Goal: Information Seeking & Learning: Compare options

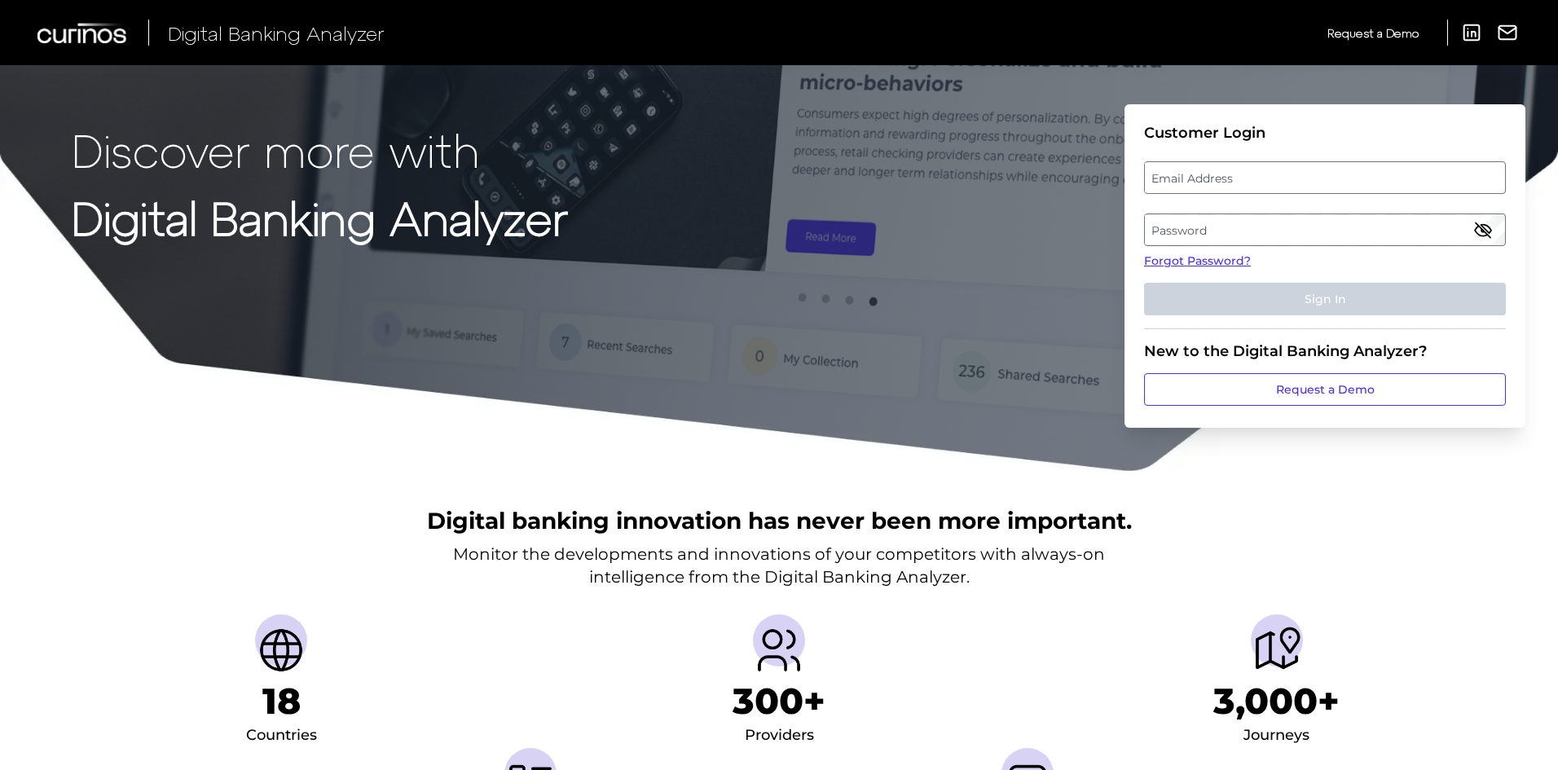
click at [1291, 176] on label "Email Address" at bounding box center [1324, 177] width 359 height 29
click at [1291, 176] on input "email" at bounding box center [1325, 177] width 362 height 33
type input "jennifer.sypal@curinos.com"
click at [1262, 227] on label "Password" at bounding box center [1324, 229] width 359 height 29
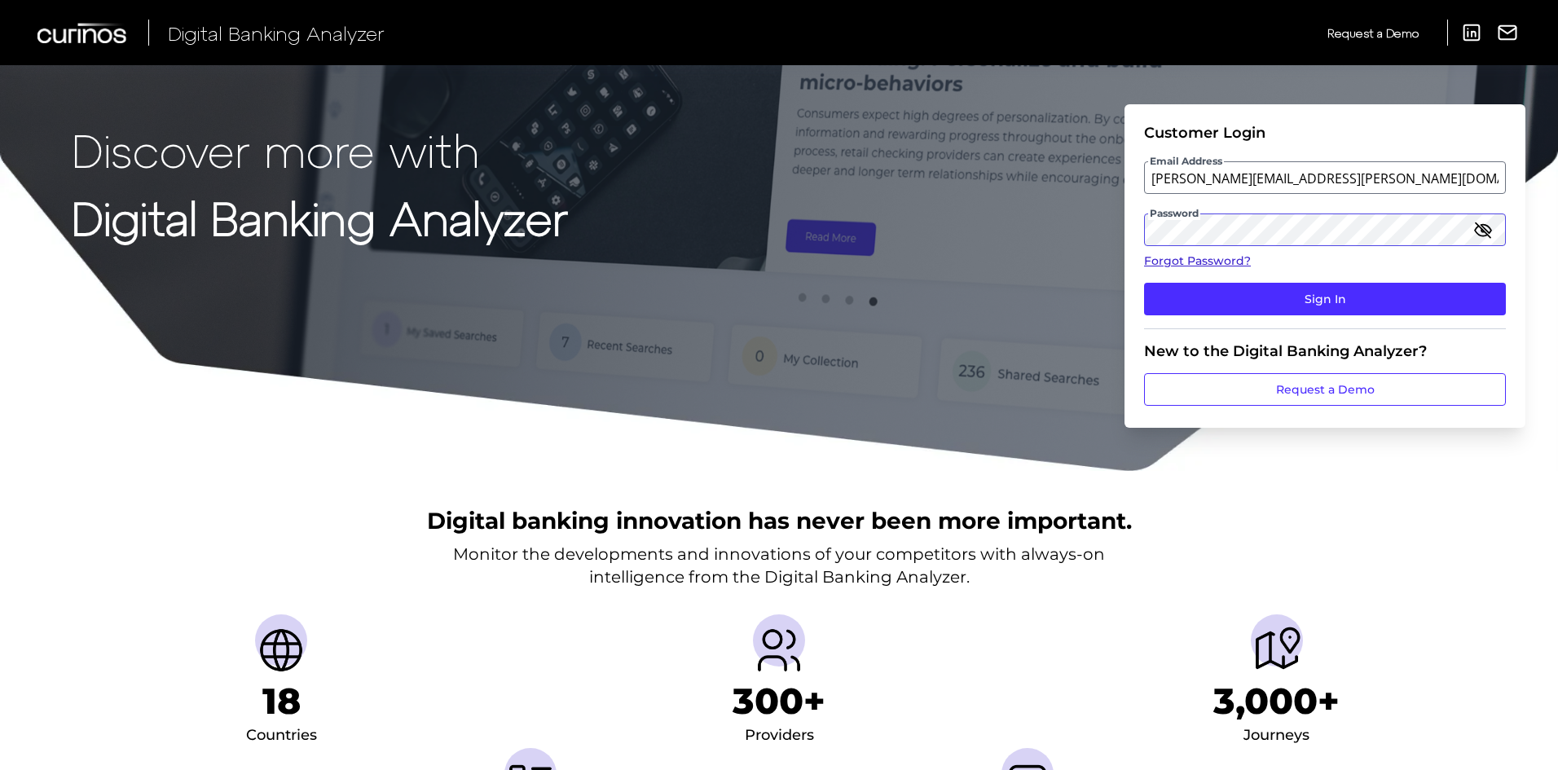
click at [1144, 283] on button "Sign In" at bounding box center [1325, 299] width 362 height 33
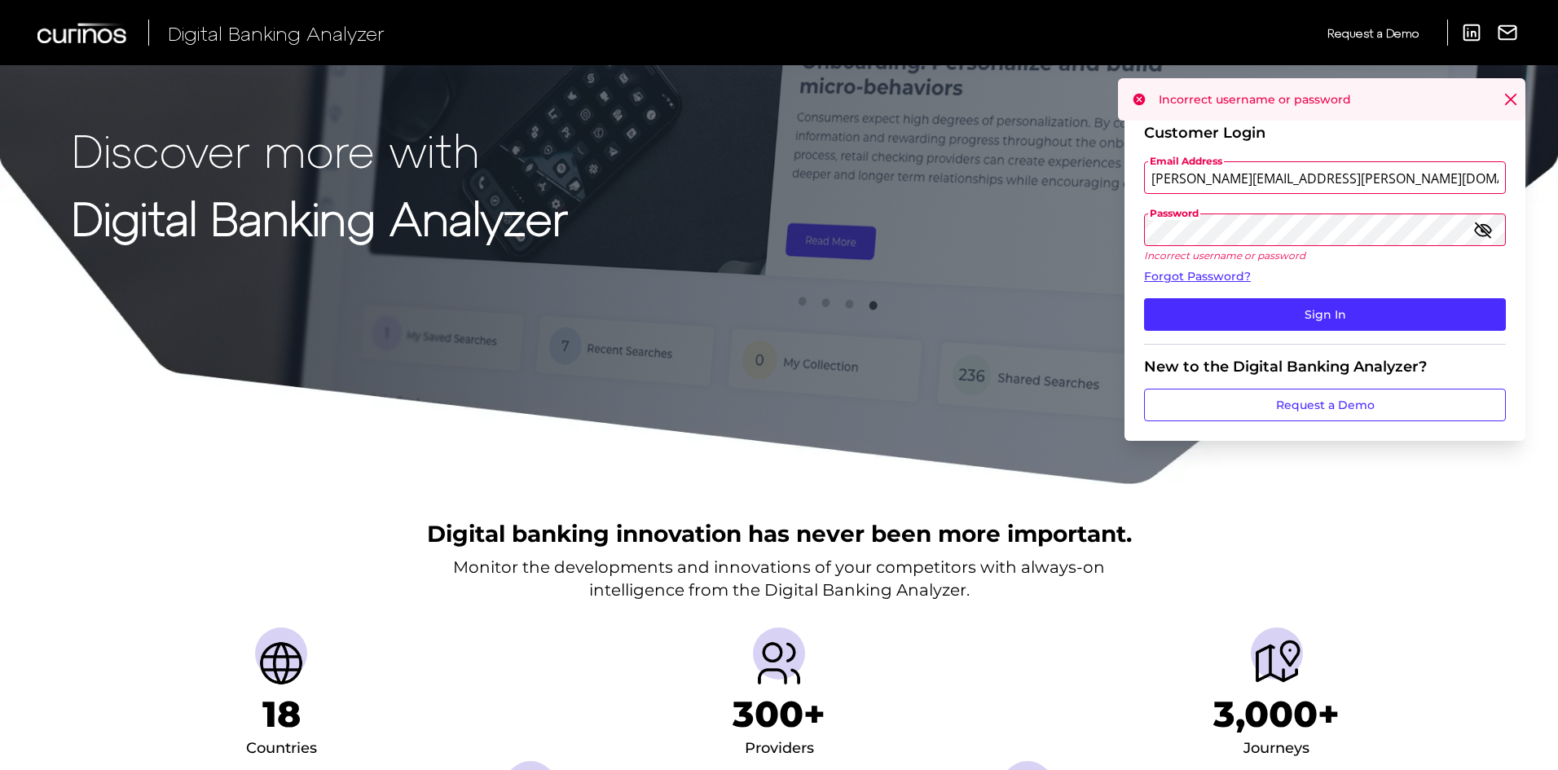
click at [1482, 230] on icon "button" at bounding box center [1483, 229] width 15 height 15
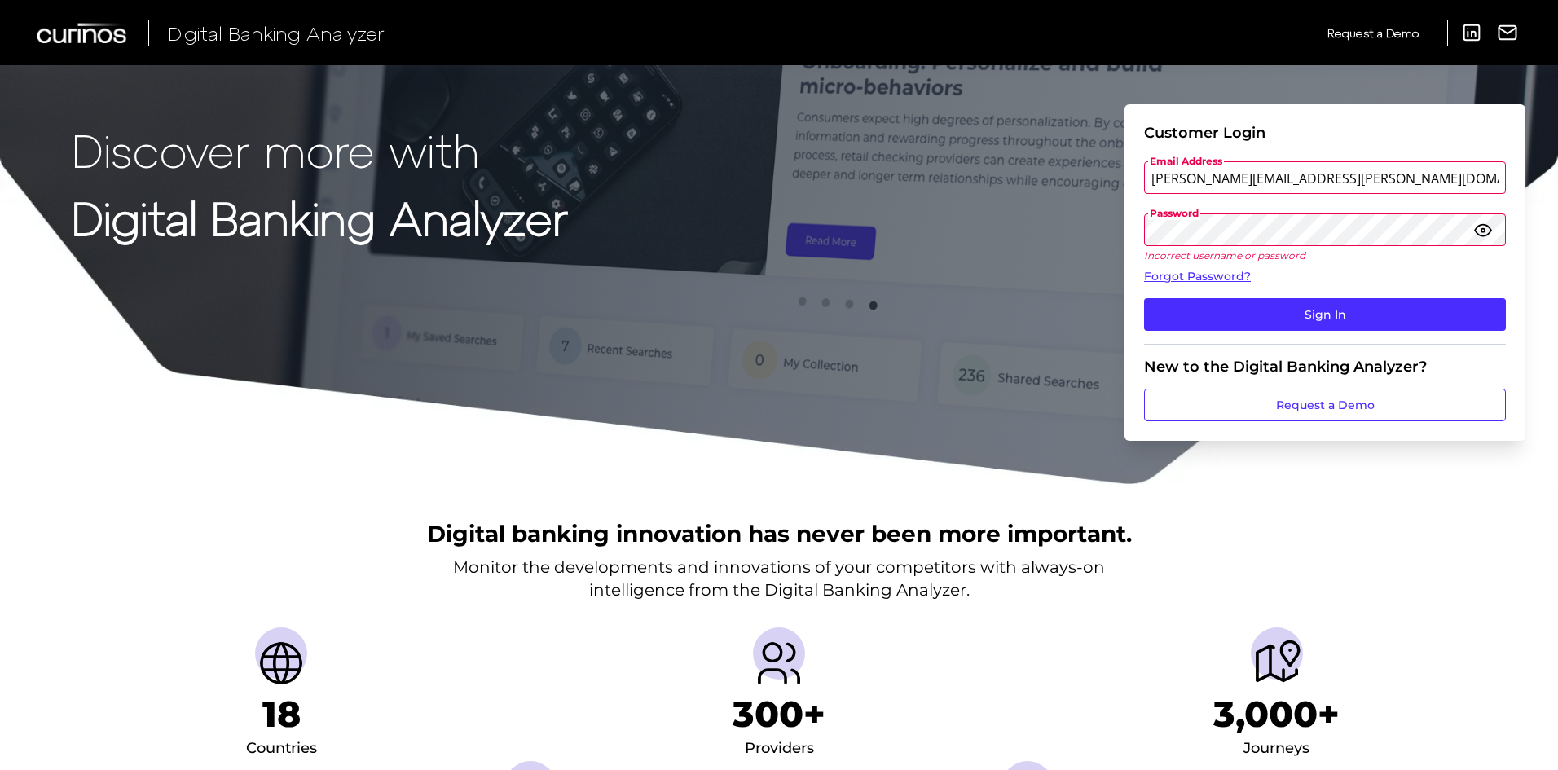
click at [1144, 298] on button "Sign In" at bounding box center [1325, 314] width 362 height 33
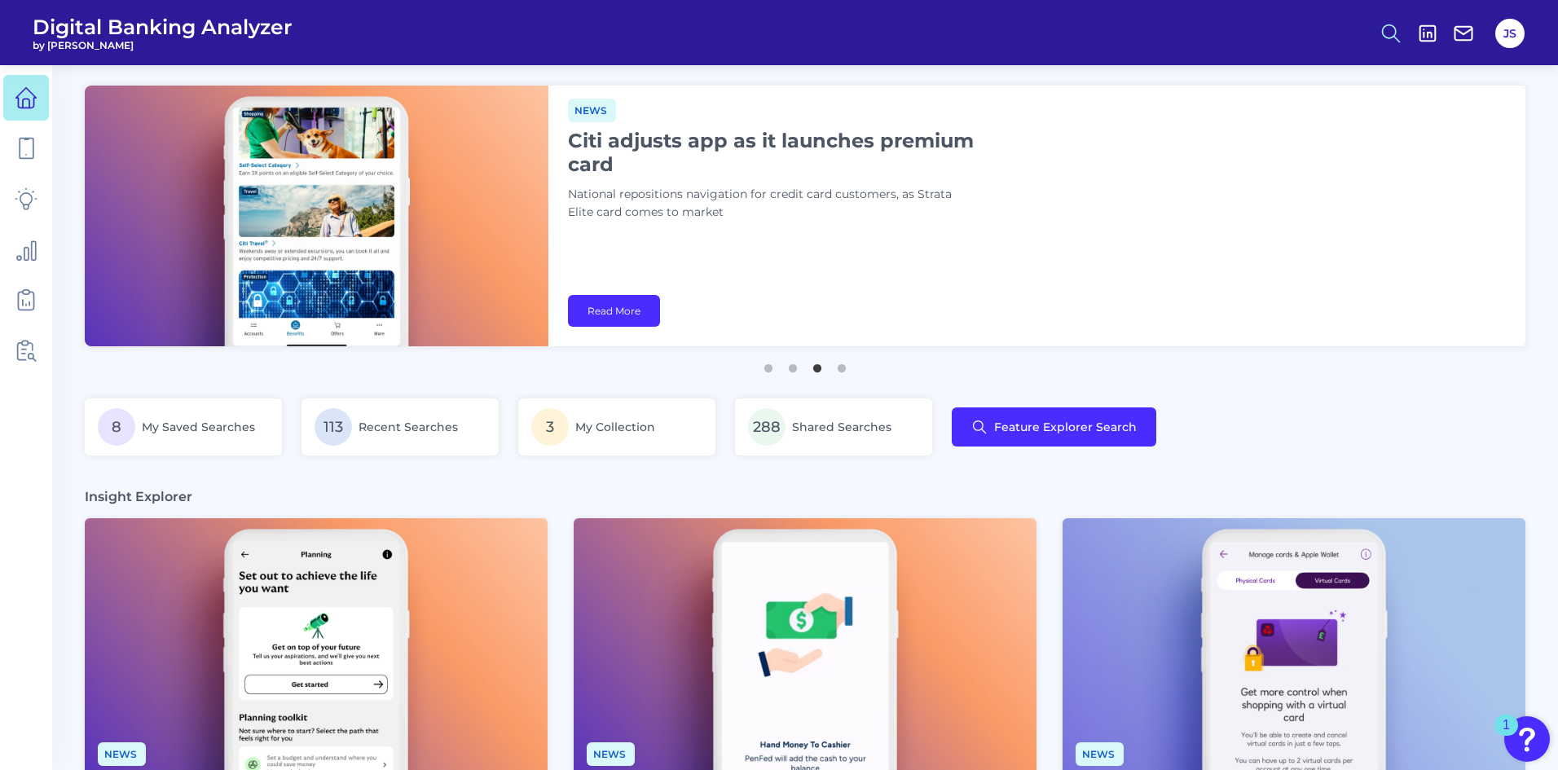
click at [1390, 35] on icon at bounding box center [1391, 33] width 23 height 23
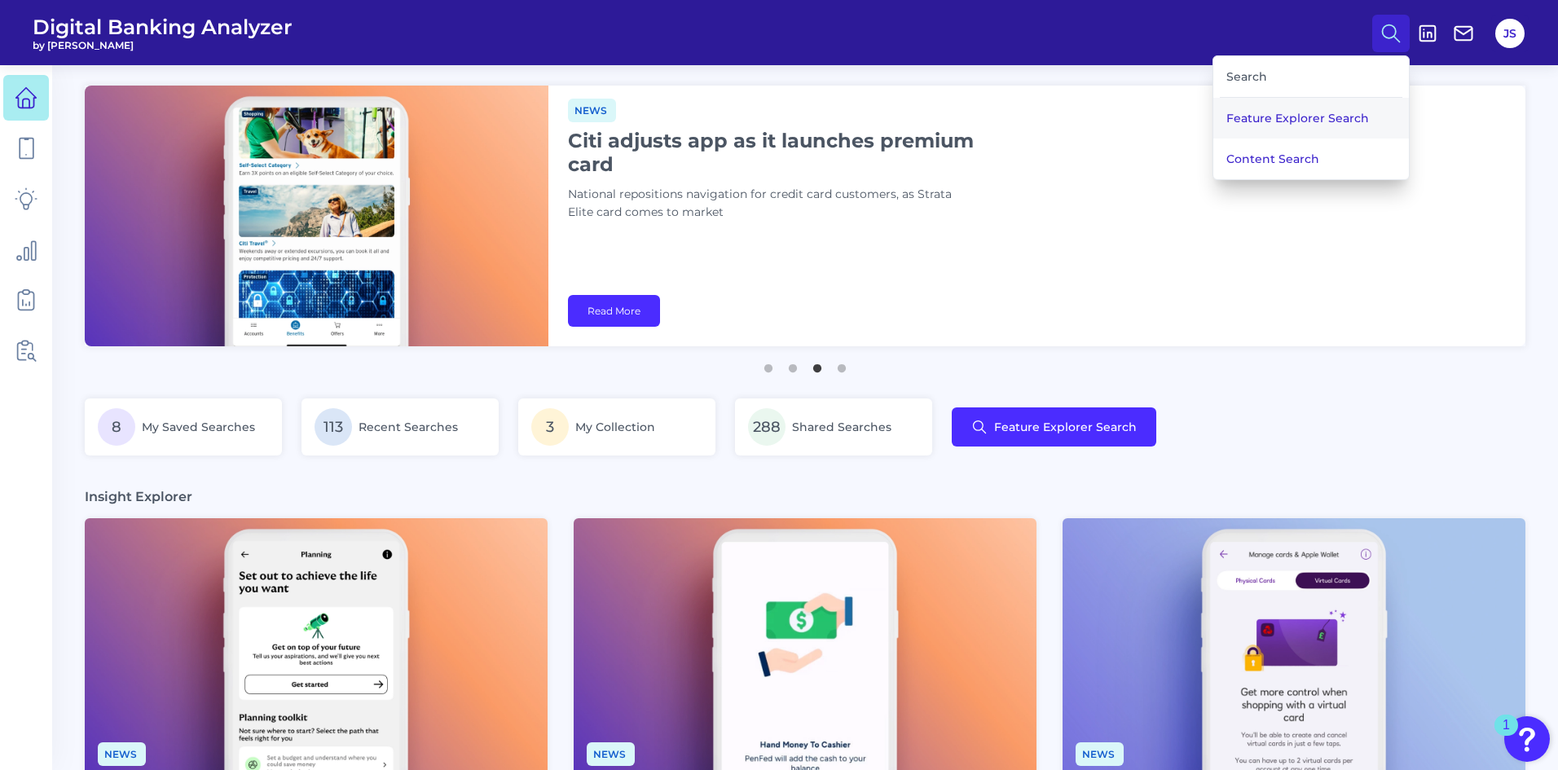
click at [1325, 117] on button "Feature Explorer Search" at bounding box center [1311, 118] width 196 height 41
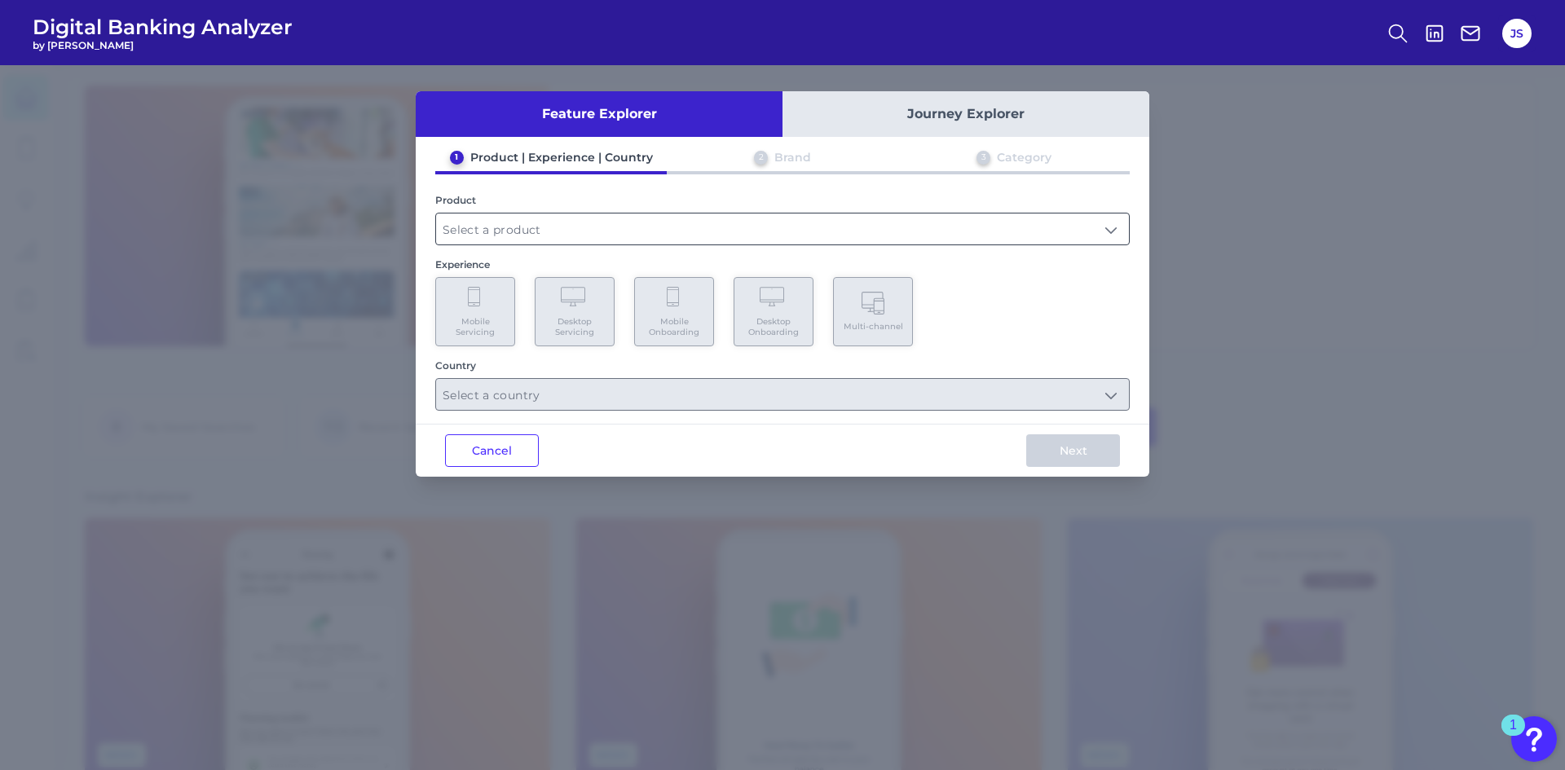
click at [1074, 227] on input "text" at bounding box center [782, 229] width 693 height 31
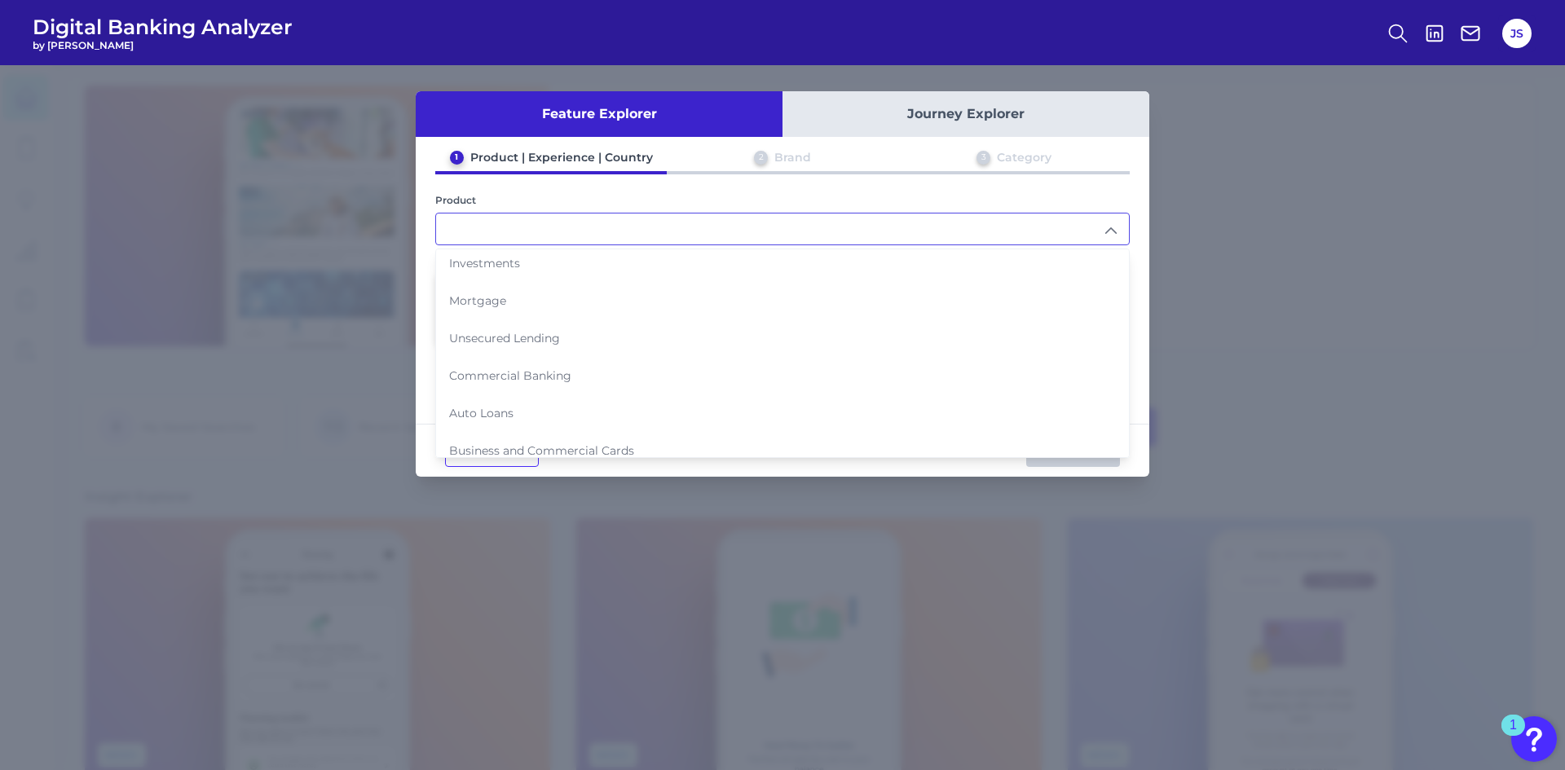
scroll to position [167, 0]
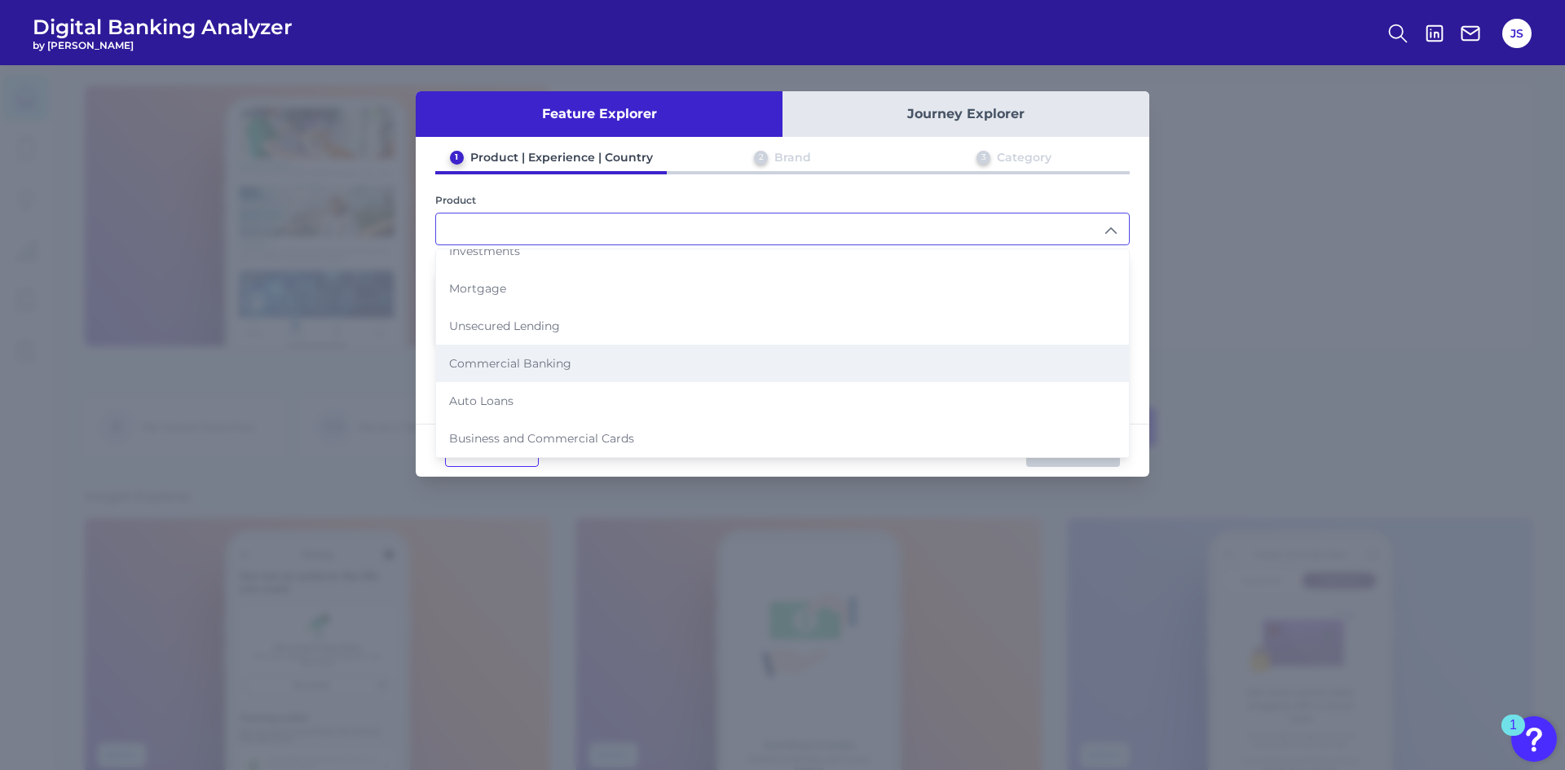
click at [529, 360] on span "Commercial Banking" at bounding box center [510, 363] width 122 height 15
type input "Commercial Banking"
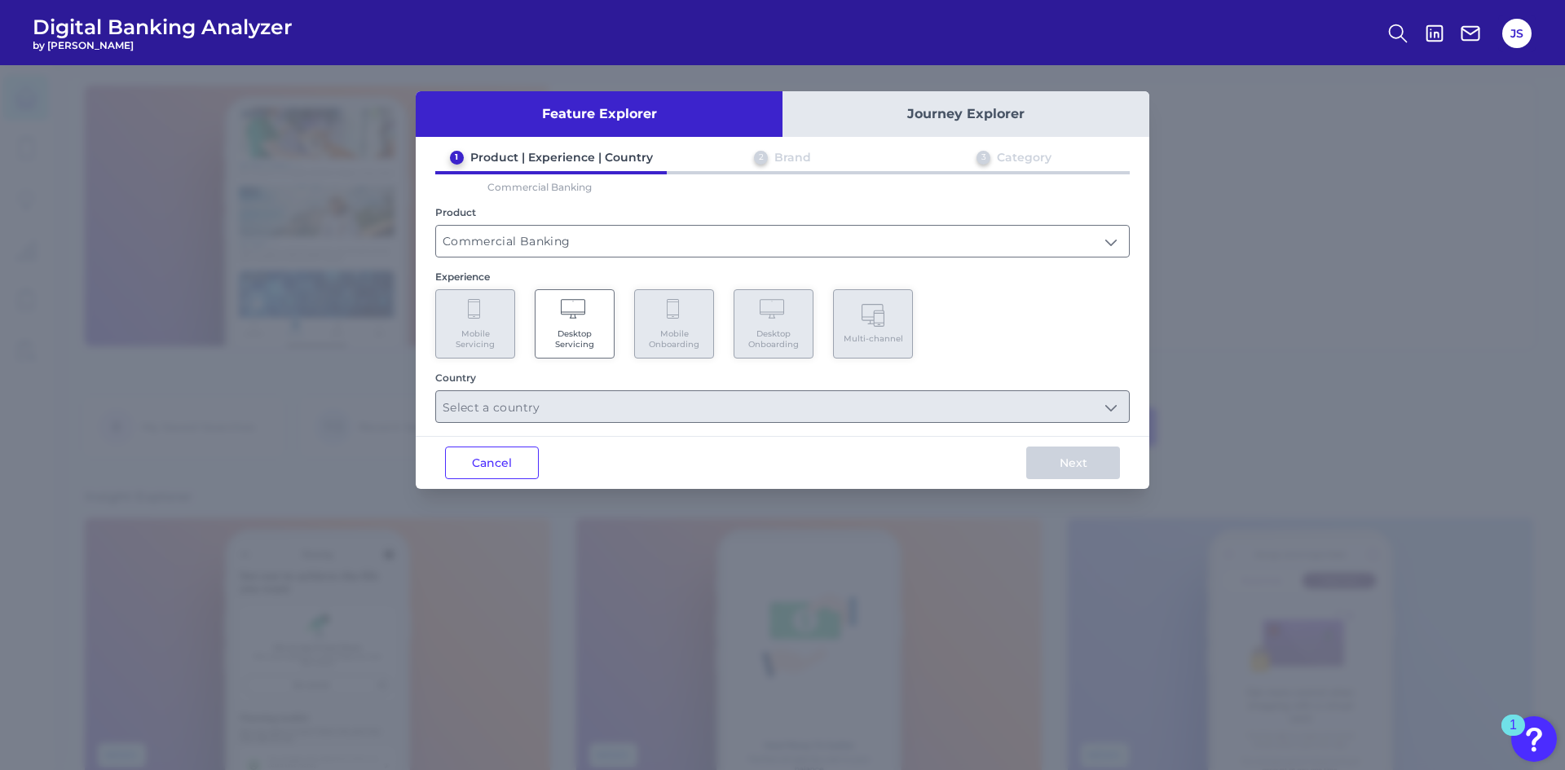
click at [591, 302] on Servicing "Desktop Servicing" at bounding box center [575, 323] width 80 height 69
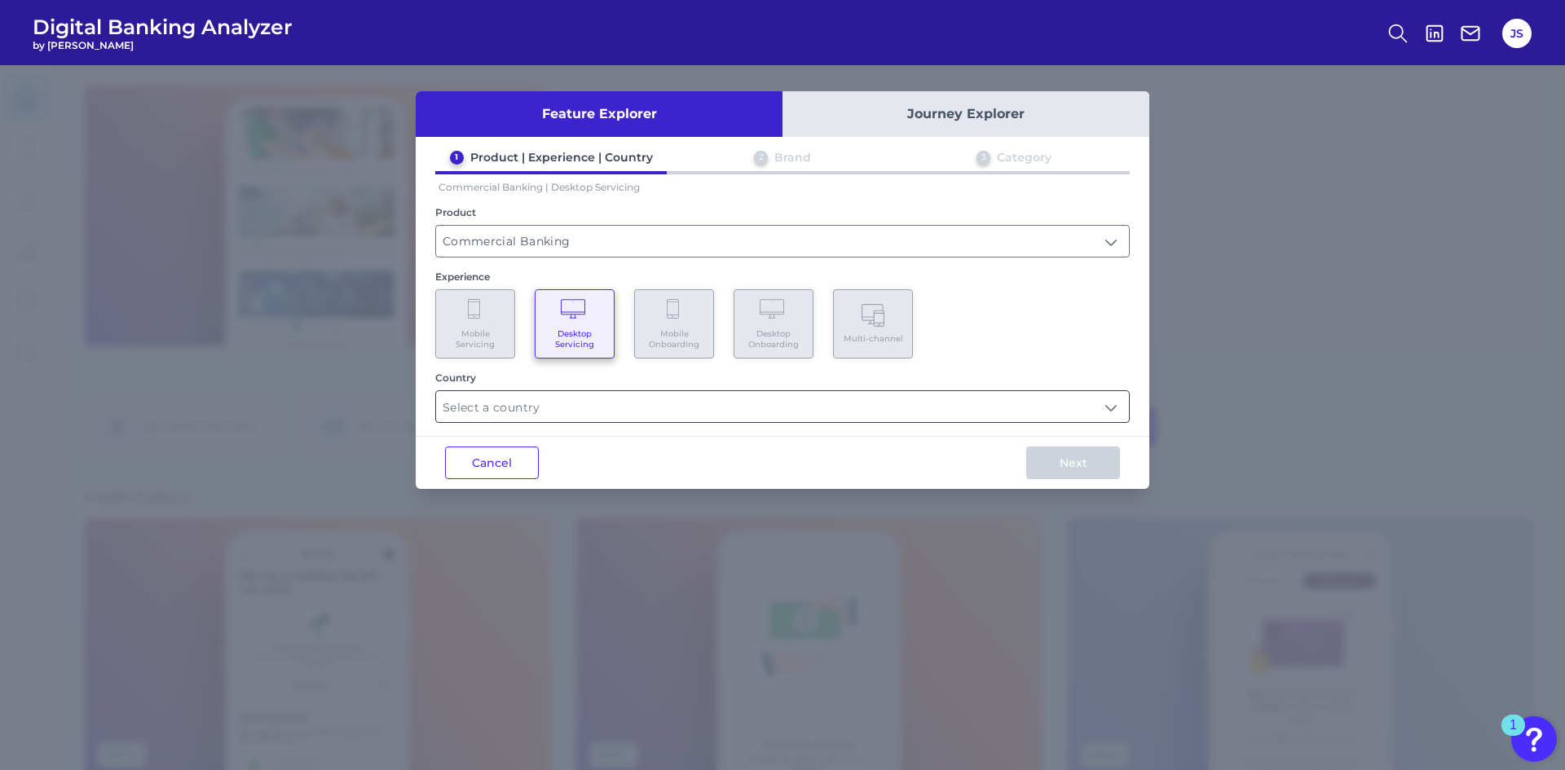
click at [557, 416] on input "text" at bounding box center [782, 406] width 693 height 31
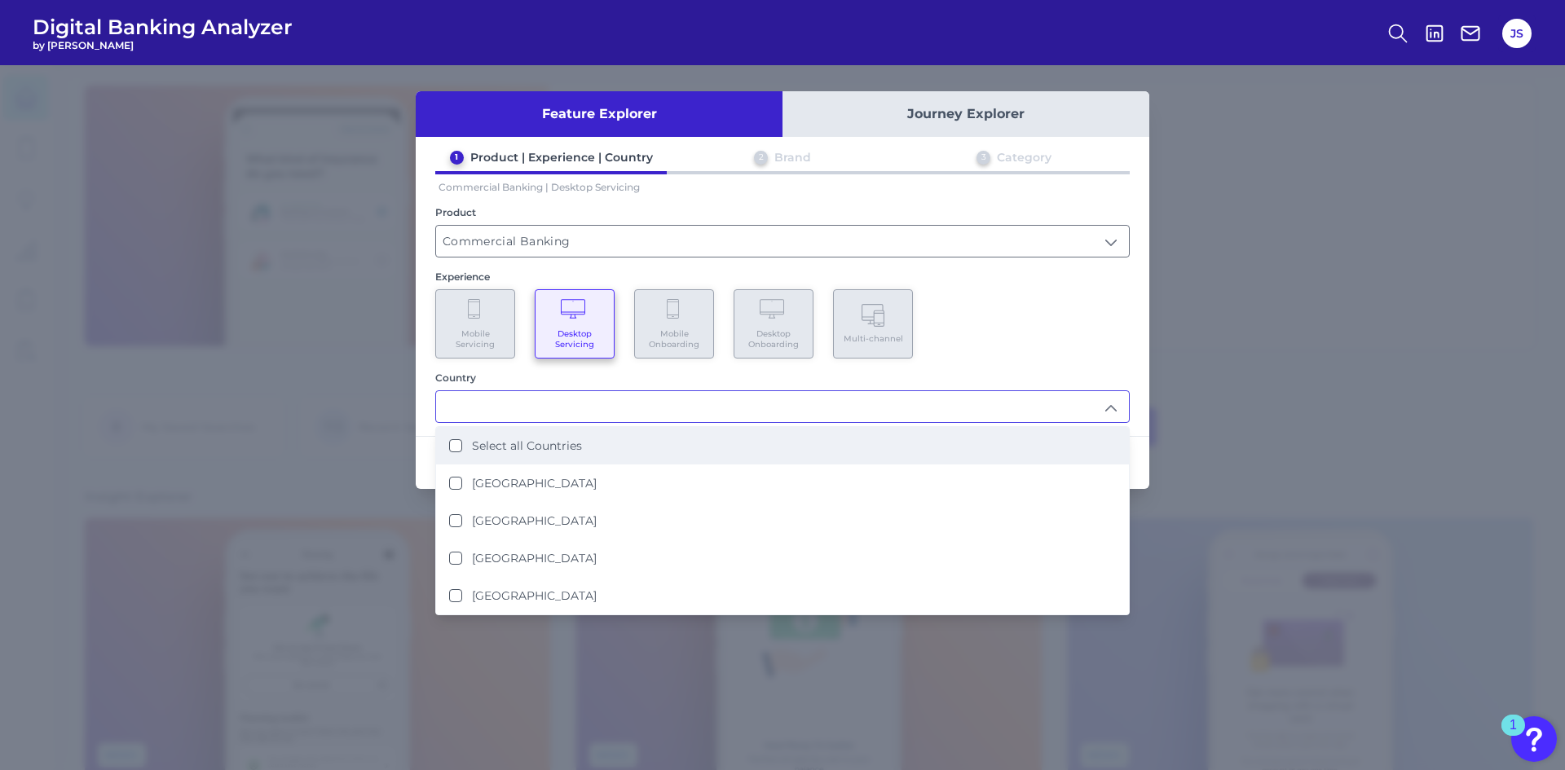
click at [457, 450] on Countries "Select all Countries" at bounding box center [455, 445] width 13 height 13
type input "Select all Countries"
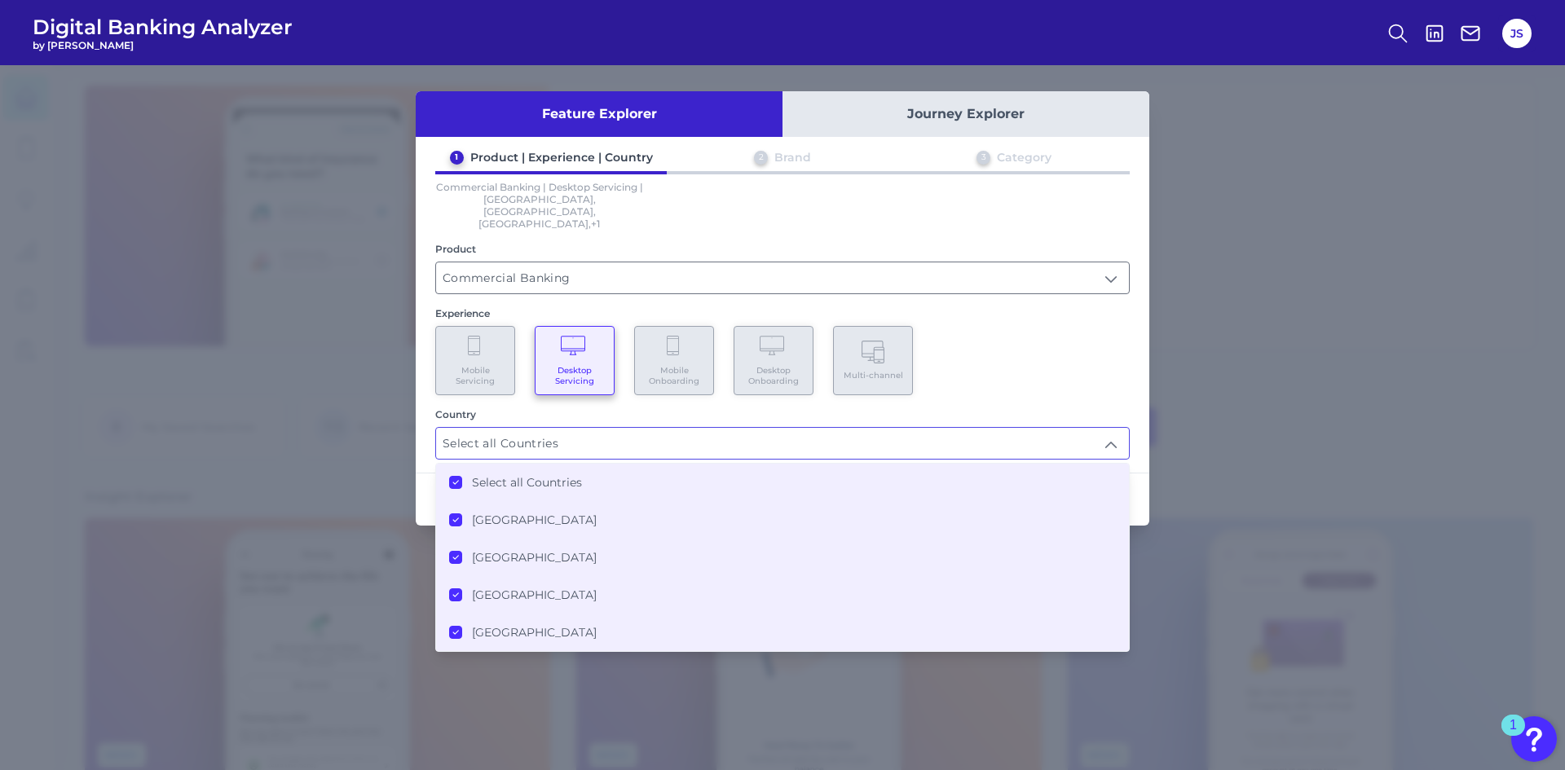
scroll to position [1, 0]
click at [1078, 408] on div "Country" at bounding box center [782, 414] width 694 height 12
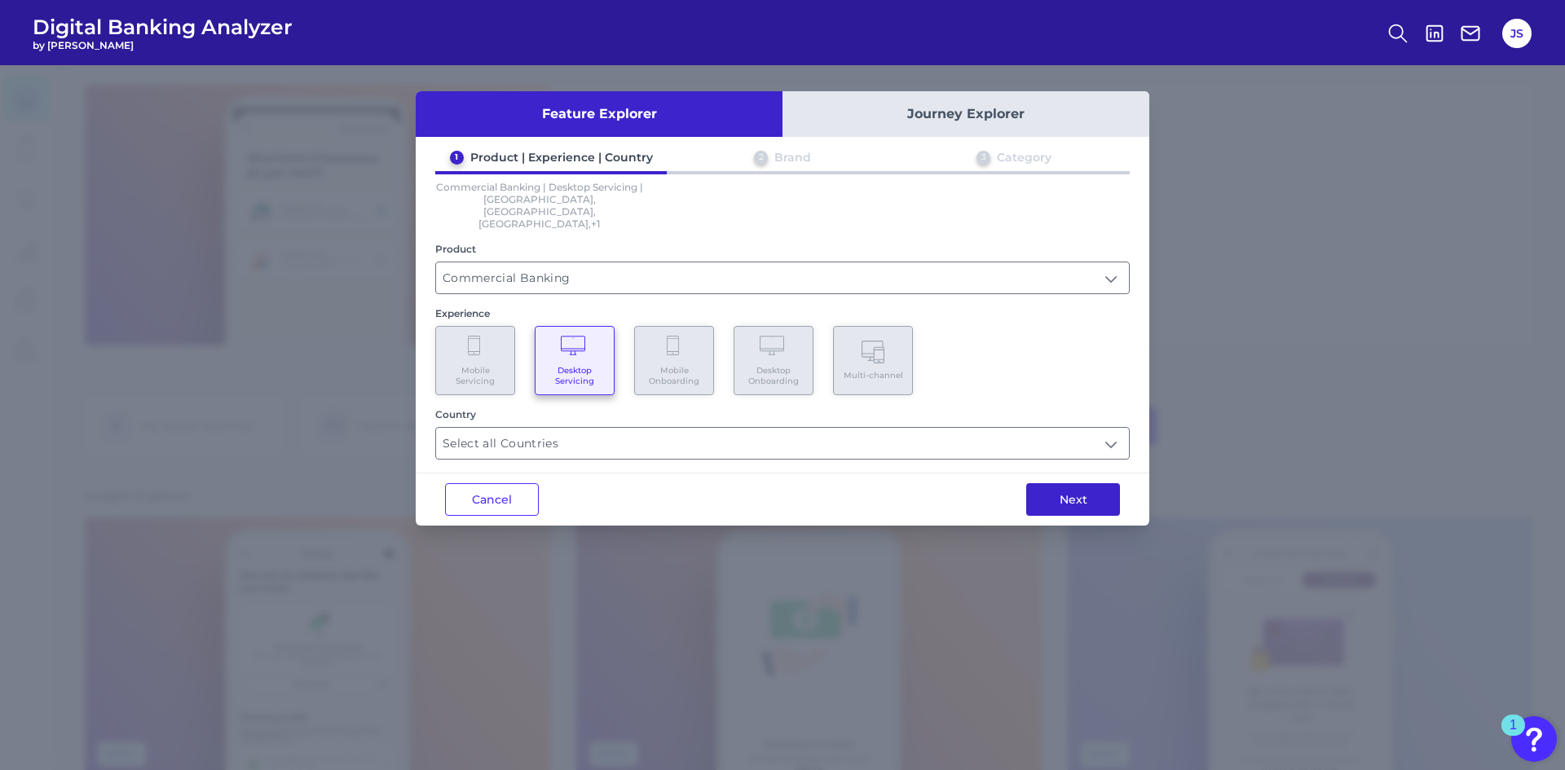
click at [1073, 483] on button "Next" at bounding box center [1073, 499] width 94 height 33
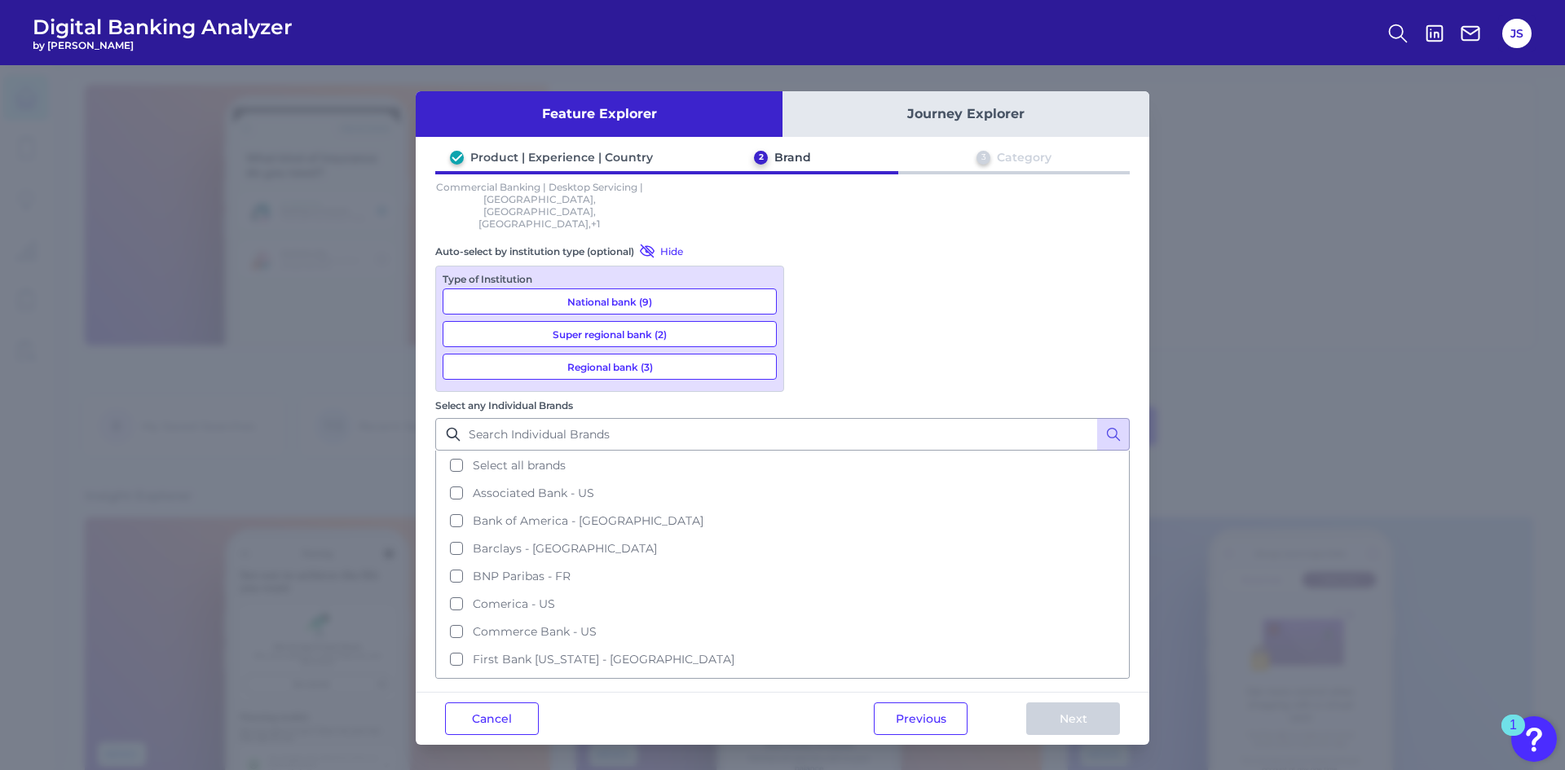
click at [816, 451] on button "Select all brands" at bounding box center [782, 465] width 691 height 28
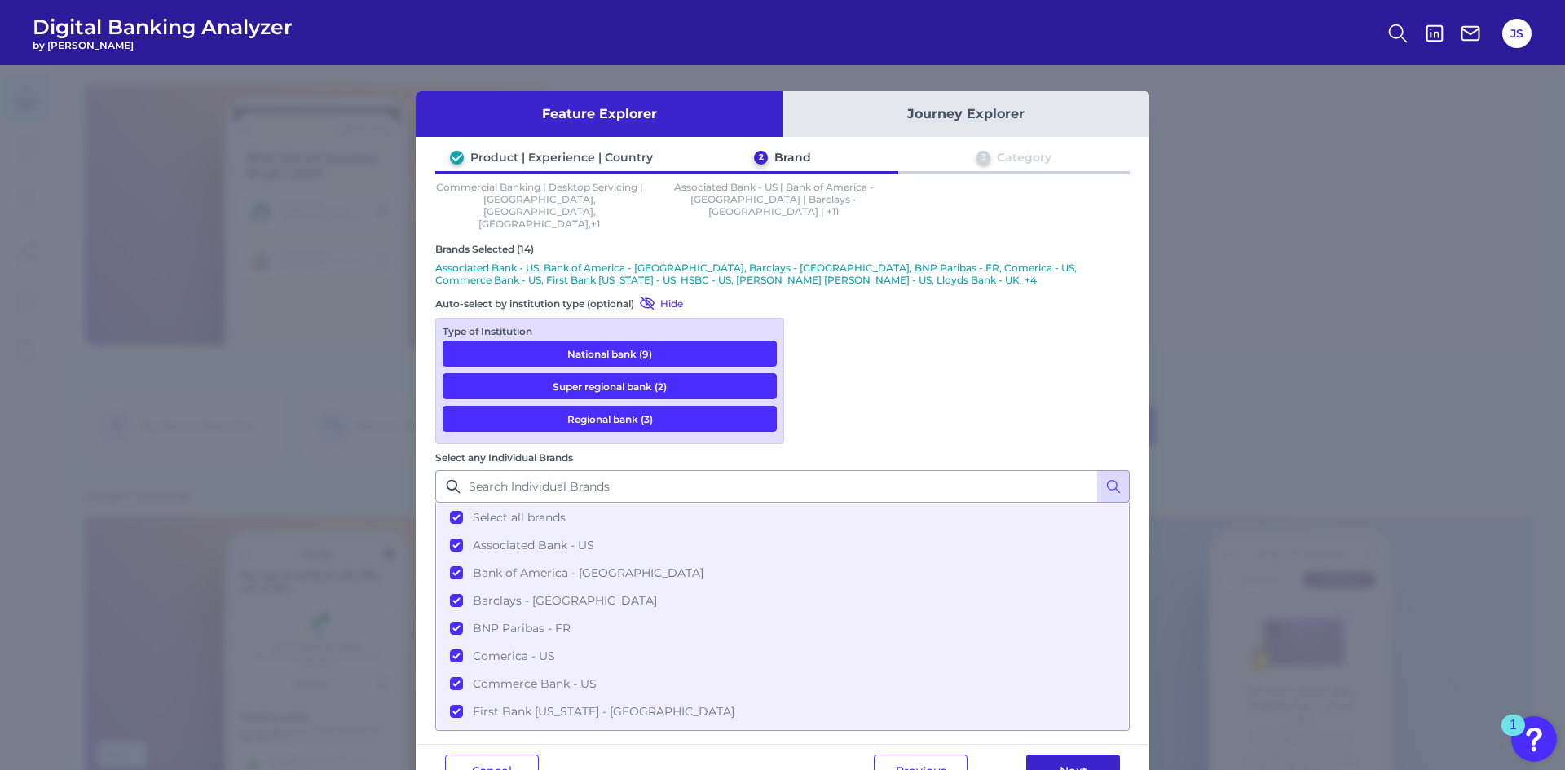
click at [1050, 755] on button "Next" at bounding box center [1073, 771] width 94 height 33
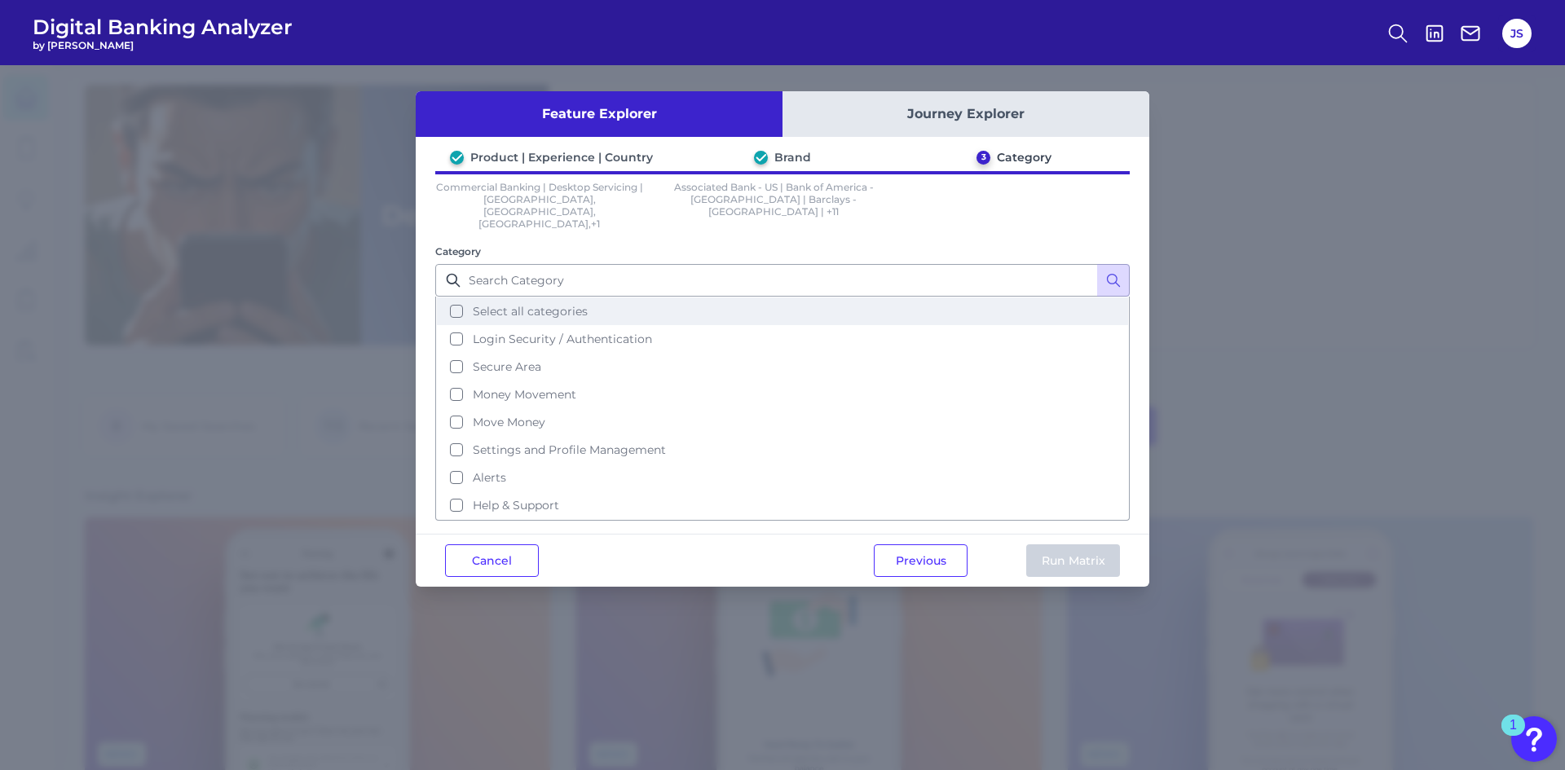
click at [450, 297] on button "Select all categories" at bounding box center [782, 311] width 691 height 28
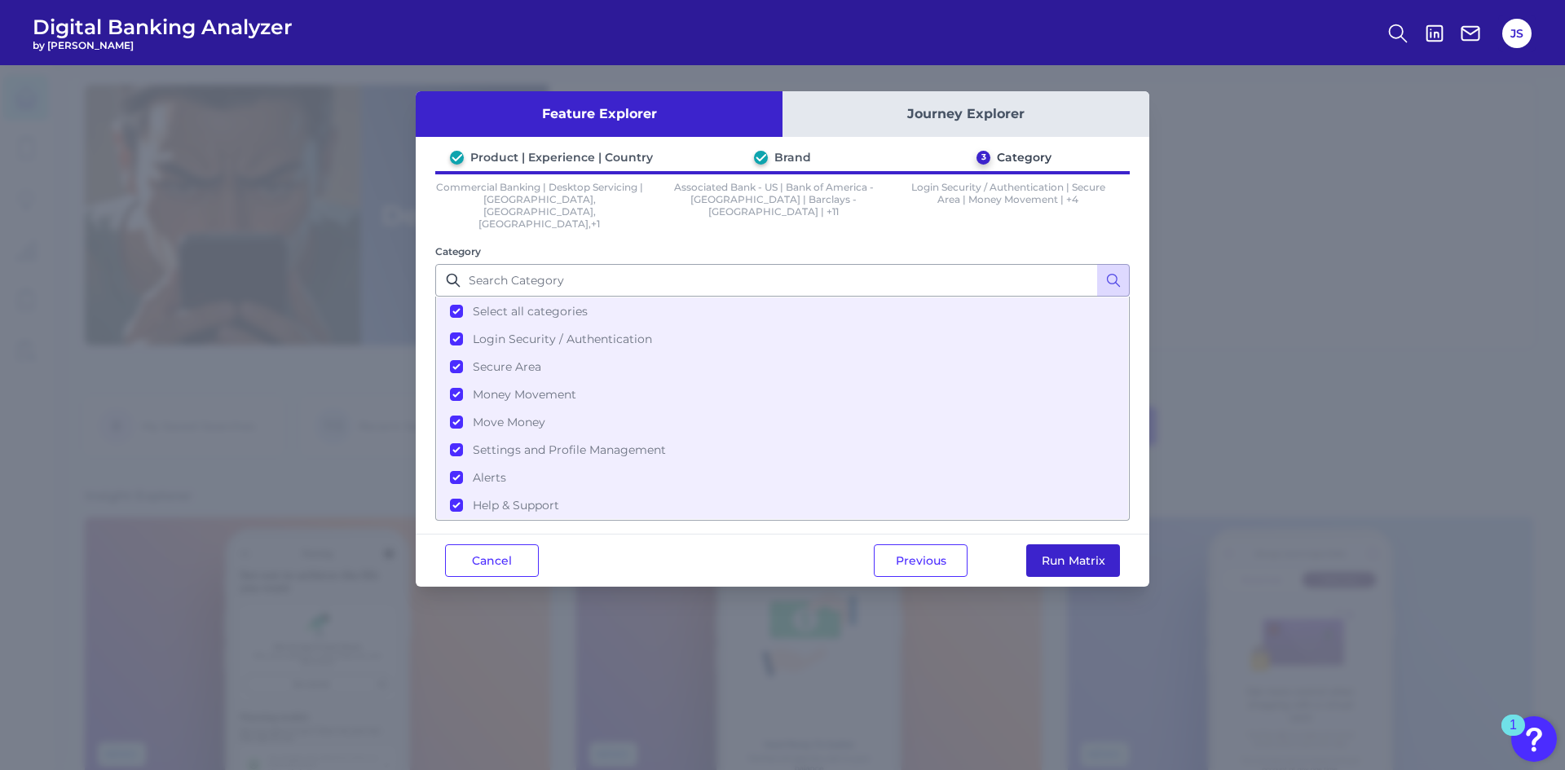
click at [1075, 544] on button "Run Matrix" at bounding box center [1073, 560] width 94 height 33
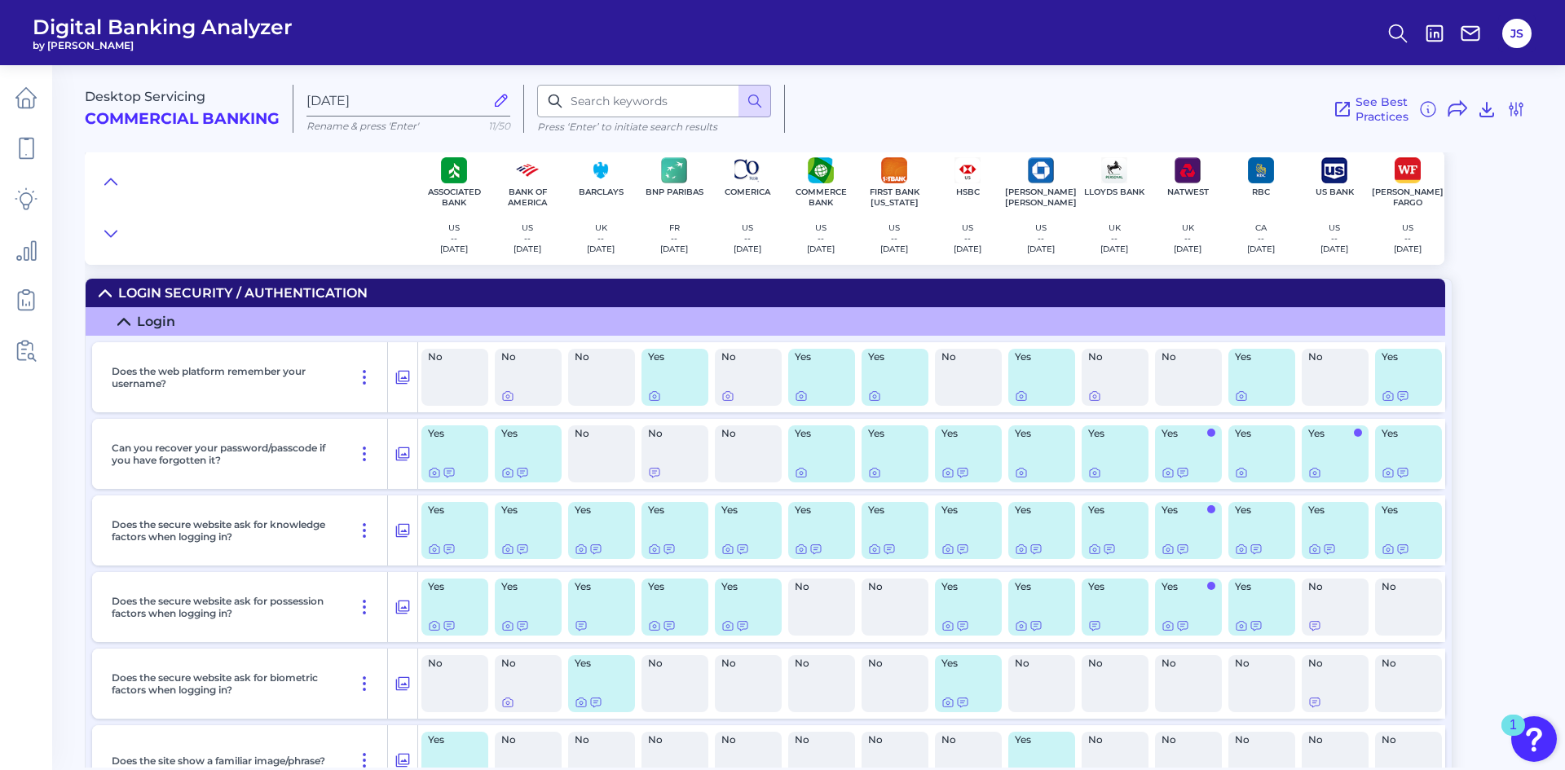
click at [288, 214] on div at bounding box center [251, 208] width 333 height 114
click at [110, 177] on icon at bounding box center [110, 182] width 13 height 16
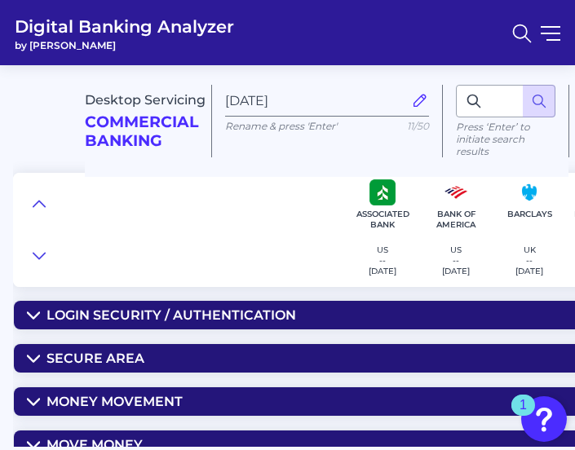
drag, startPoint x: 457, startPoint y: 32, endPoint x: 485, endPoint y: 12, distance: 33.9
click at [467, 27] on header "Digital Banking Analyzer by Curinos" at bounding box center [287, 32] width 575 height 65
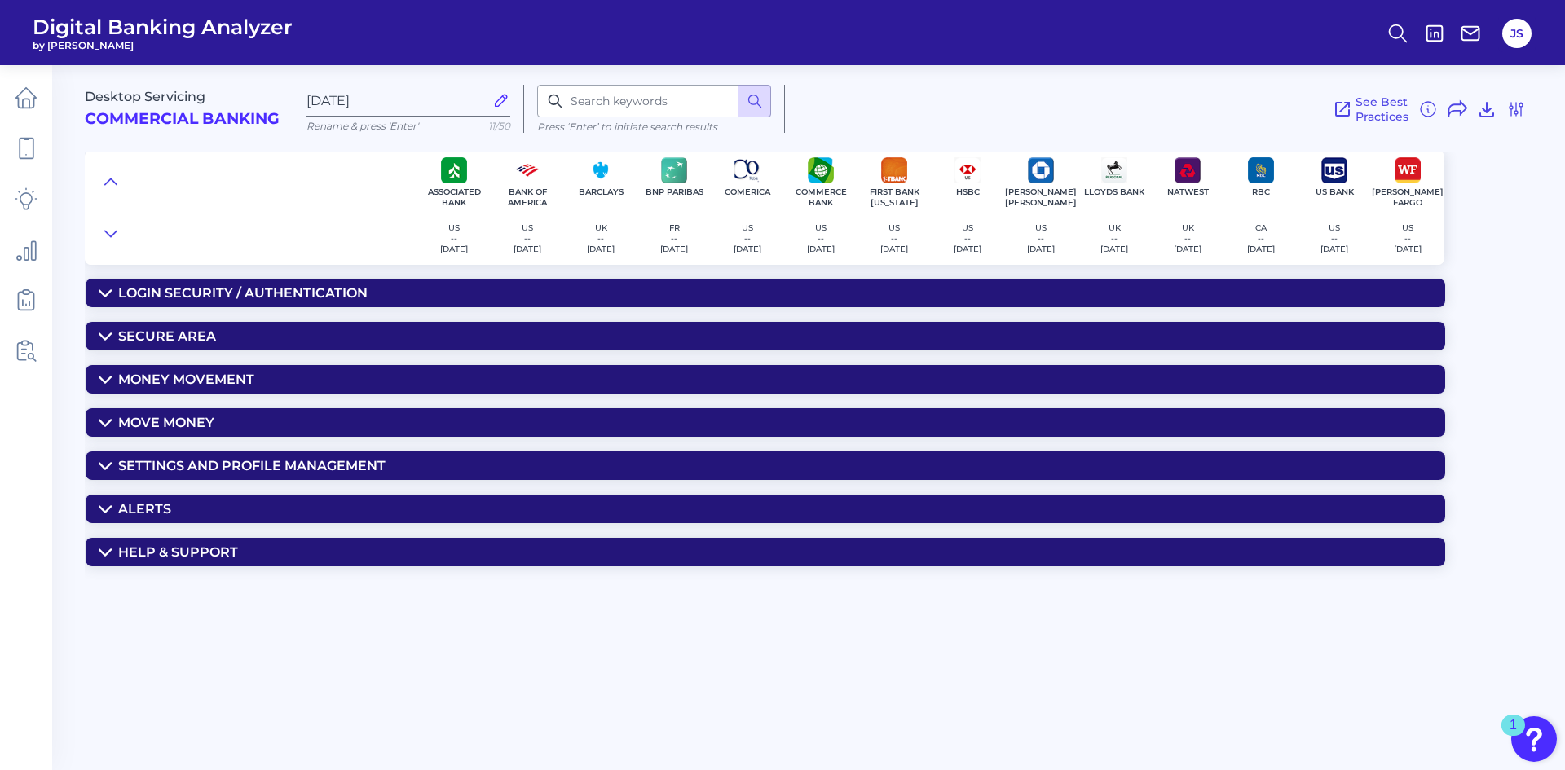
click at [112, 290] on summary "Login Security / Authentication" at bounding box center [765, 293] width 1359 height 29
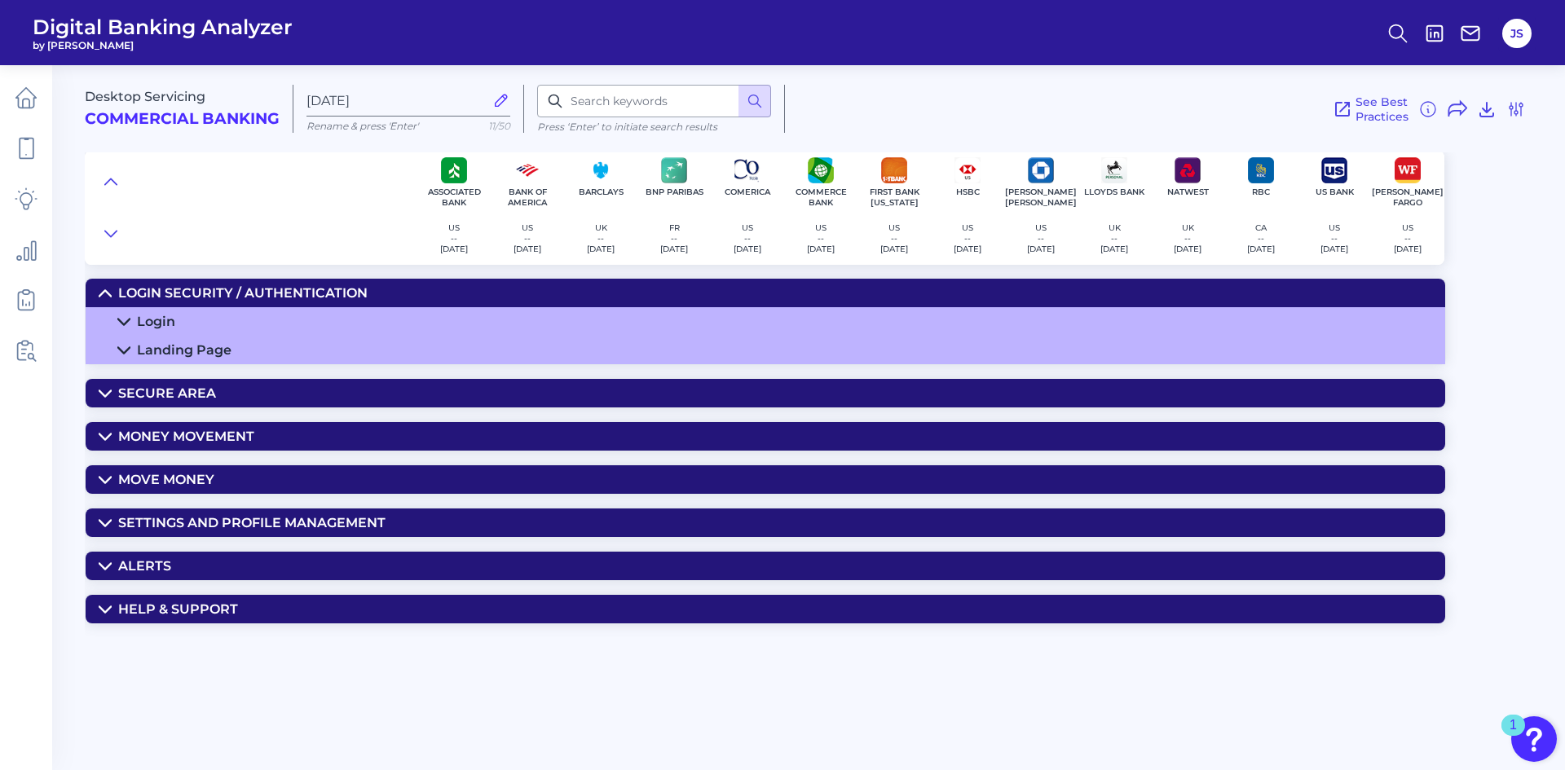
click at [105, 290] on icon at bounding box center [104, 293] width 11 height 6
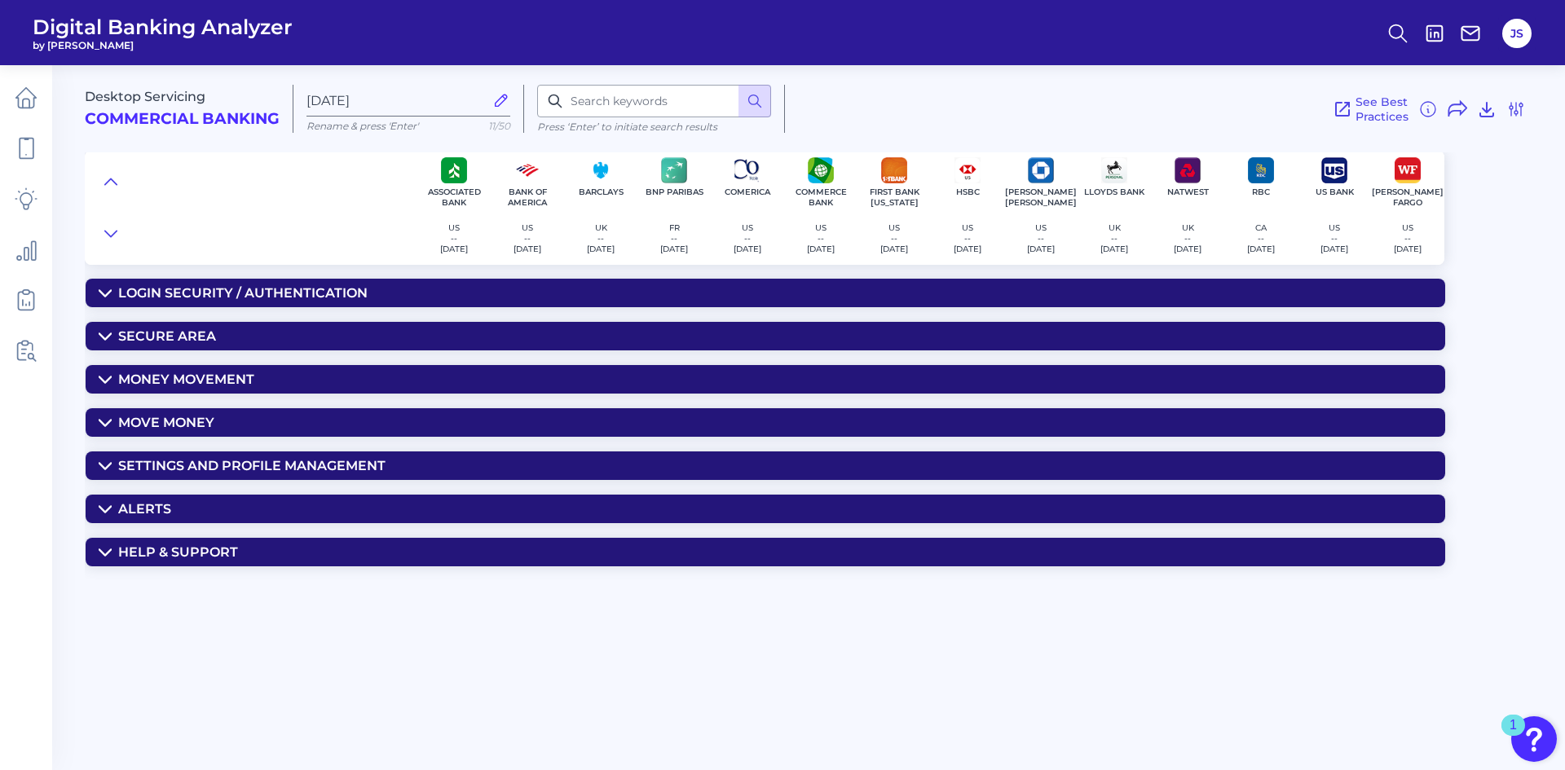
click at [99, 325] on summary "Secure Area" at bounding box center [765, 336] width 1359 height 29
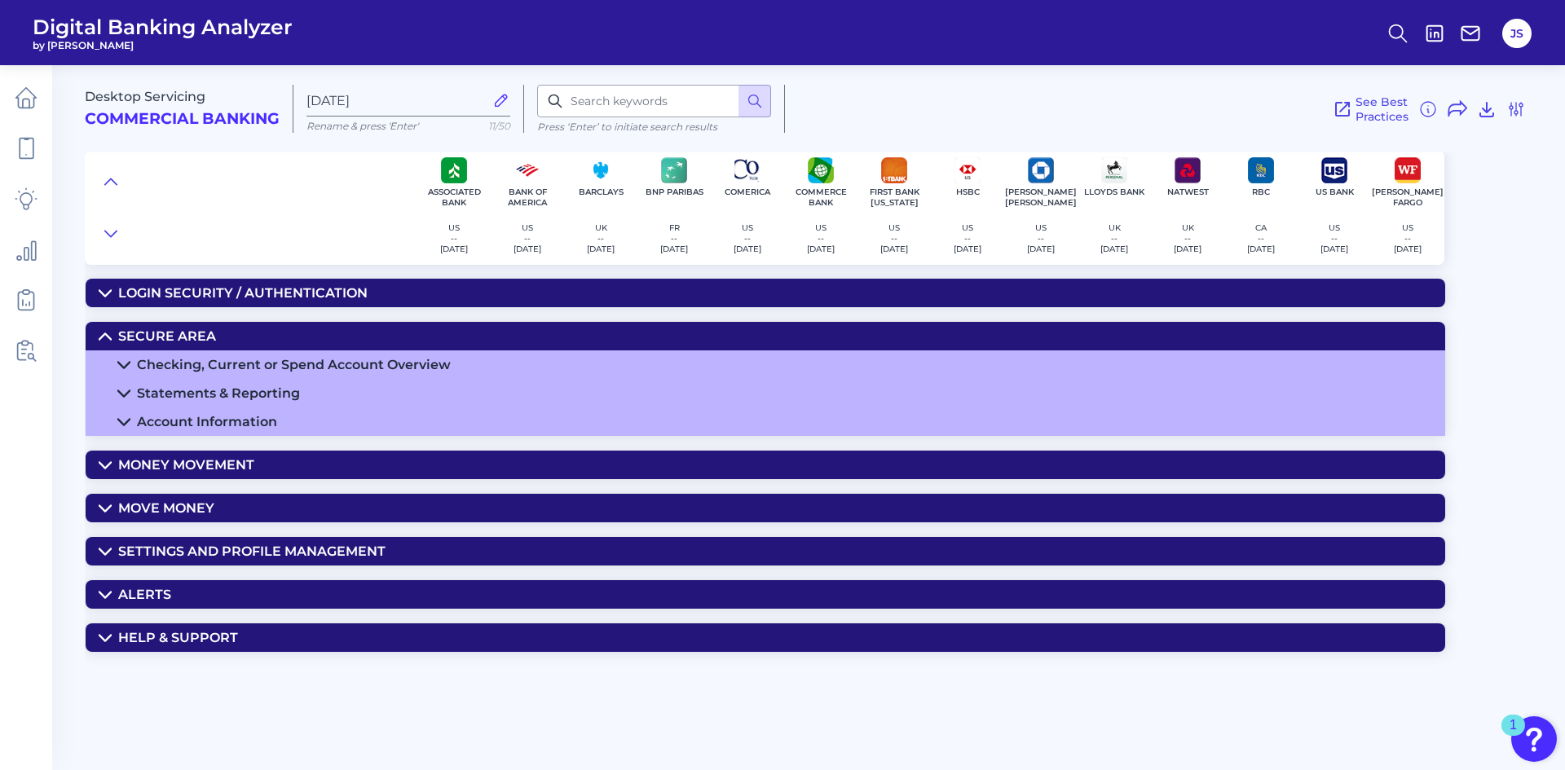
click at [103, 332] on icon at bounding box center [105, 336] width 13 height 13
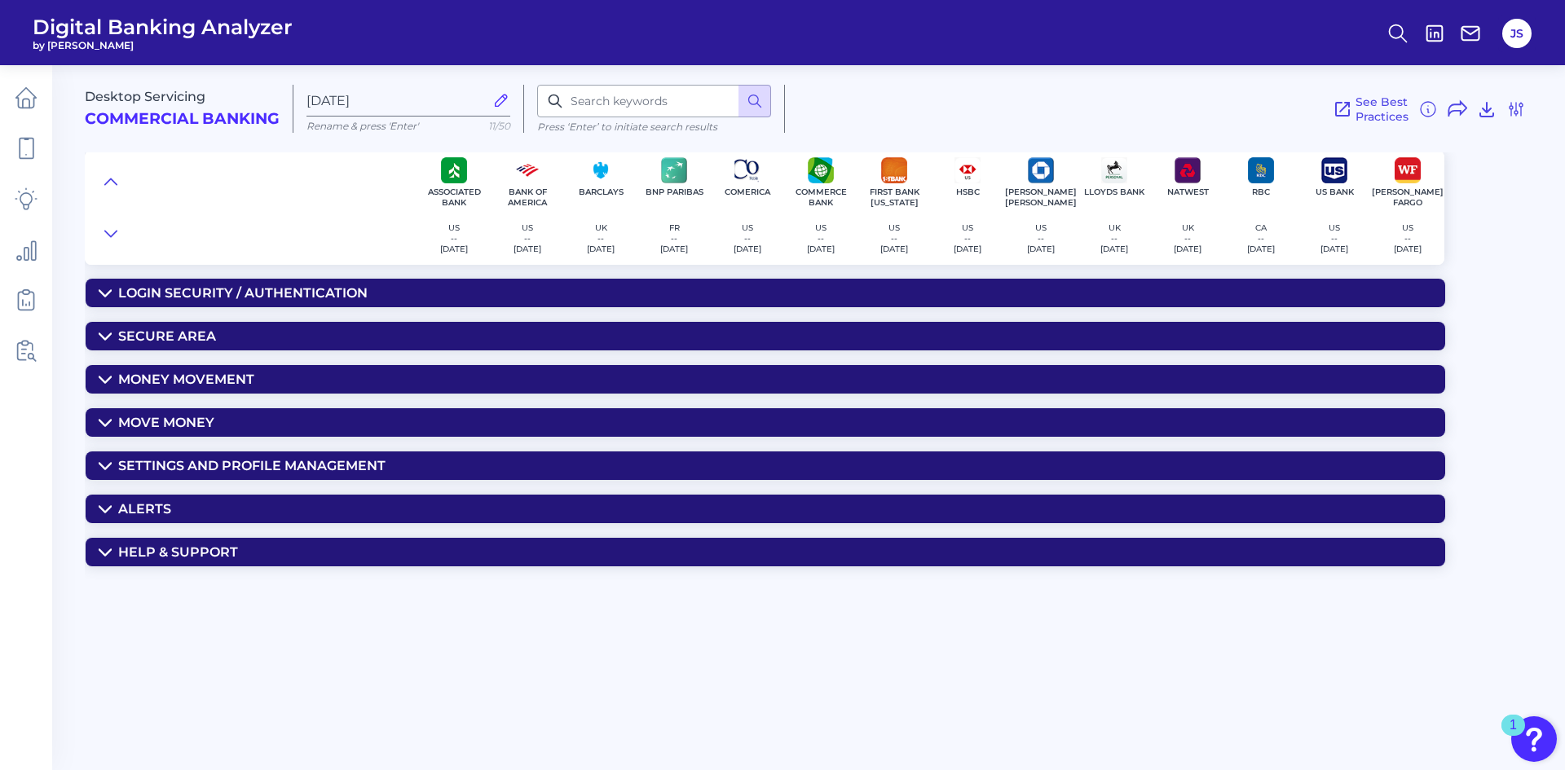
click at [105, 382] on icon at bounding box center [104, 380] width 11 height 6
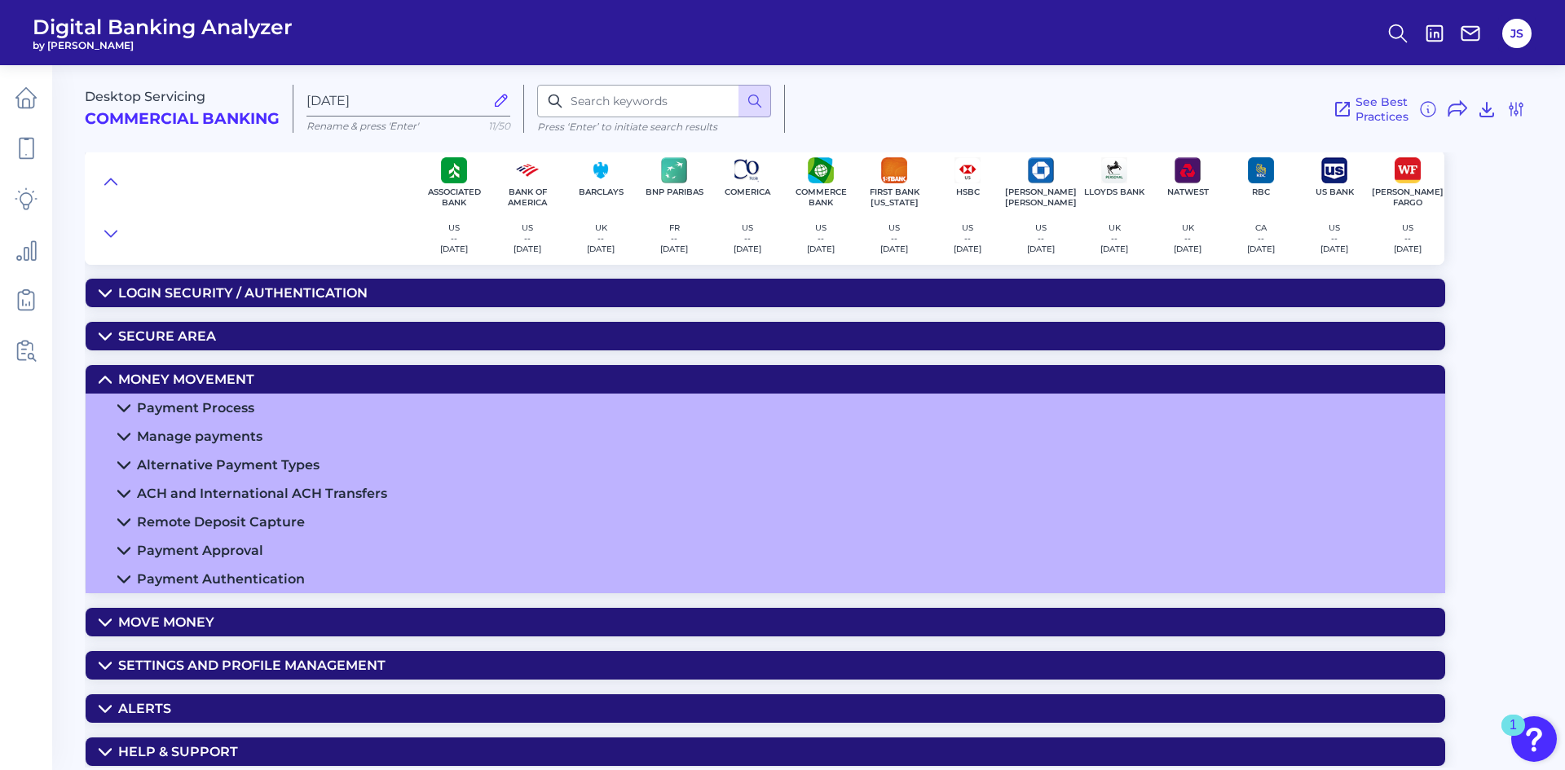
click at [103, 381] on icon at bounding box center [105, 379] width 13 height 13
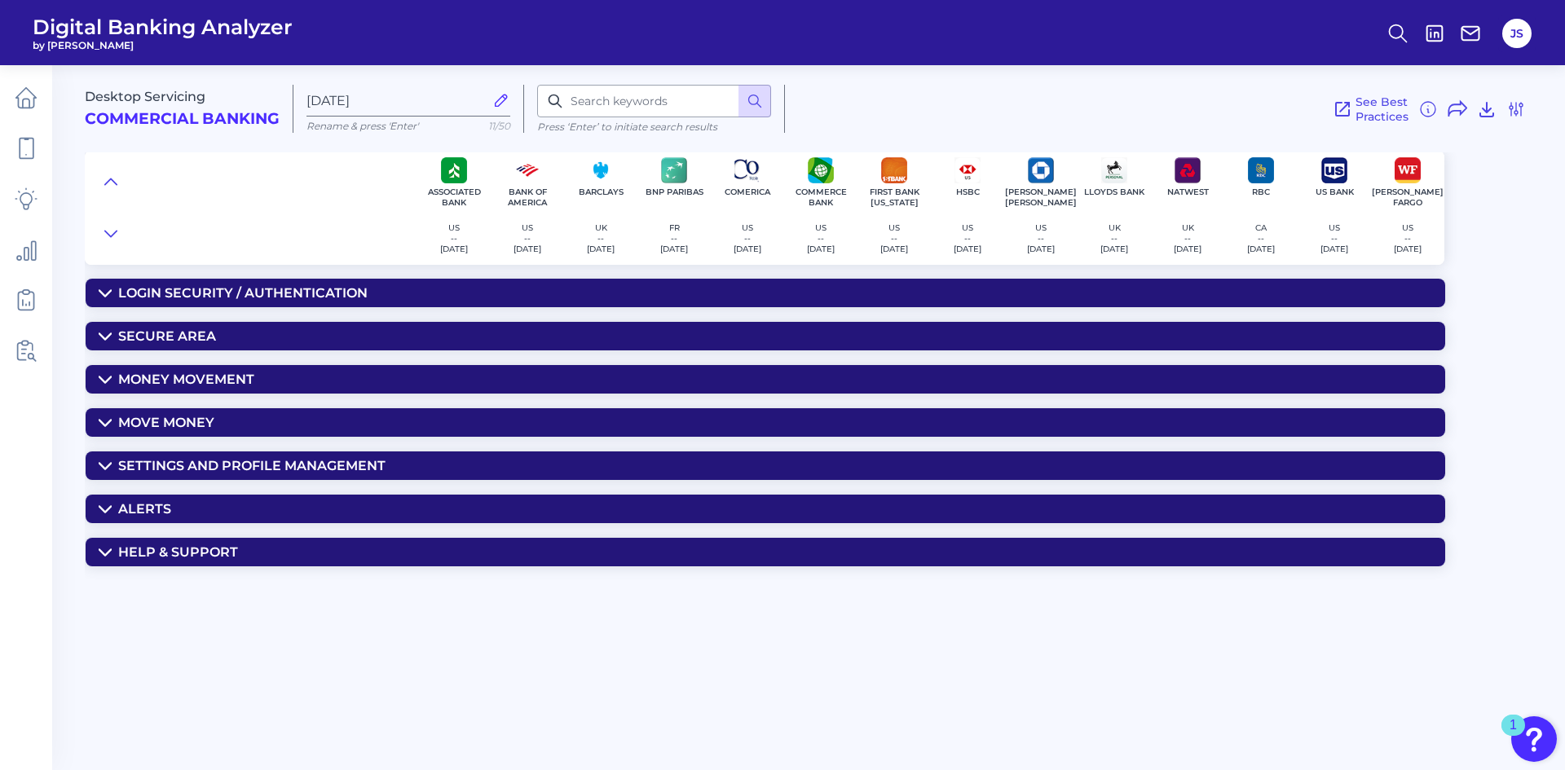
click at [105, 418] on icon at bounding box center [105, 422] width 13 height 13
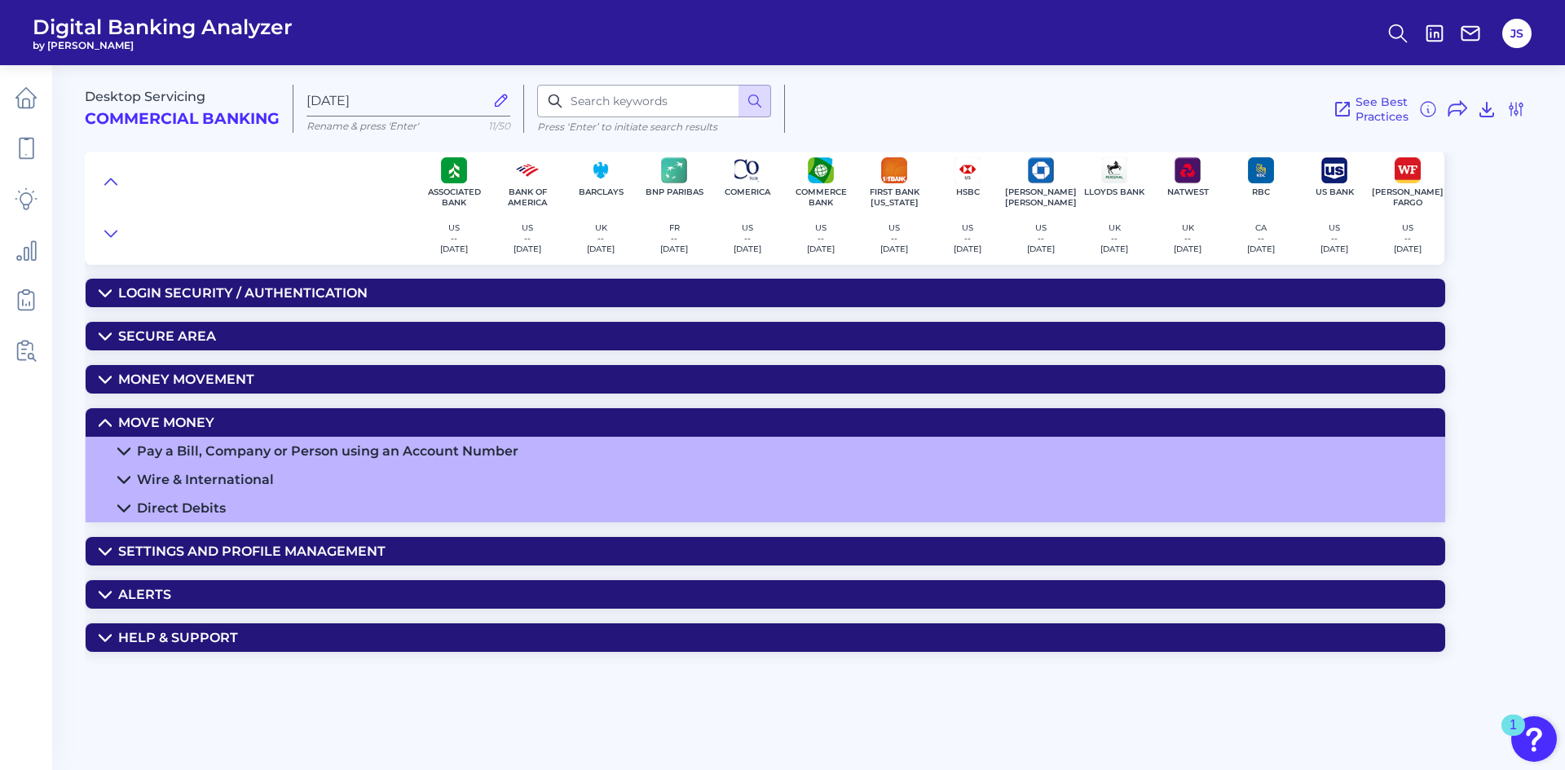
click at [105, 421] on icon at bounding box center [104, 423] width 11 height 6
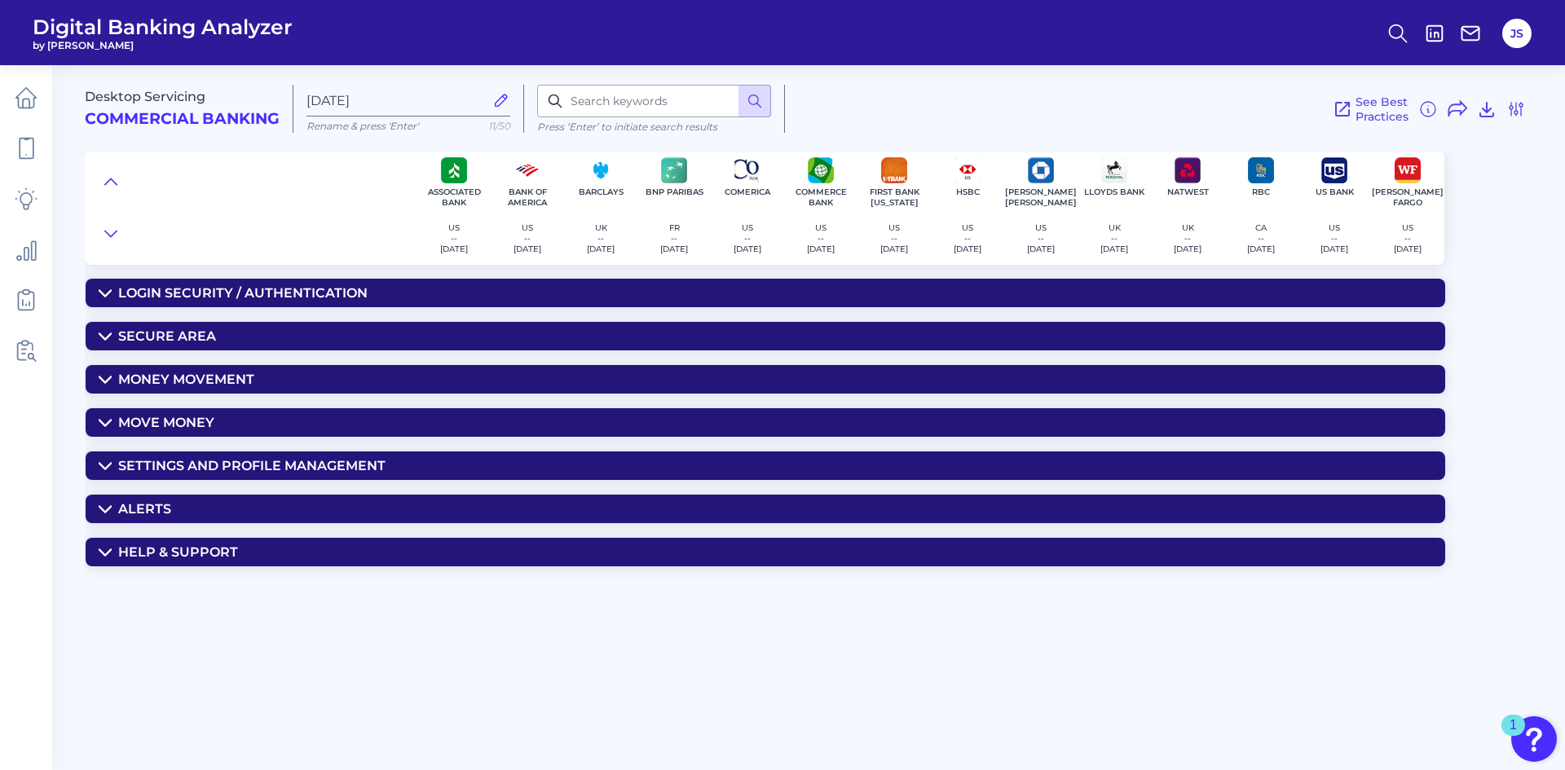
click at [103, 461] on icon at bounding box center [105, 466] width 13 height 13
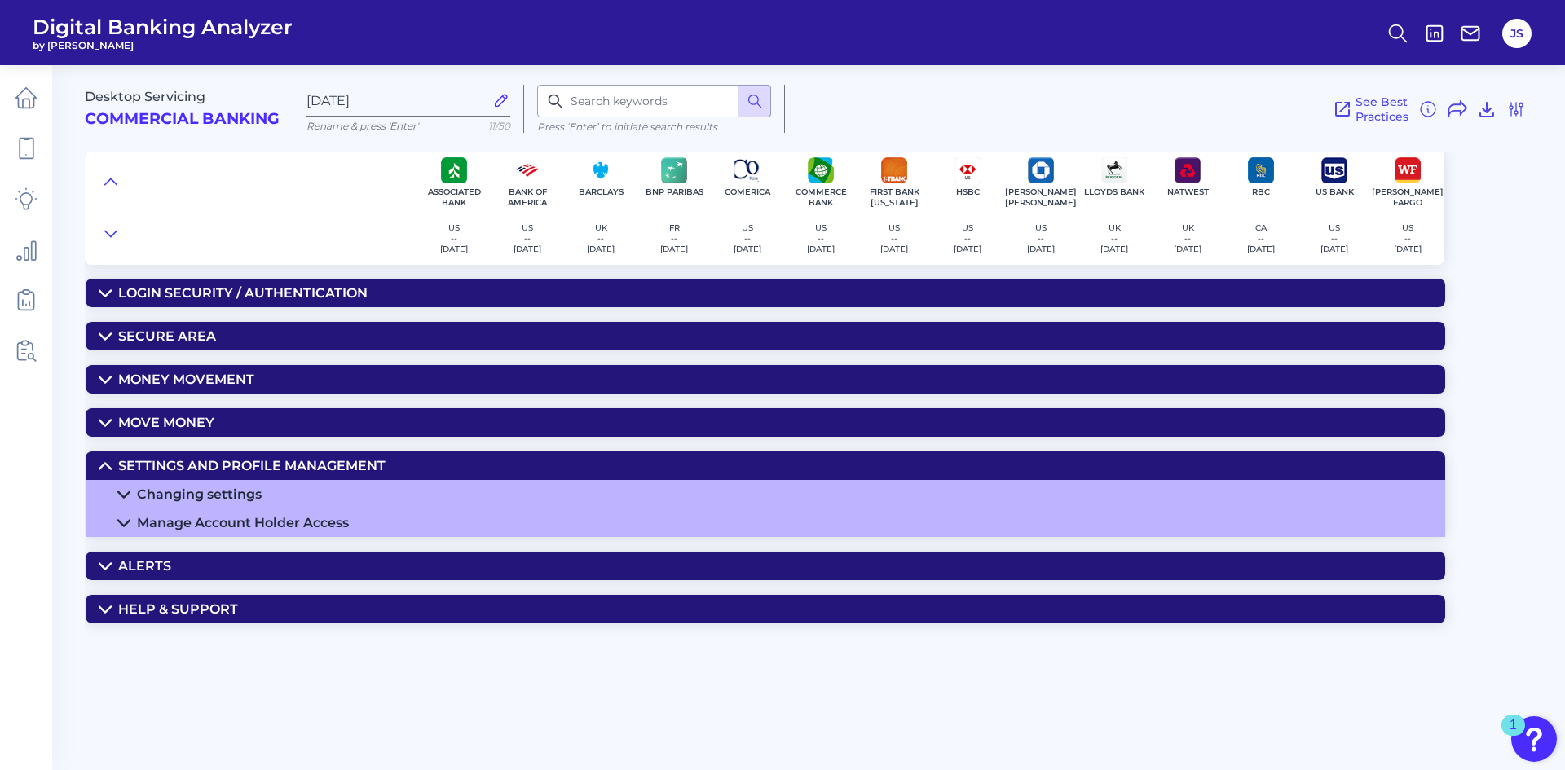
click at [126, 495] on icon at bounding box center [123, 494] width 13 height 13
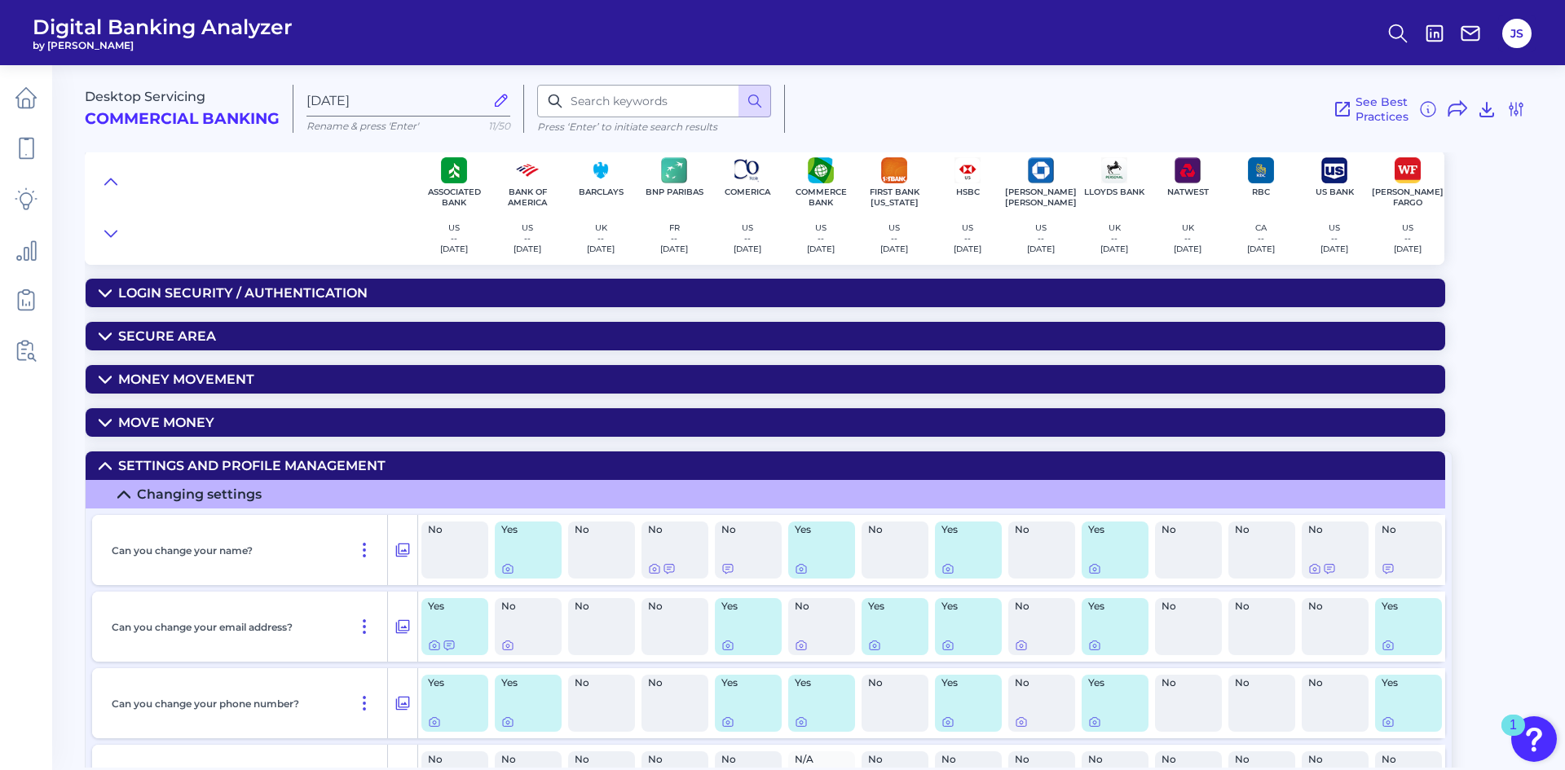
click at [103, 464] on icon at bounding box center [104, 466] width 11 height 6
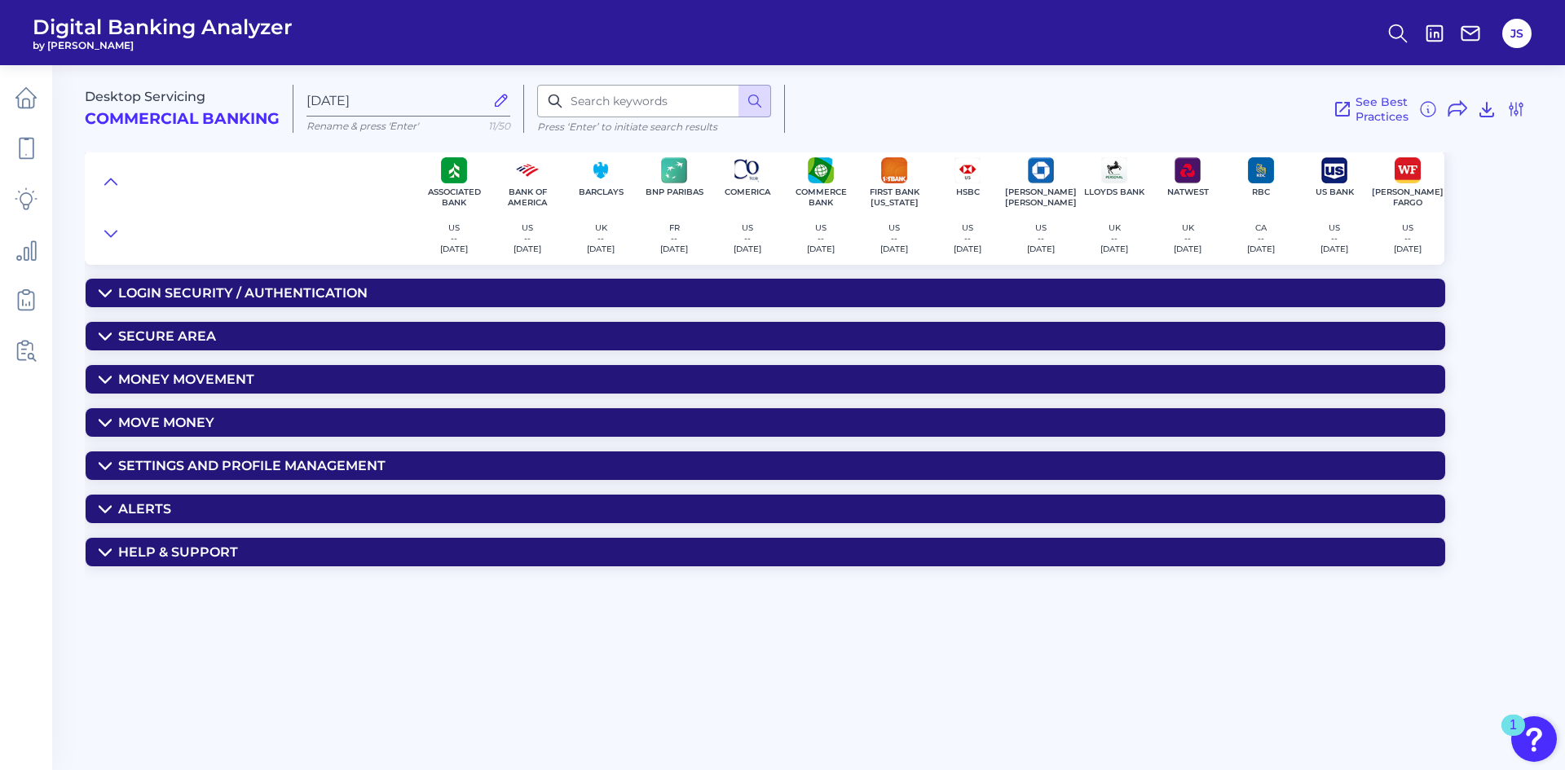
click at [105, 510] on icon at bounding box center [105, 509] width 13 height 13
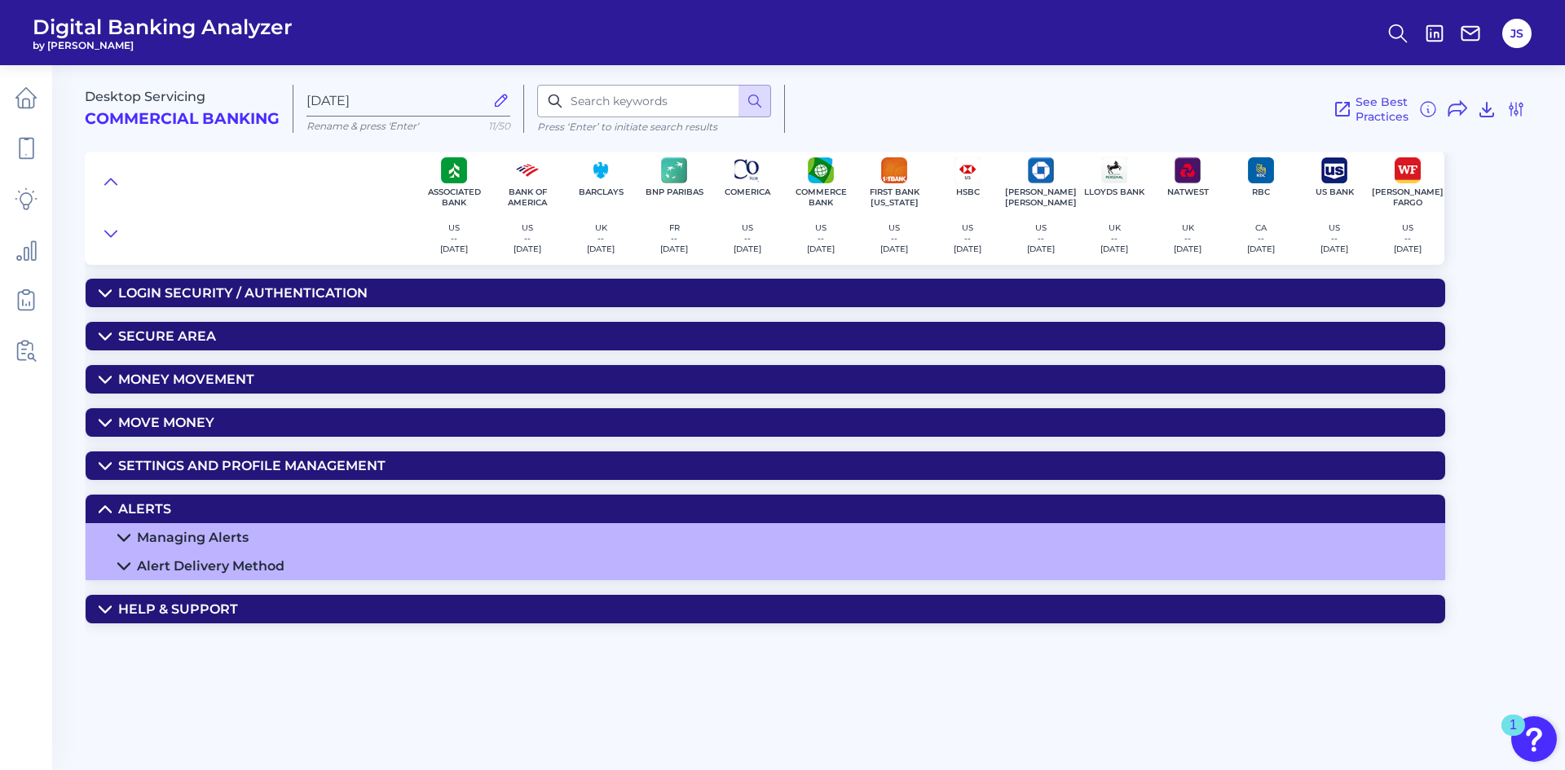
click at [107, 506] on icon at bounding box center [105, 509] width 13 height 13
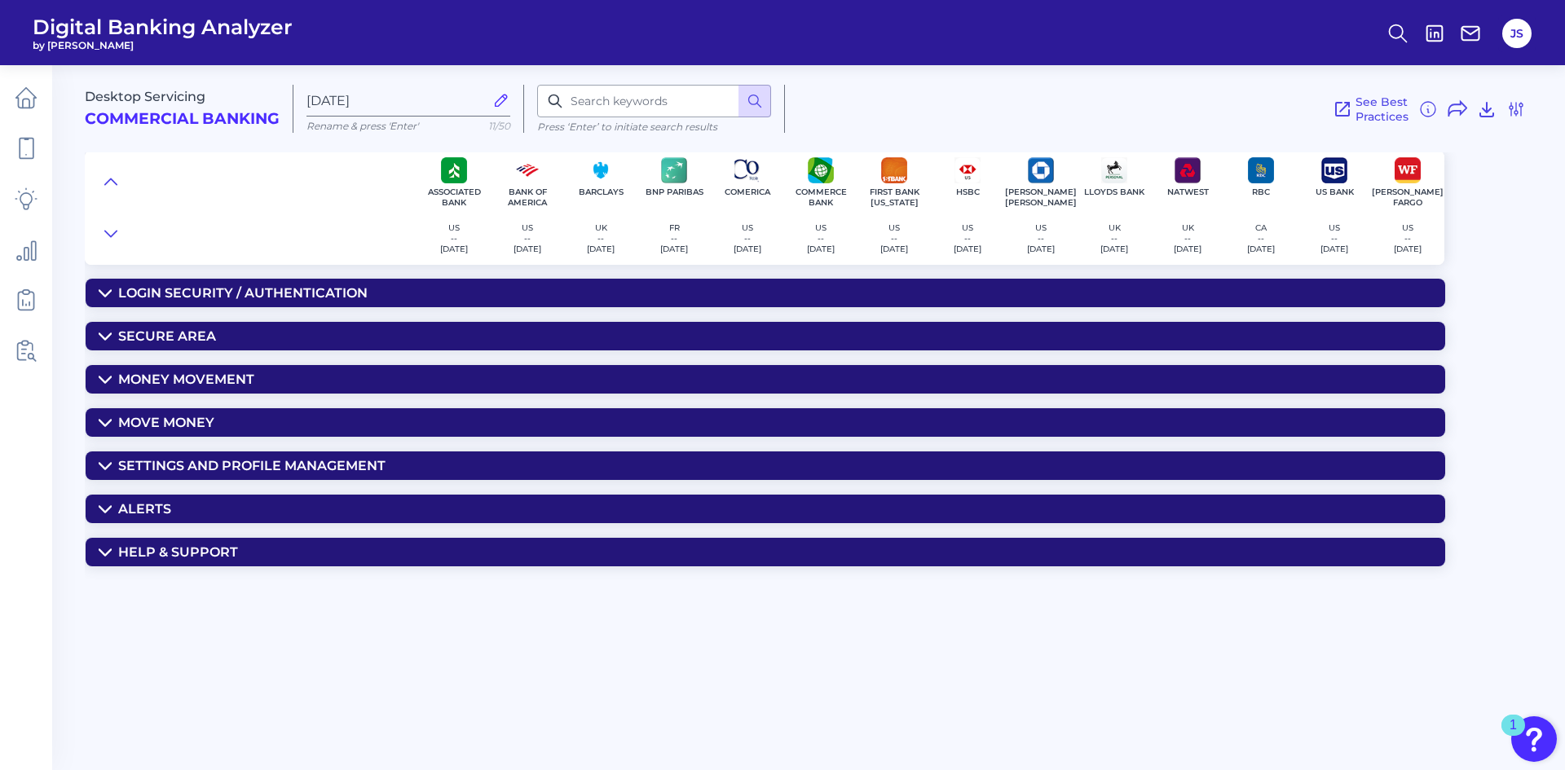
click at [108, 547] on icon at bounding box center [105, 552] width 13 height 13
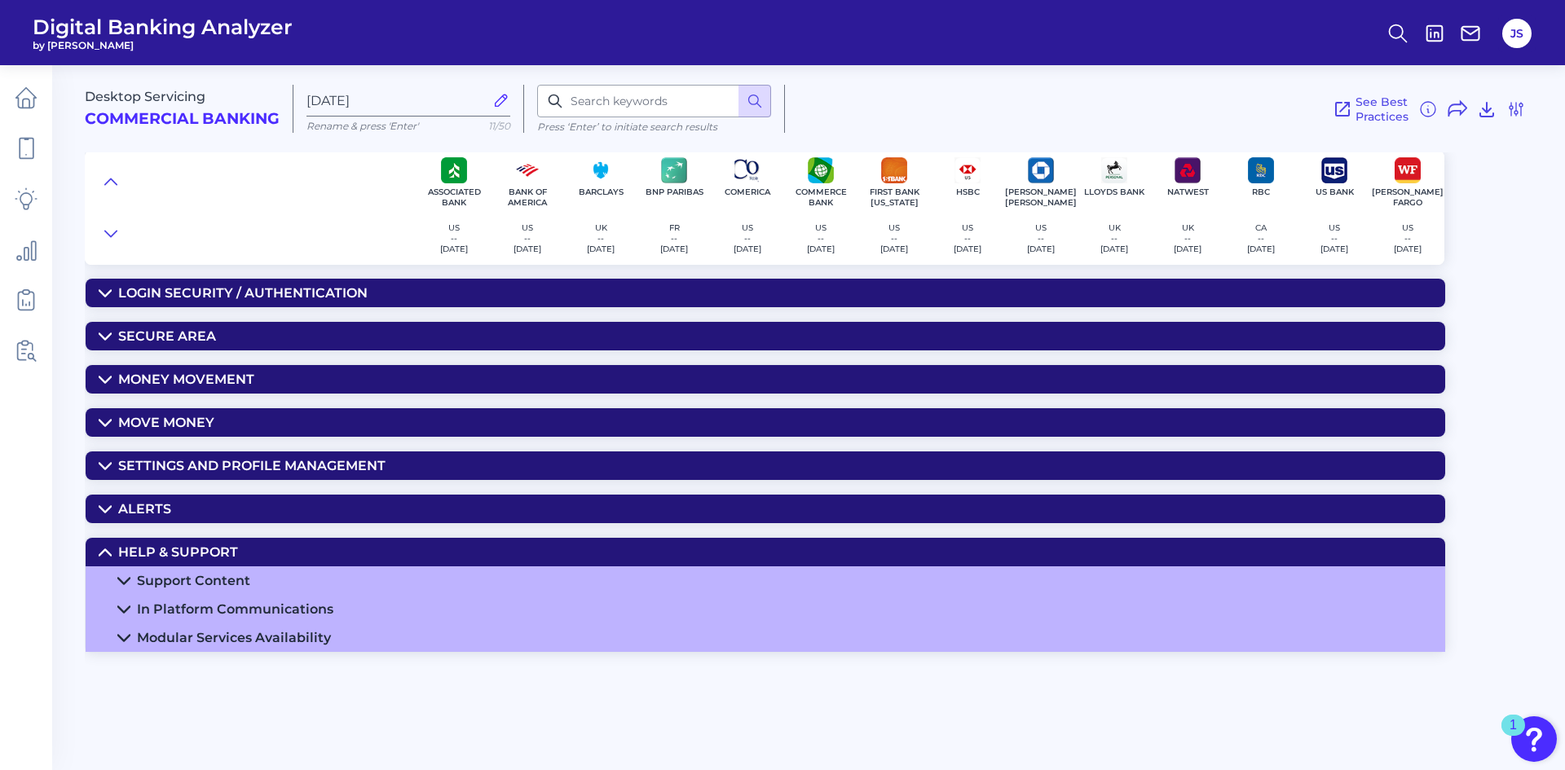
click at [99, 549] on icon at bounding box center [105, 552] width 13 height 13
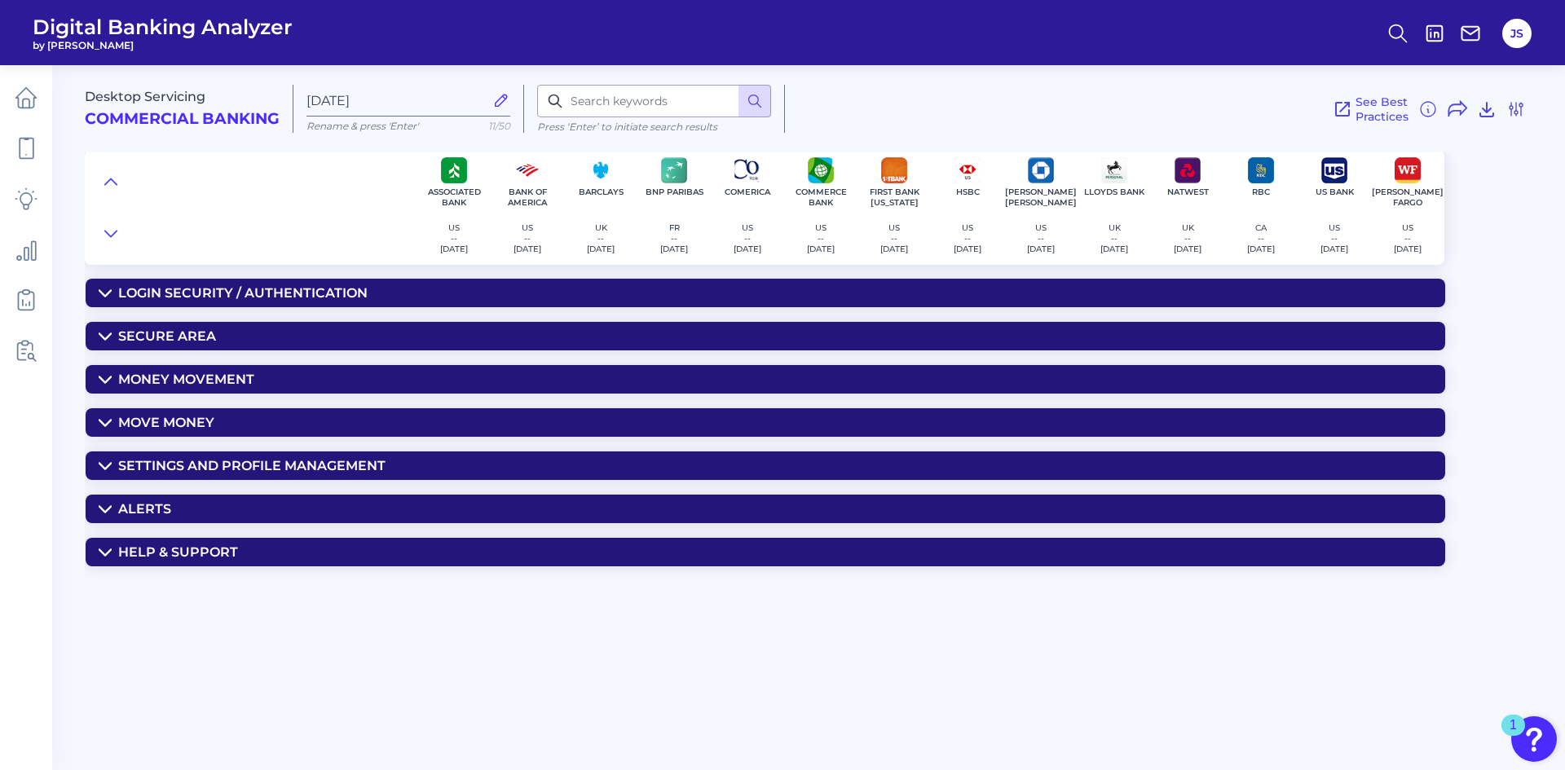
click at [106, 376] on icon at bounding box center [105, 379] width 13 height 13
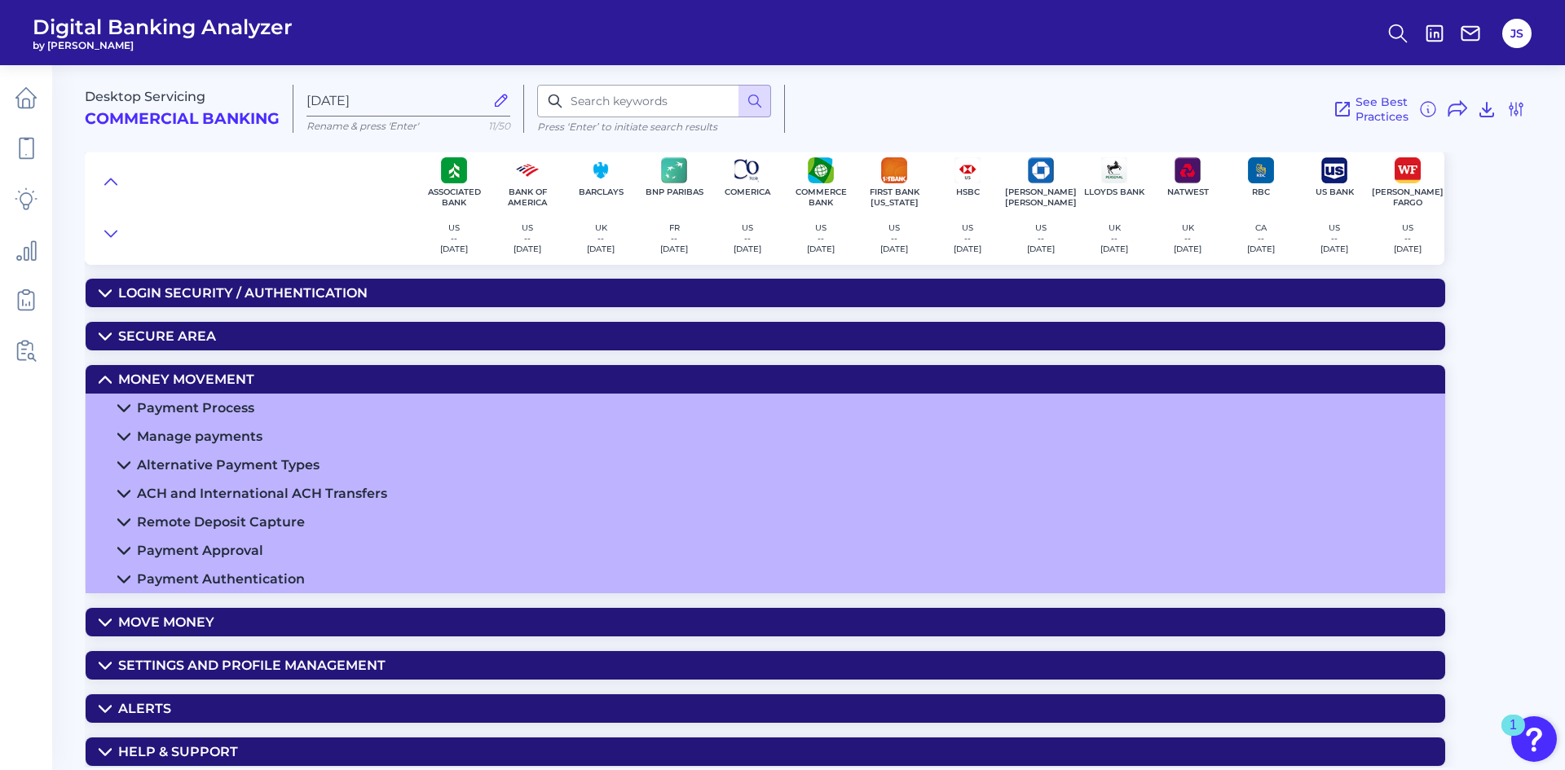
click at [107, 376] on icon at bounding box center [105, 379] width 13 height 13
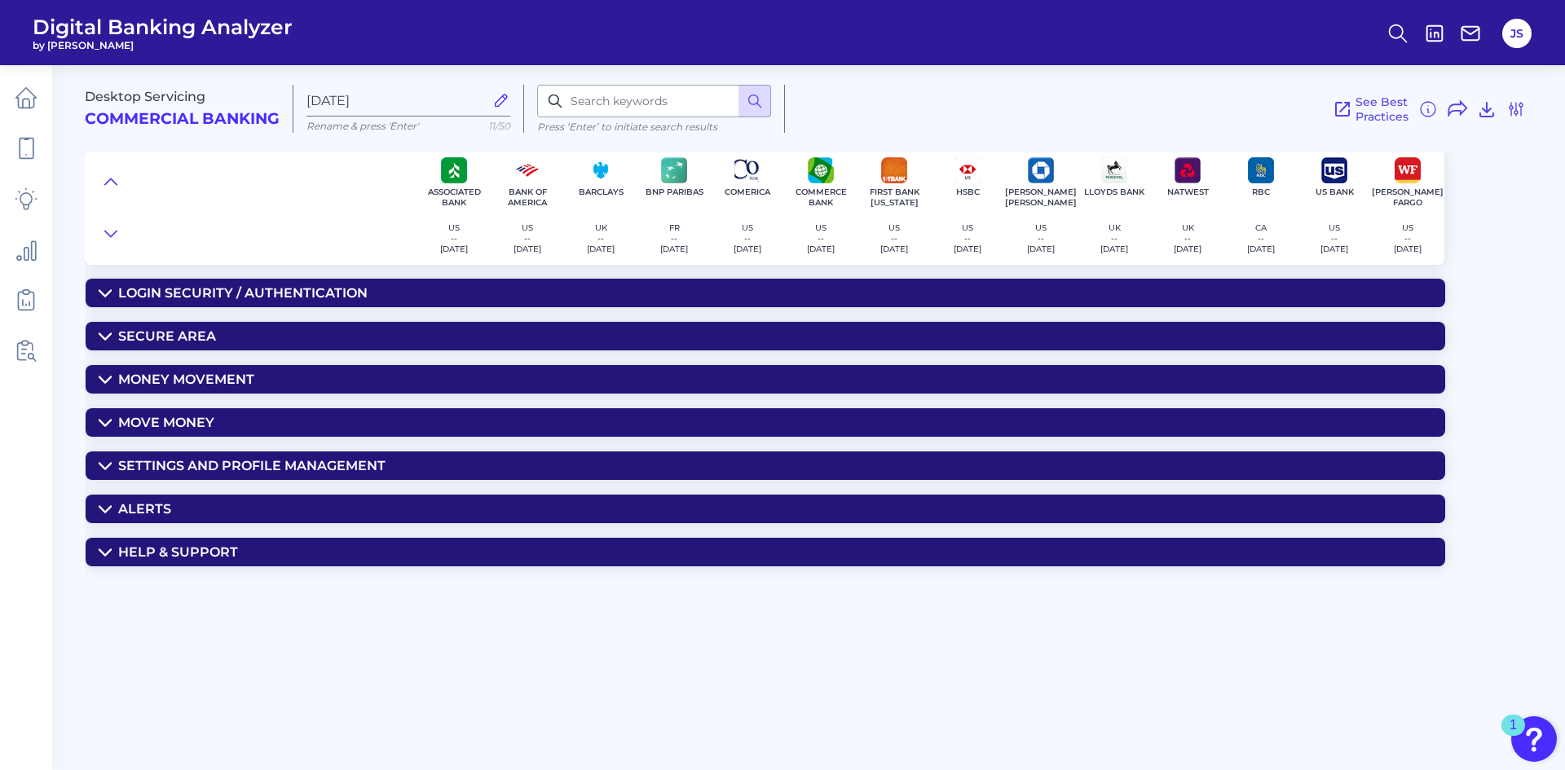
click at [106, 421] on icon at bounding box center [105, 422] width 13 height 13
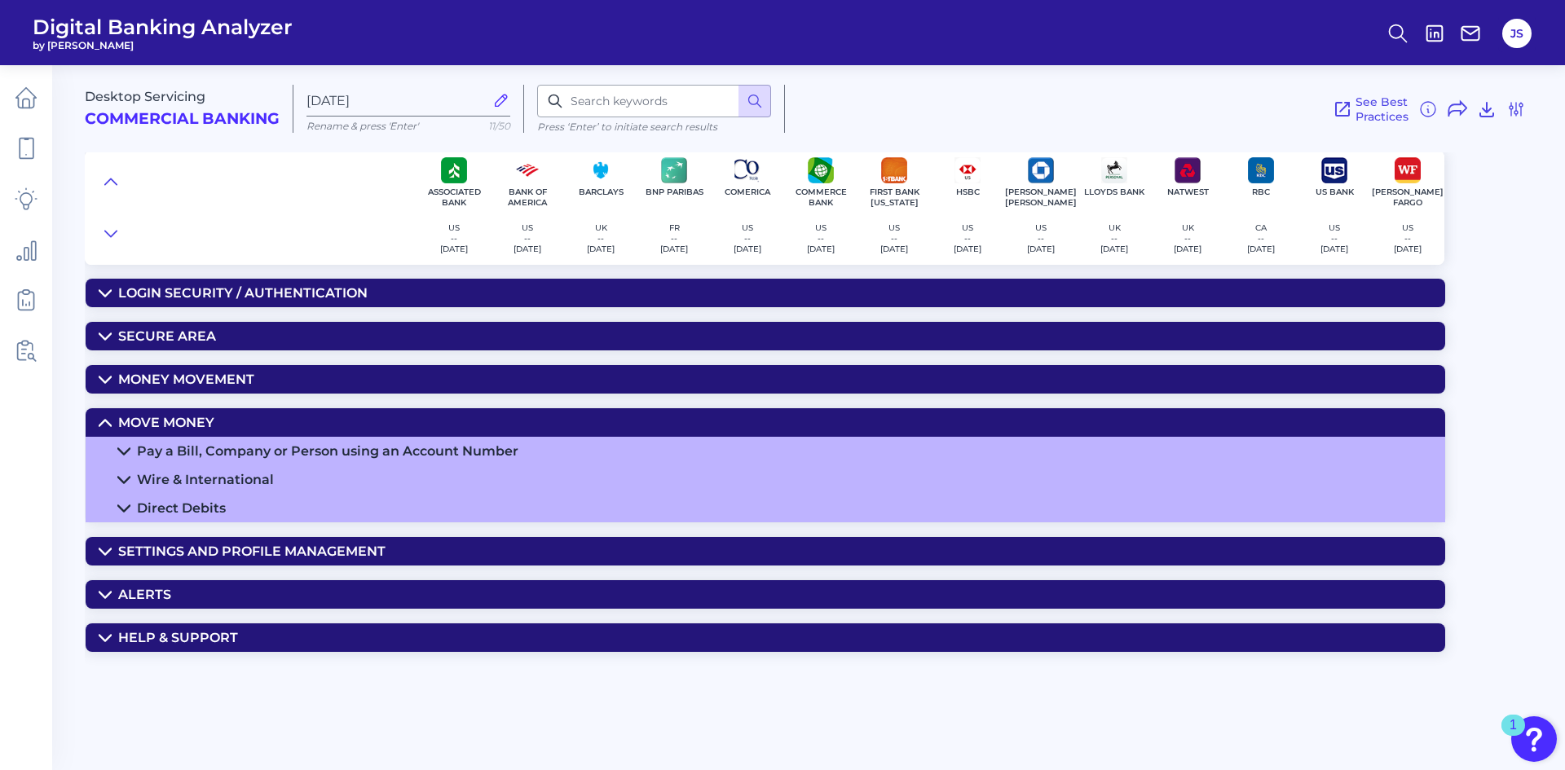
click at [125, 474] on icon at bounding box center [123, 479] width 13 height 13
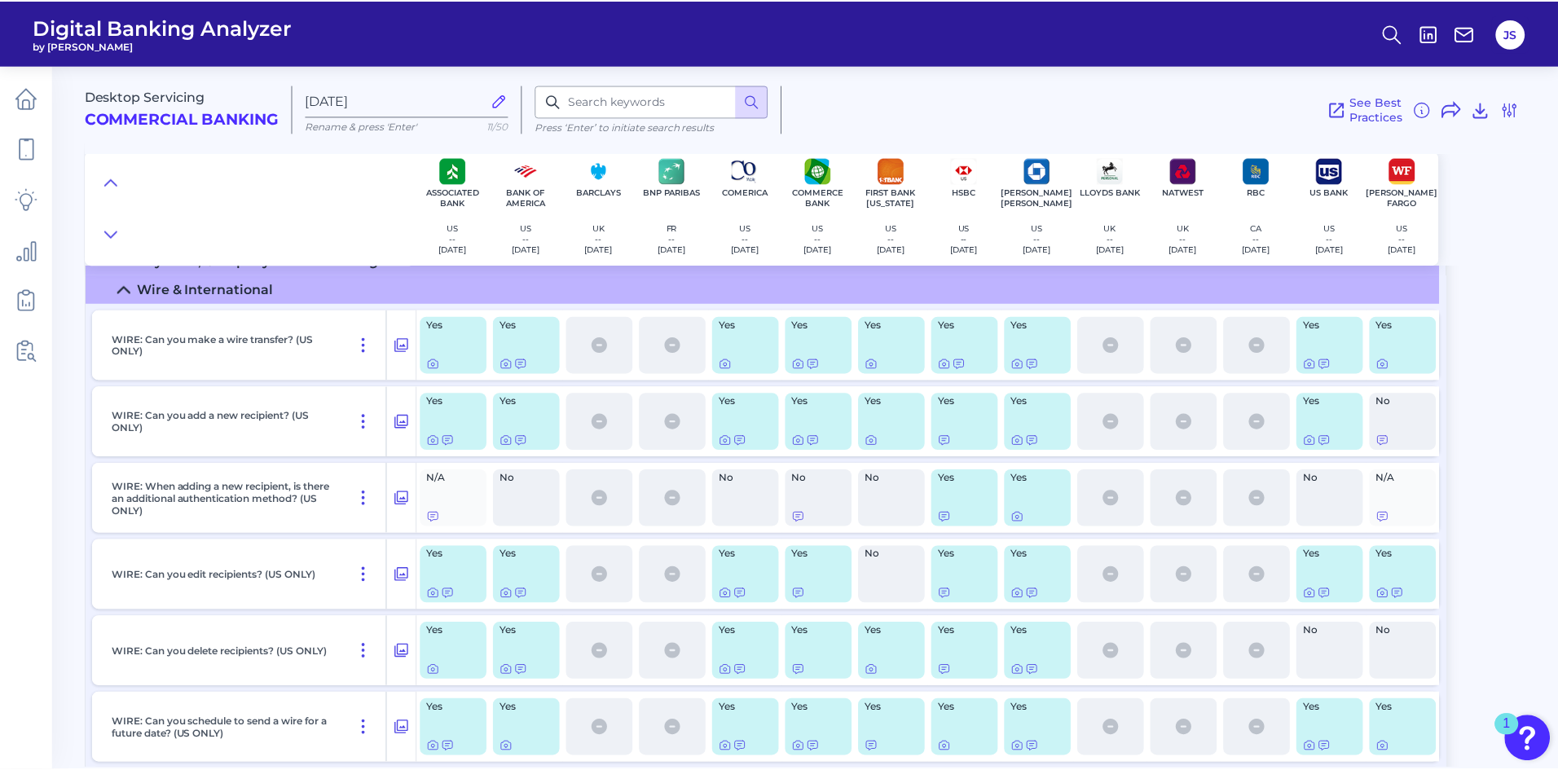
scroll to position [163, 0]
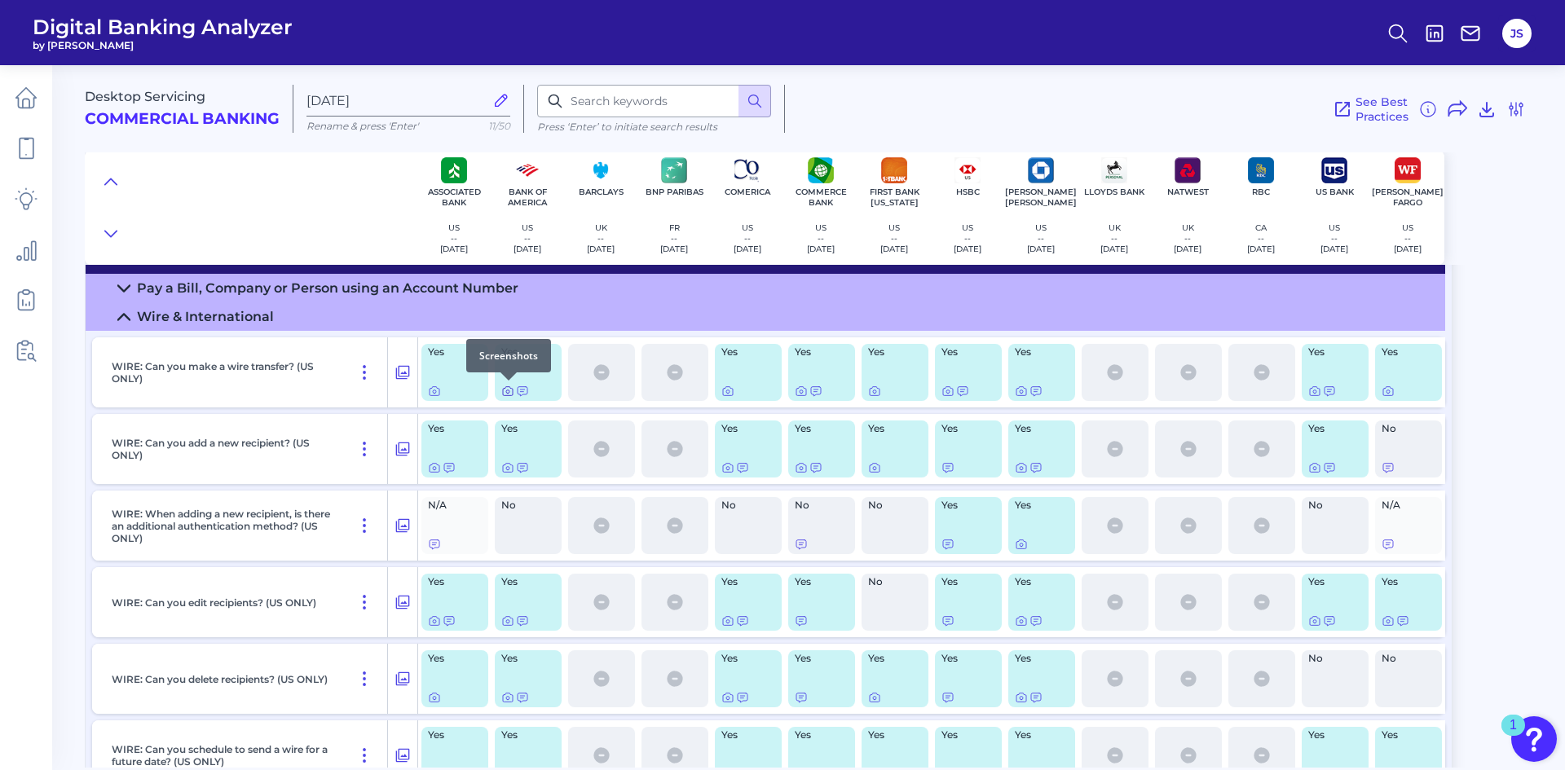
click at [508, 390] on icon at bounding box center [507, 391] width 3 height 3
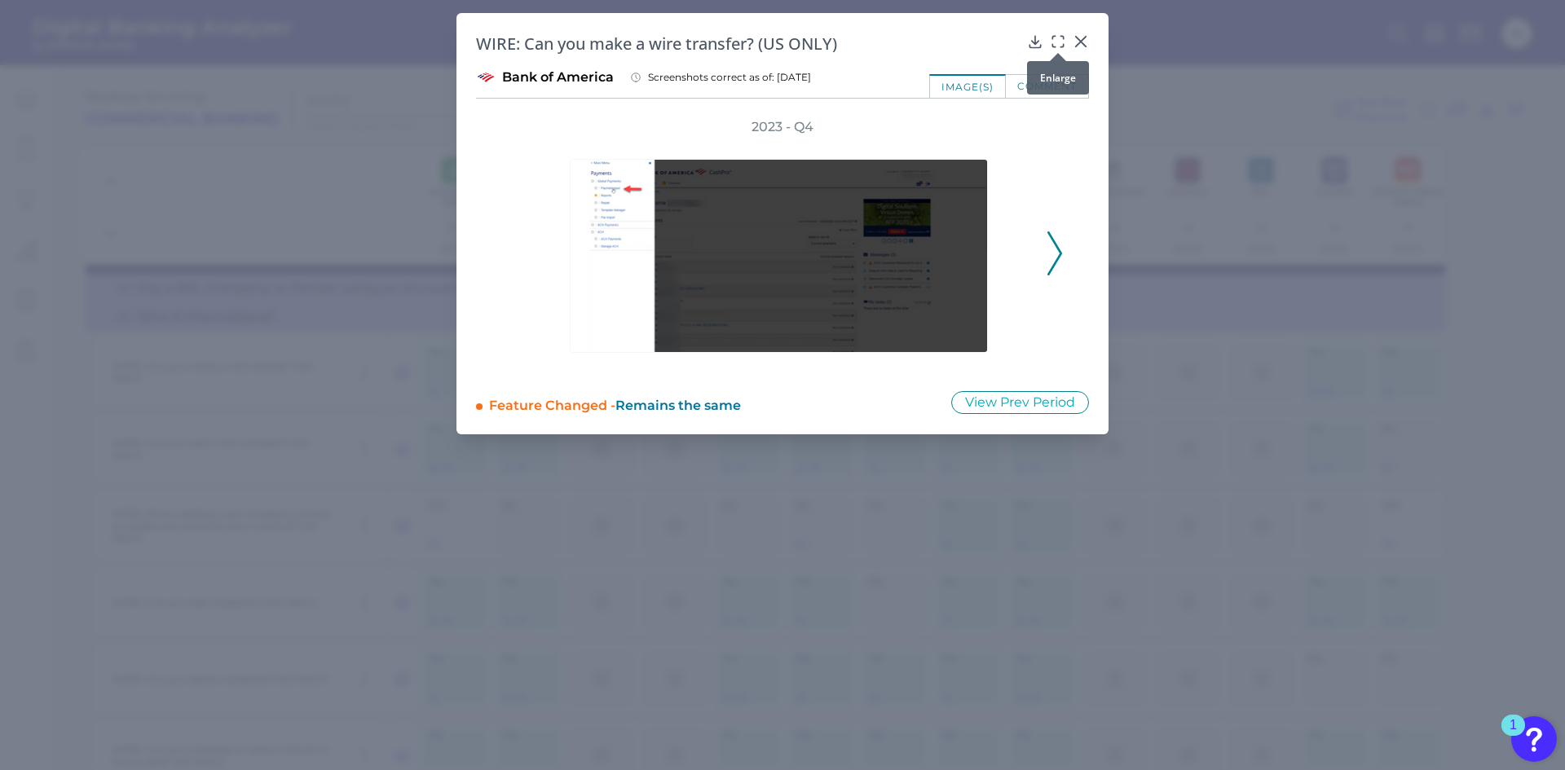
click at [1061, 43] on icon at bounding box center [1058, 41] width 16 height 16
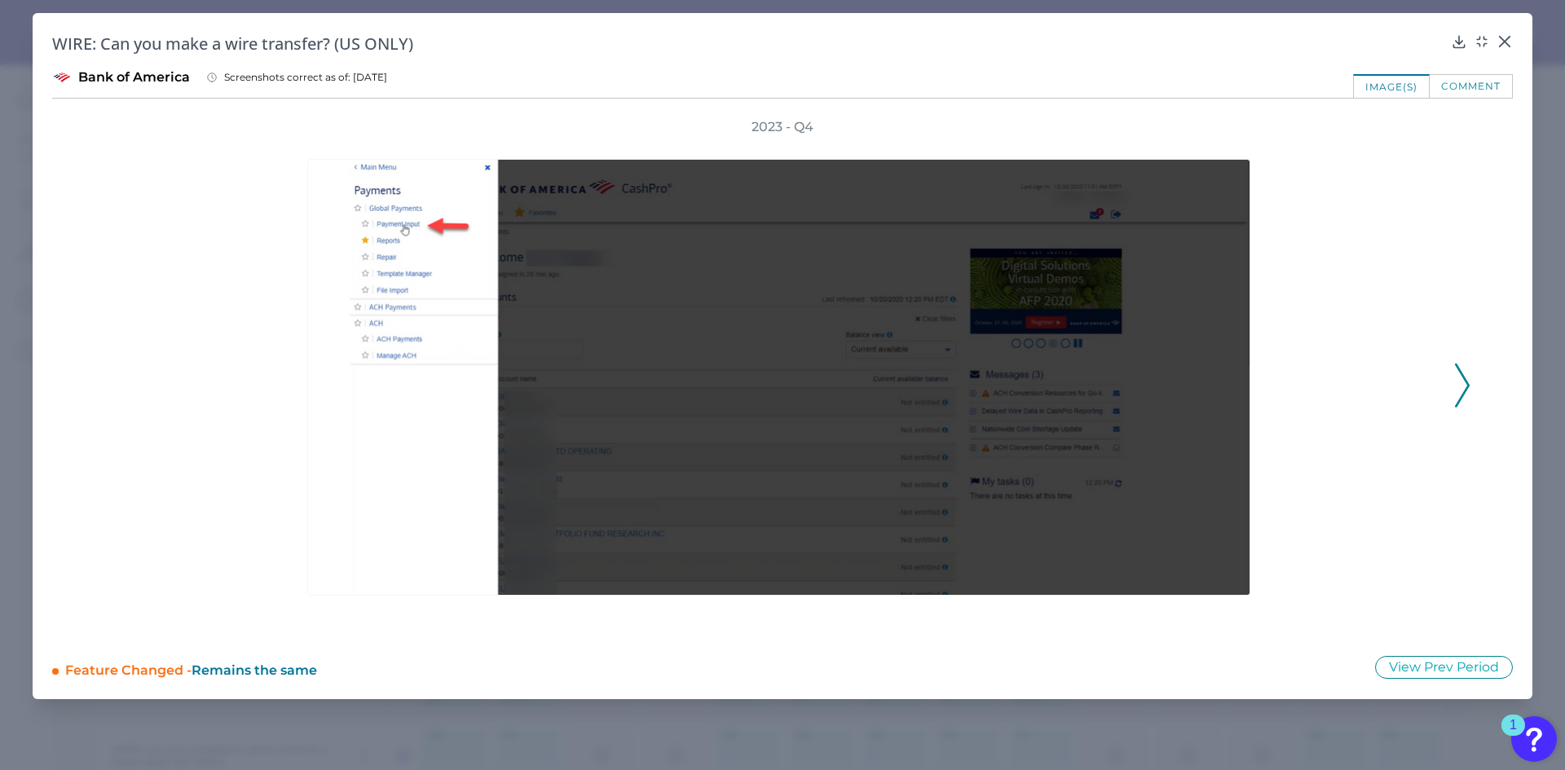
click at [1465, 388] on icon at bounding box center [1462, 385] width 15 height 44
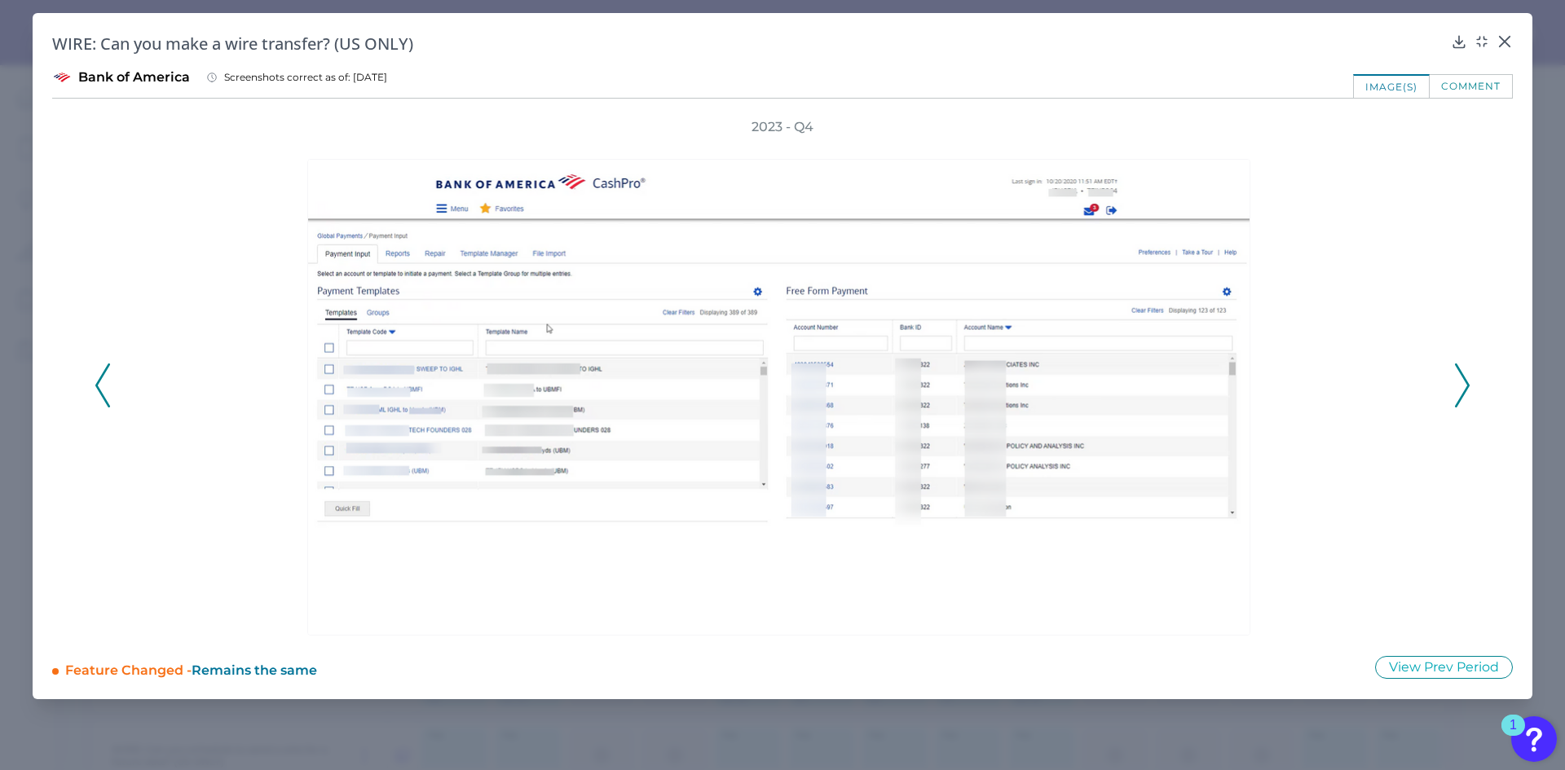
click at [1465, 388] on icon at bounding box center [1462, 385] width 15 height 44
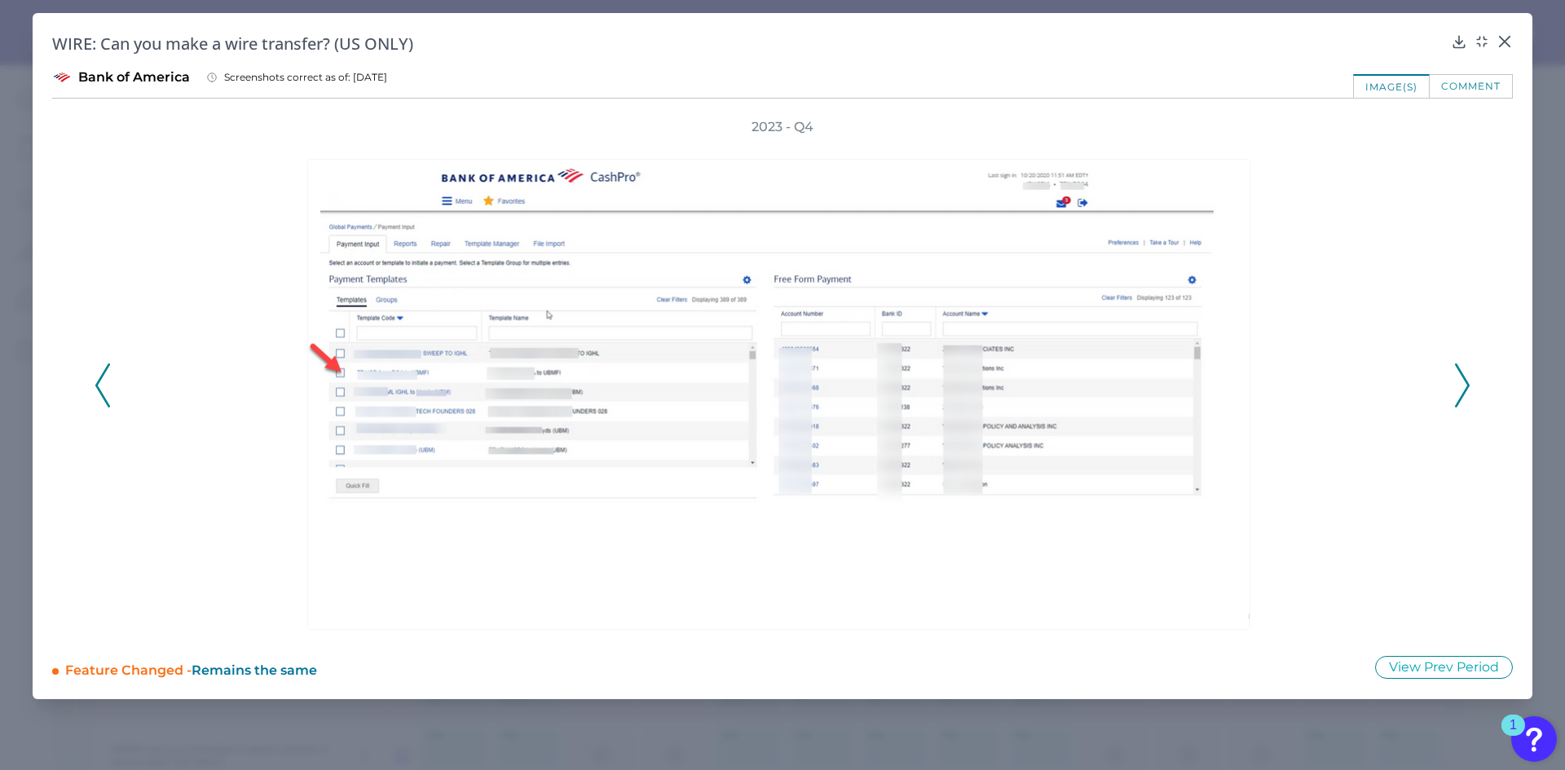
click at [1465, 388] on icon at bounding box center [1462, 385] width 15 height 44
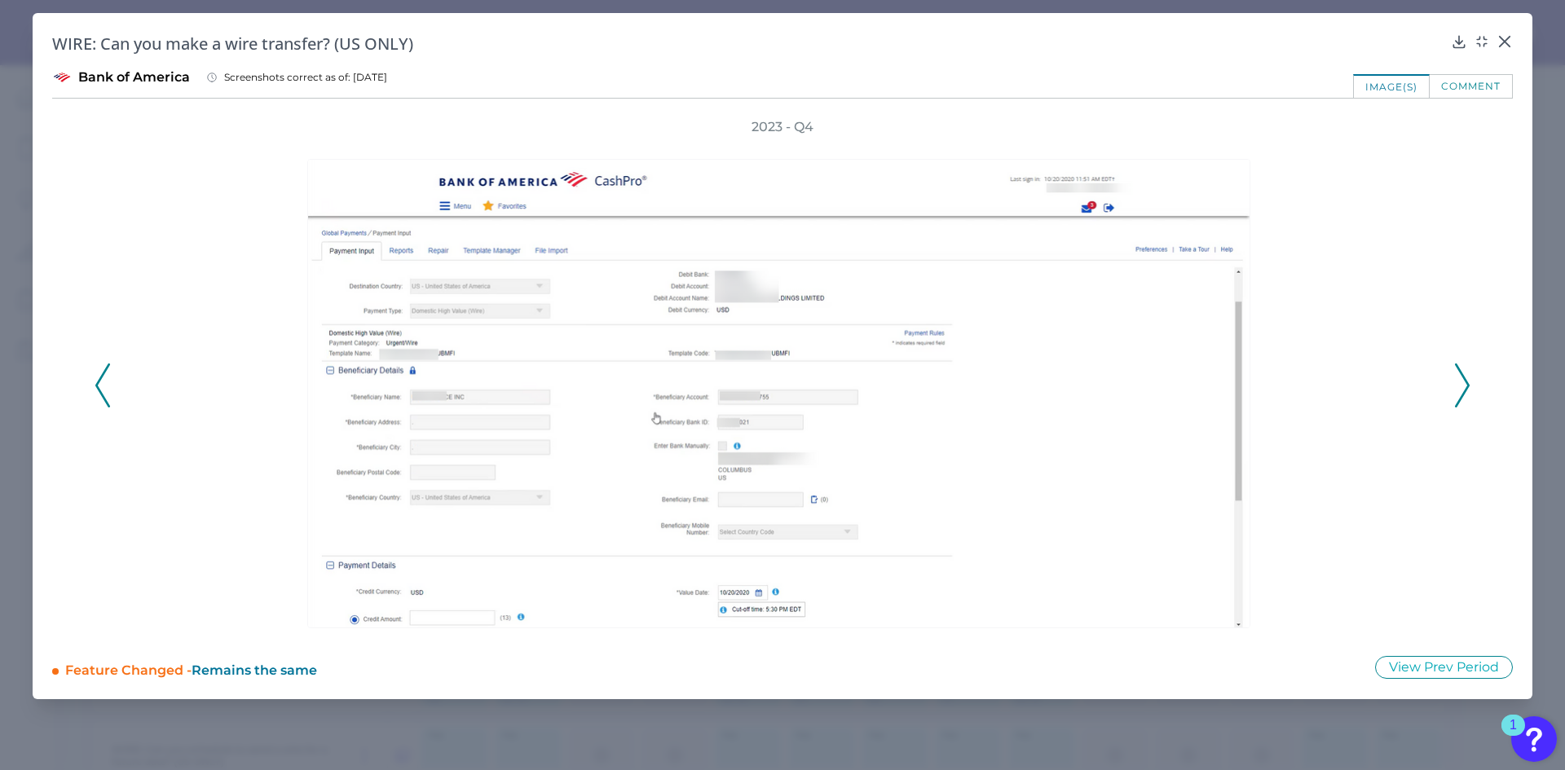
click at [1467, 383] on polyline at bounding box center [1462, 386] width 12 height 42
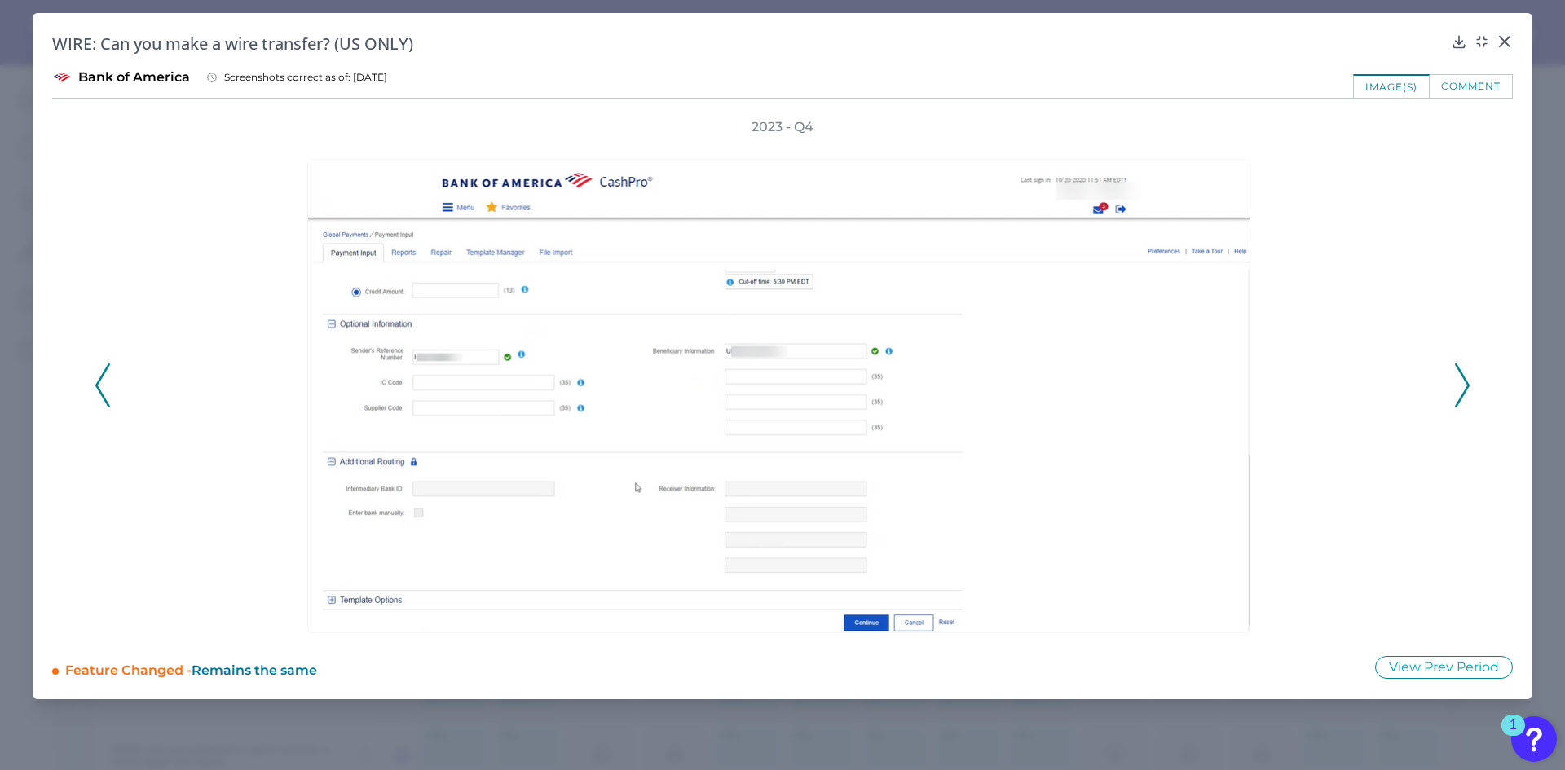
click at [1466, 383] on polyline at bounding box center [1462, 386] width 12 height 42
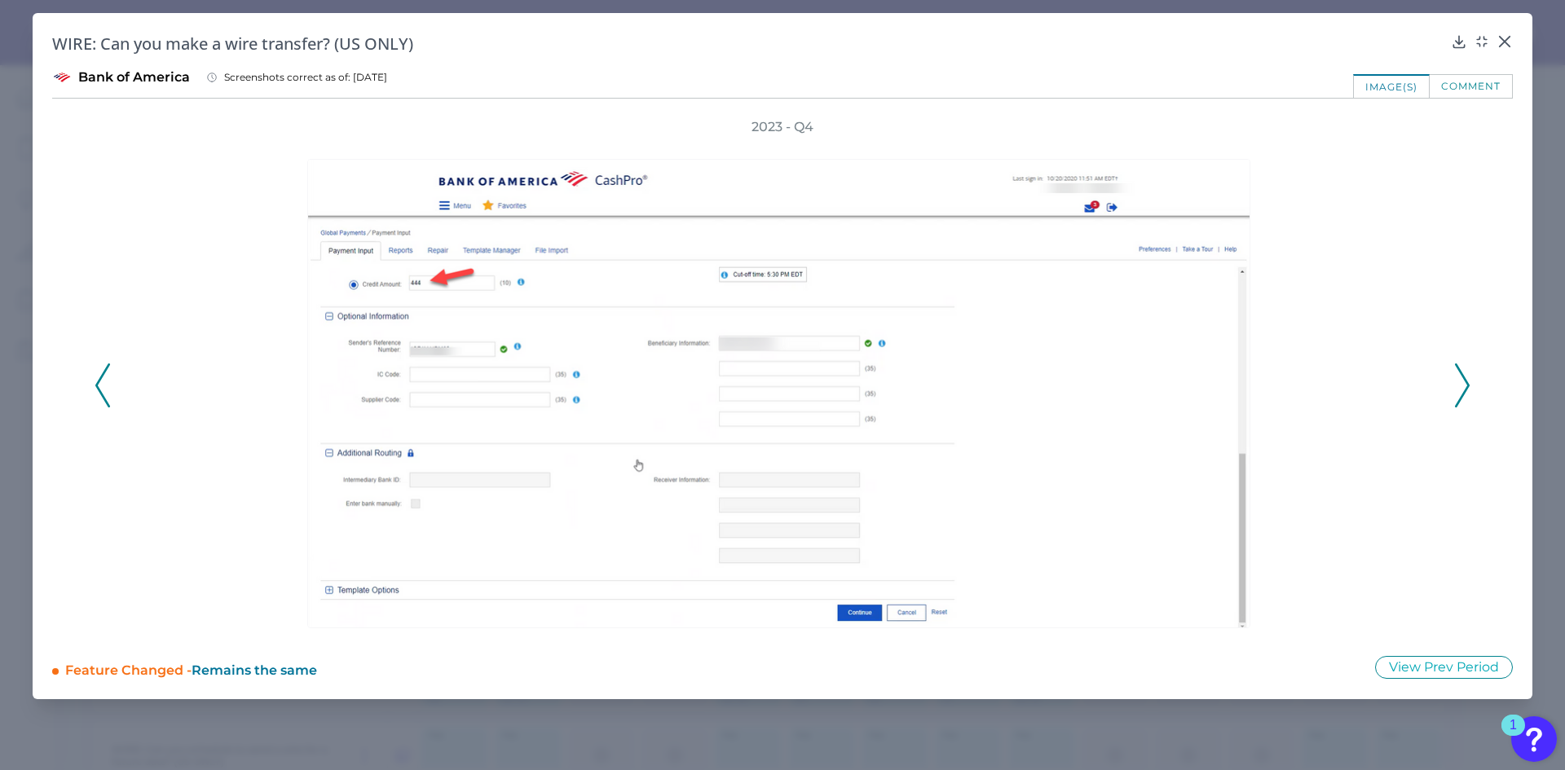
click at [1466, 383] on polyline at bounding box center [1462, 386] width 12 height 42
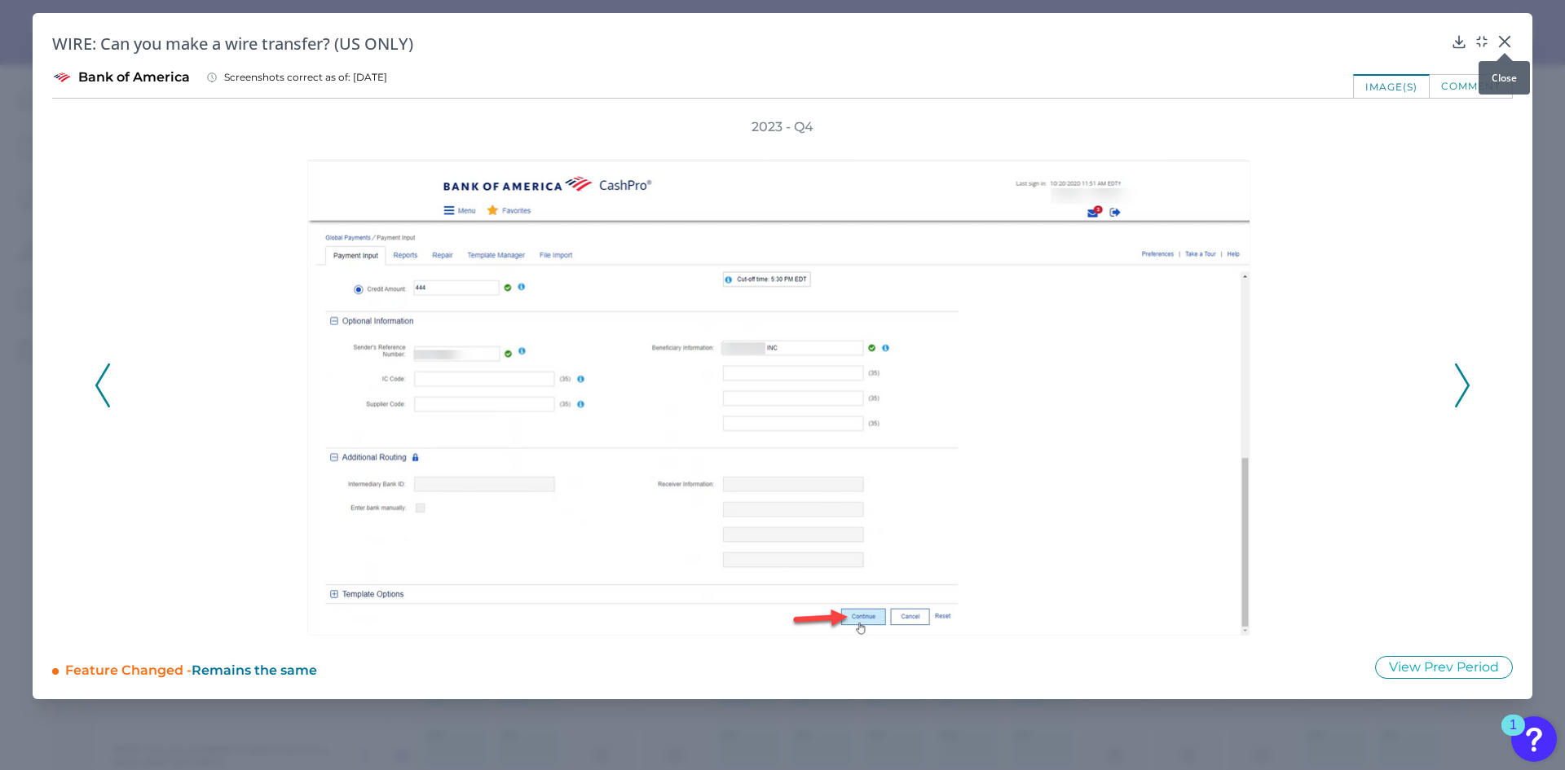
click at [1500, 39] on icon at bounding box center [1504, 41] width 16 height 16
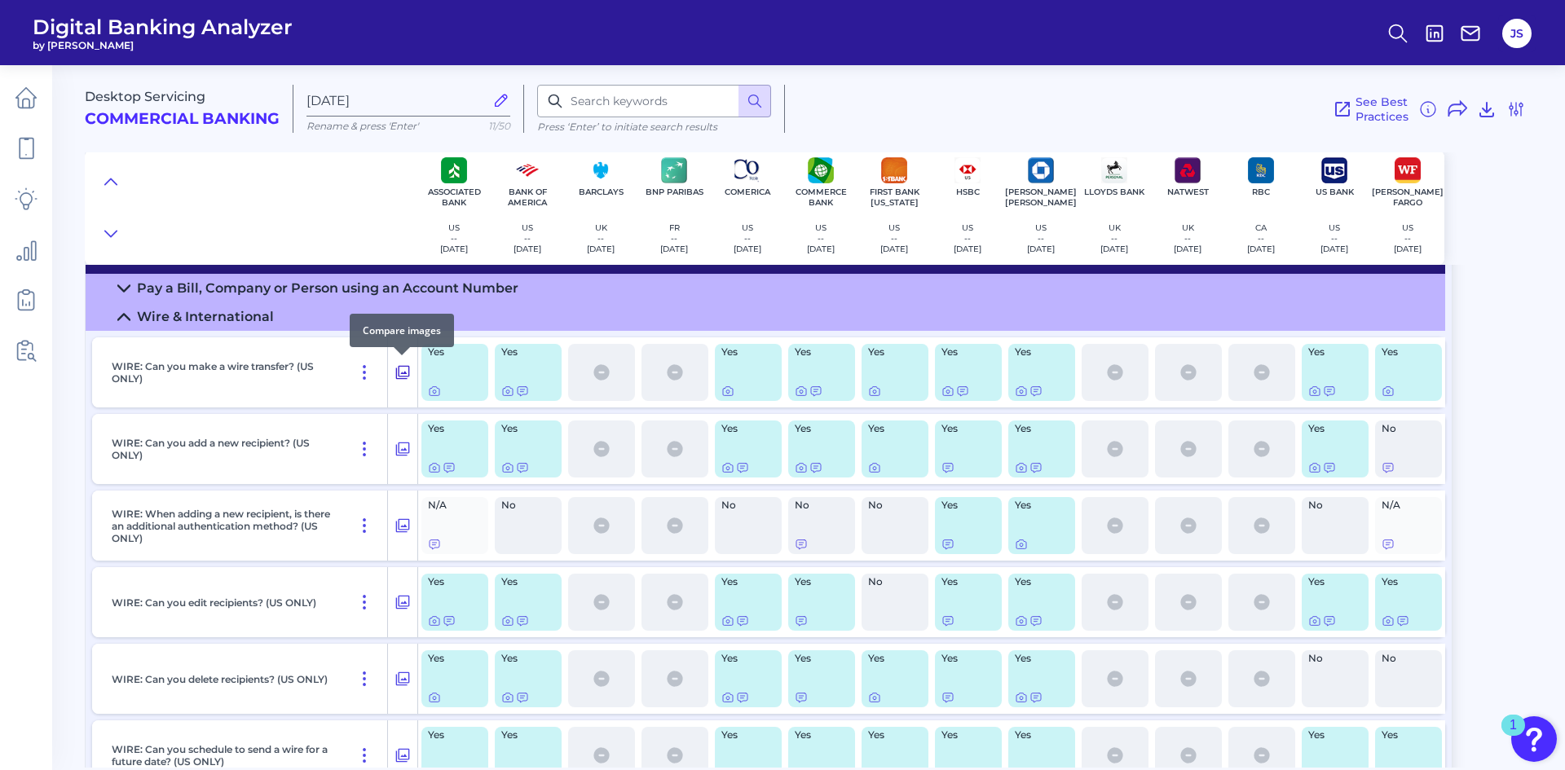
click at [406, 373] on icon at bounding box center [403, 373] width 14 height 14
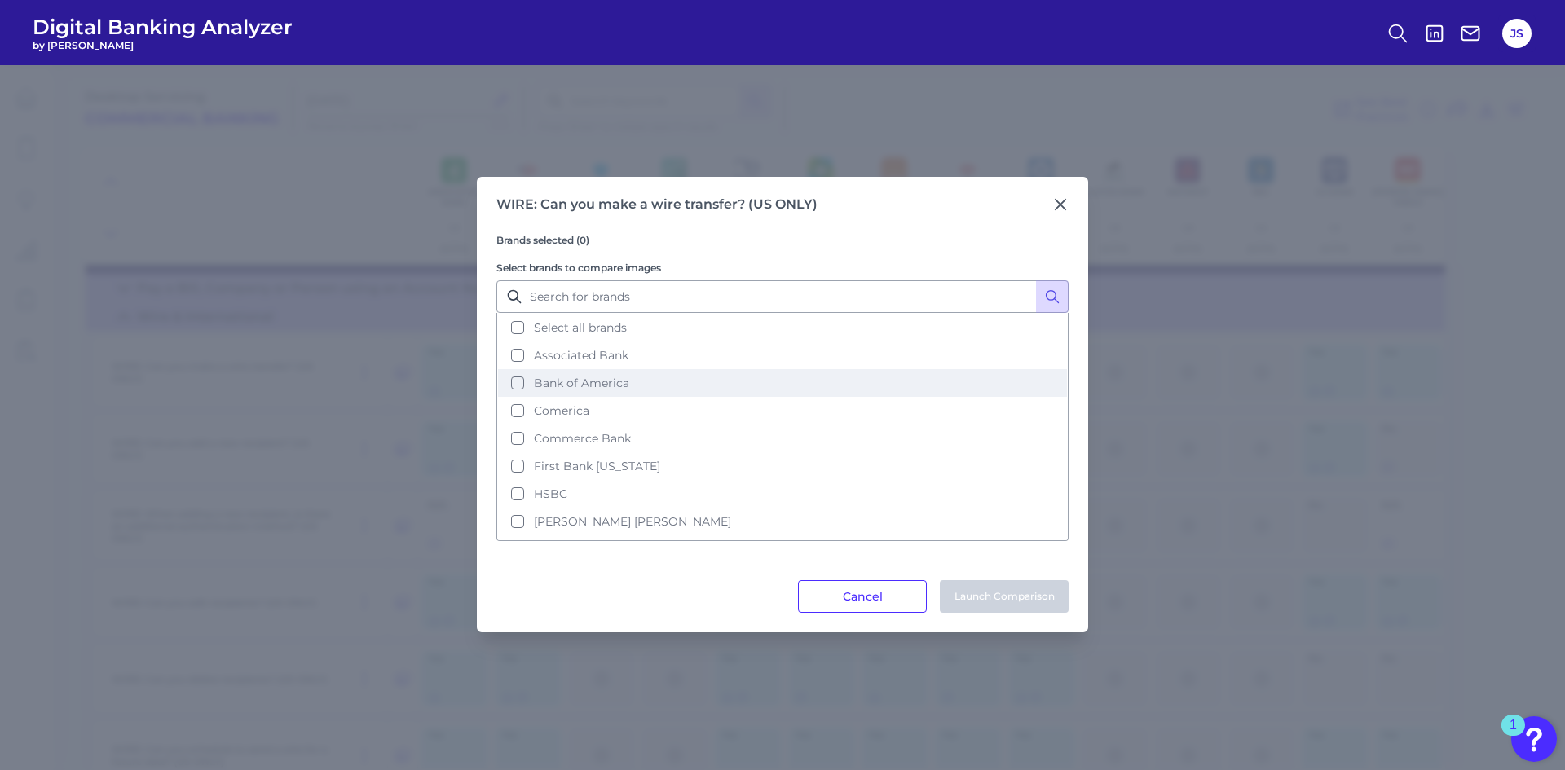
click at [519, 381] on button "Bank of America" at bounding box center [782, 383] width 569 height 28
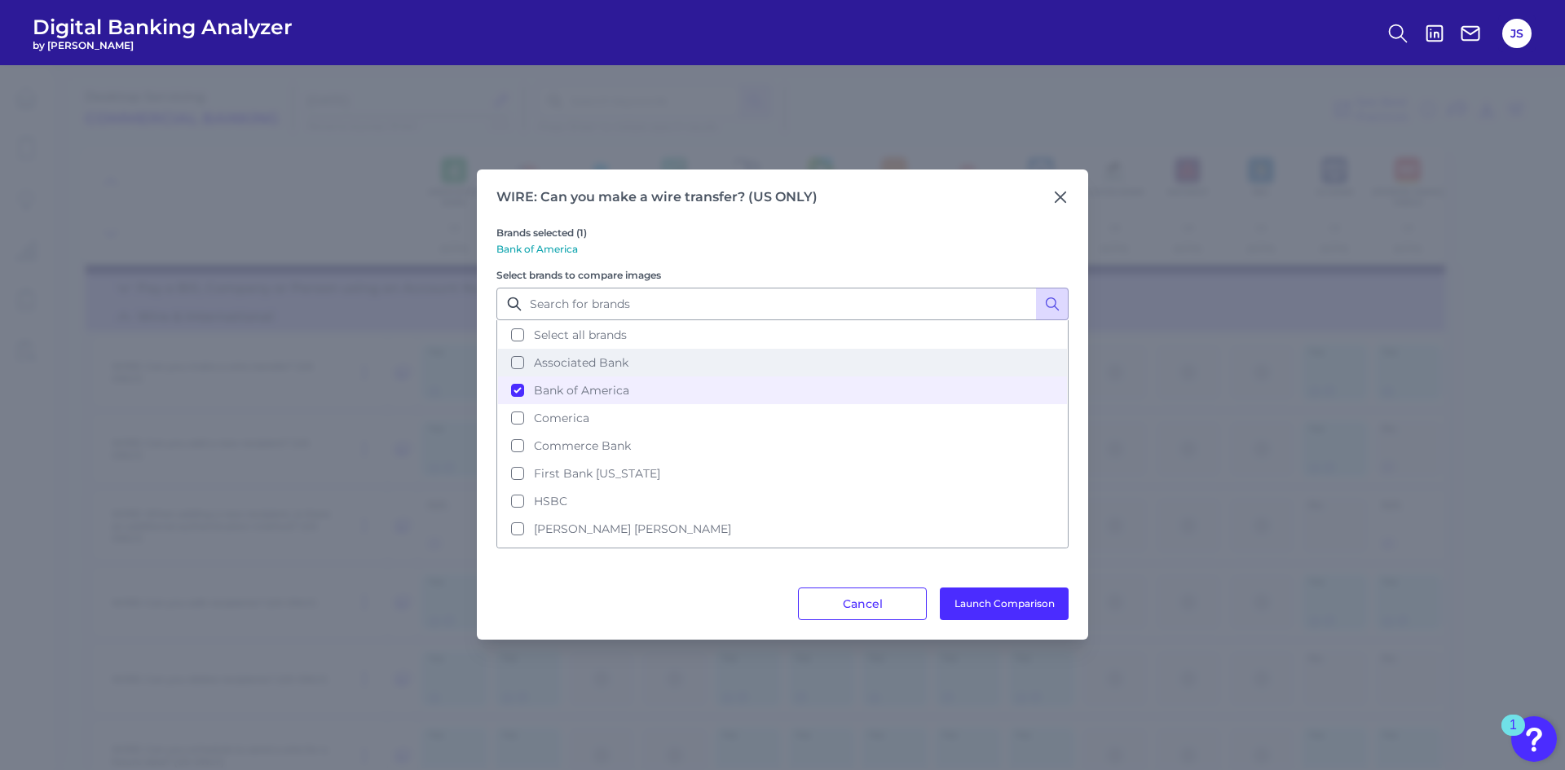
click at [518, 362] on button "Associated Bank" at bounding box center [782, 363] width 569 height 28
click at [957, 605] on button "Launch Comparison" at bounding box center [1004, 604] width 129 height 33
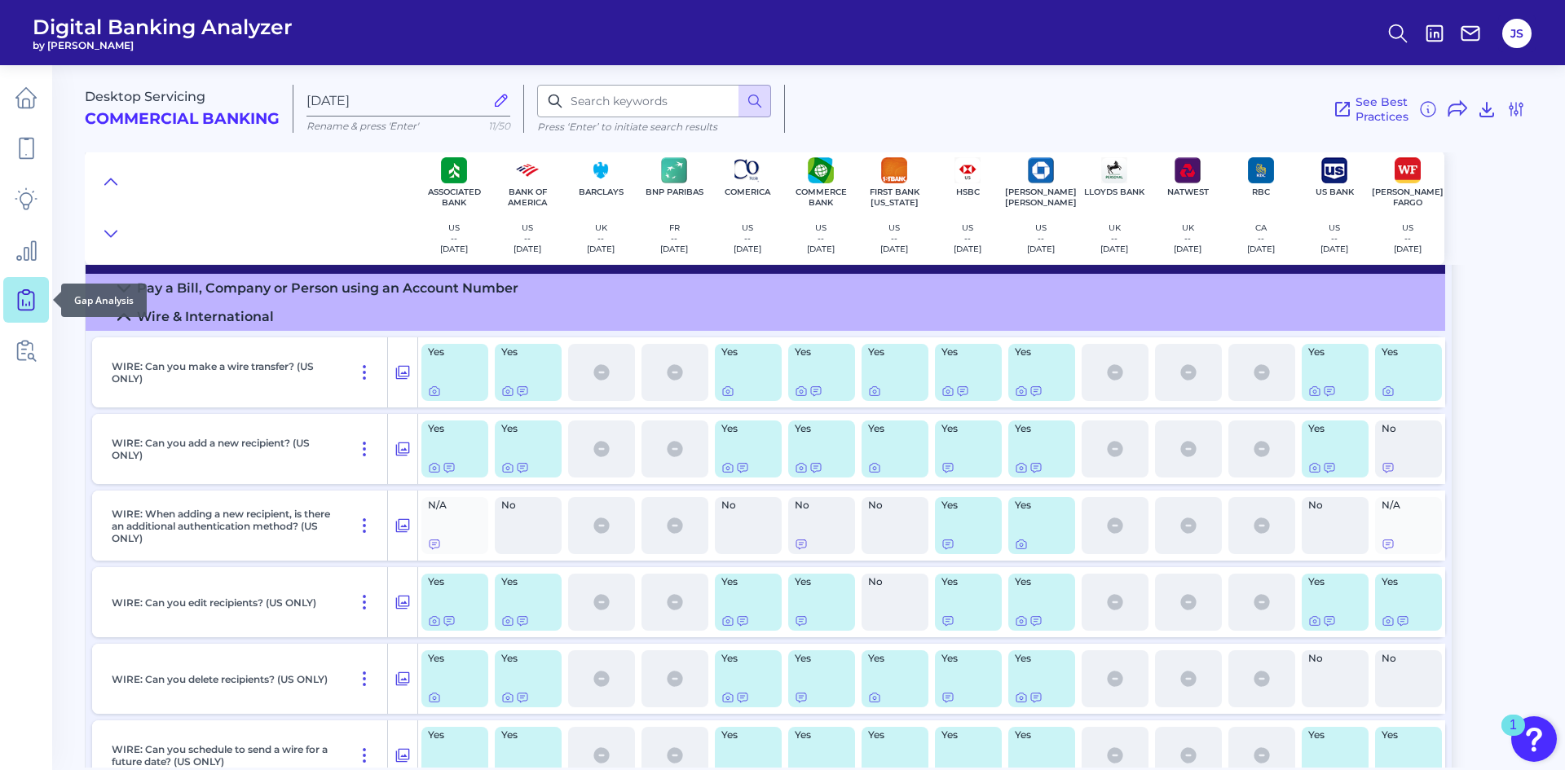
click at [34, 290] on icon at bounding box center [26, 299] width 23 height 23
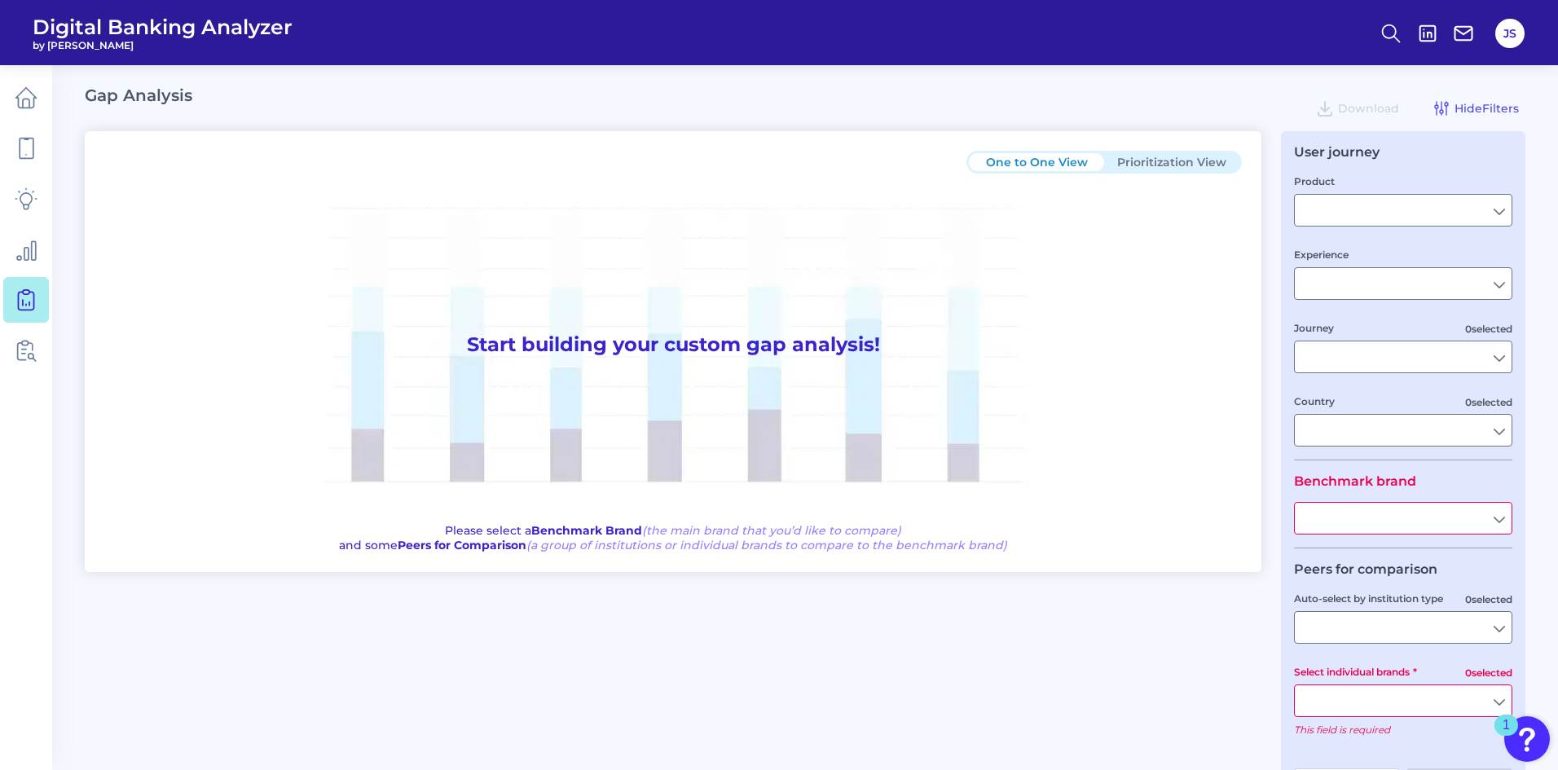
type input "Checking / Current Account"
type input "Mobile Servicing"
type input "Pre-Login Area, New Customer Onboarding, Login & Authentication, Accounts and t…"
type input "United States"
type input "All Select individual brands"
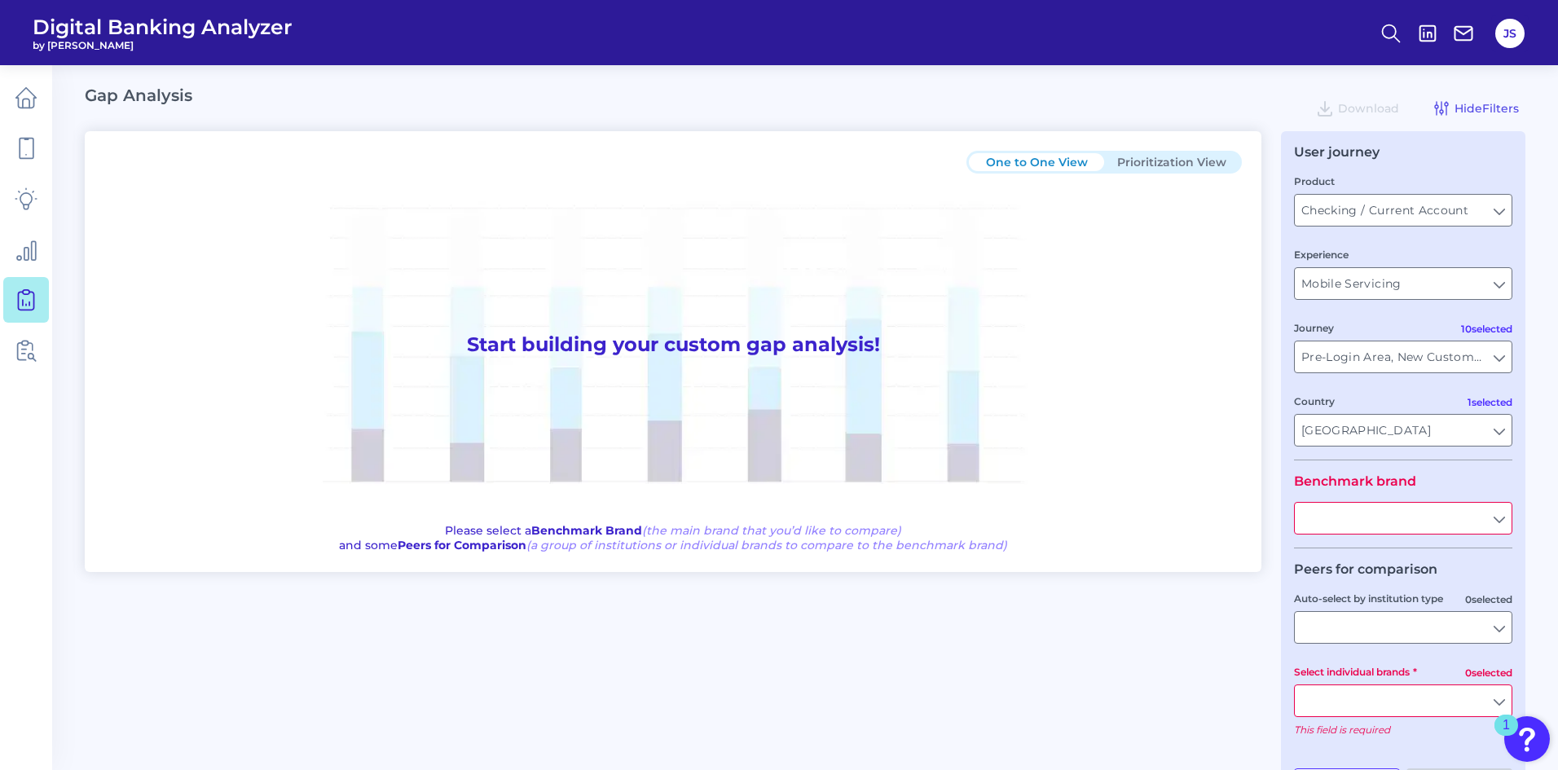
type input "All Journeys"
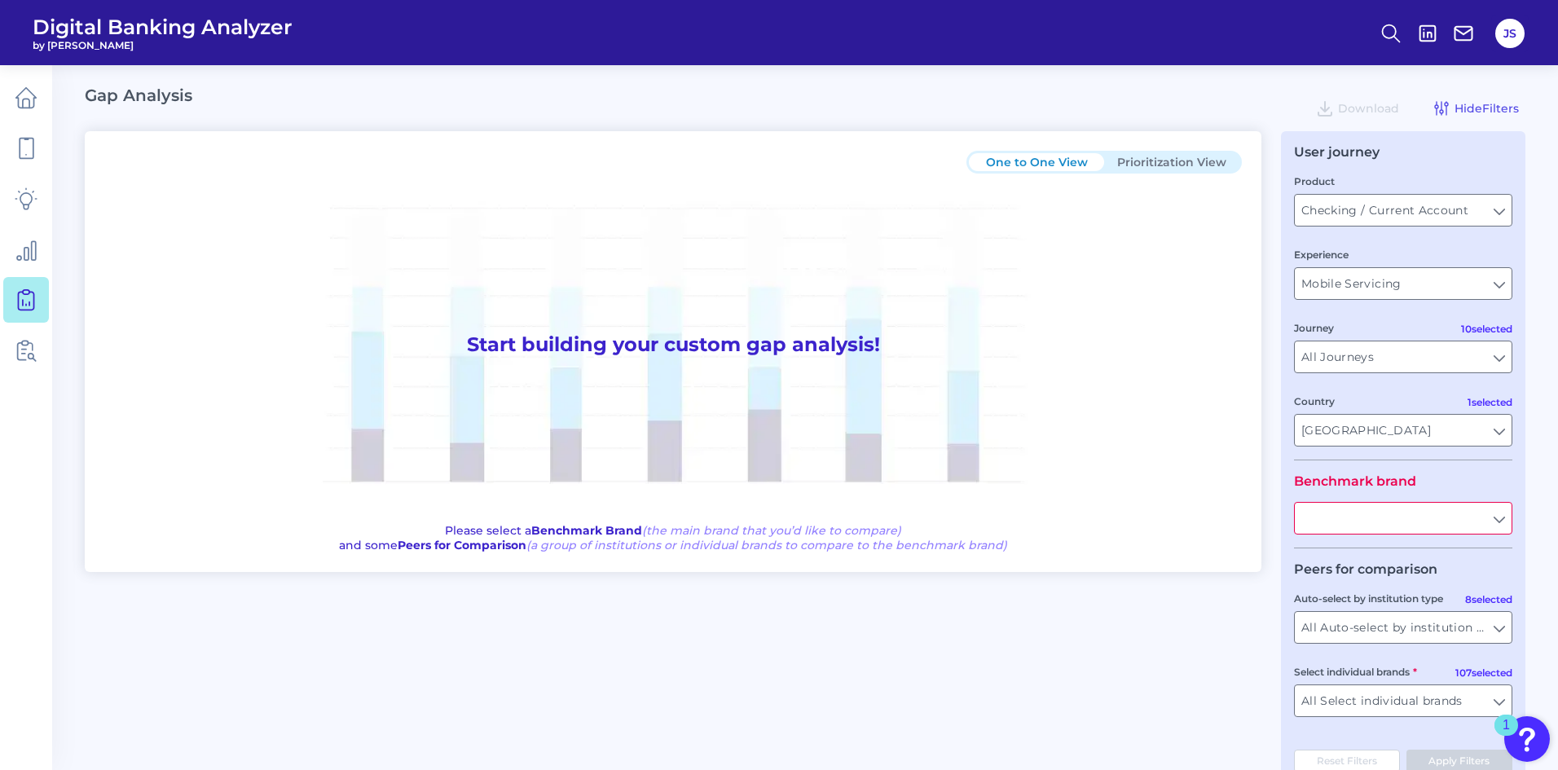
click at [1503, 521] on input "text" at bounding box center [1403, 518] width 217 height 31
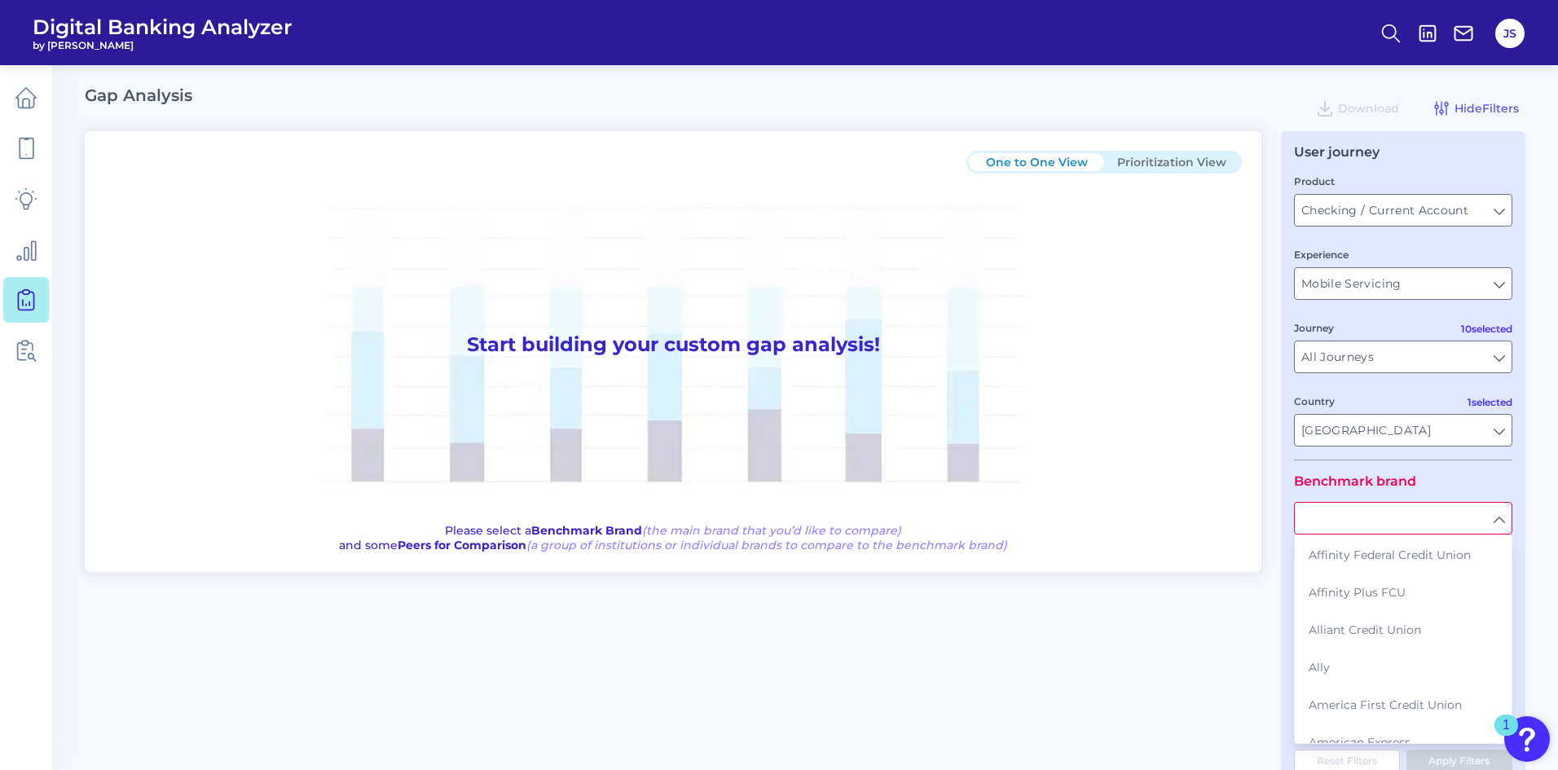
click at [1282, 482] on div "User journey Product Checking / Current Account Checking / Current Account Expe…" at bounding box center [1403, 458] width 244 height 654
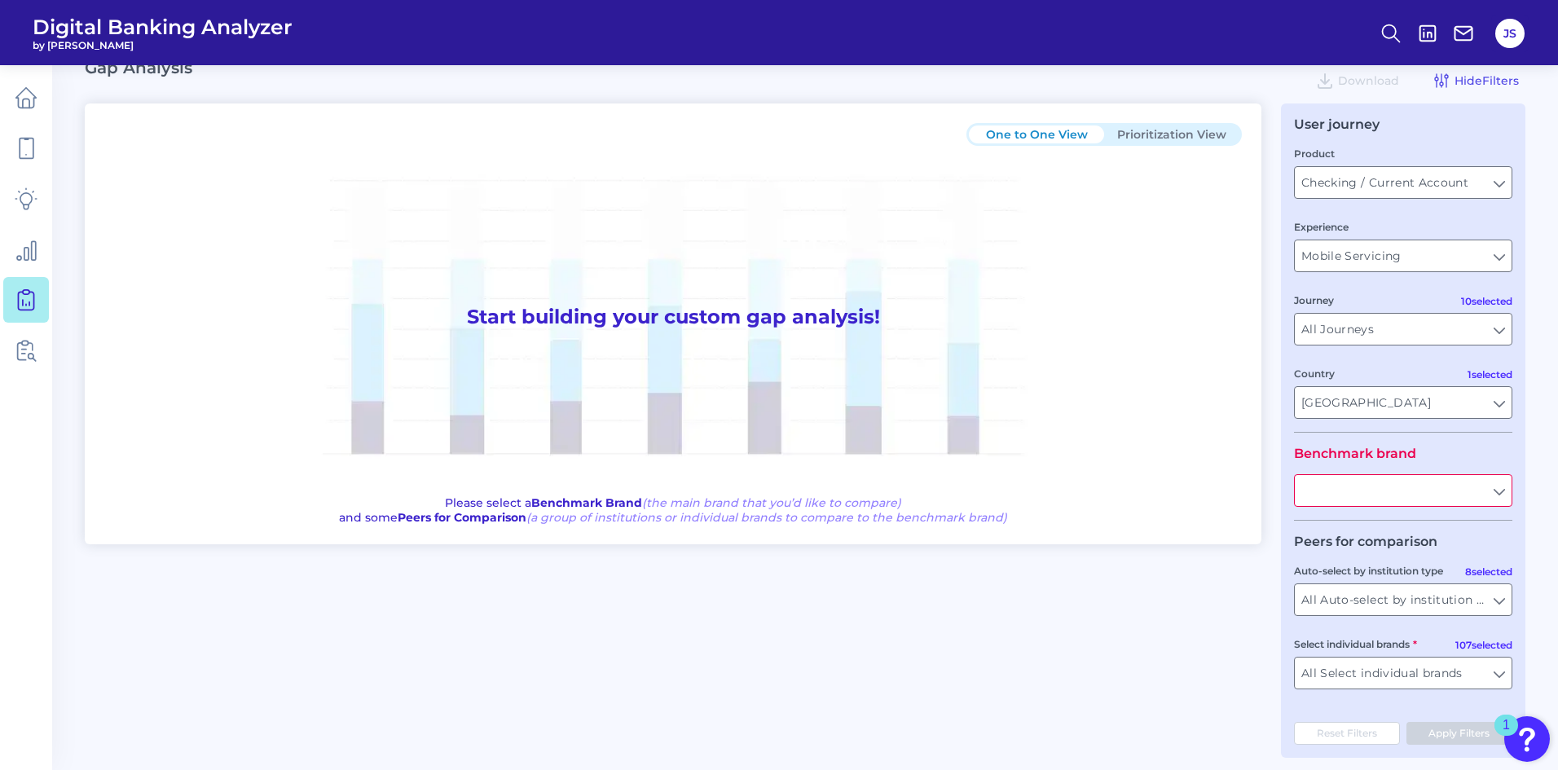
scroll to position [40, 0]
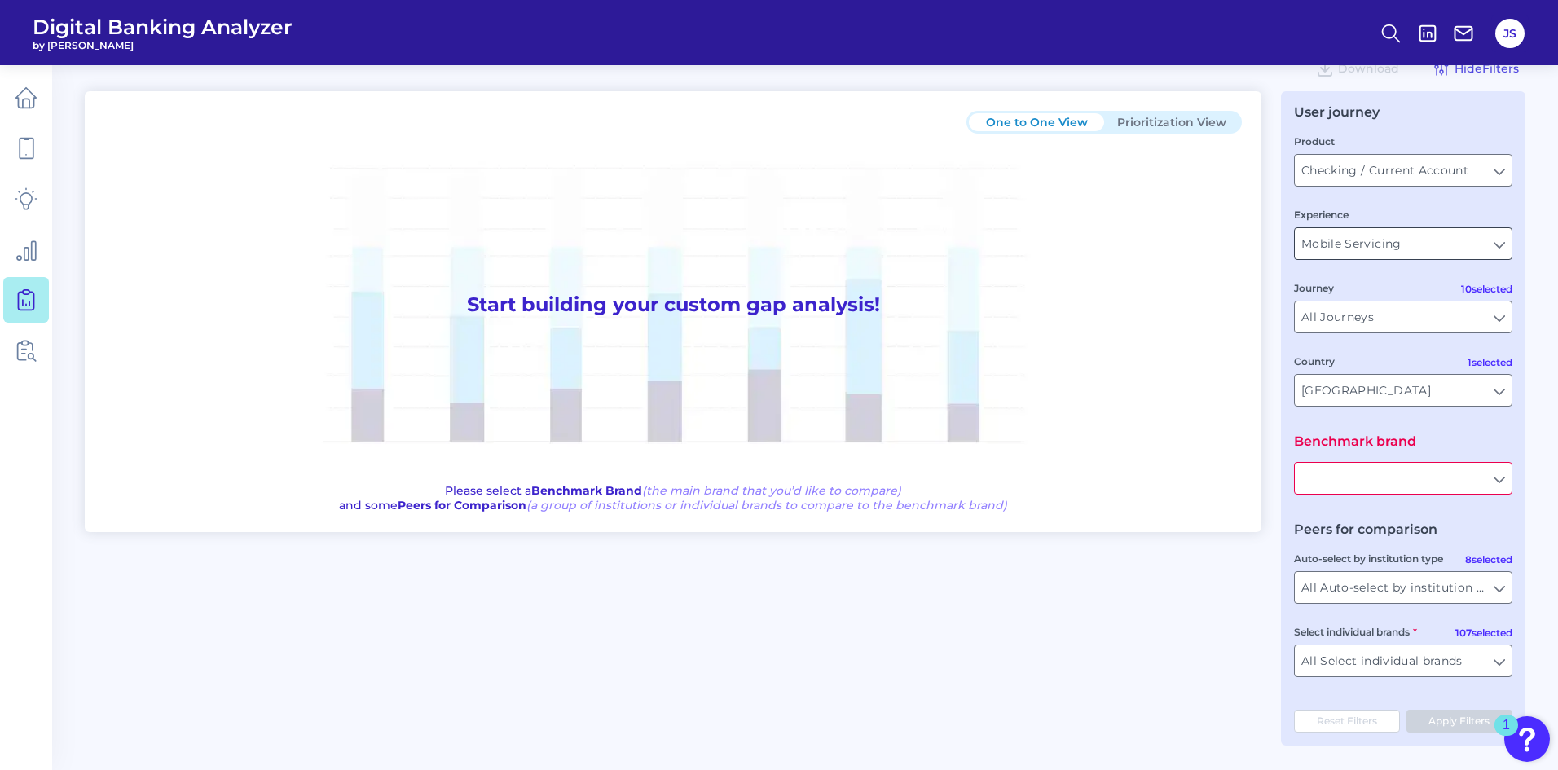
click at [1376, 253] on input "Mobile Servicing" at bounding box center [1403, 243] width 217 height 31
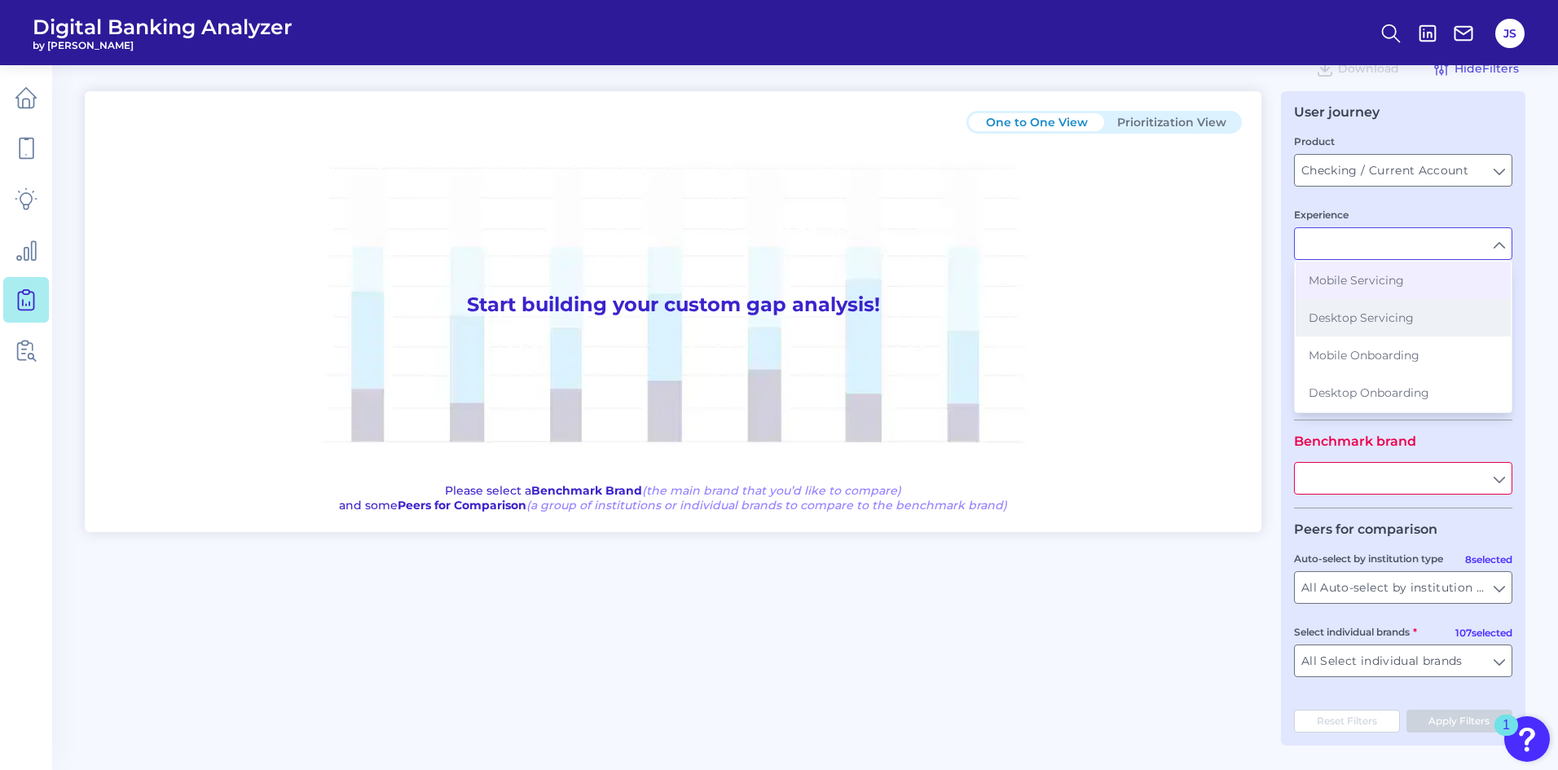
click at [1360, 310] on button "Desktop Servicing" at bounding box center [1403, 317] width 215 height 37
type input "Desktop Servicing"
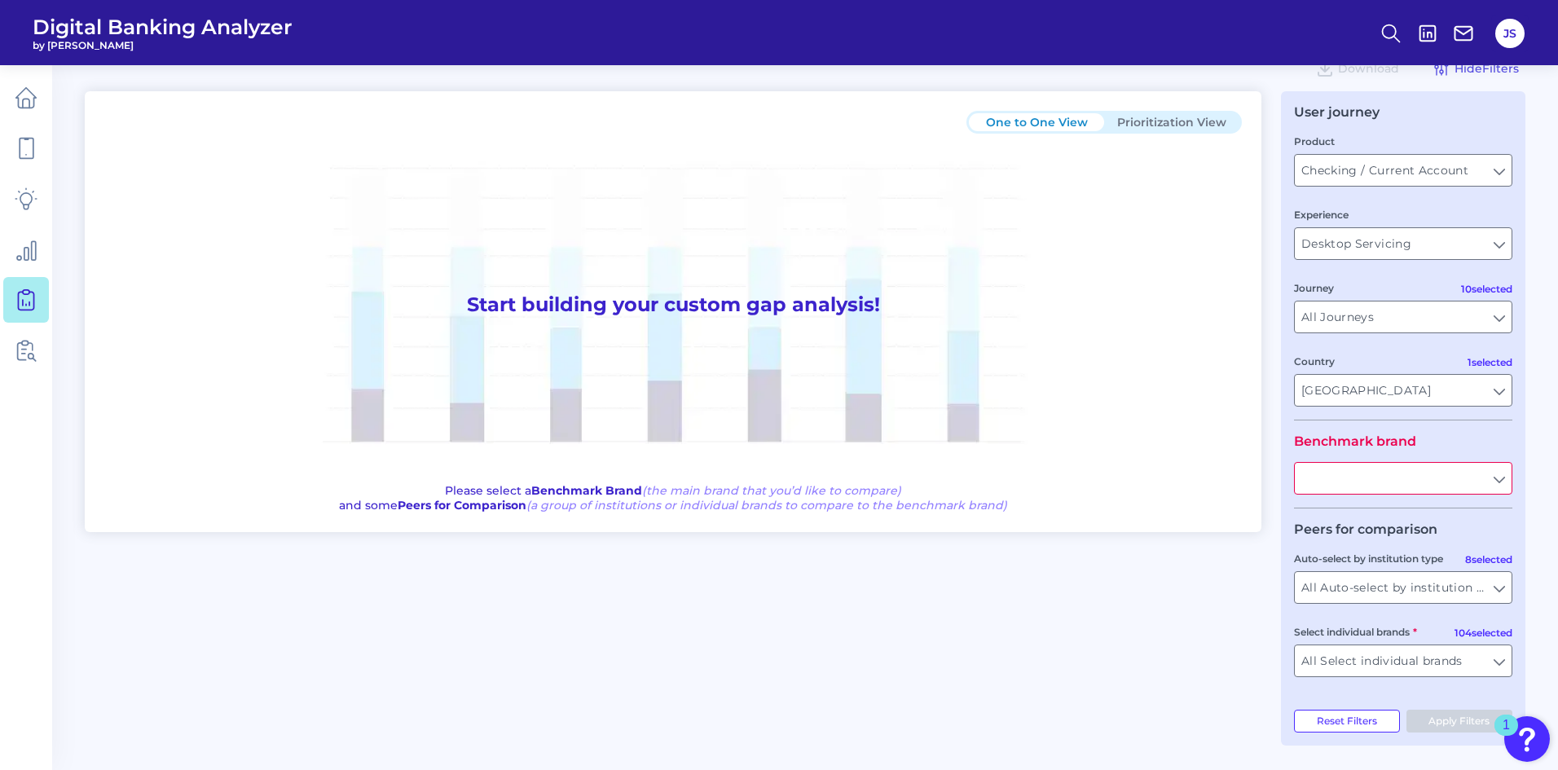
drag, startPoint x: 1493, startPoint y: 476, endPoint x: 1507, endPoint y: 486, distance: 17.0
click at [1493, 477] on input "text" at bounding box center [1403, 478] width 217 height 31
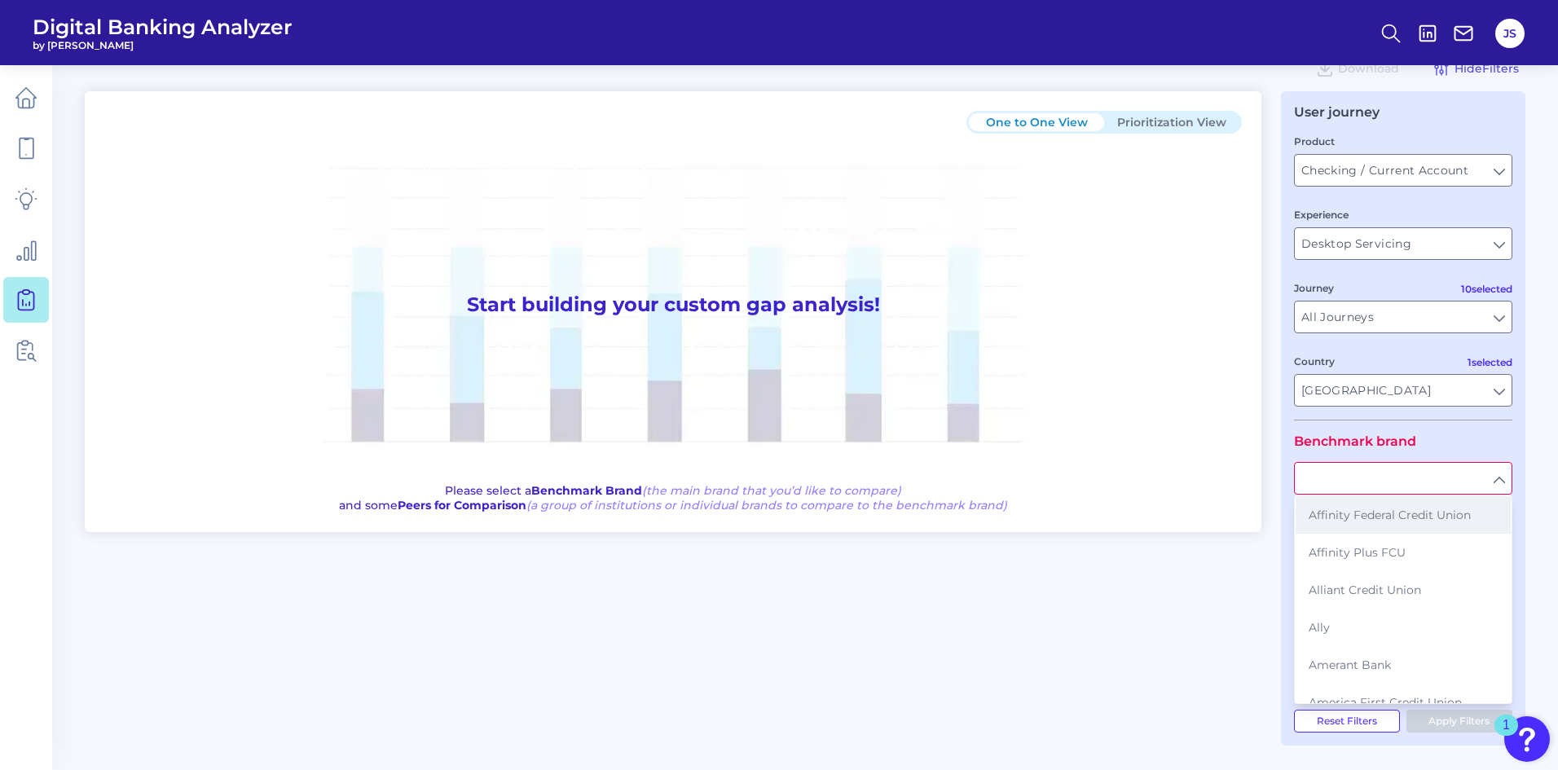
click at [1385, 527] on button "Affinity Federal Credit Union" at bounding box center [1403, 514] width 215 height 37
type input "Affinity Federal Credit Union"
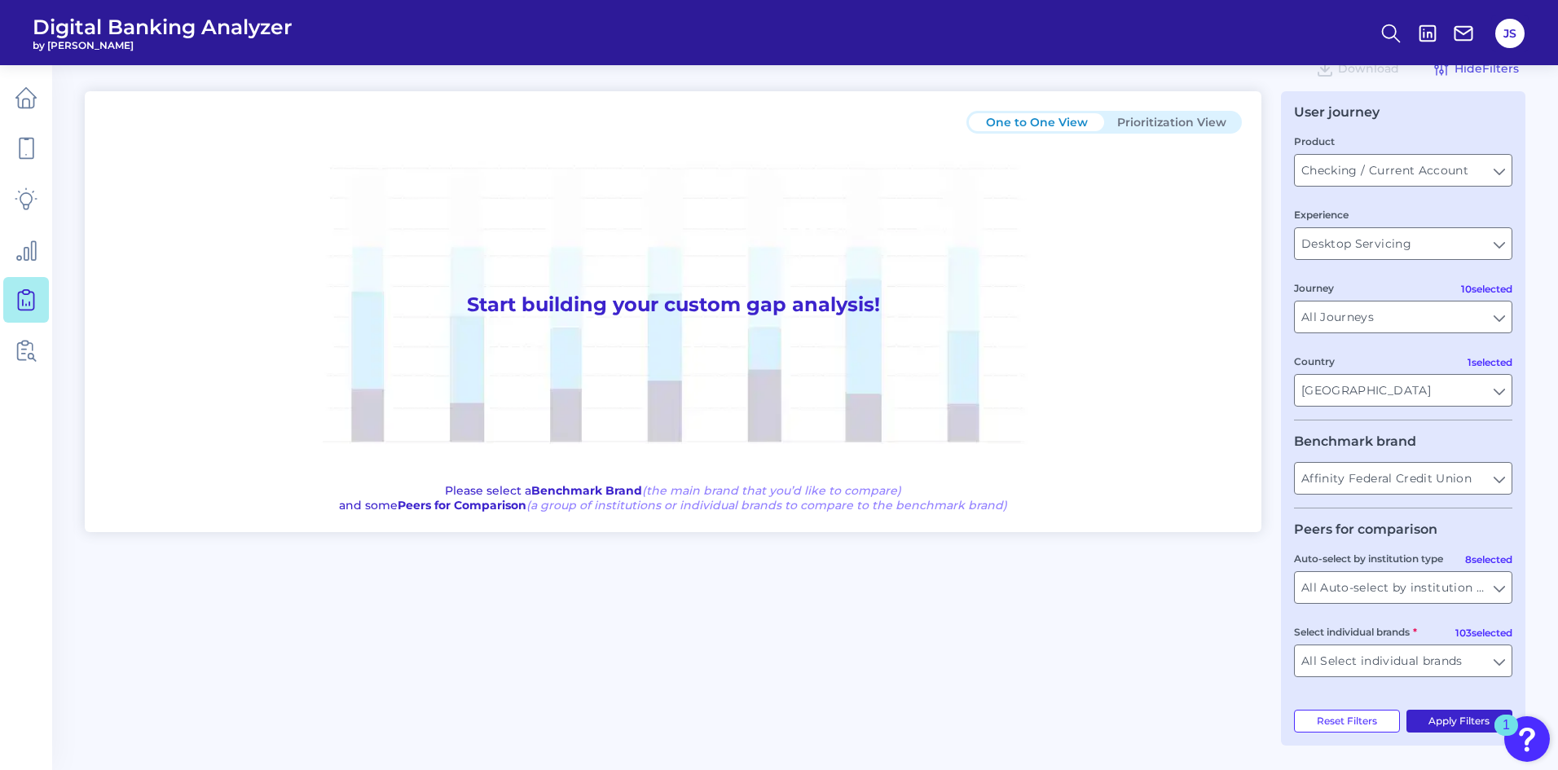
click at [1427, 721] on button "Apply Filters" at bounding box center [1460, 721] width 107 height 23
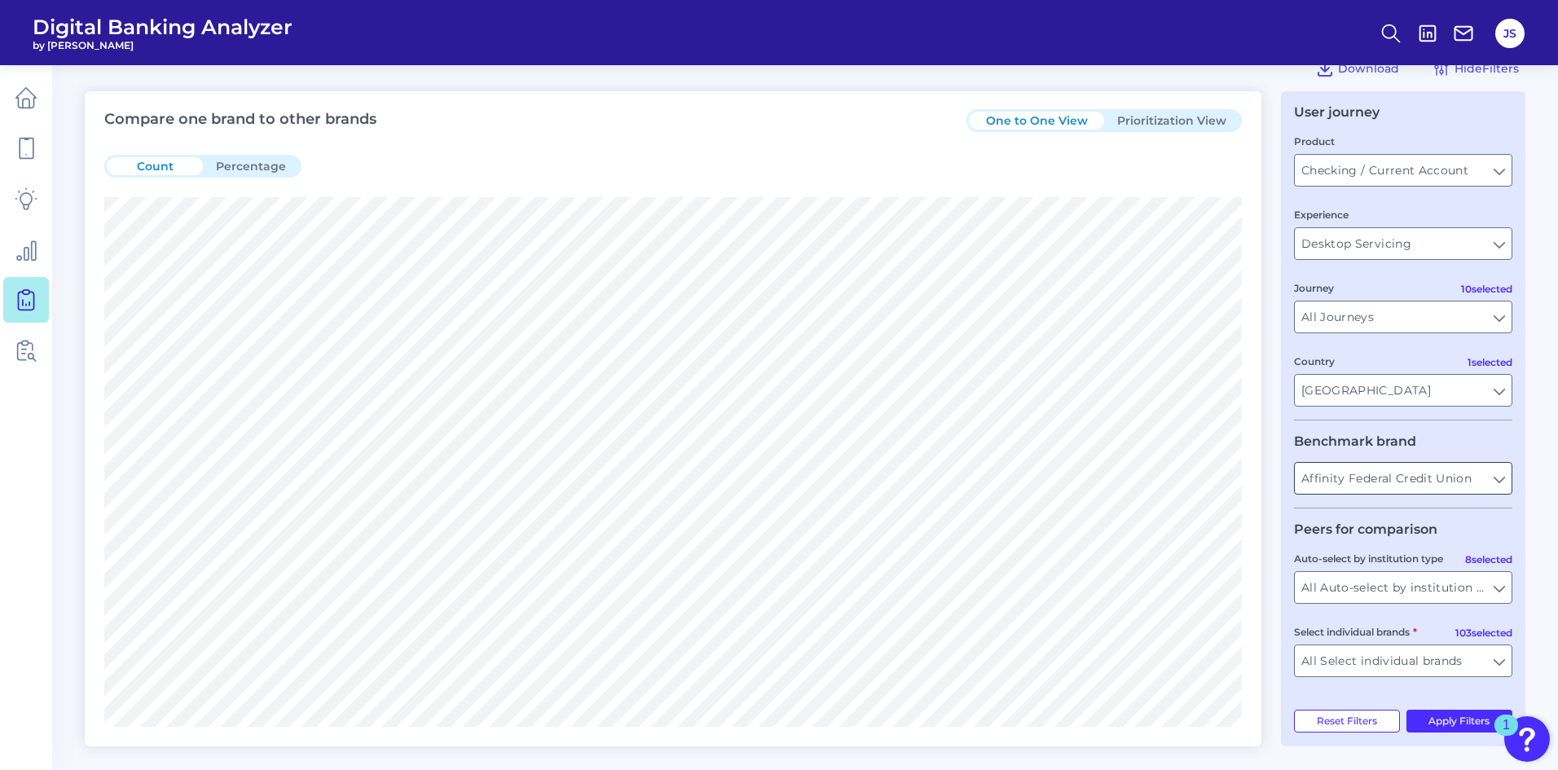
click at [1495, 481] on input "Affinity Federal Credit Union" at bounding box center [1403, 478] width 217 height 31
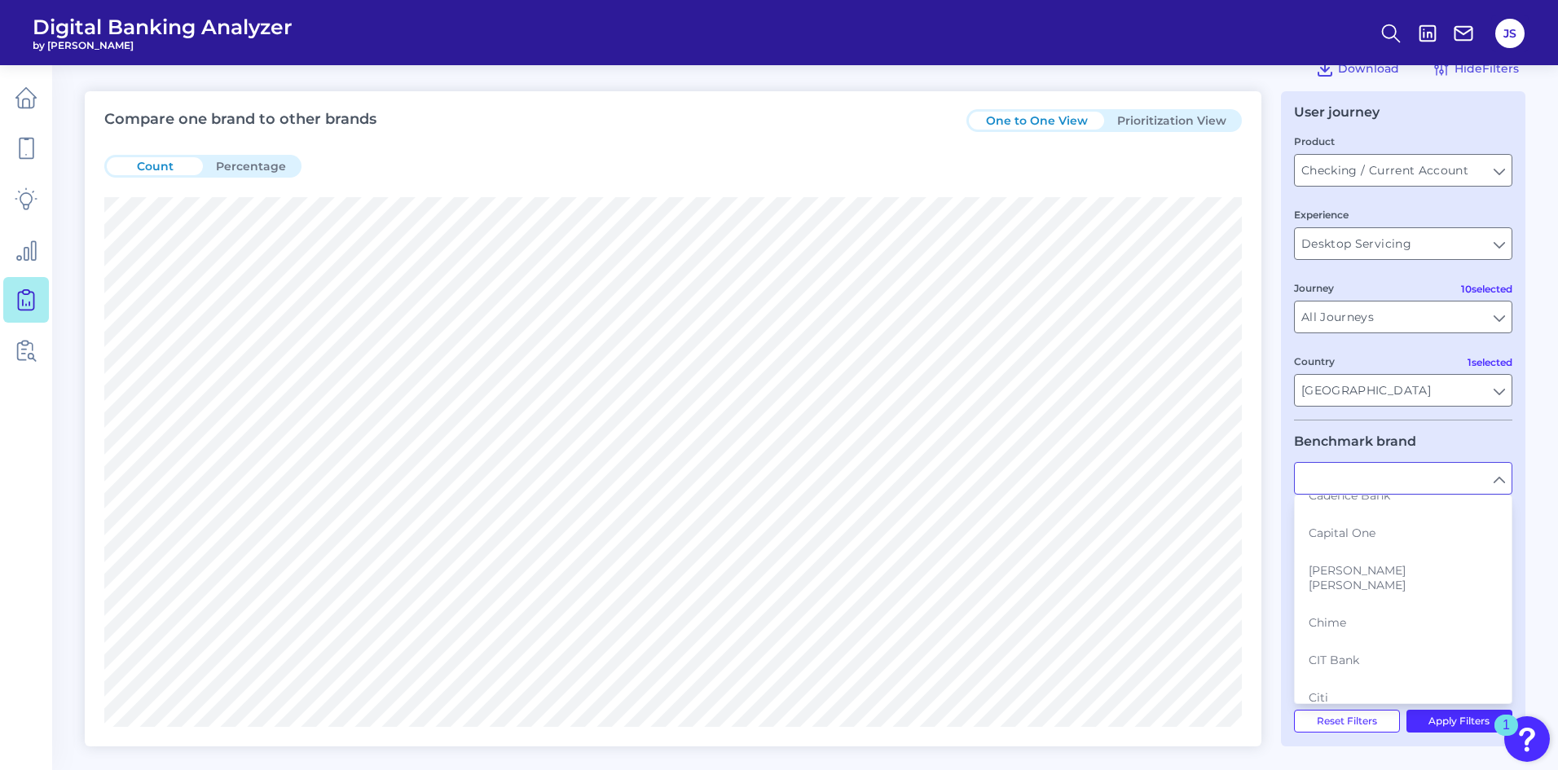
scroll to position [733, 0]
drag, startPoint x: 1369, startPoint y: 610, endPoint x: 1364, endPoint y: 626, distance: 17.0
click at [1367, 612] on button "CIT Bank" at bounding box center [1403, 620] width 215 height 37
type input "CIT Bank"
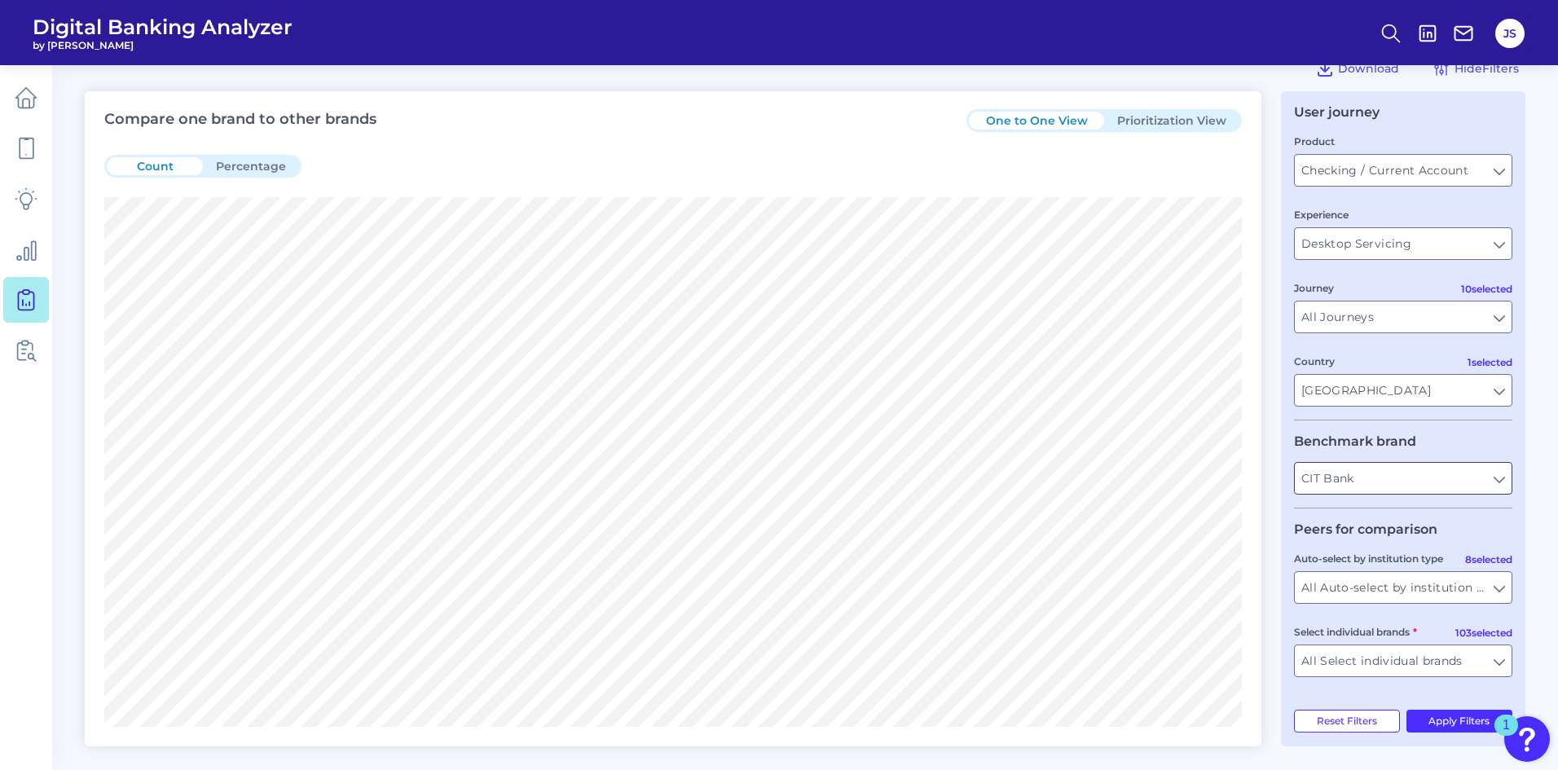
click at [1456, 469] on input "CIT Bank" at bounding box center [1403, 478] width 217 height 31
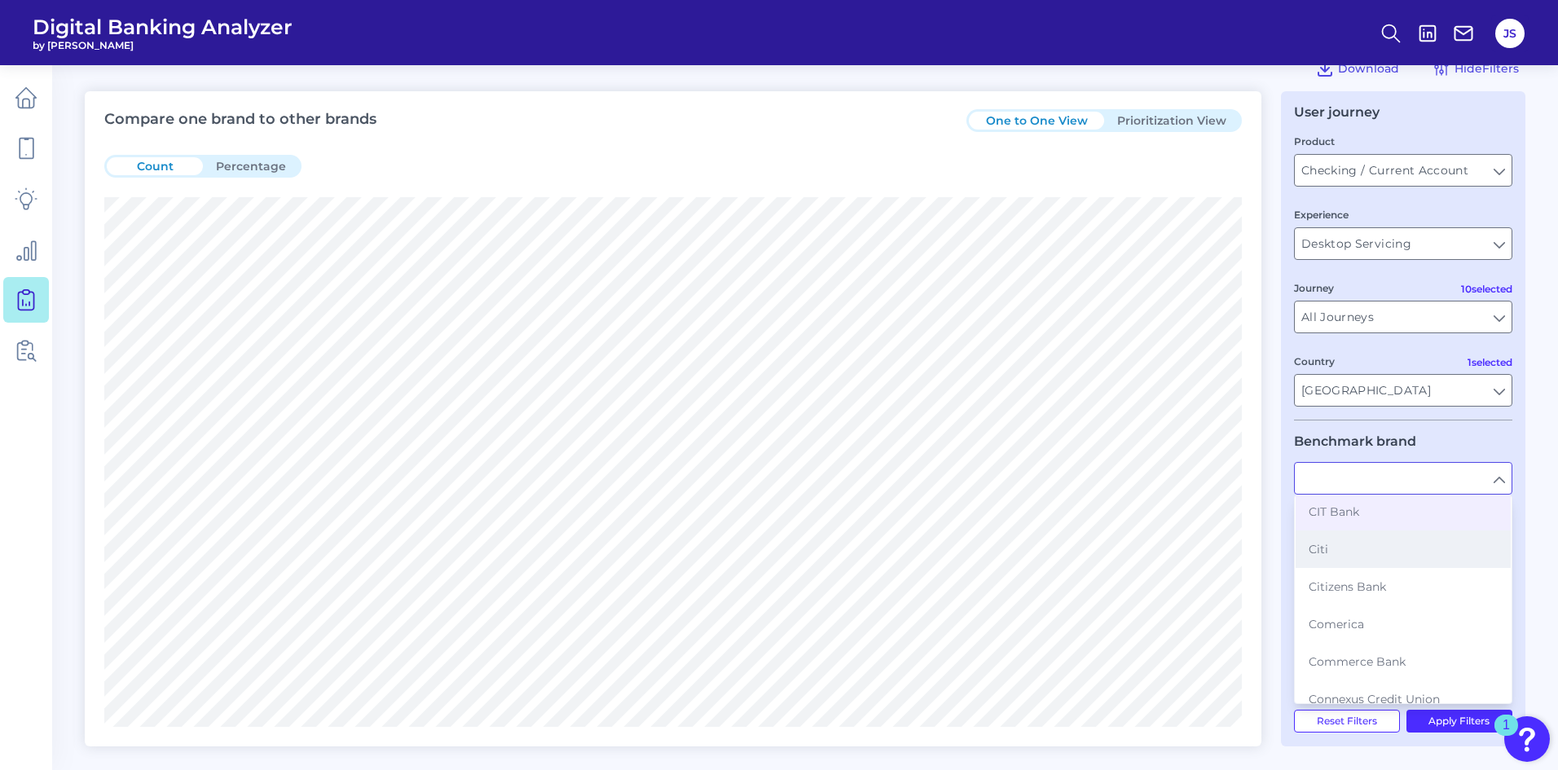
scroll to position [815, 0]
click at [1347, 562] on button "Citi" at bounding box center [1403, 576] width 215 height 37
type input "Citi"
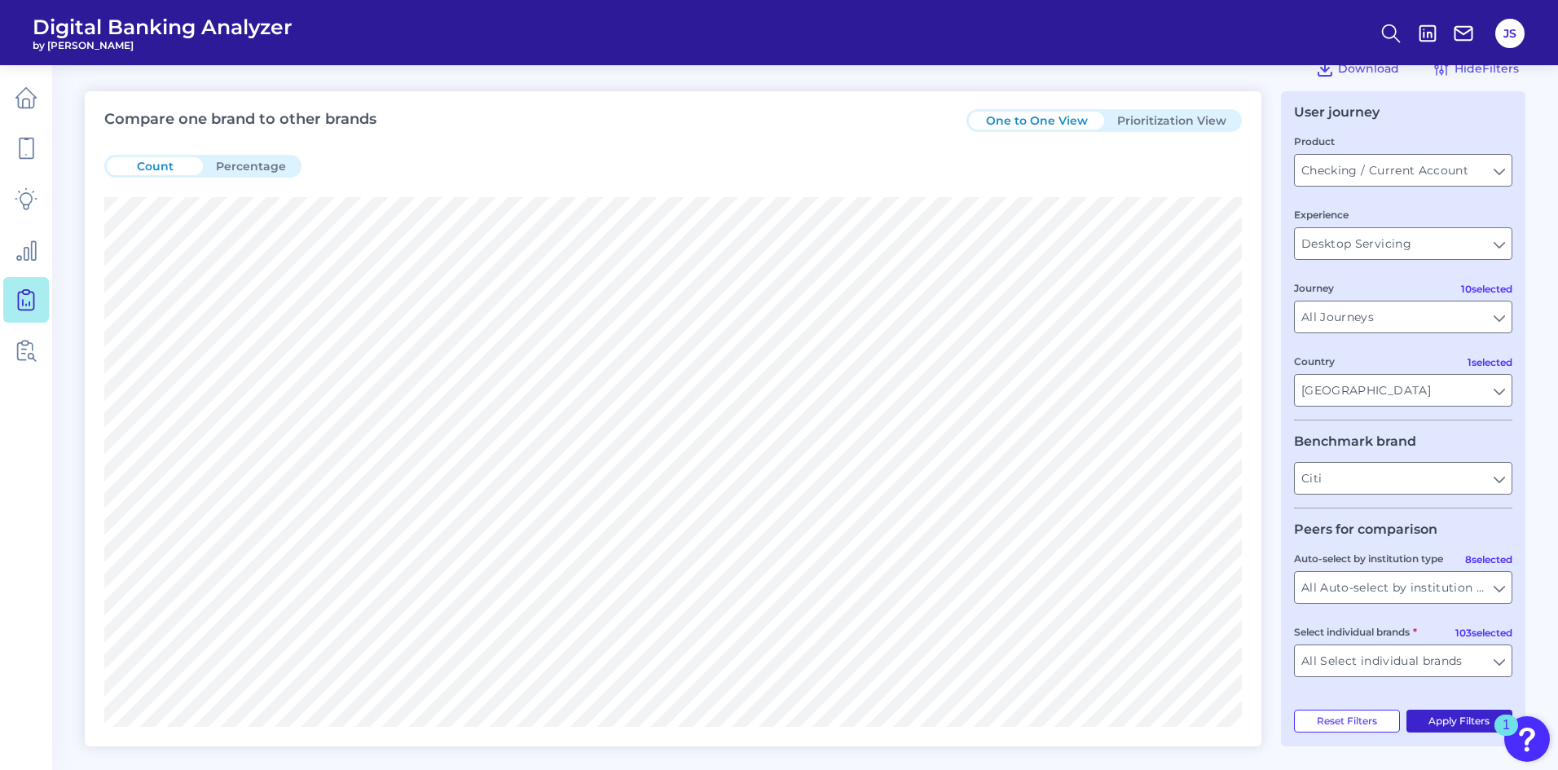
click at [1460, 729] on button "Apply Filters" at bounding box center [1460, 721] width 107 height 23
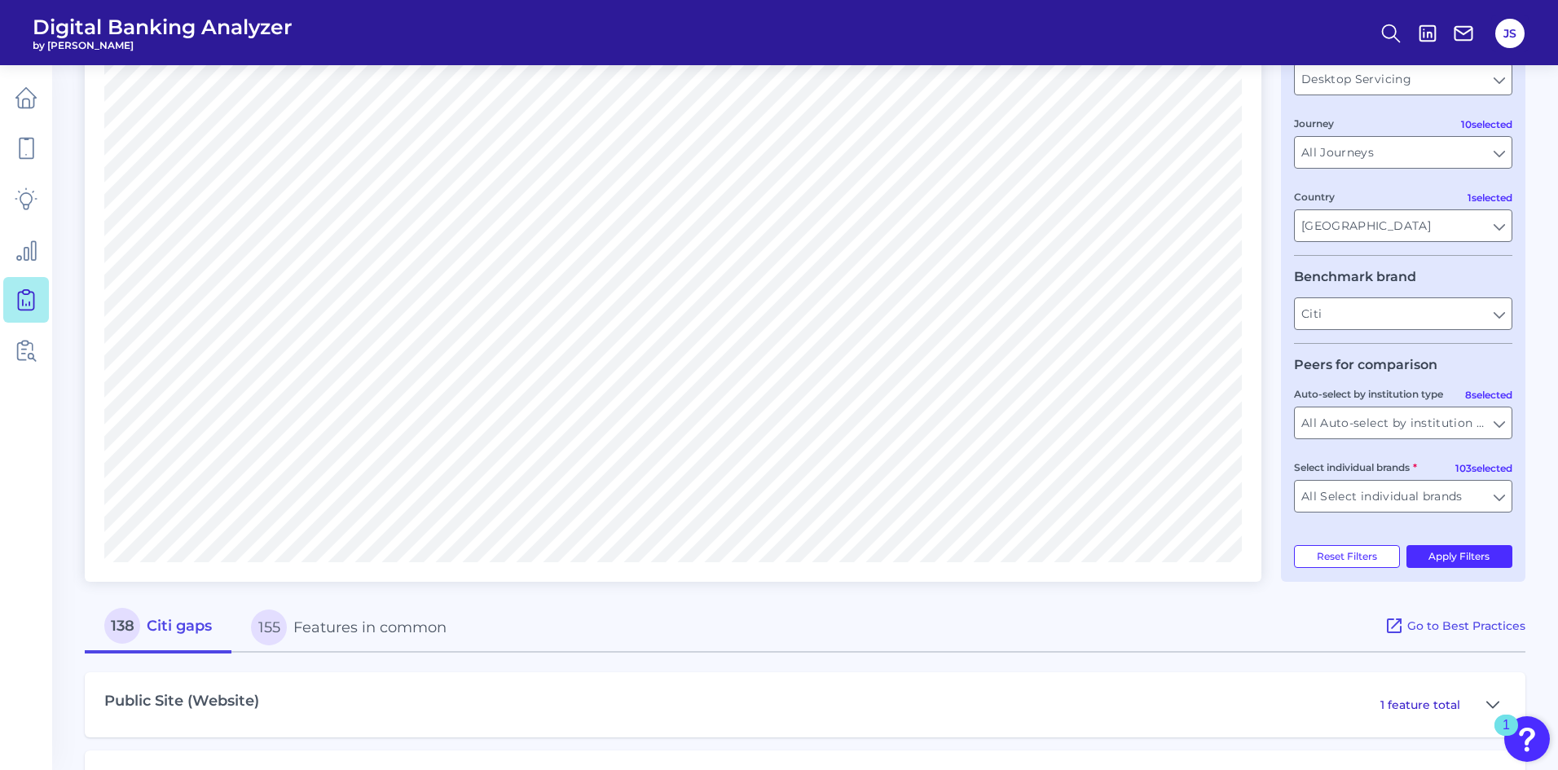
scroll to position [203, 0]
click at [282, 630] on span "155" at bounding box center [269, 629] width 36 height 36
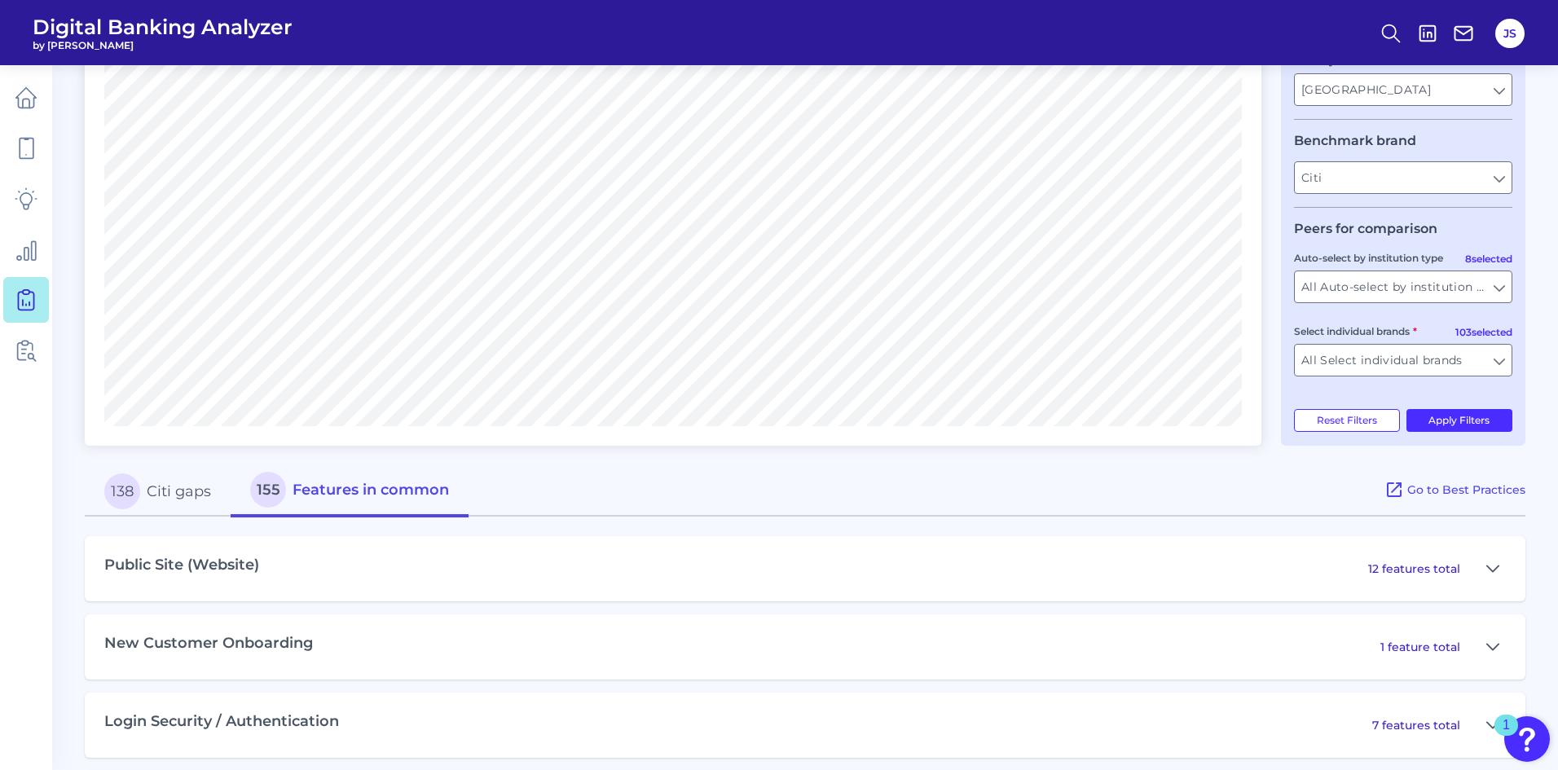
scroll to position [366, 0]
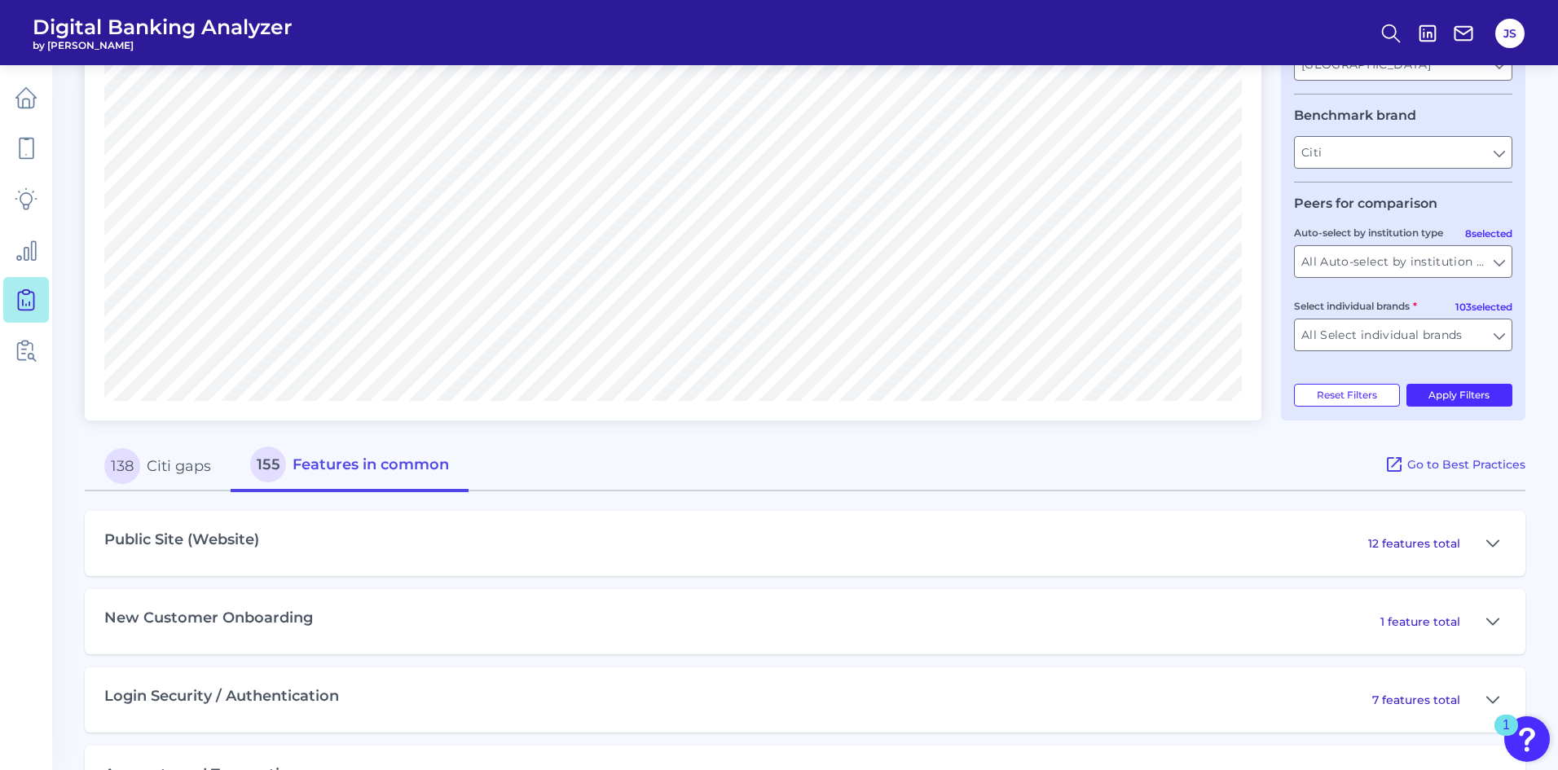
click at [181, 476] on button "138 Citi gaps" at bounding box center [158, 466] width 146 height 52
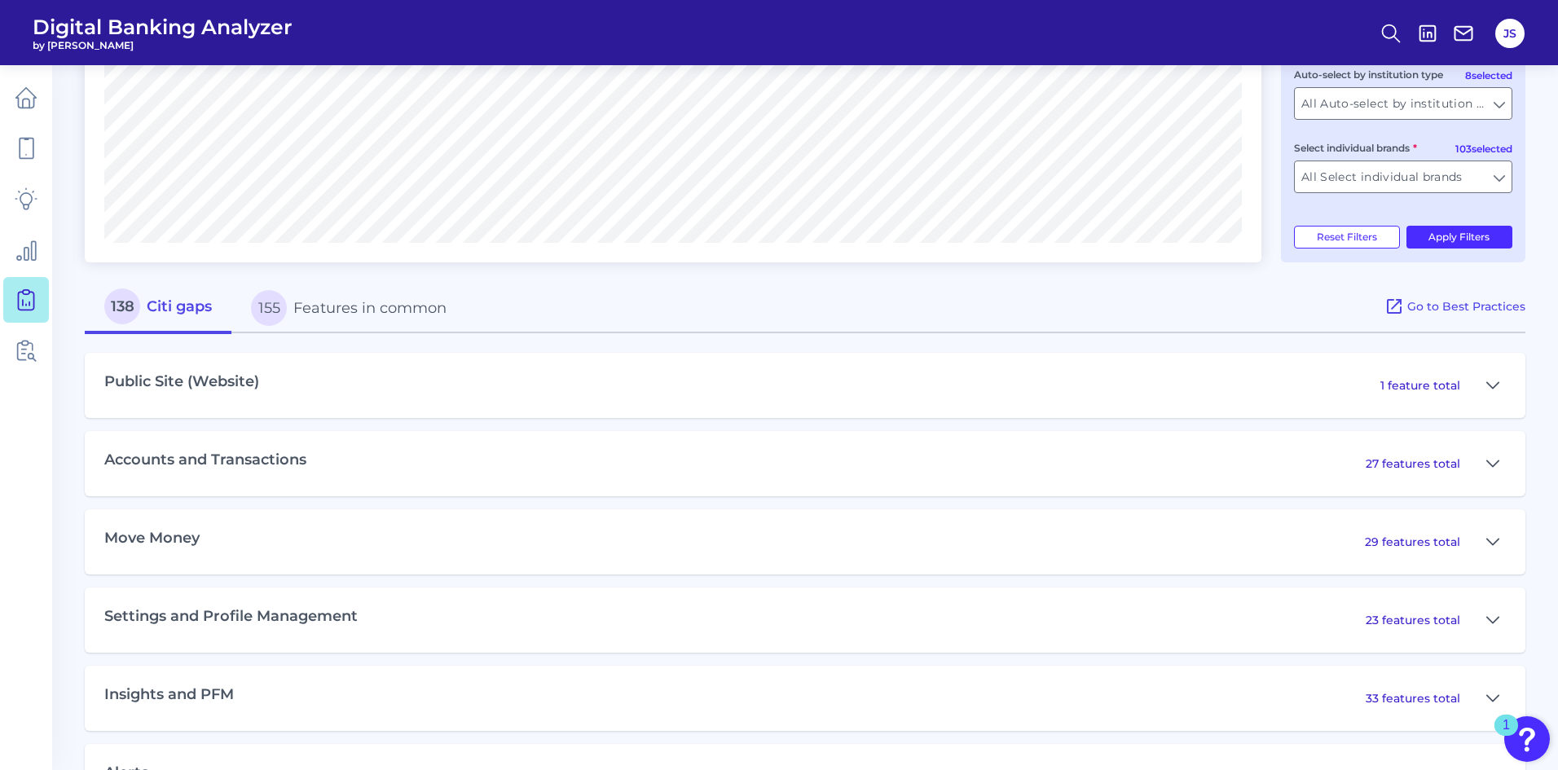
scroll to position [529, 0]
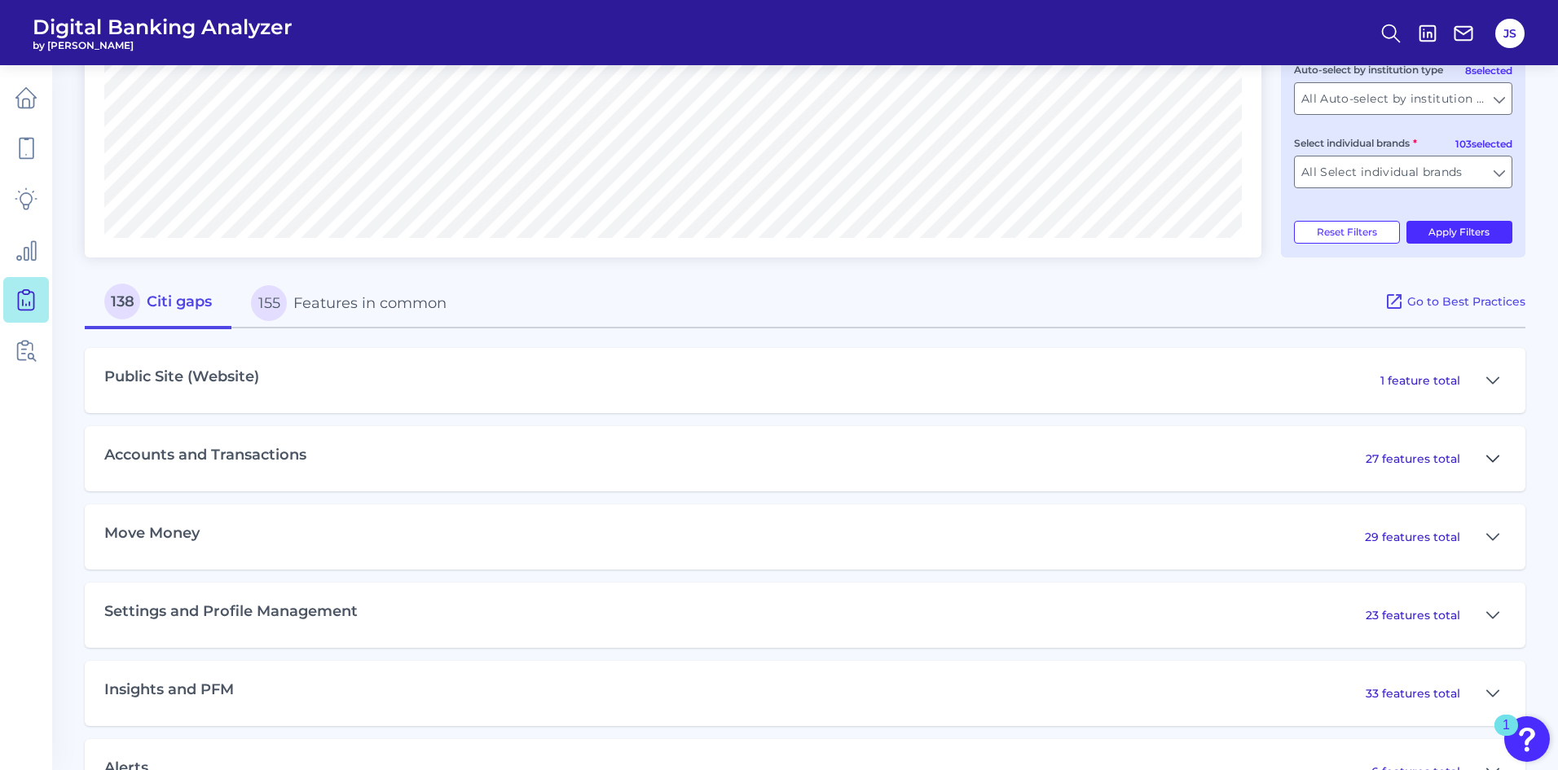
click at [1493, 455] on icon at bounding box center [1492, 459] width 13 height 20
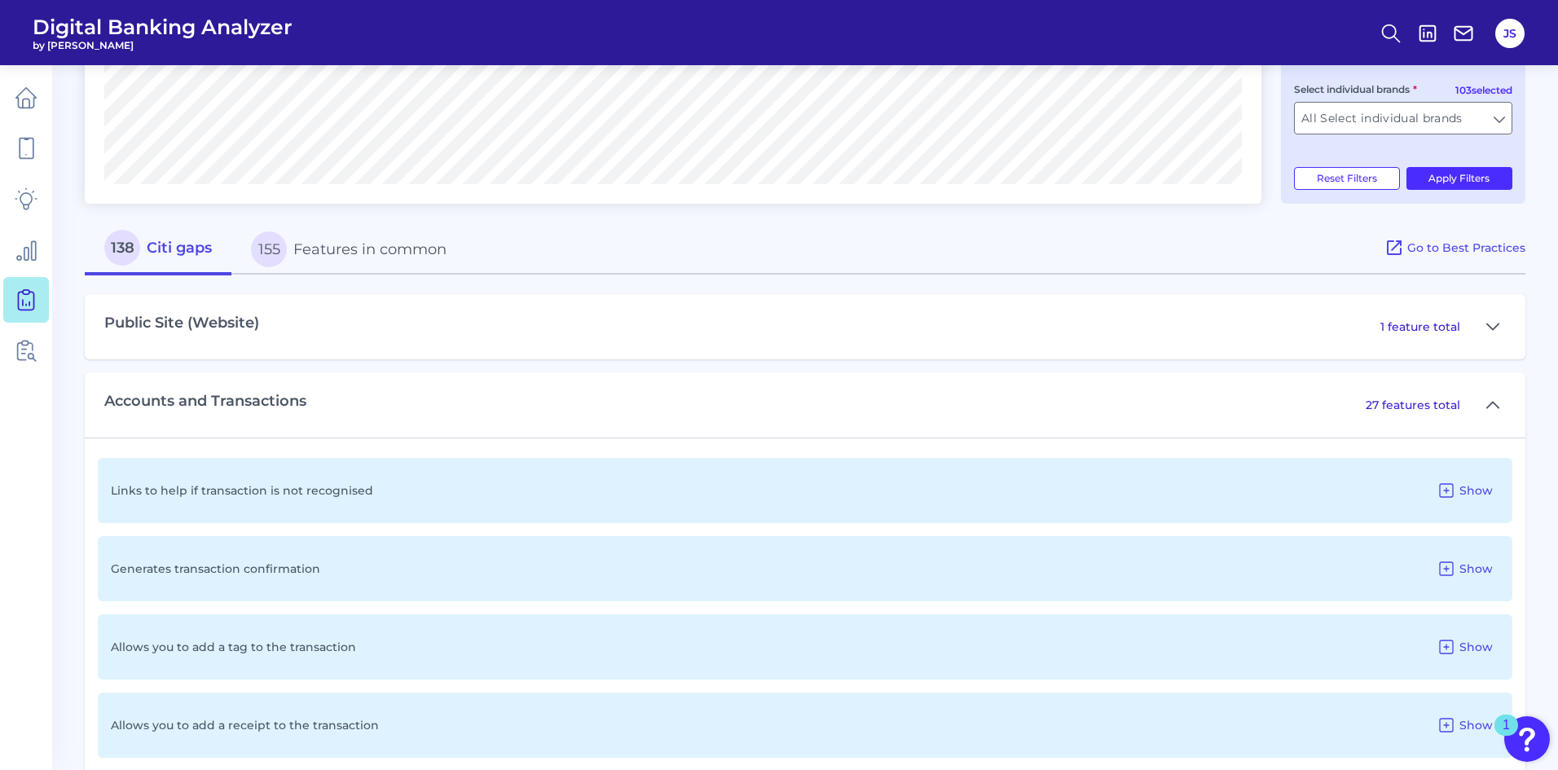
scroll to position [692, 0]
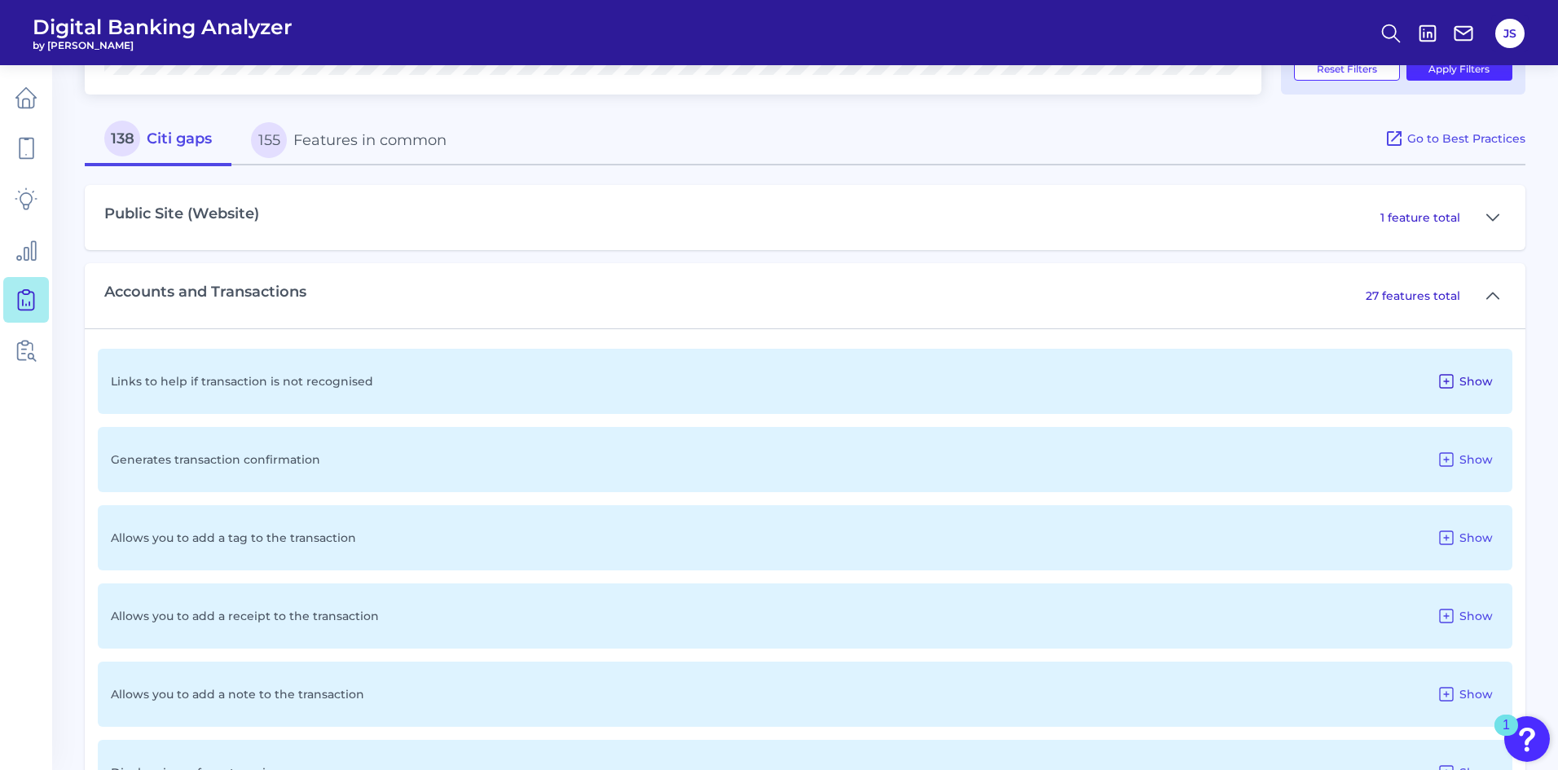
click at [1481, 382] on span "Show" at bounding box center [1476, 381] width 33 height 15
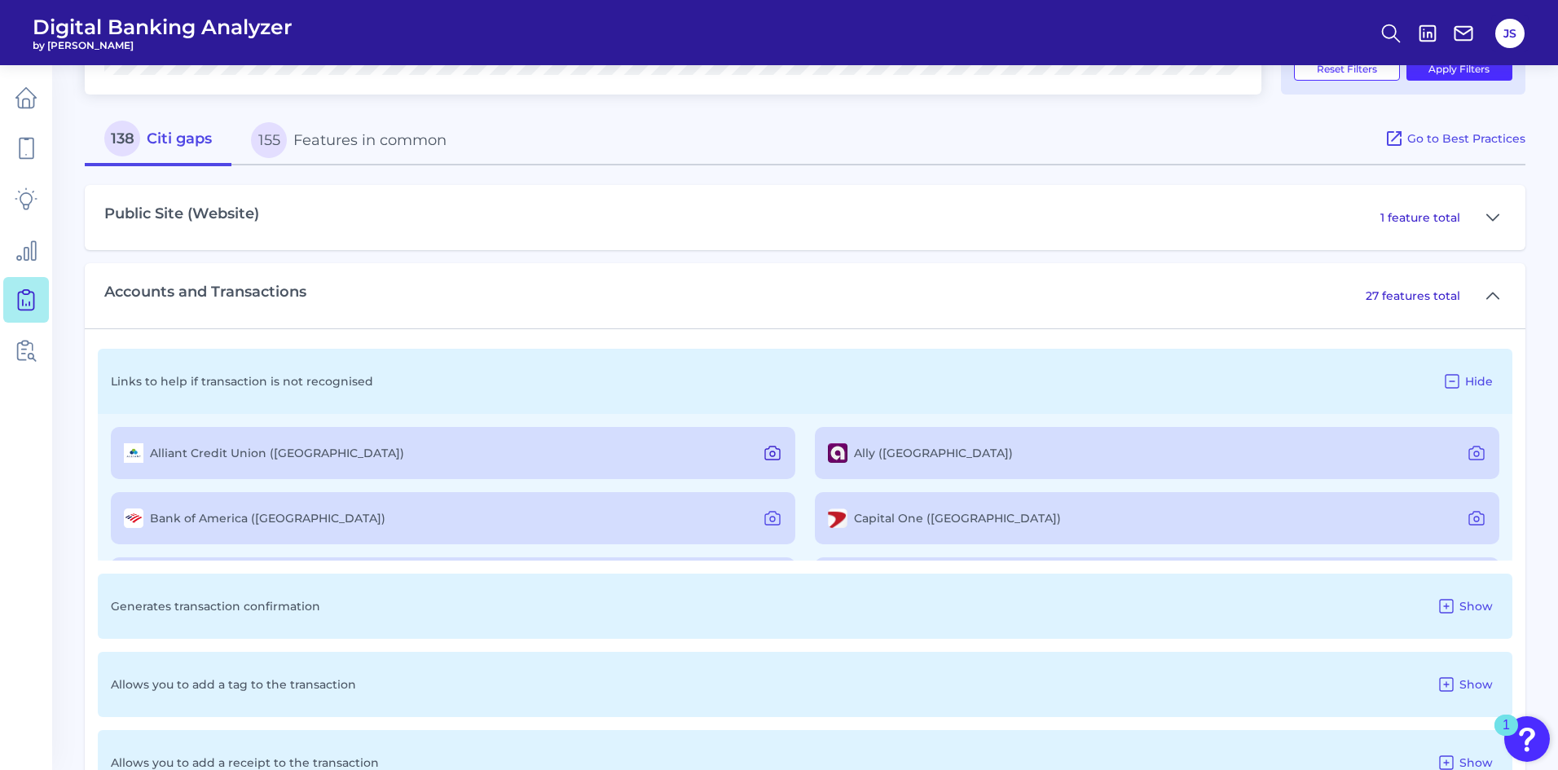
click at [772, 455] on icon at bounding box center [772, 453] width 5 height 5
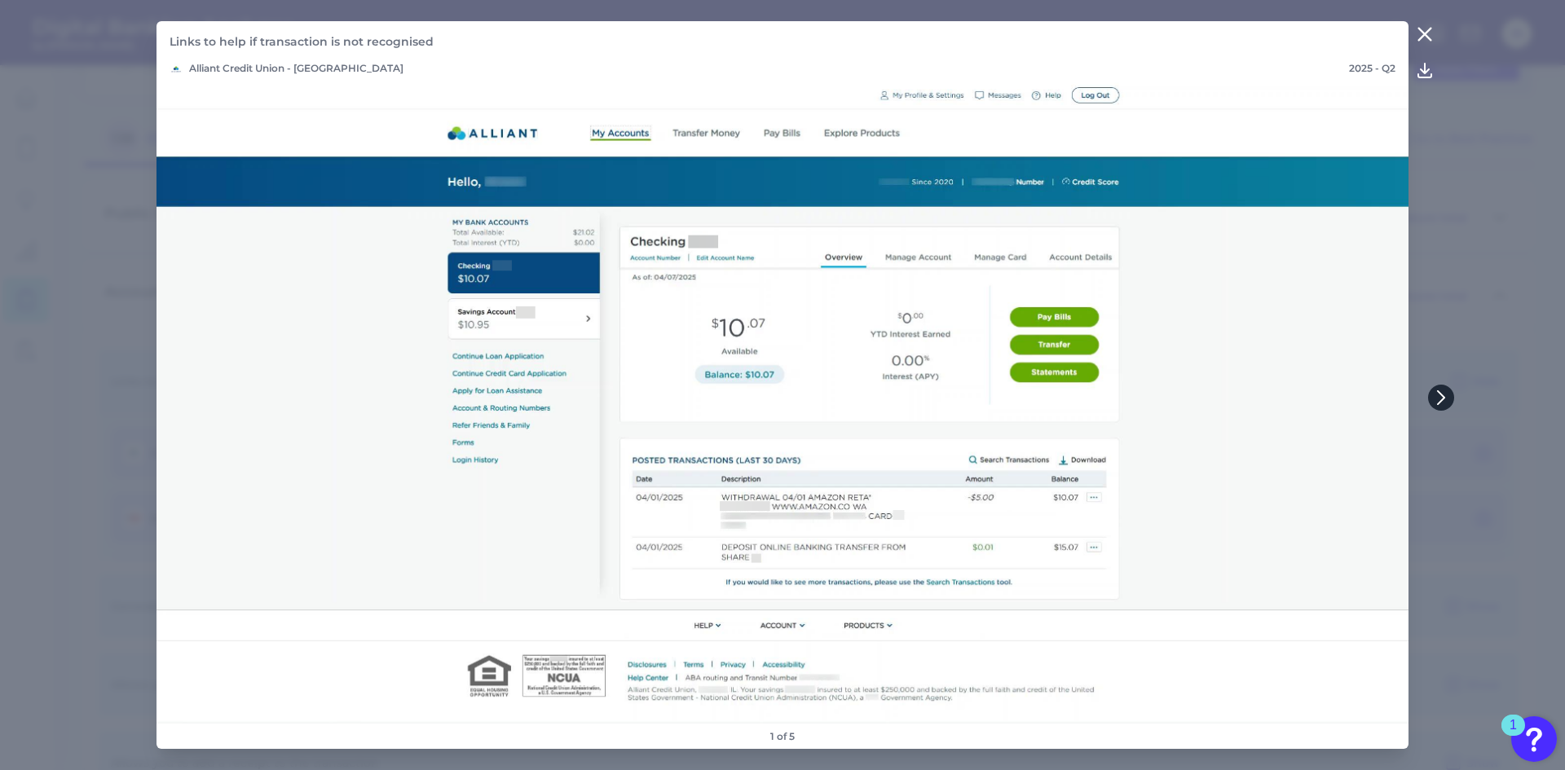
click at [1444, 399] on icon at bounding box center [1441, 397] width 7 height 13
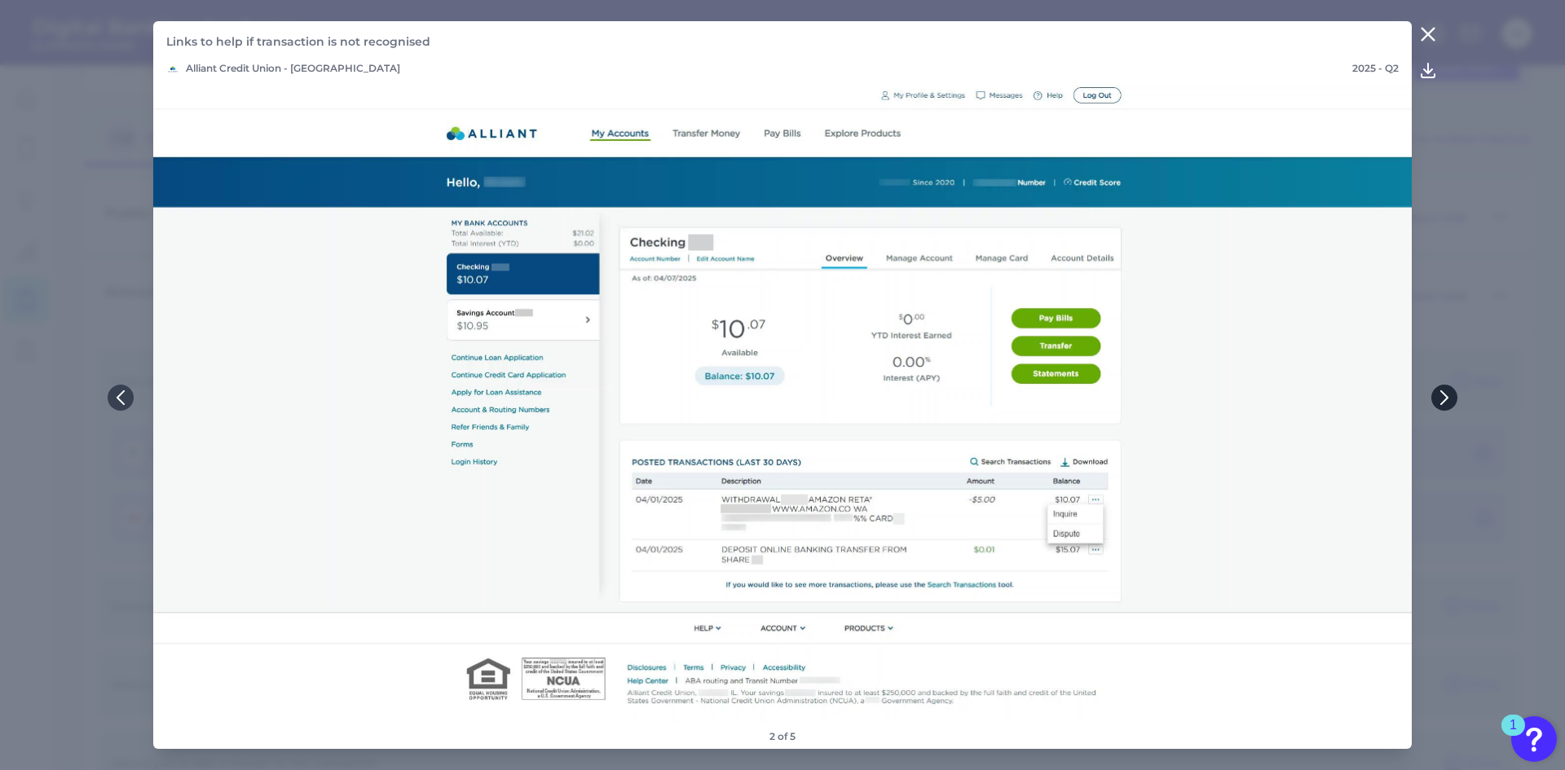
click at [1440, 398] on icon at bounding box center [1444, 397] width 15 height 15
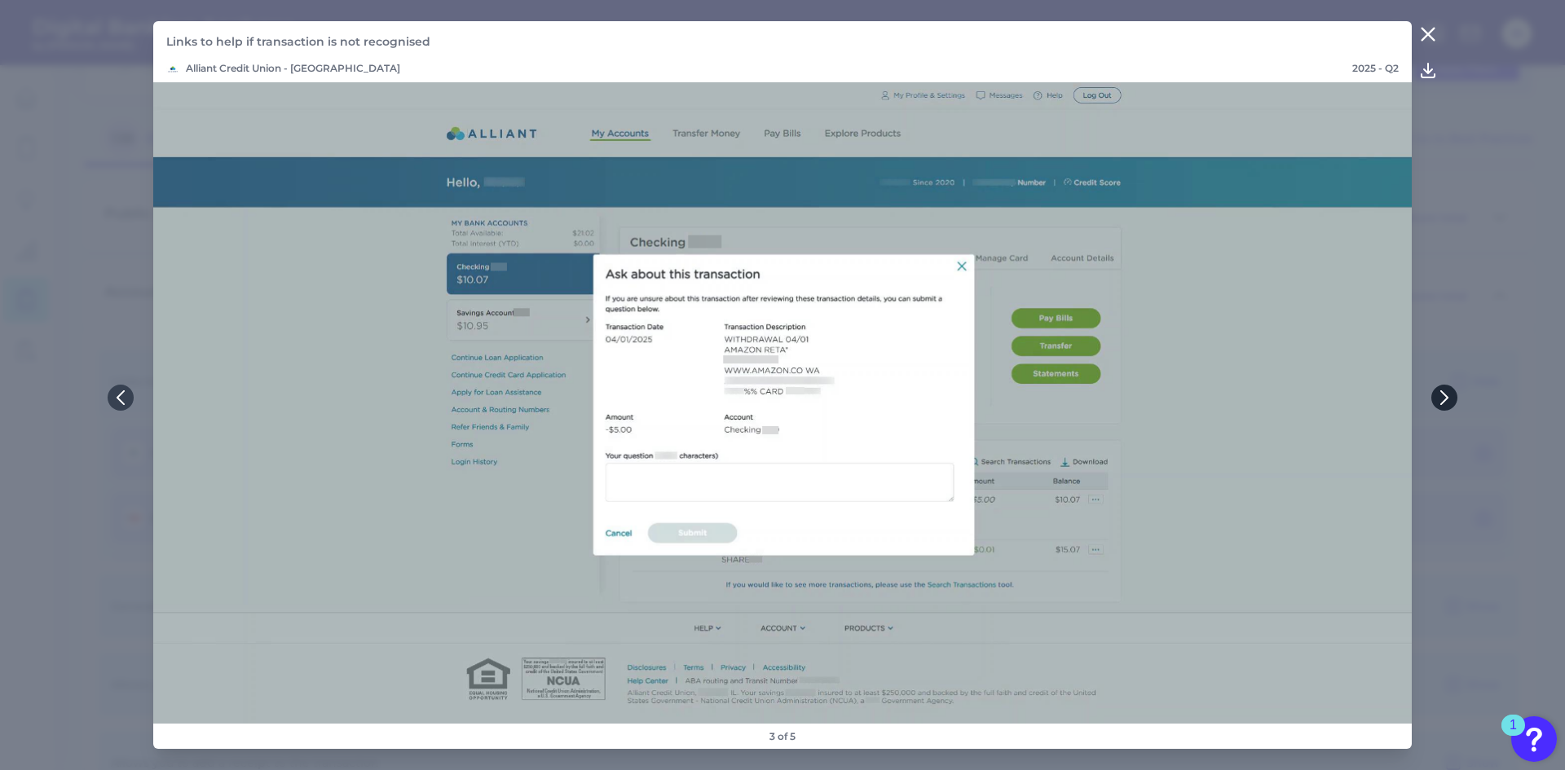
click at [1440, 398] on icon at bounding box center [1444, 397] width 15 height 15
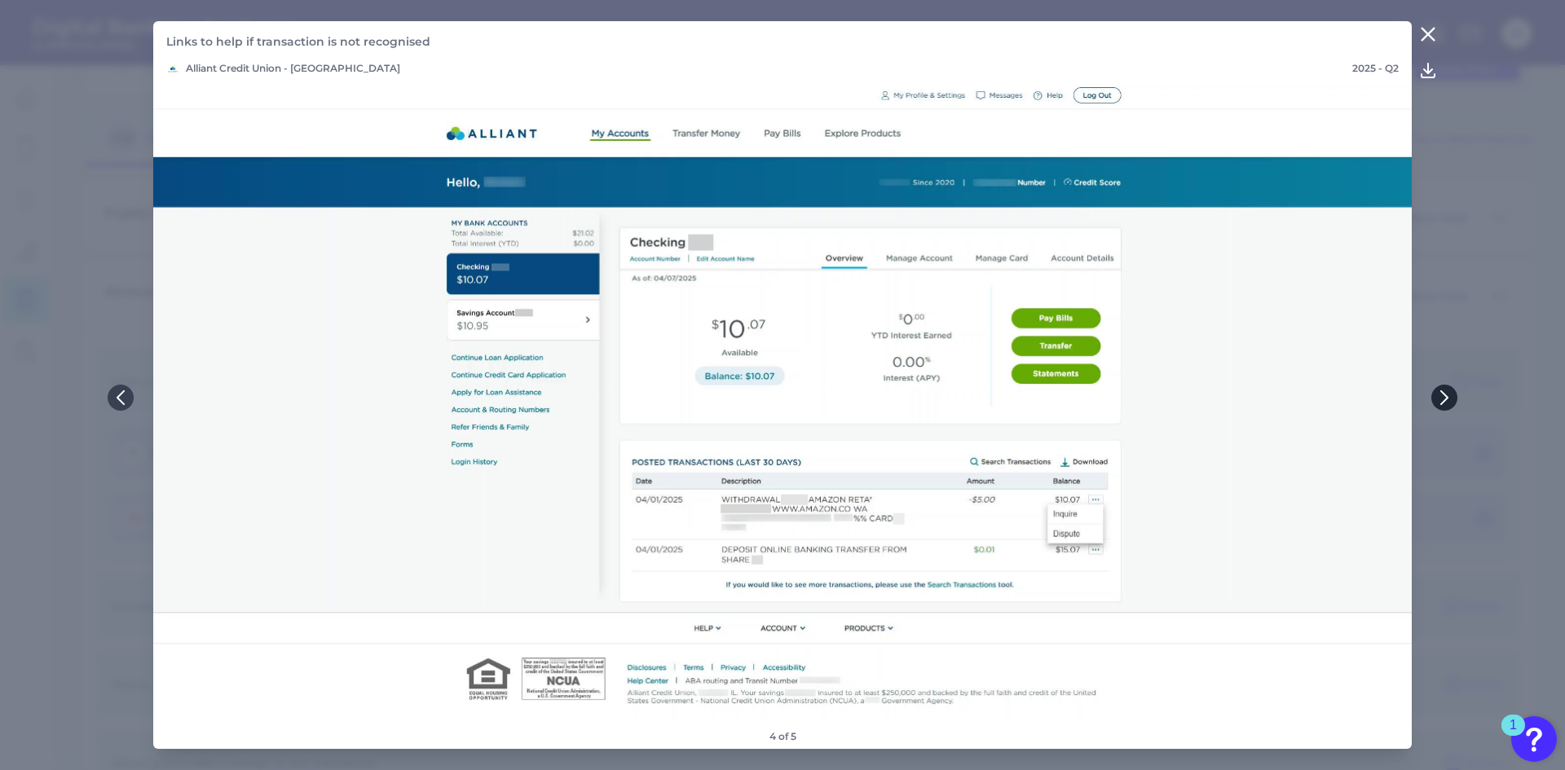
click at [1440, 398] on icon at bounding box center [1444, 397] width 15 height 15
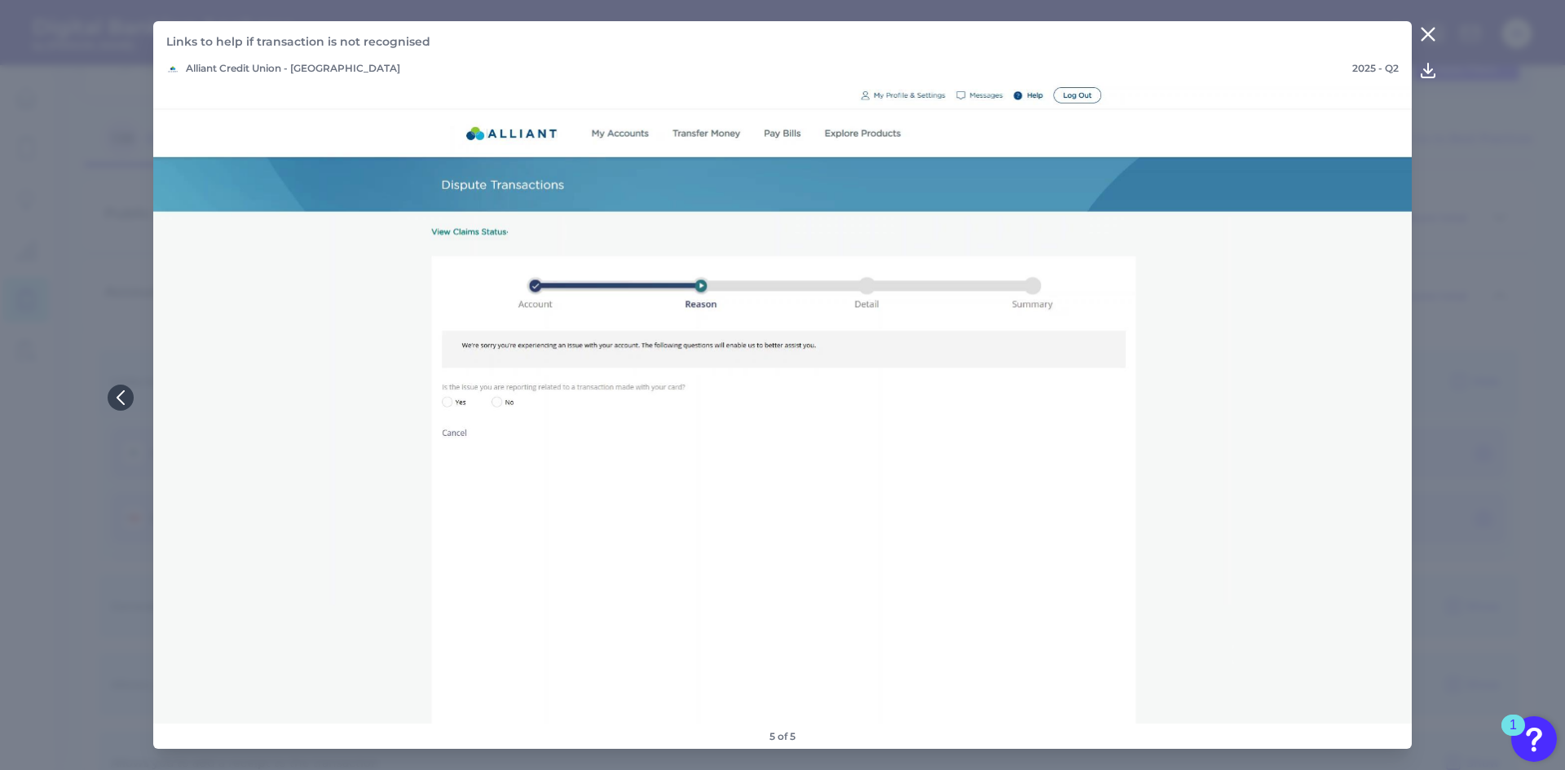
click at [1425, 33] on icon at bounding box center [1428, 34] width 20 height 20
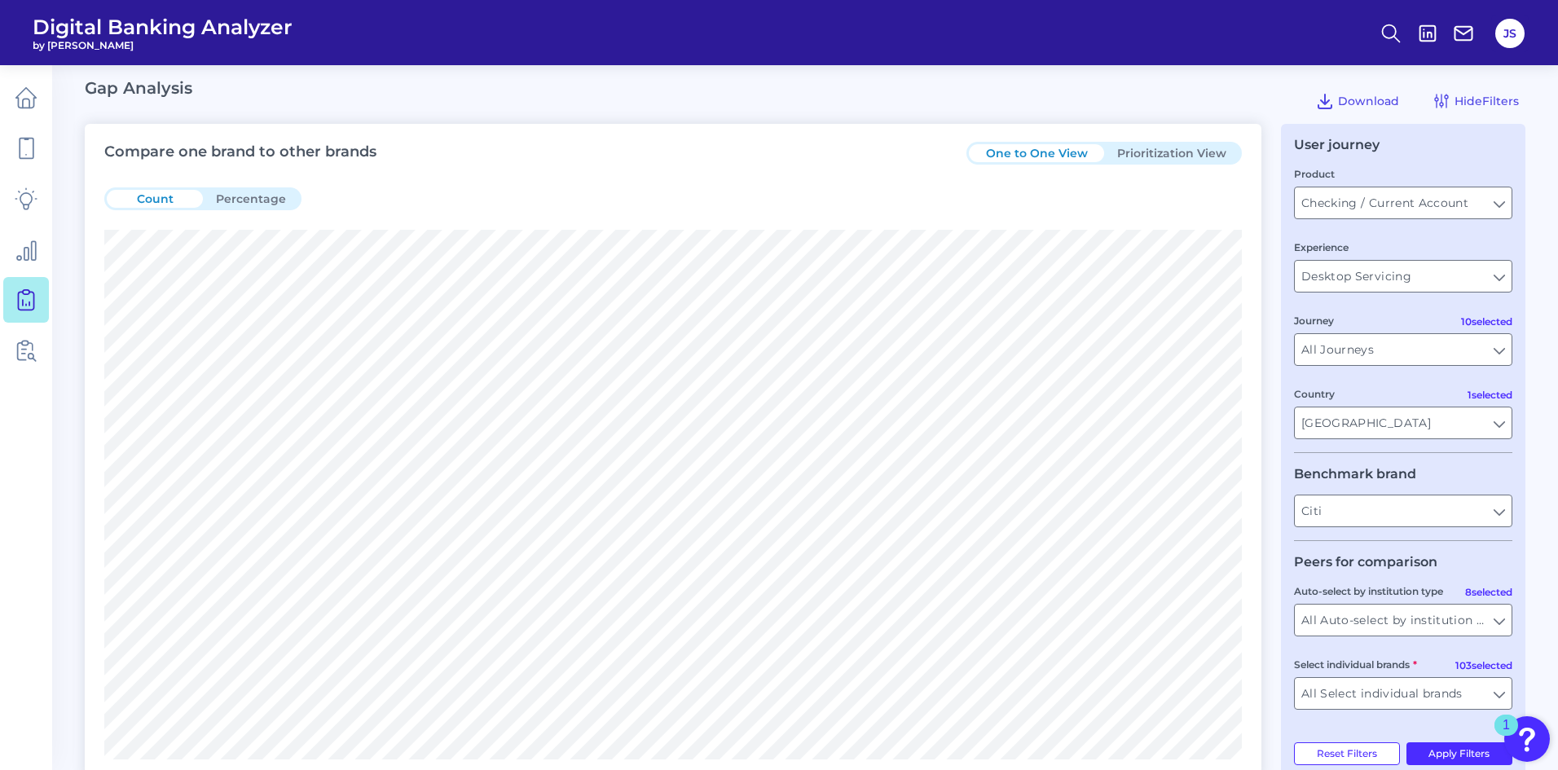
scroll to position [0, 0]
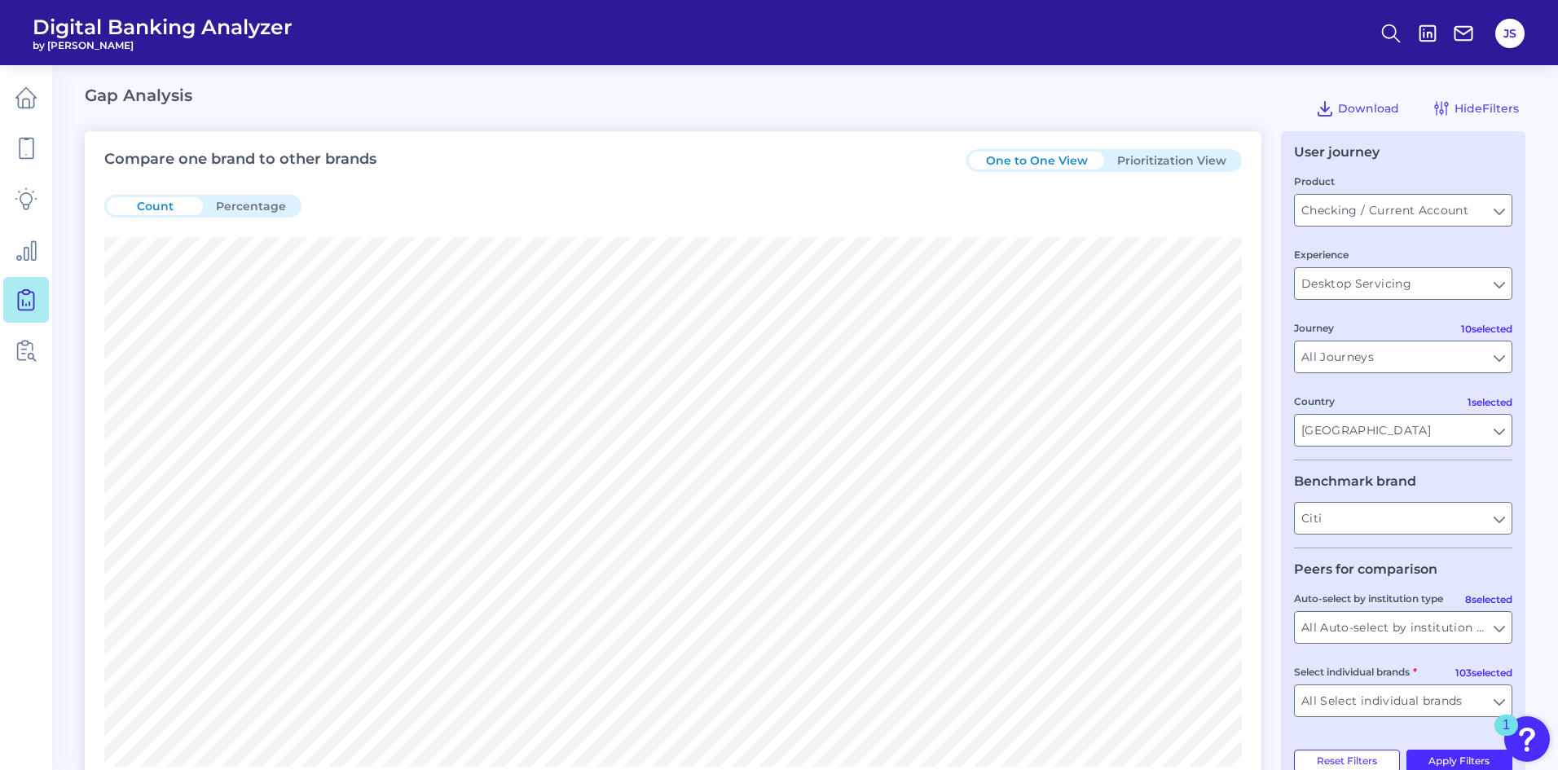
click at [1138, 155] on button "Prioritization View" at bounding box center [1171, 161] width 135 height 18
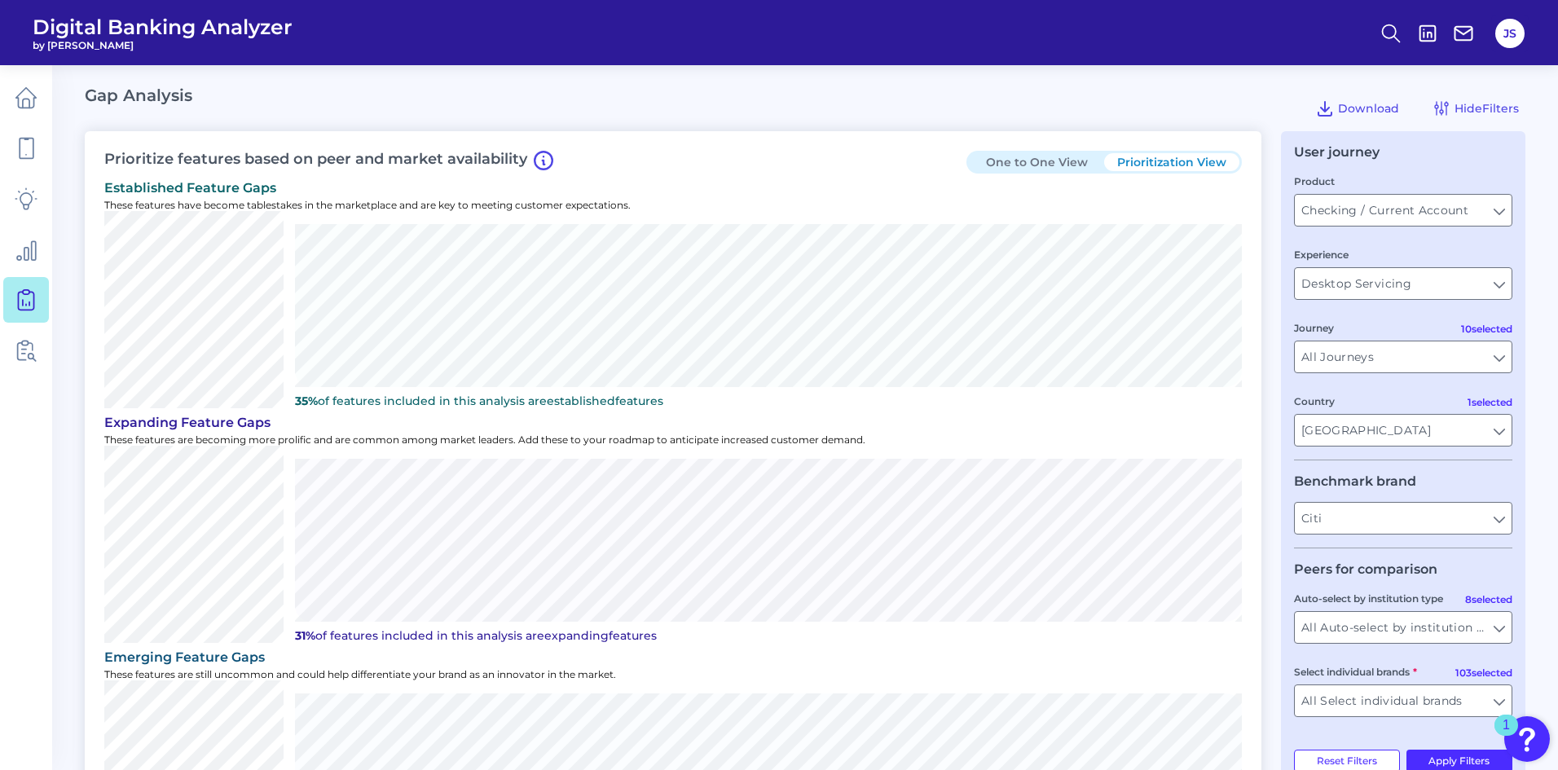
scroll to position [81, 0]
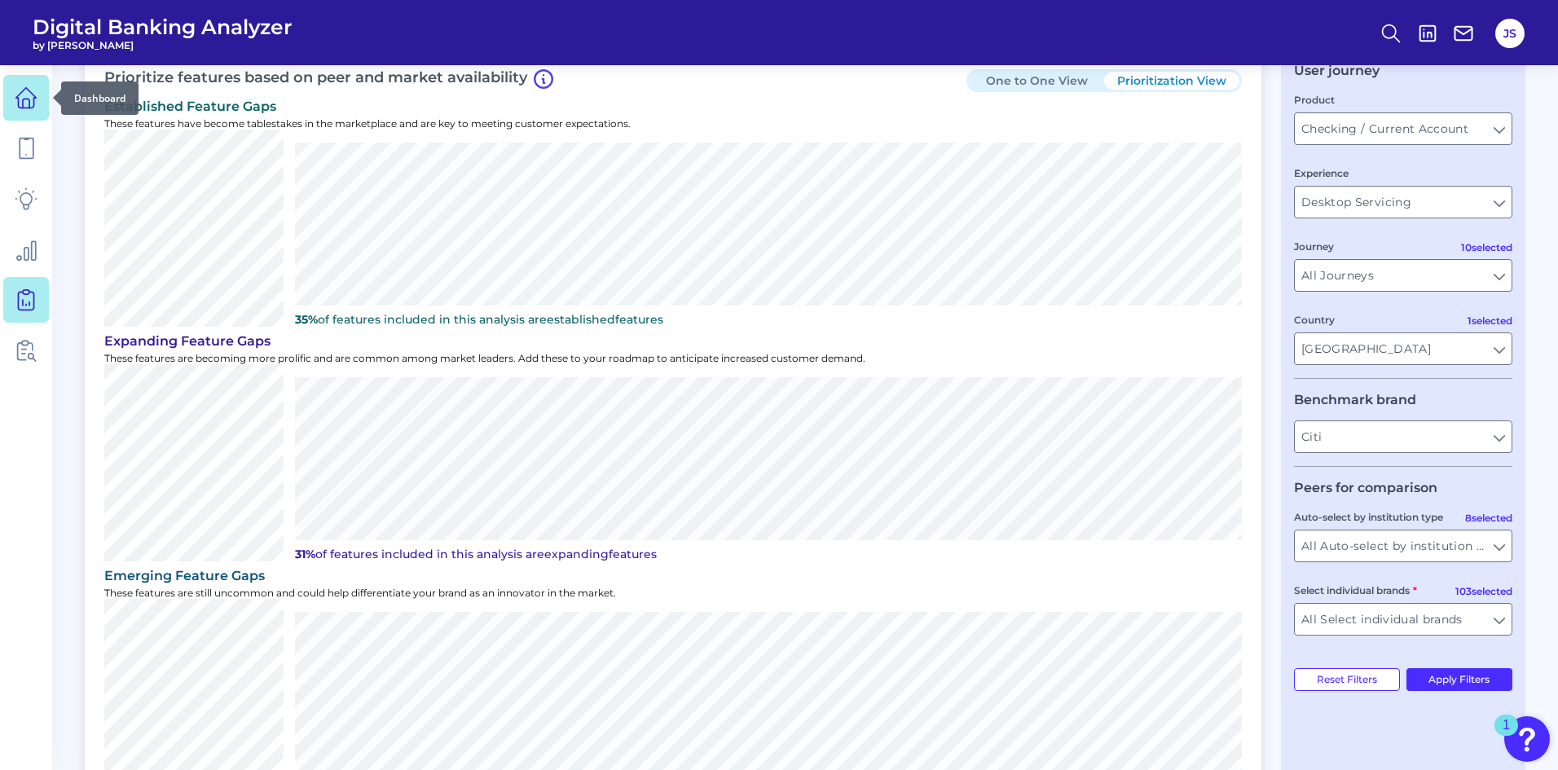
click at [23, 103] on icon at bounding box center [26, 103] width 7 height 9
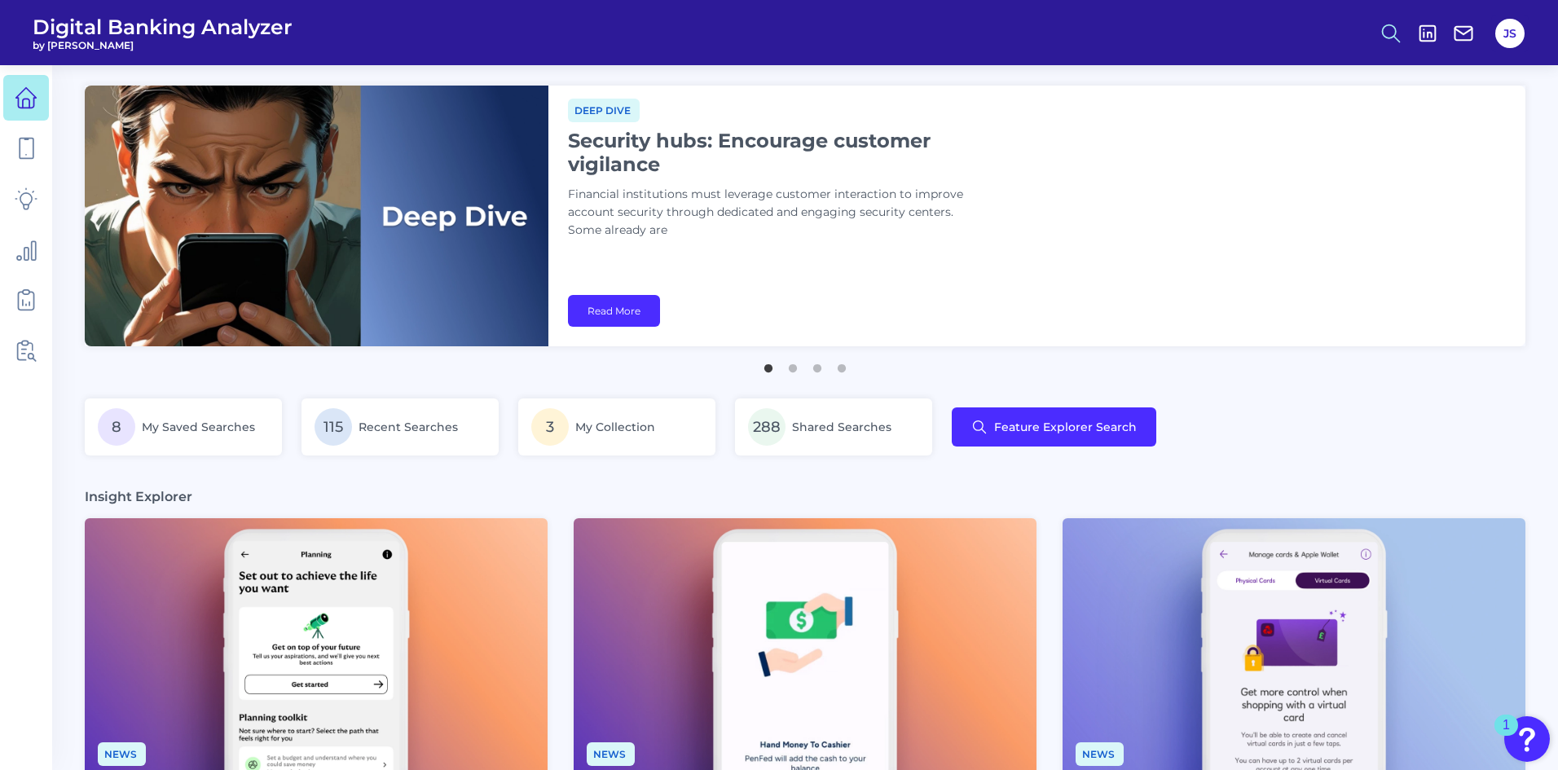
click at [1387, 37] on circle at bounding box center [1389, 30] width 13 height 13
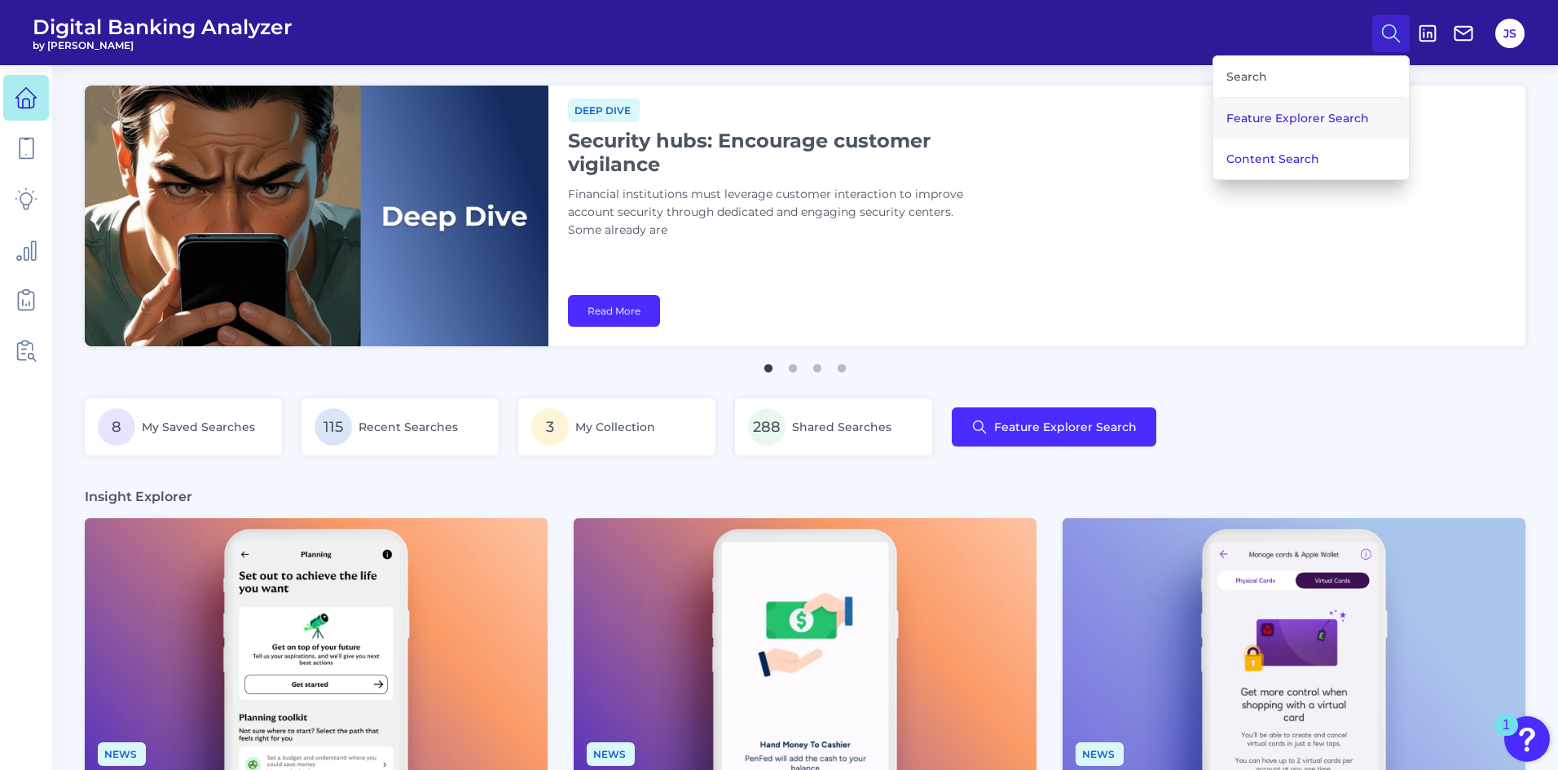
click at [1293, 121] on button "Feature Explorer Search" at bounding box center [1311, 118] width 196 height 41
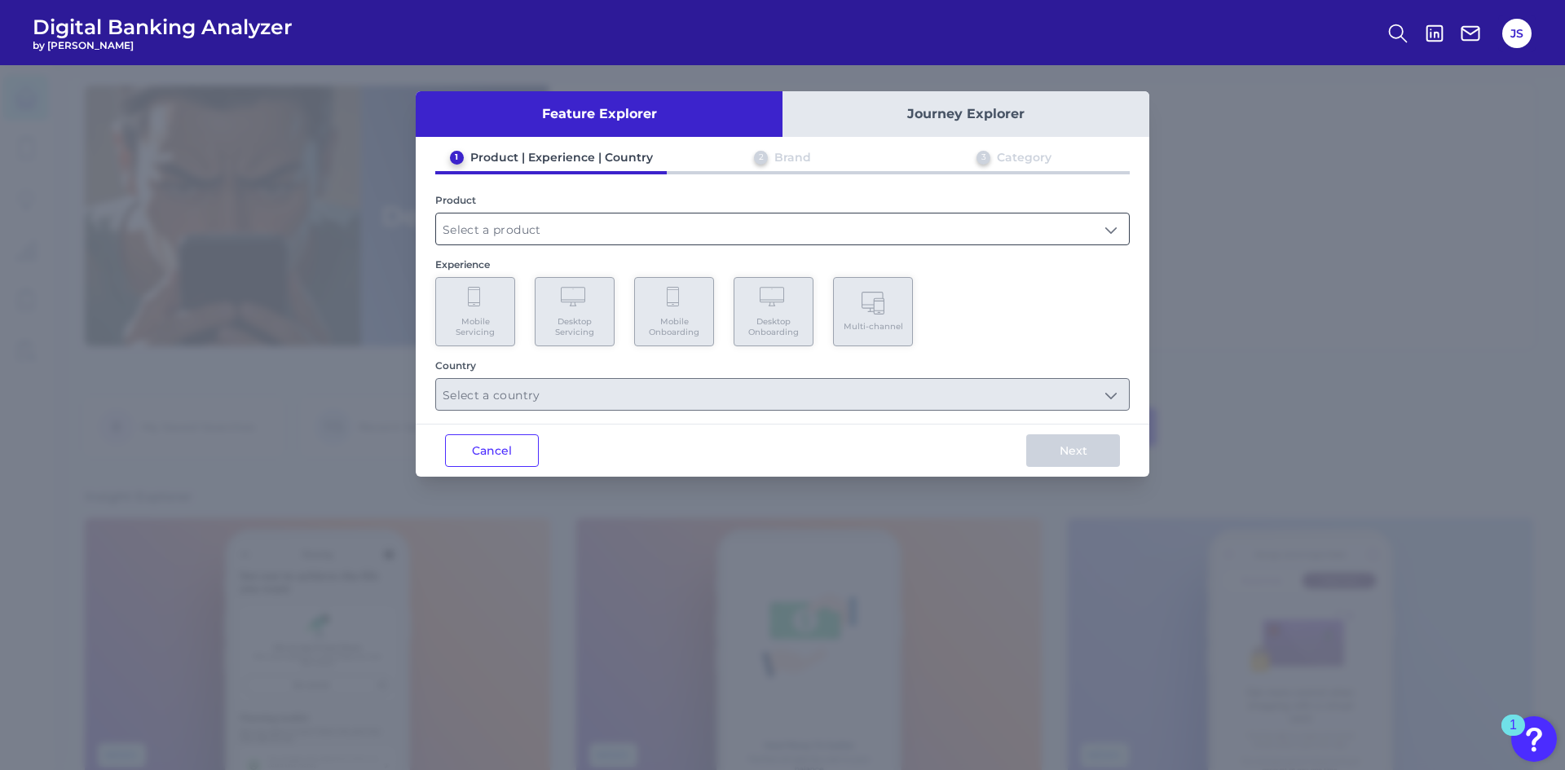
click at [634, 240] on input "text" at bounding box center [782, 229] width 693 height 31
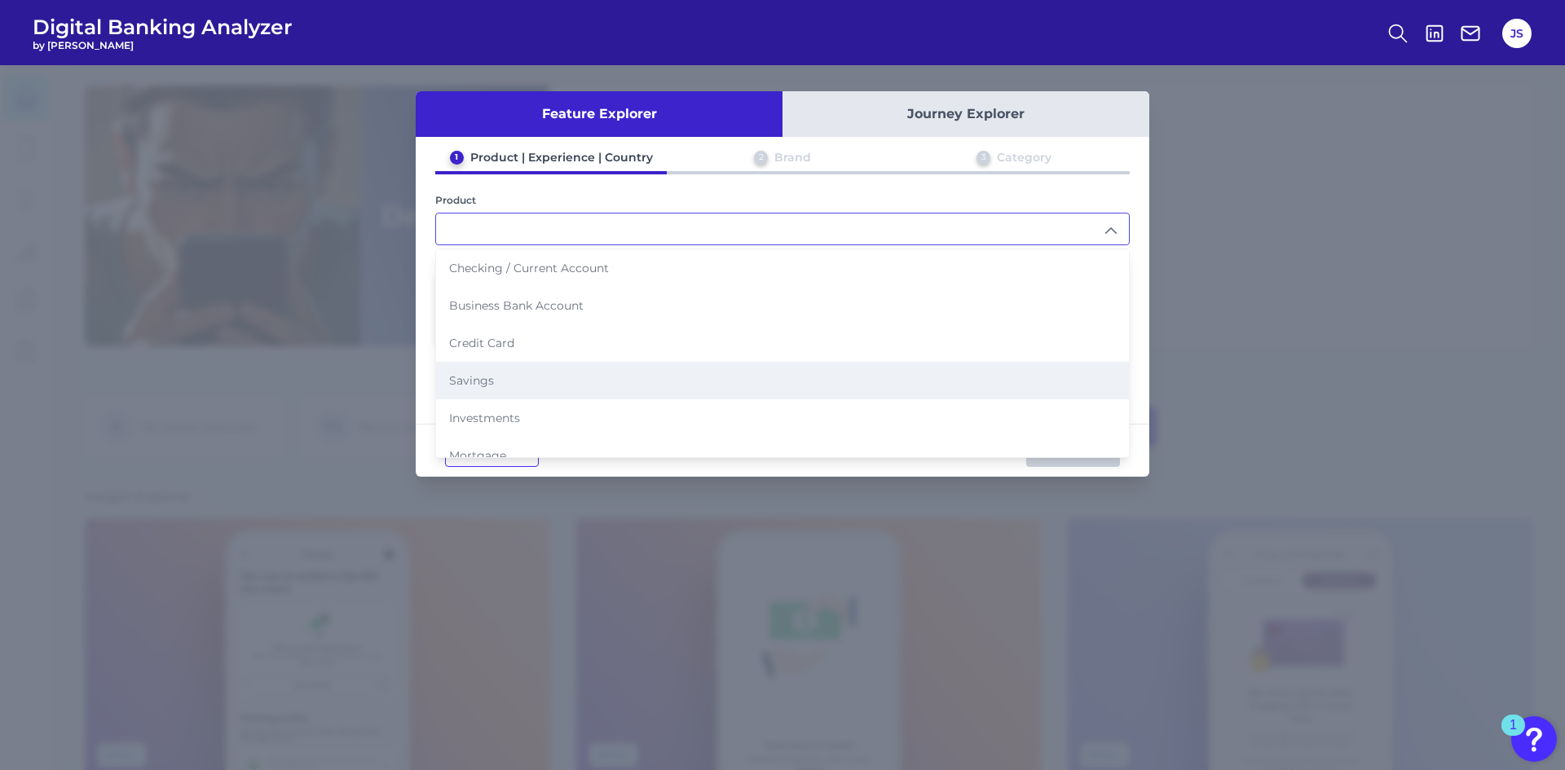
scroll to position [163, 0]
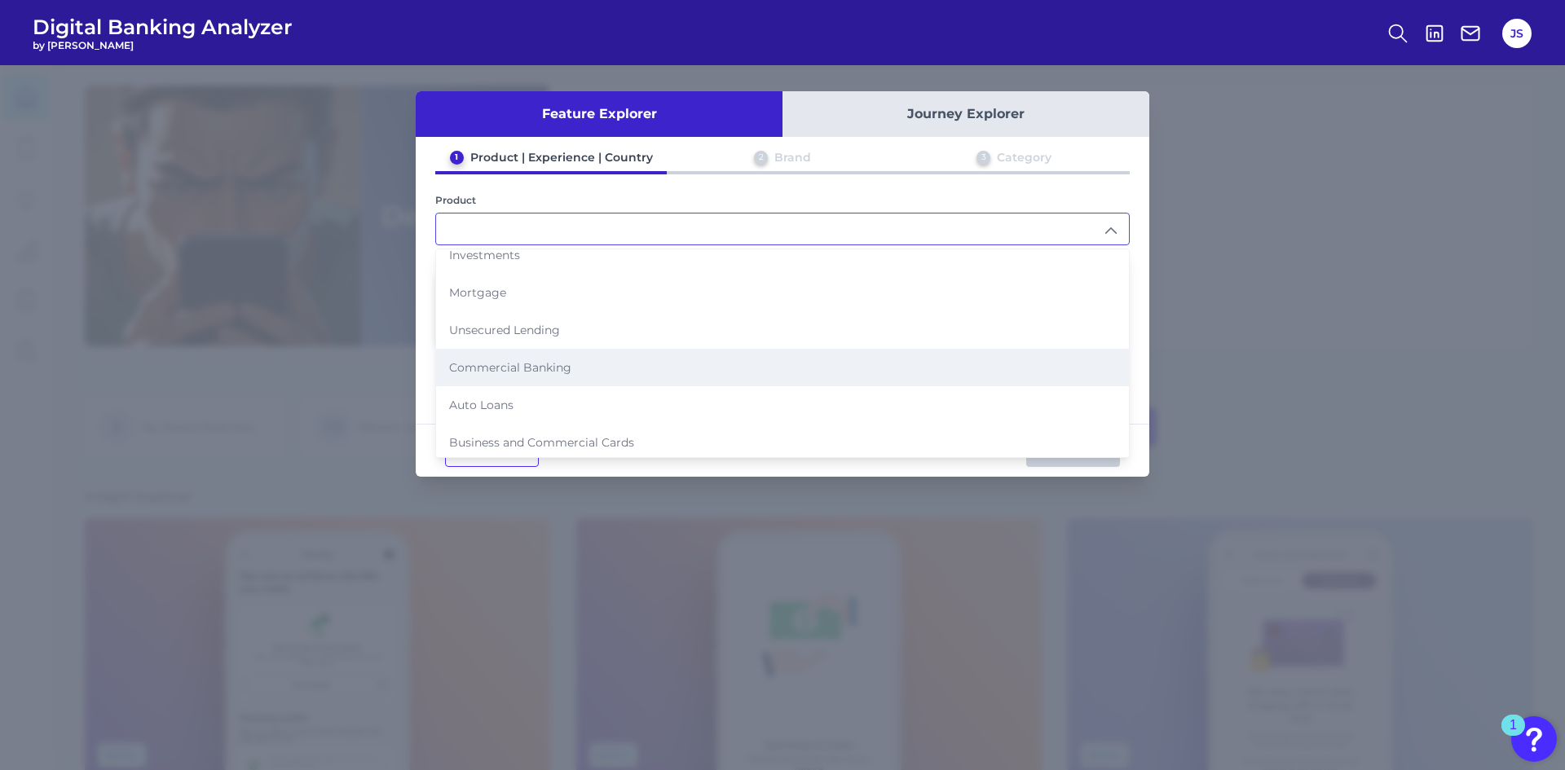
click at [499, 376] on li "Commercial Banking" at bounding box center [782, 367] width 693 height 37
type input "Commercial Banking"
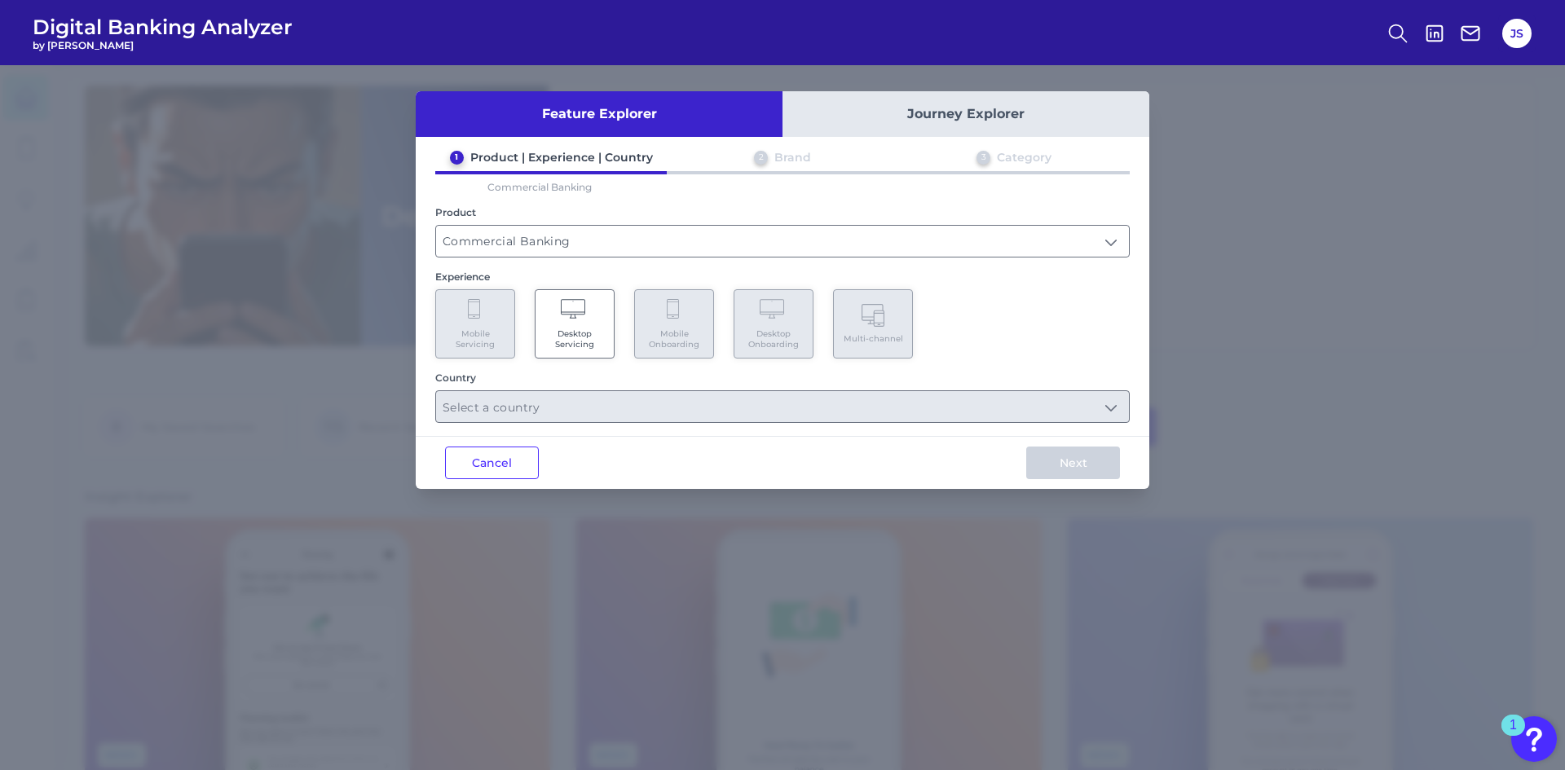
click at [556, 321] on Servicing "Desktop Servicing" at bounding box center [575, 323] width 80 height 69
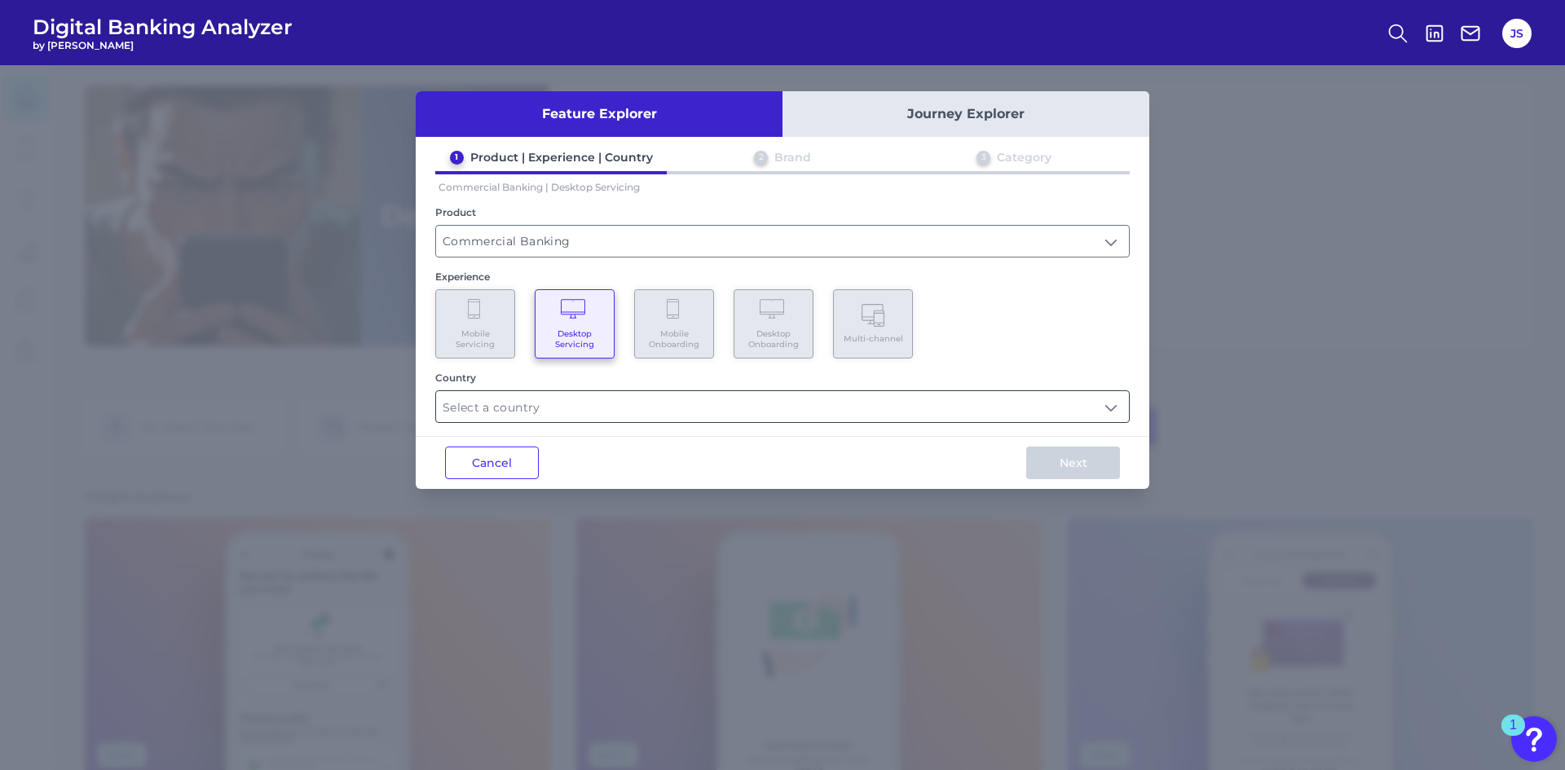
click at [593, 408] on input "text" at bounding box center [782, 406] width 693 height 31
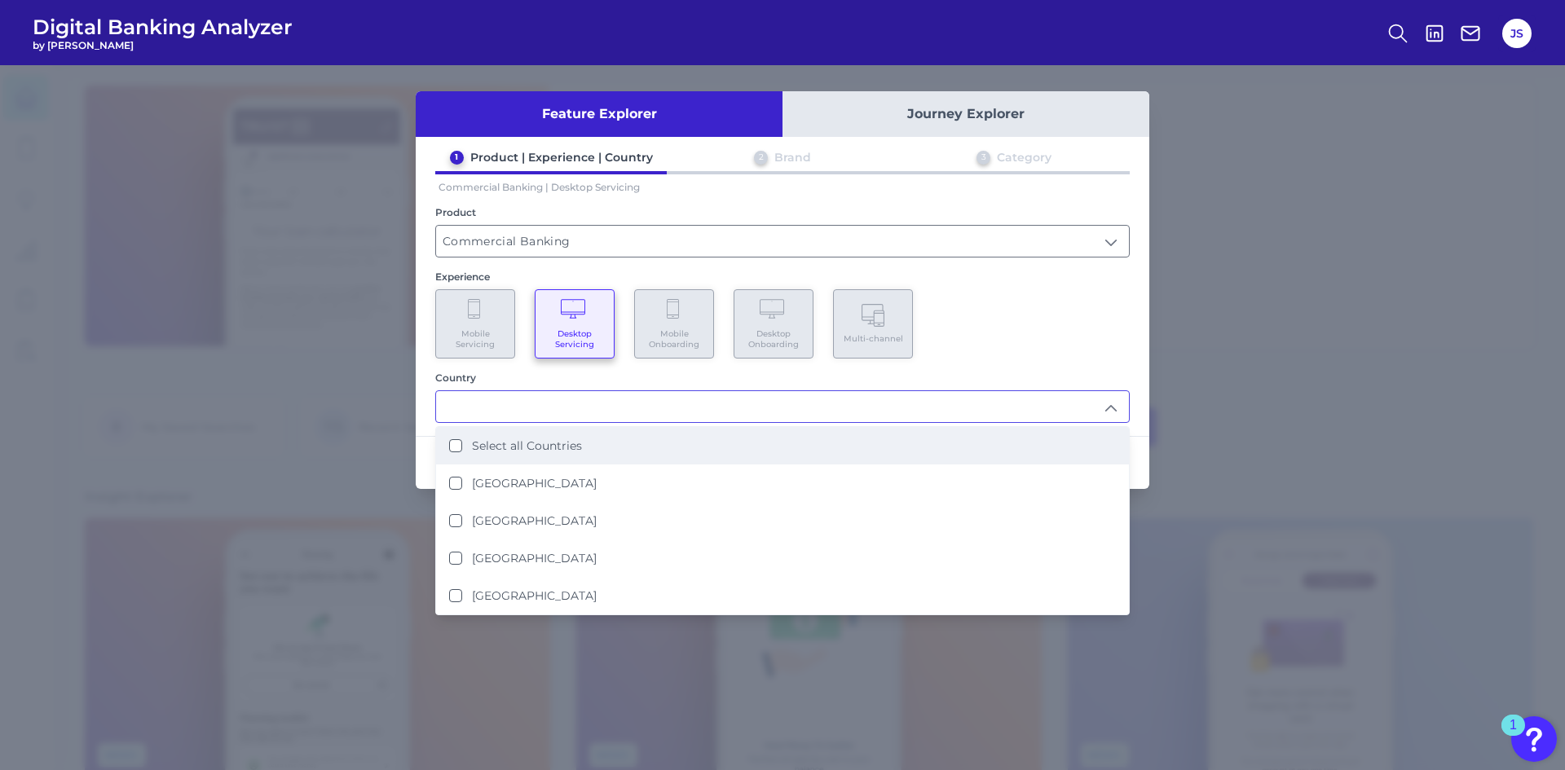
click at [456, 447] on Countries "Select all Countries" at bounding box center [455, 445] width 13 height 13
type input "Select all Countries"
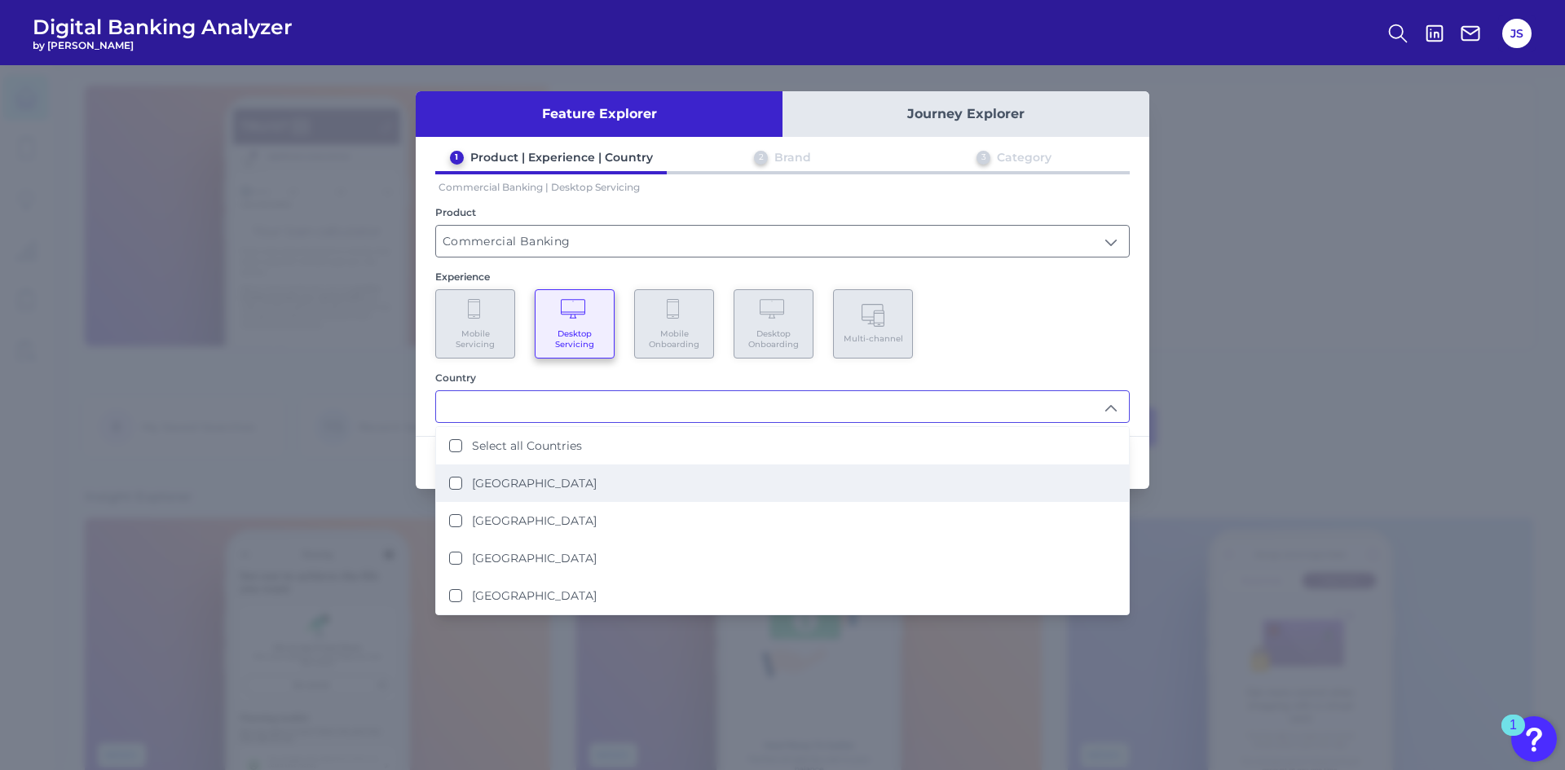
scroll to position [1, 0]
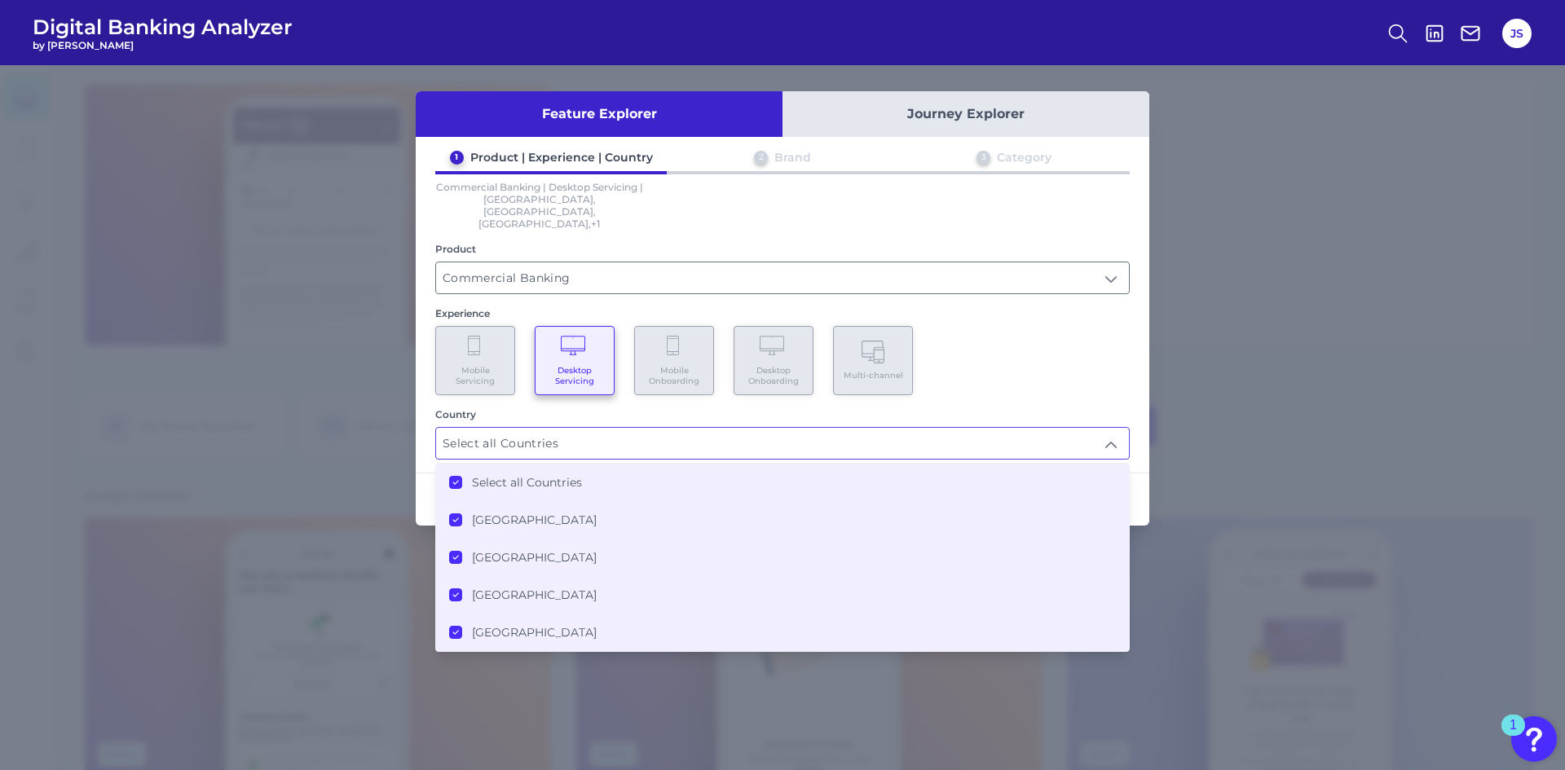
click at [1121, 352] on div "Mobile Servicing Desktop Servicing Mobile Onboarding Desktop Onboarding Multi-c…" at bounding box center [782, 360] width 694 height 69
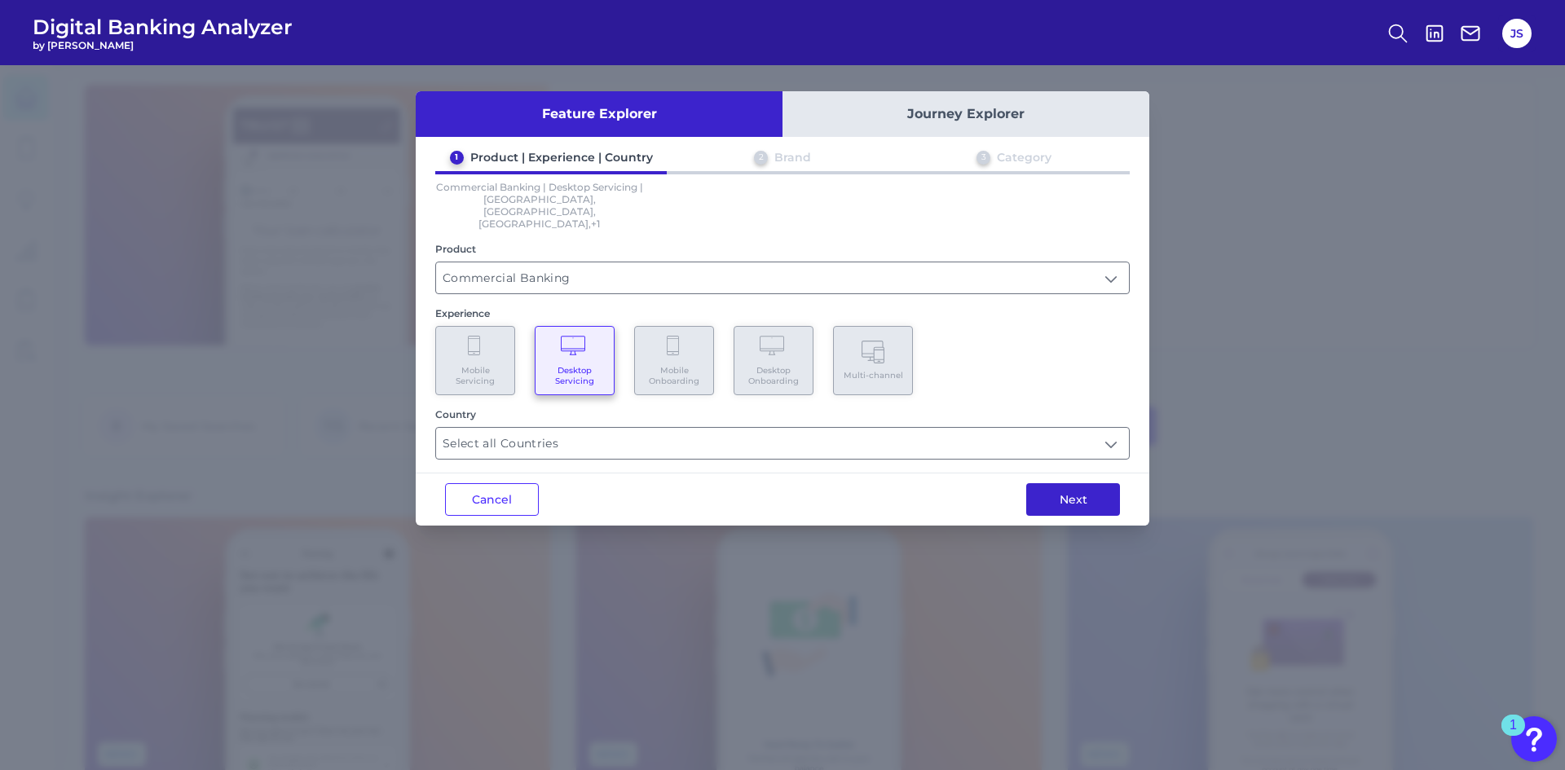
click at [1090, 483] on button "Next" at bounding box center [1073, 499] width 94 height 33
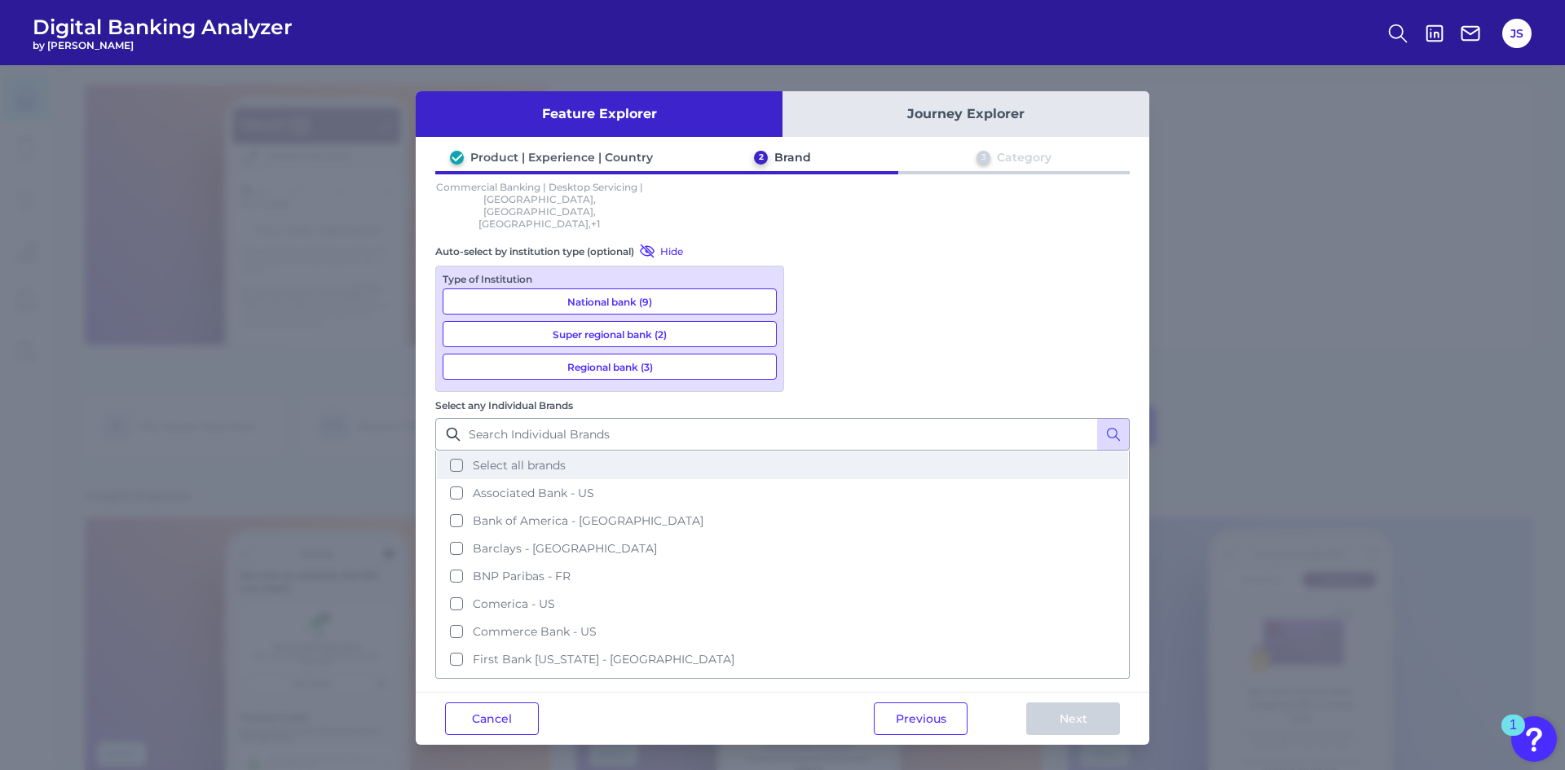
click at [812, 451] on button "Select all brands" at bounding box center [782, 465] width 691 height 28
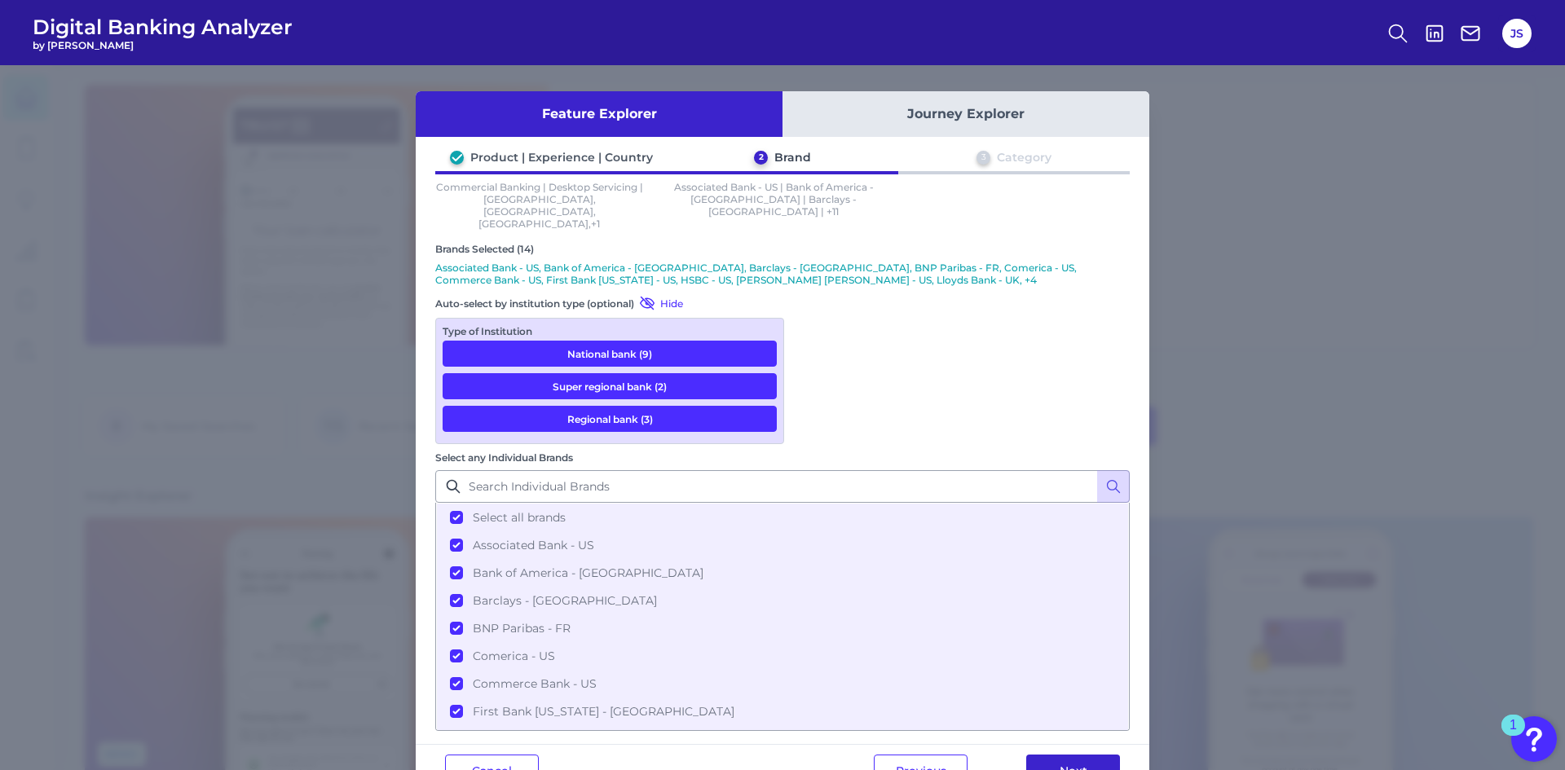
click at [1093, 755] on button "Next" at bounding box center [1073, 771] width 94 height 33
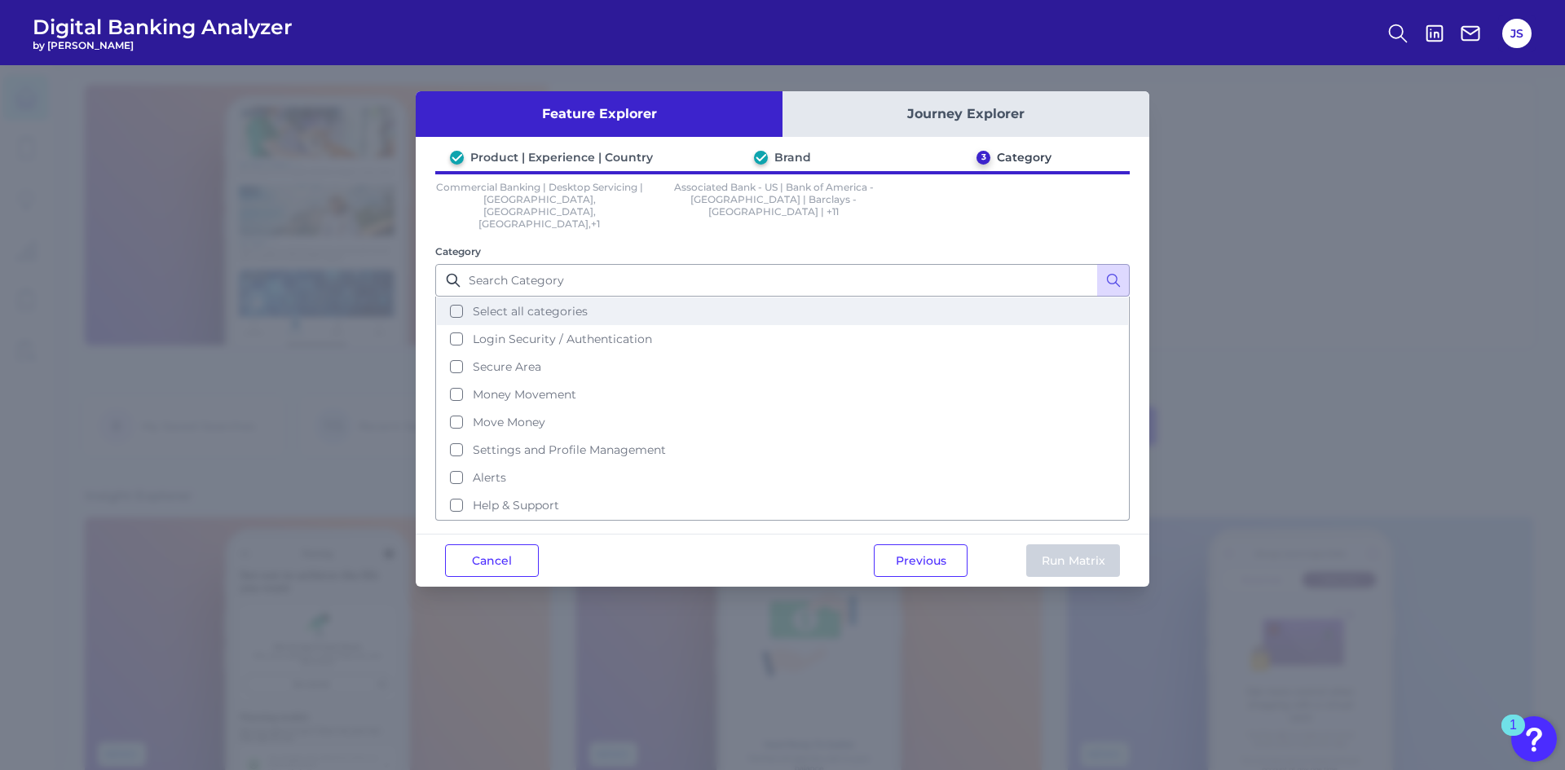
click at [460, 297] on button "Select all categories" at bounding box center [782, 311] width 691 height 28
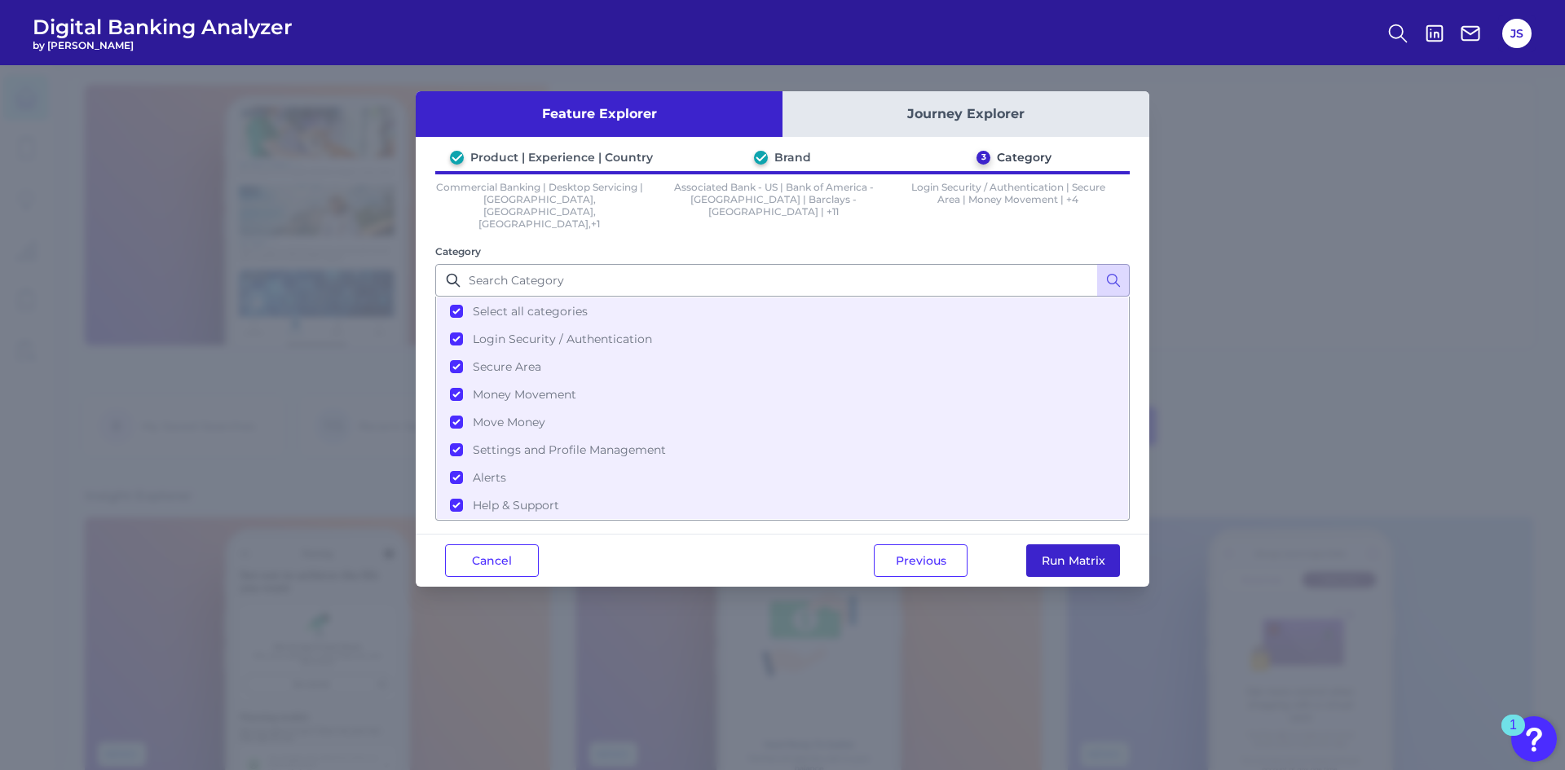
click at [1090, 544] on button "Run Matrix" at bounding box center [1073, 560] width 94 height 33
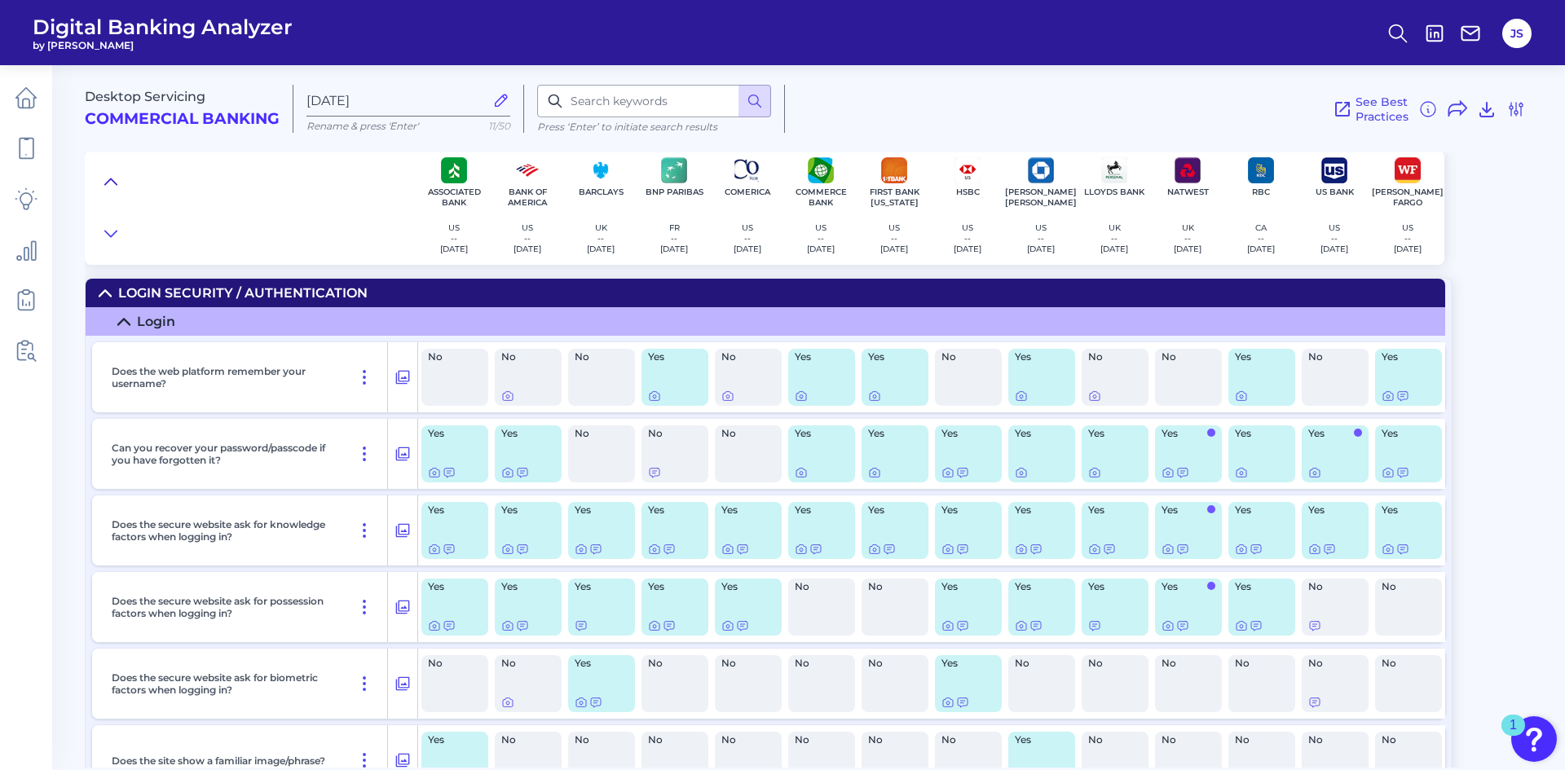
click at [106, 182] on icon at bounding box center [110, 182] width 13 height 16
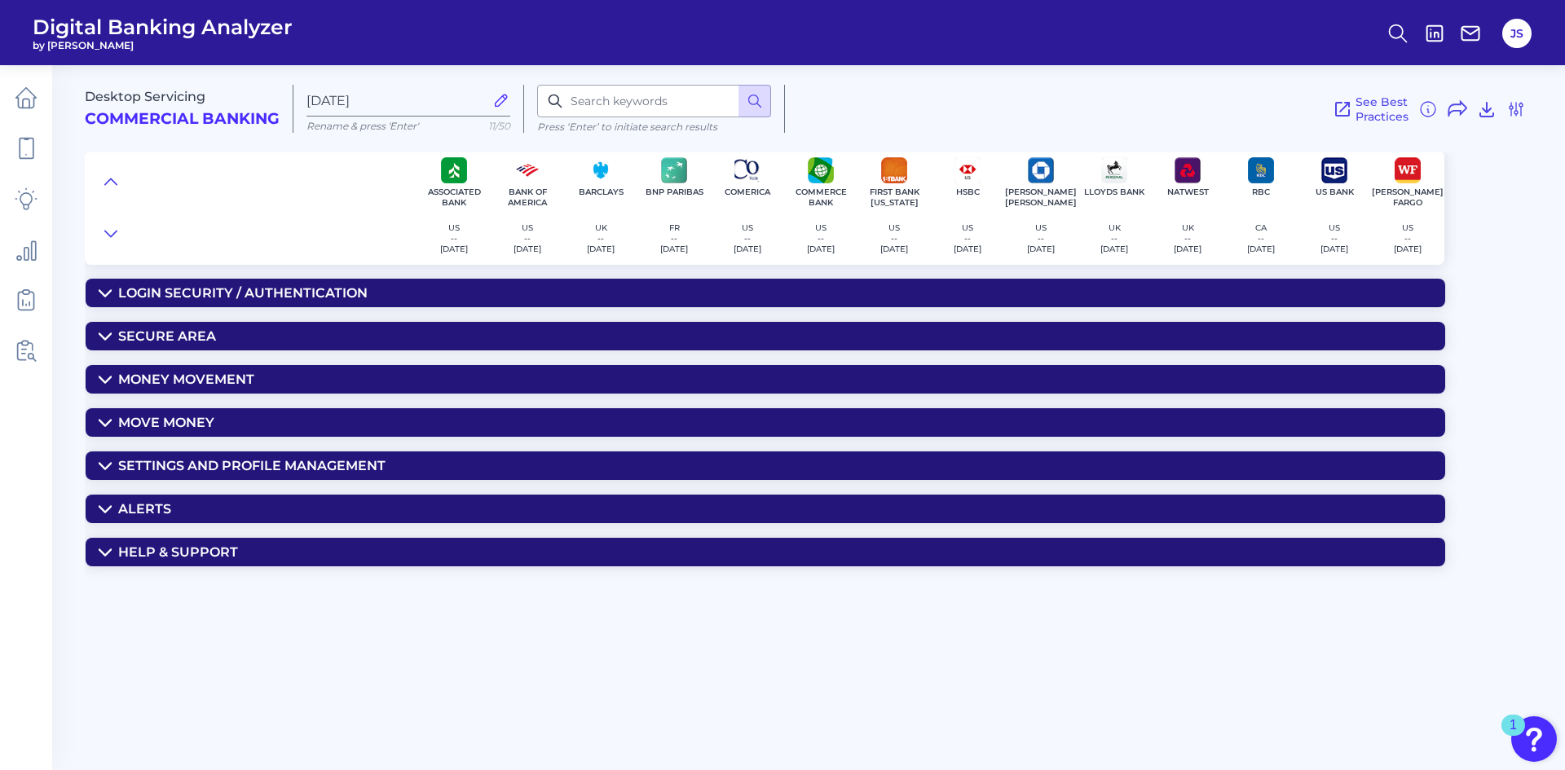
click at [101, 466] on icon at bounding box center [105, 466] width 13 height 13
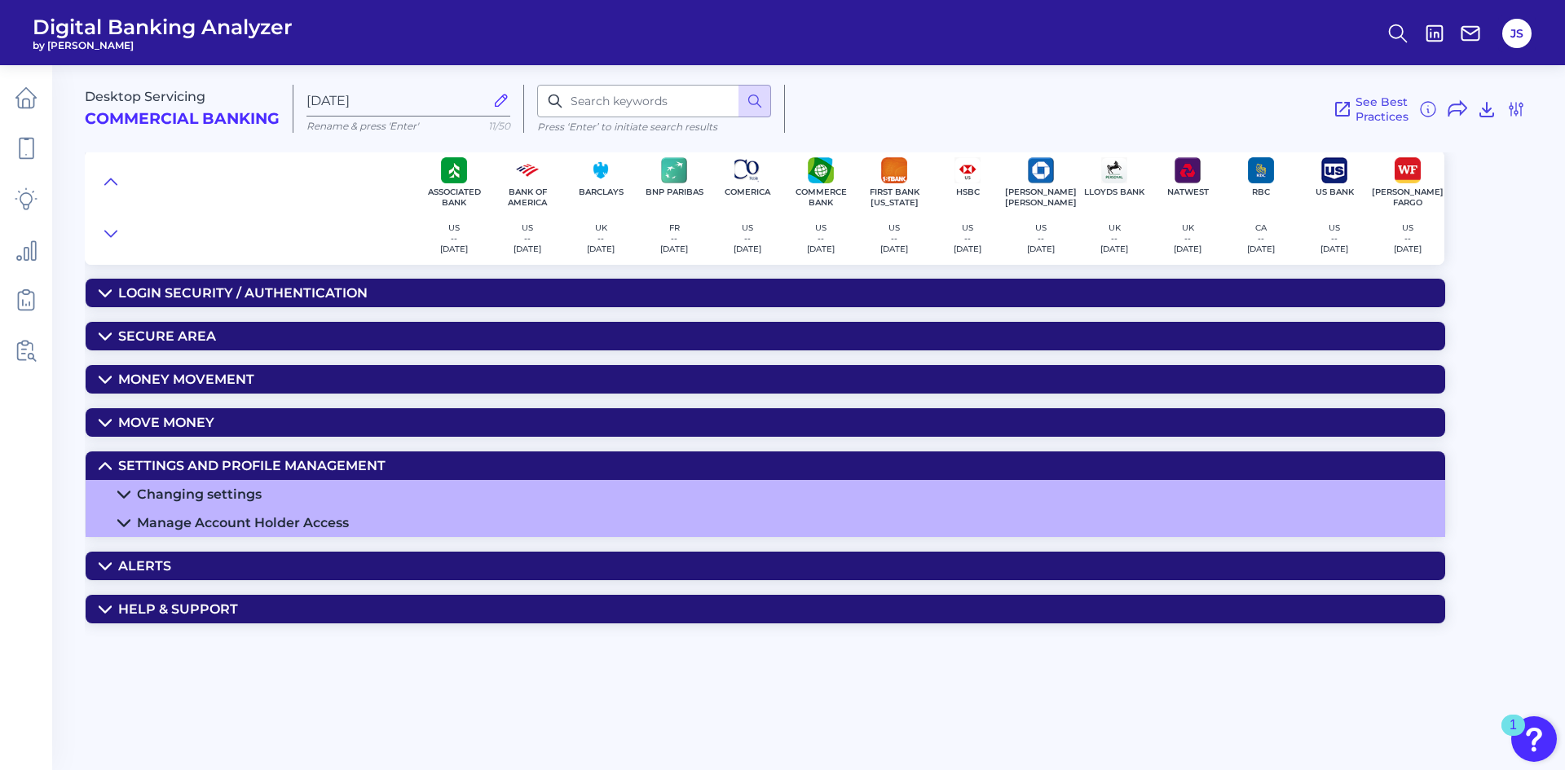
click at [124, 517] on icon at bounding box center [123, 523] width 13 height 13
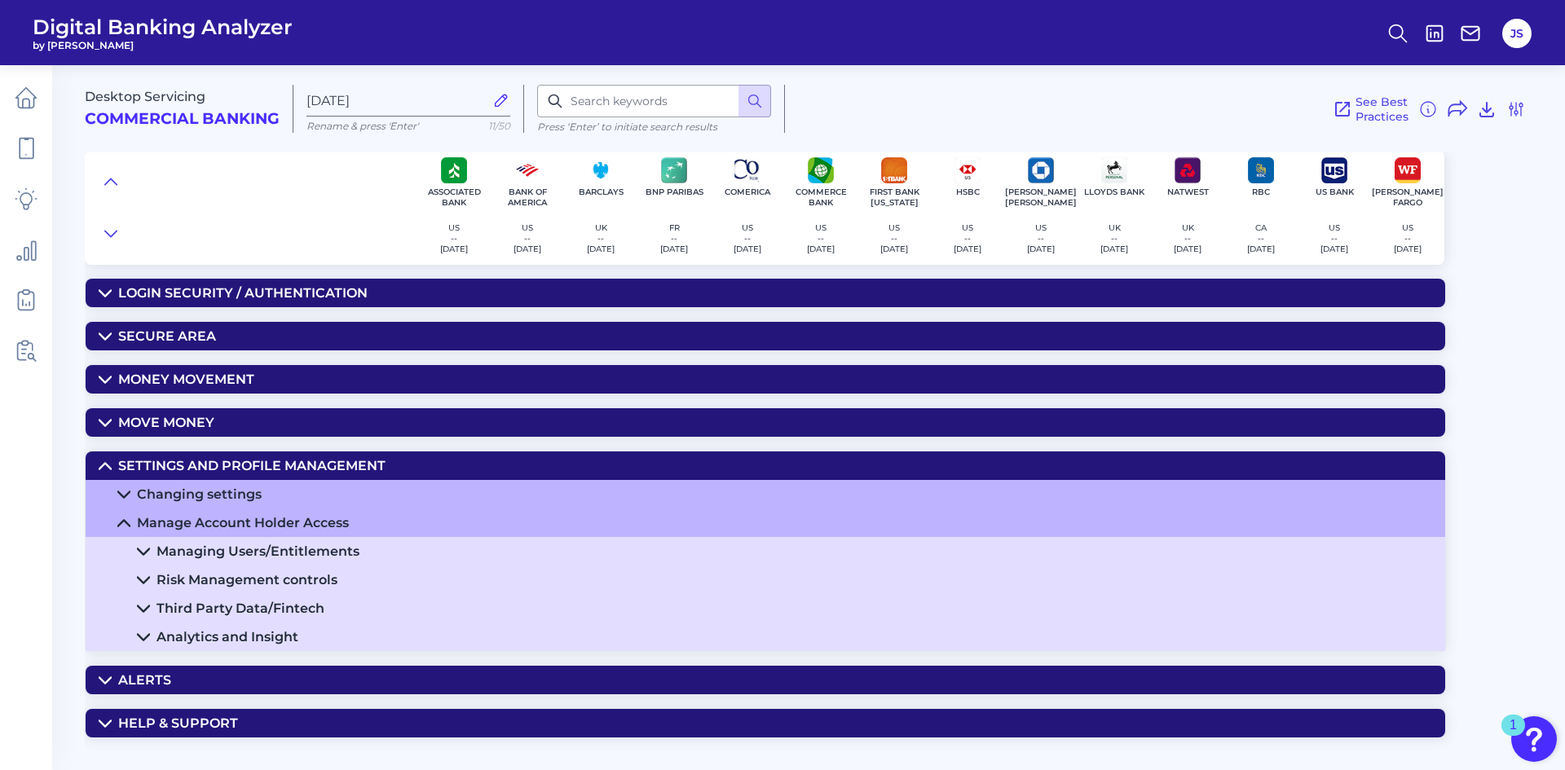
click at [117, 495] on summary "Changing settings" at bounding box center [765, 494] width 1359 height 29
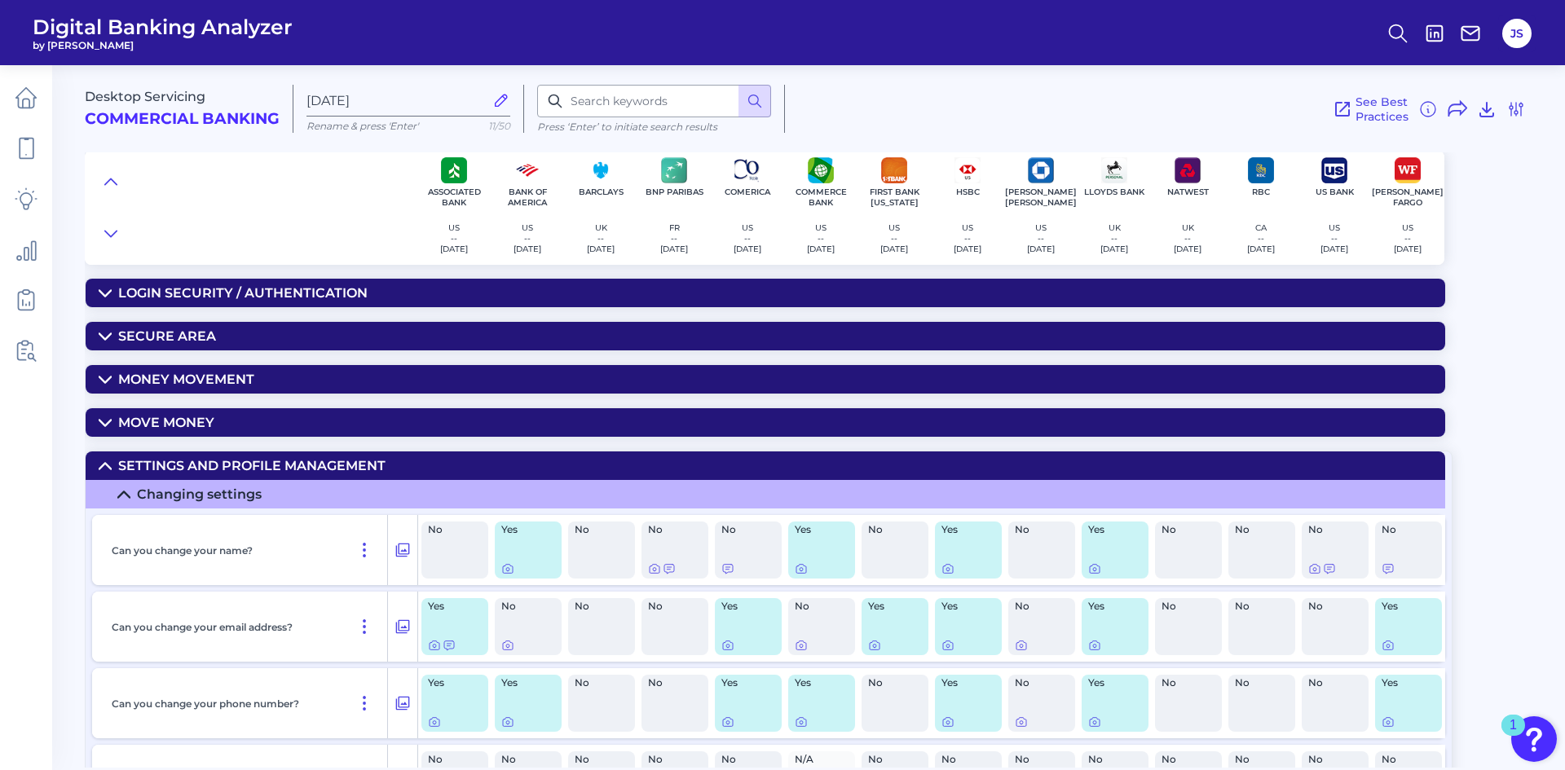
click at [124, 490] on icon at bounding box center [123, 494] width 13 height 13
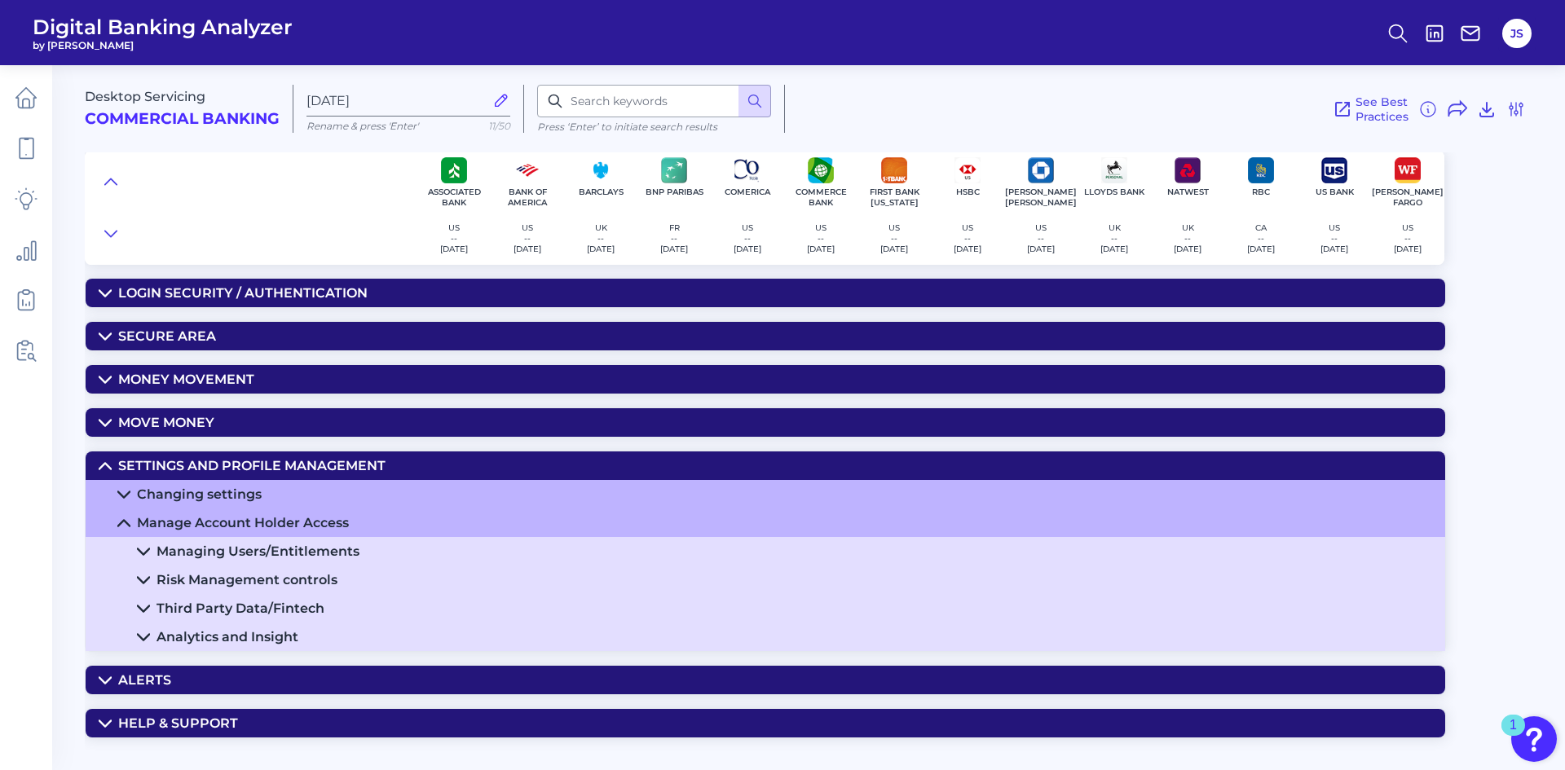
click at [125, 492] on icon at bounding box center [123, 494] width 13 height 13
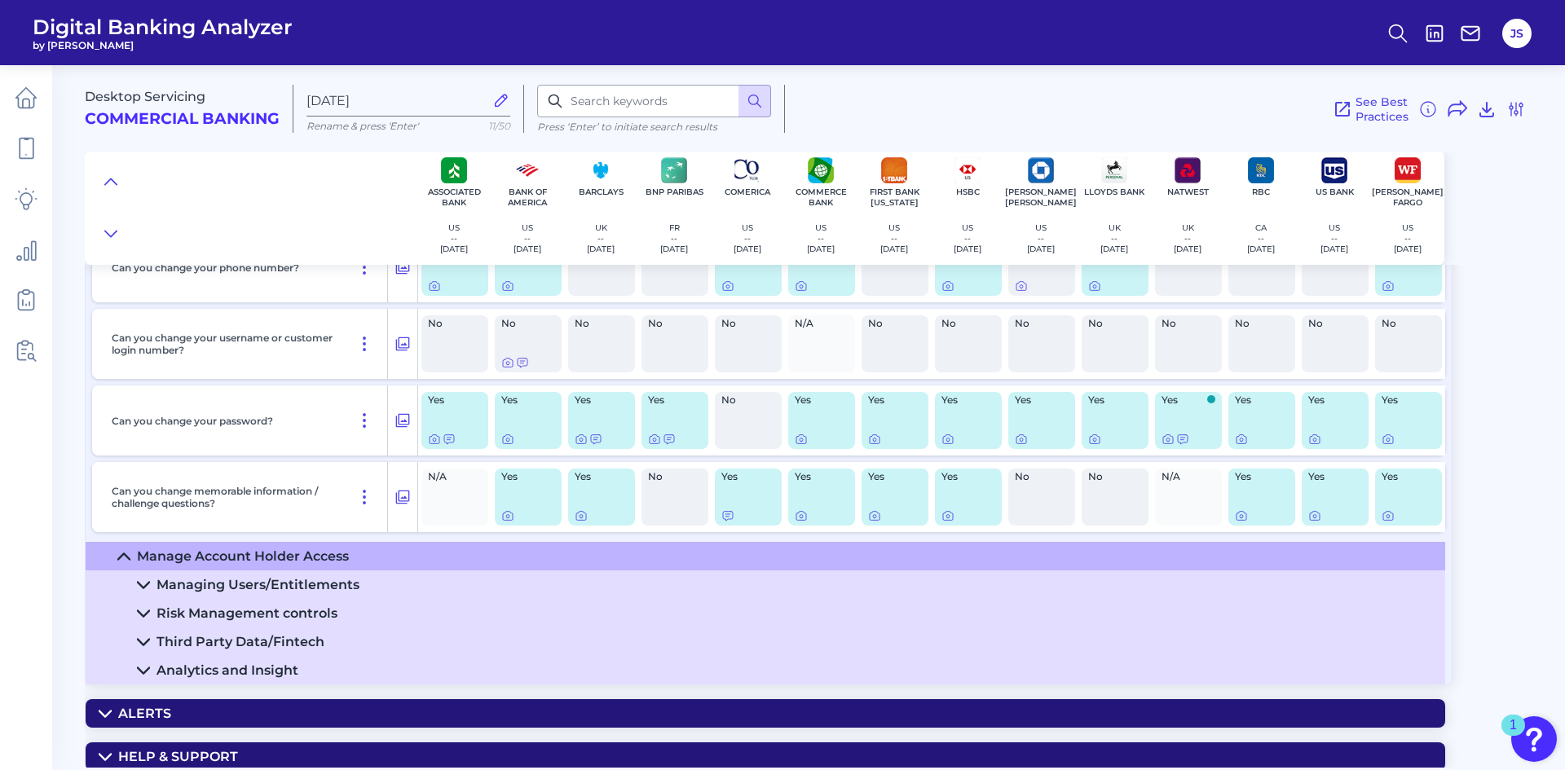
scroll to position [440, 0]
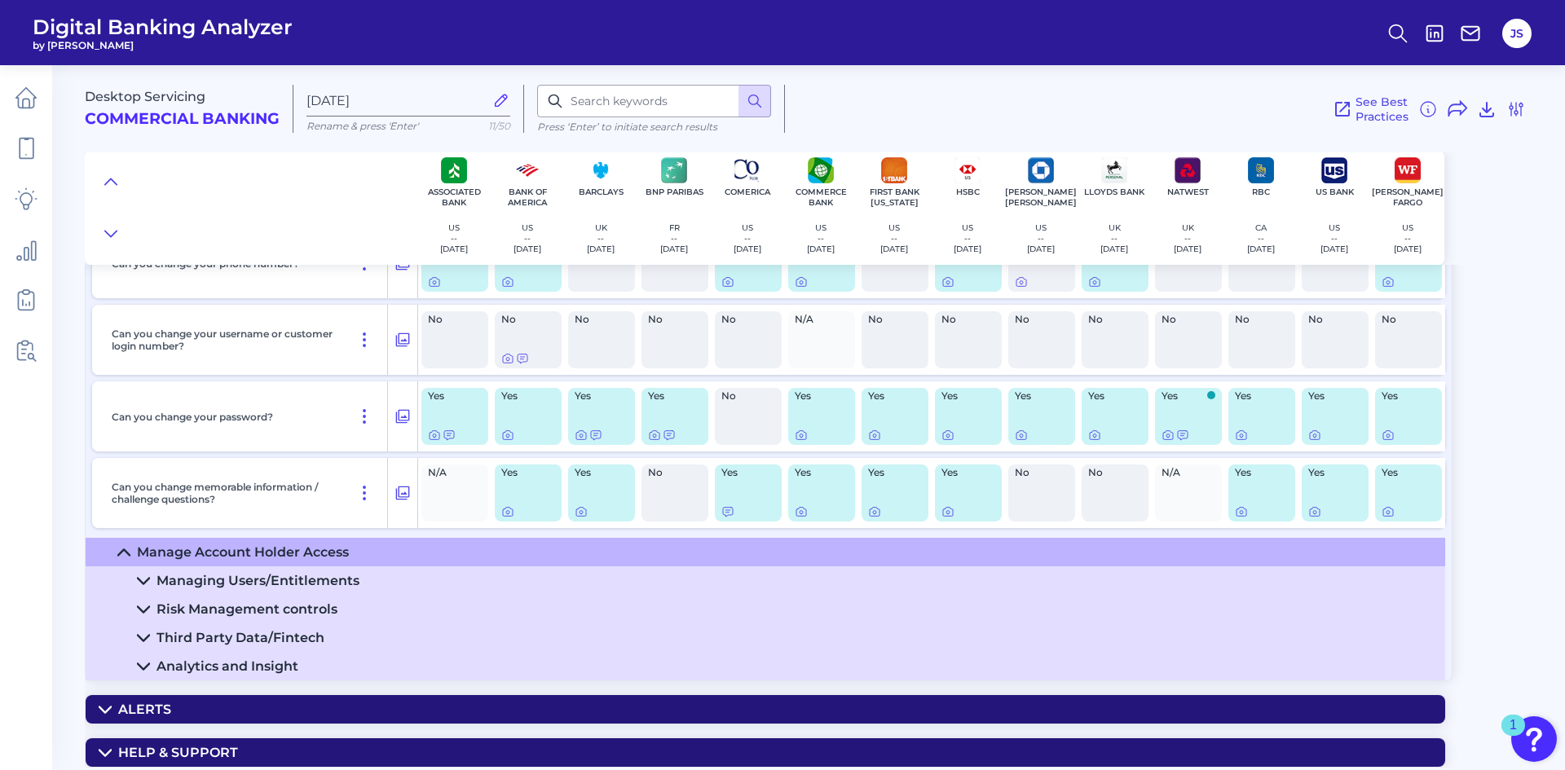
click at [149, 578] on icon at bounding box center [143, 581] width 11 height 6
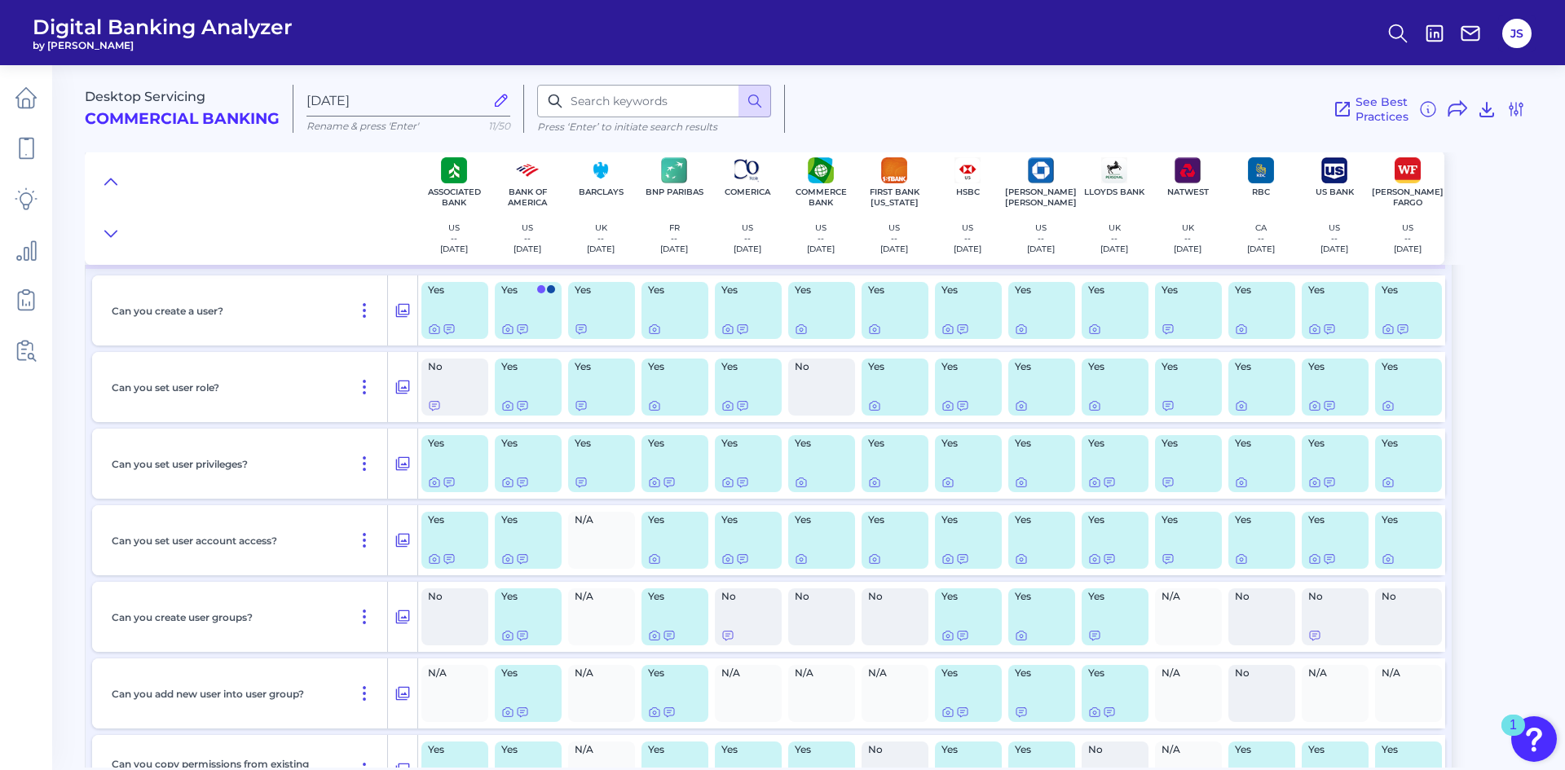
scroll to position [685, 0]
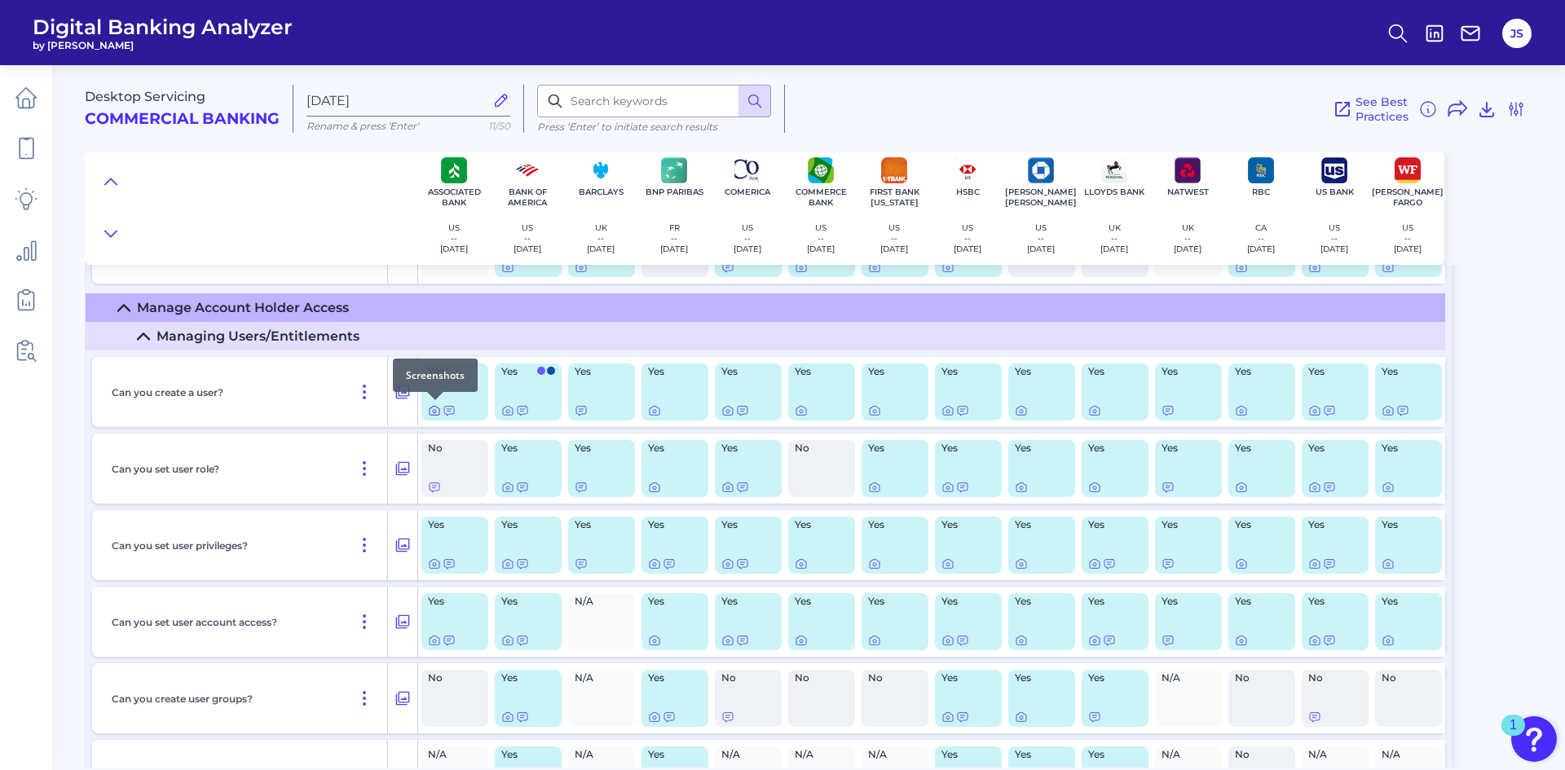
click at [434, 410] on icon at bounding box center [434, 411] width 3 height 3
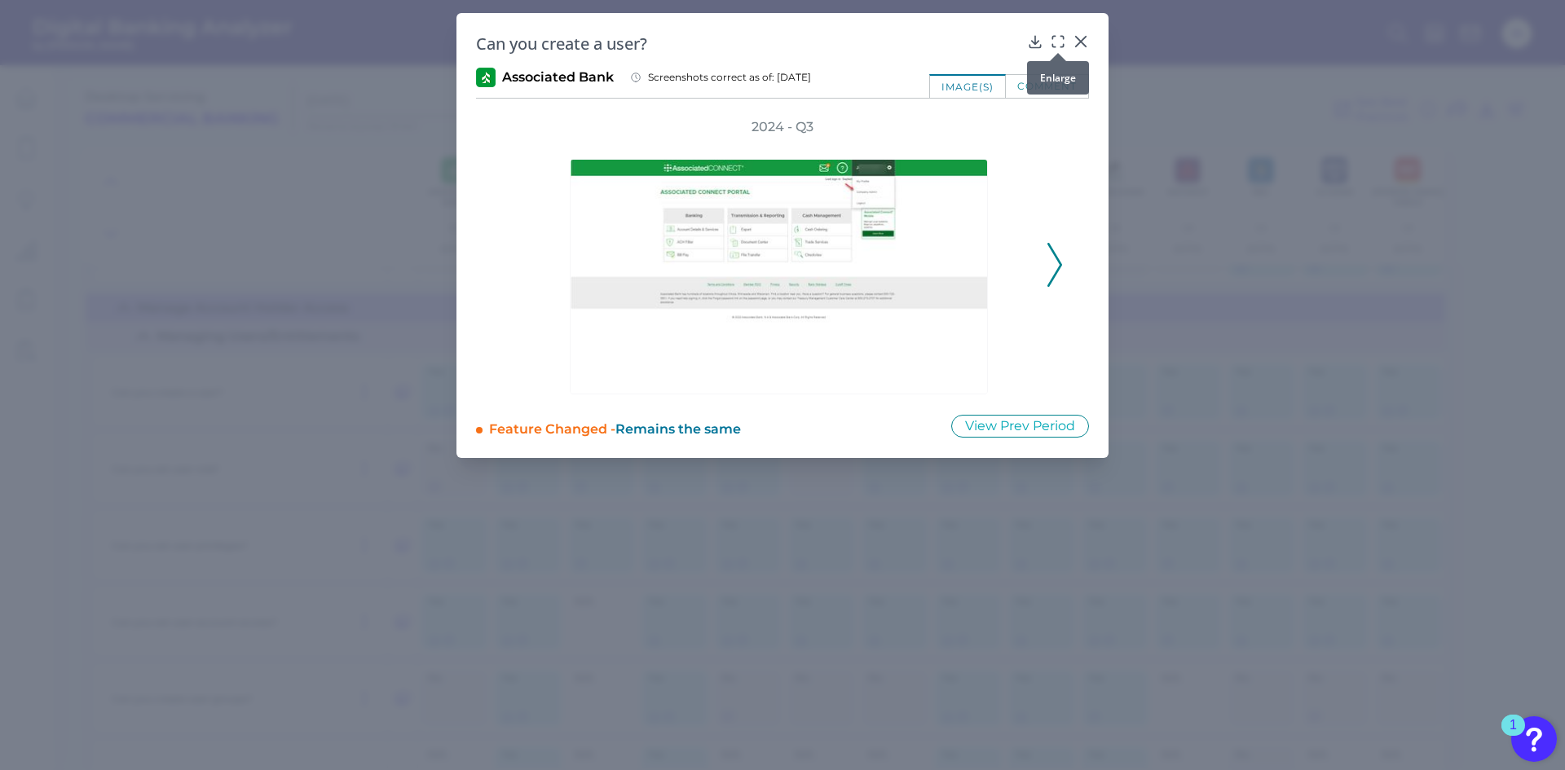
click at [1056, 46] on div at bounding box center [1058, 53] width 16 height 16
click at [1082, 40] on icon at bounding box center [1081, 42] width 10 height 10
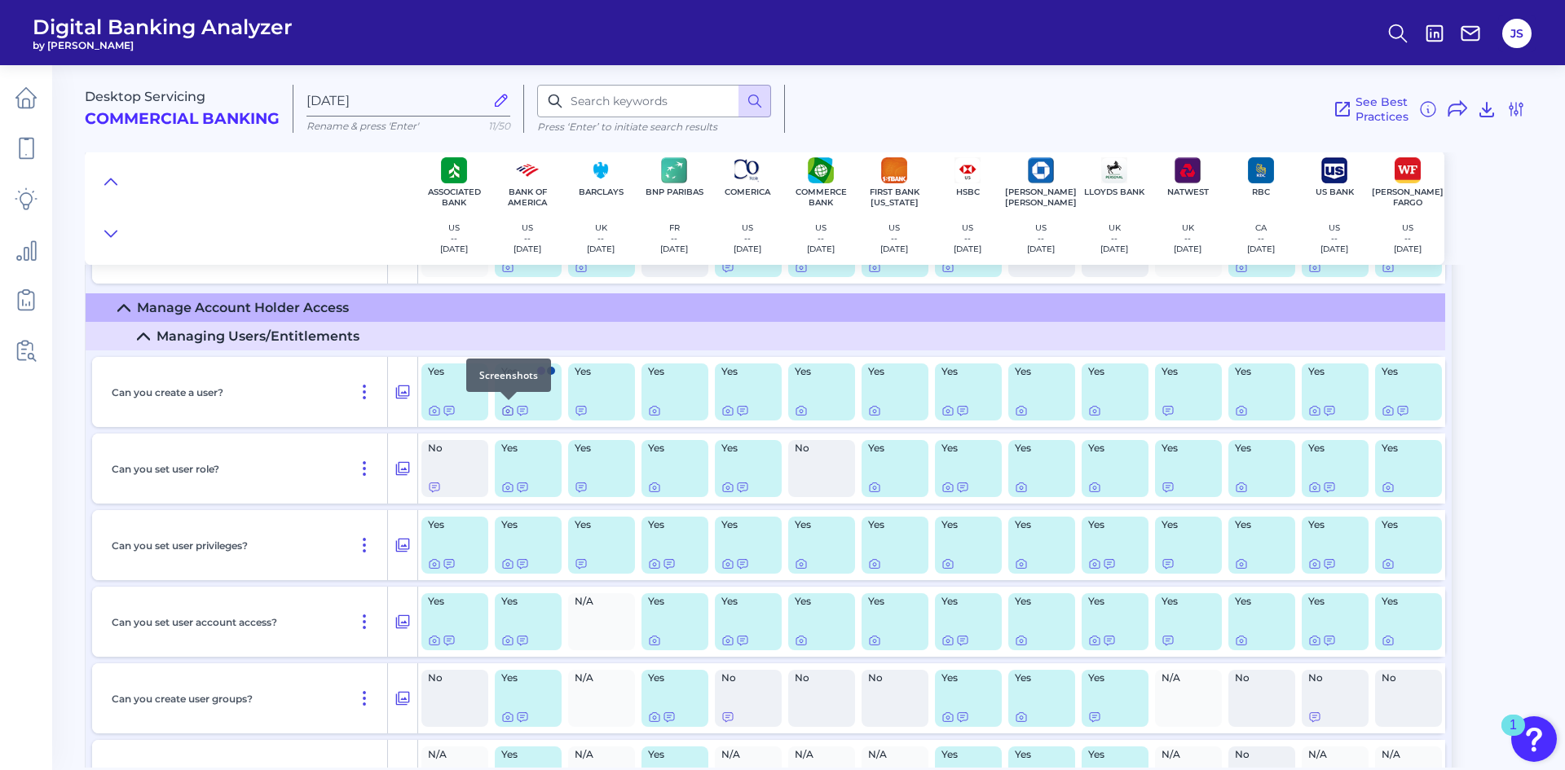
click at [504, 410] on icon at bounding box center [507, 410] width 13 height 13
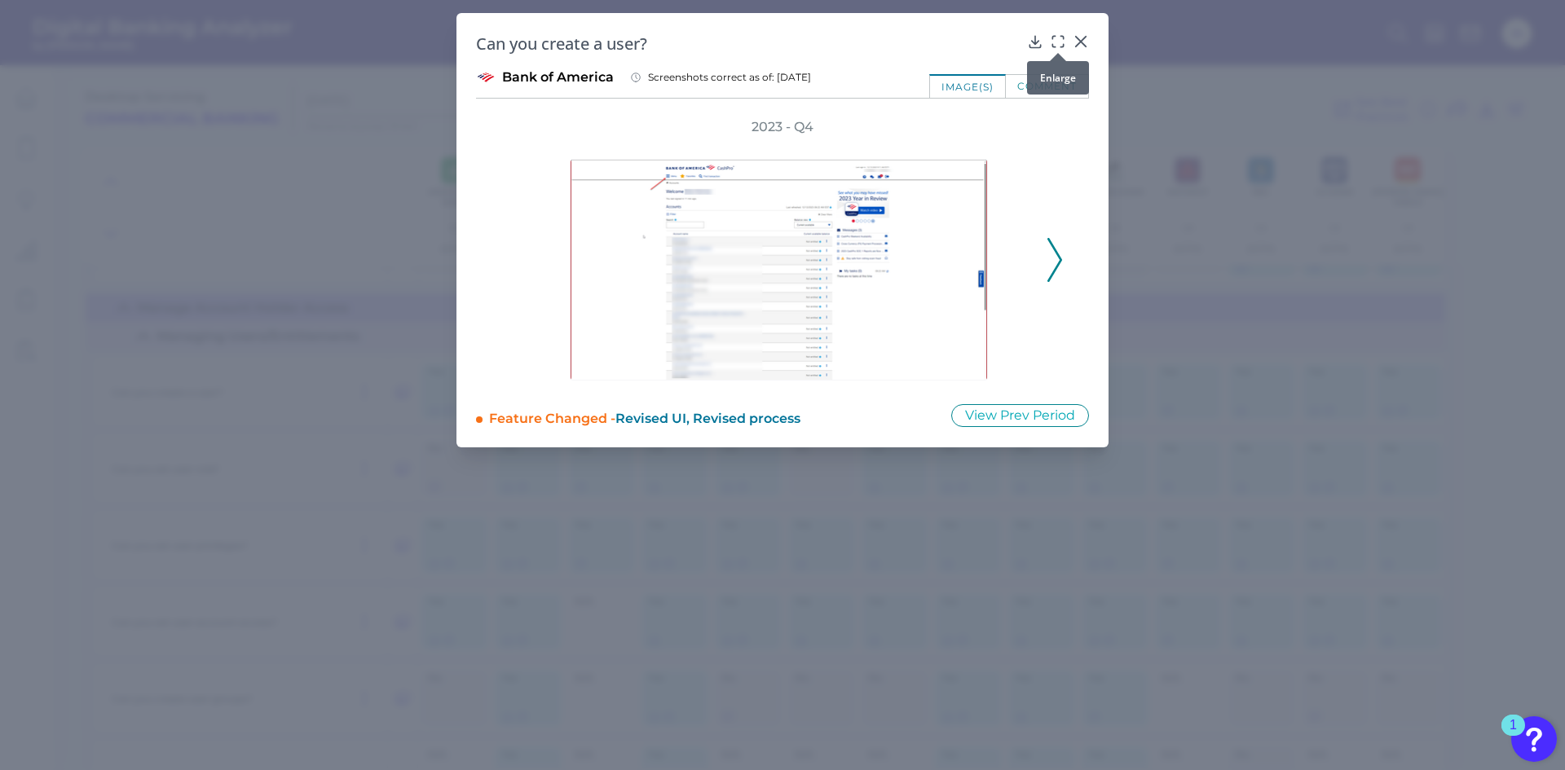
click at [1057, 49] on div at bounding box center [1058, 53] width 16 height 16
click at [1055, 47] on div at bounding box center [1058, 53] width 16 height 16
click at [1060, 45] on div at bounding box center [1058, 53] width 16 height 16
click at [1057, 47] on div at bounding box center [1058, 53] width 16 height 16
click at [1055, 46] on div at bounding box center [1058, 53] width 16 height 16
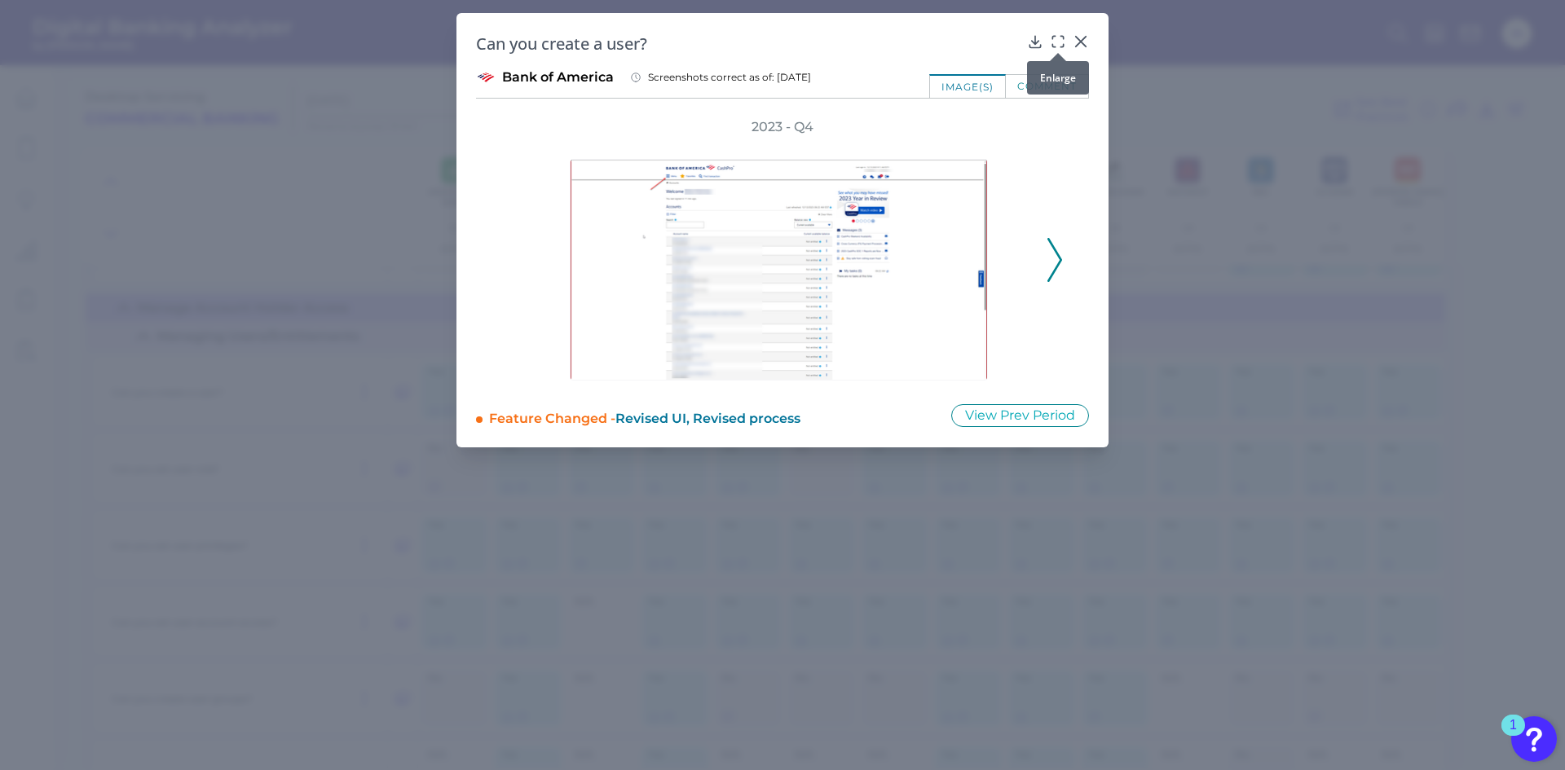
click at [1055, 42] on icon at bounding box center [1058, 41] width 16 height 16
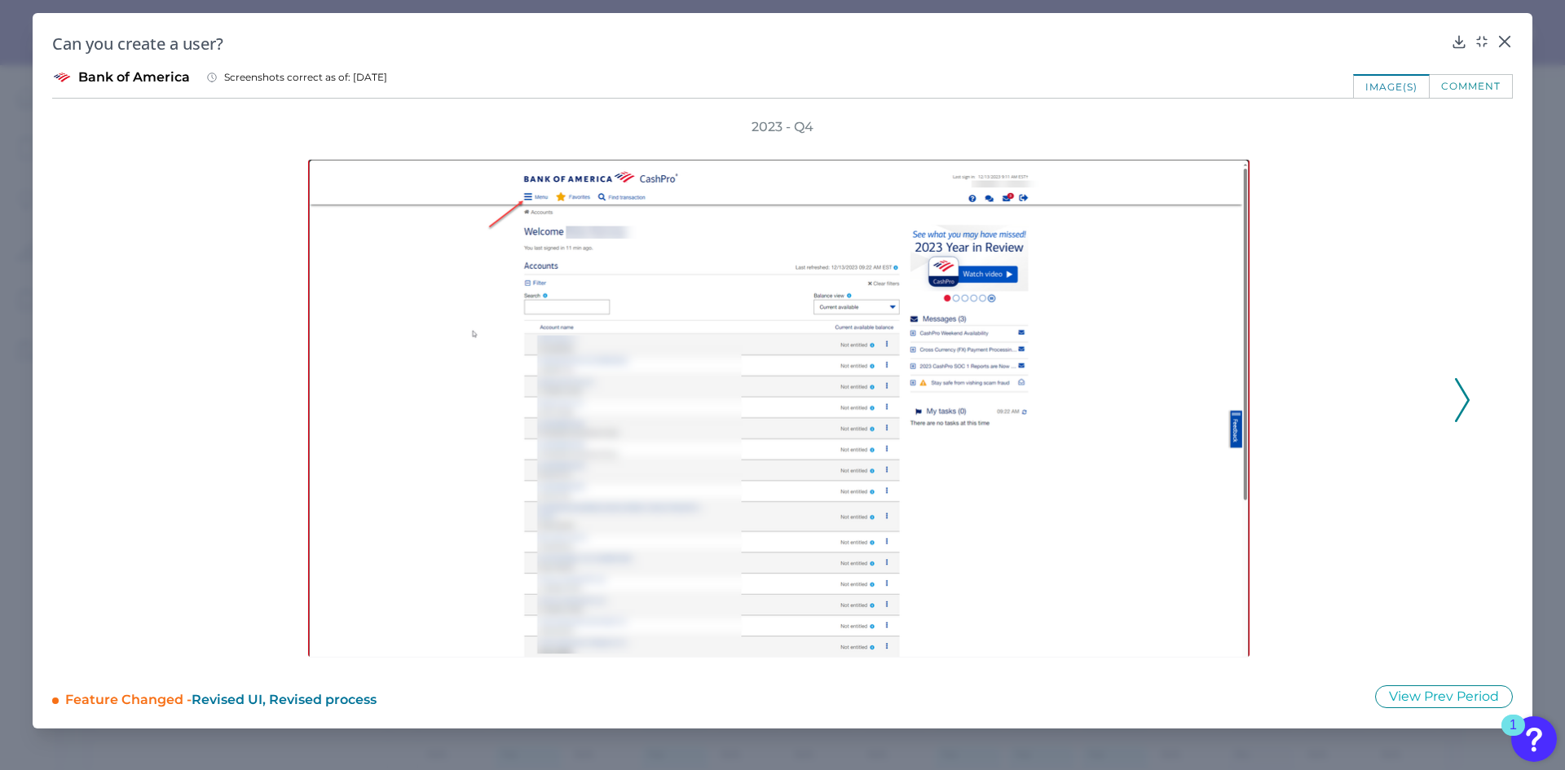
click at [1468, 396] on icon at bounding box center [1462, 400] width 15 height 44
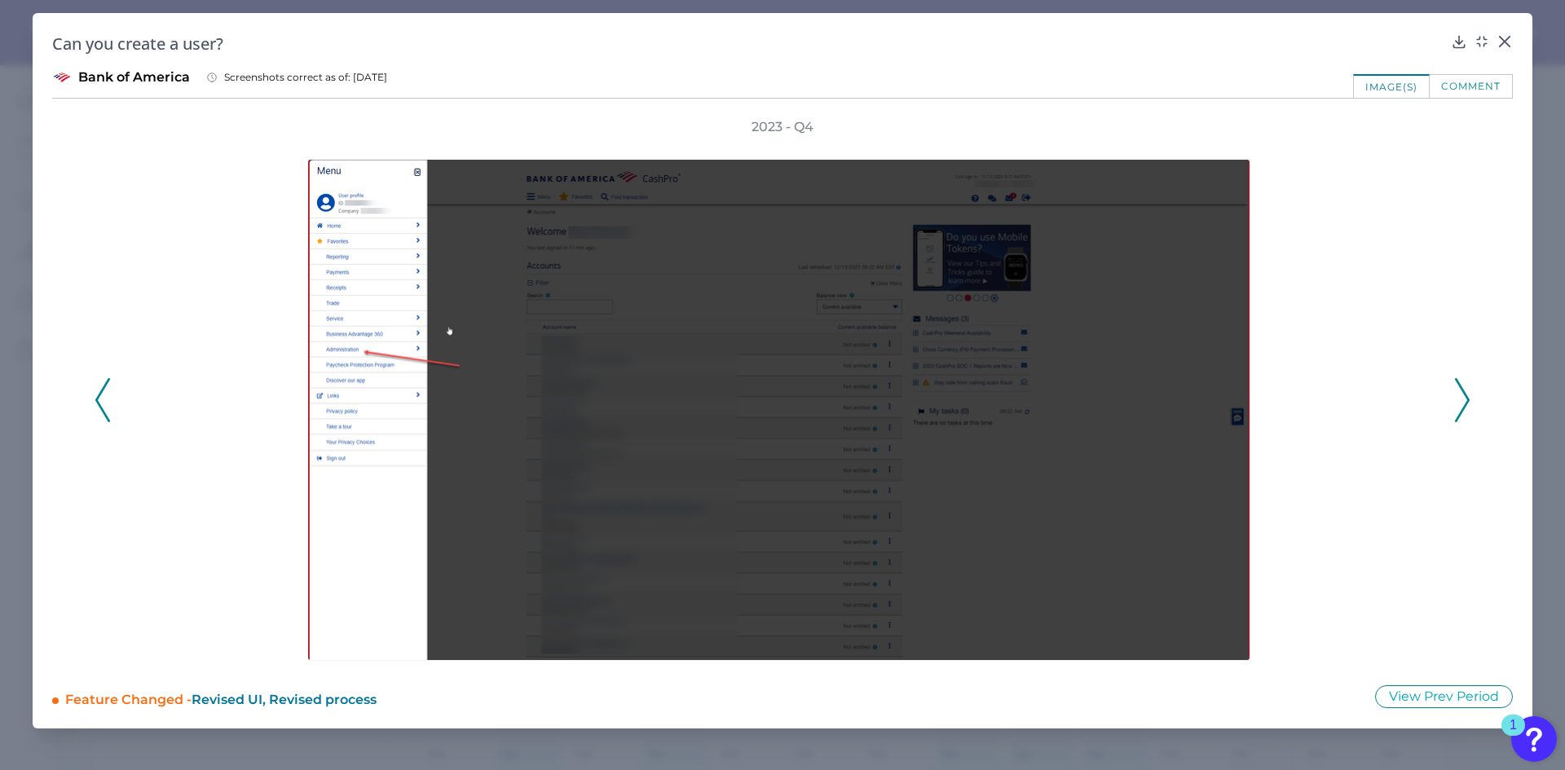
click at [1458, 396] on icon at bounding box center [1462, 400] width 15 height 44
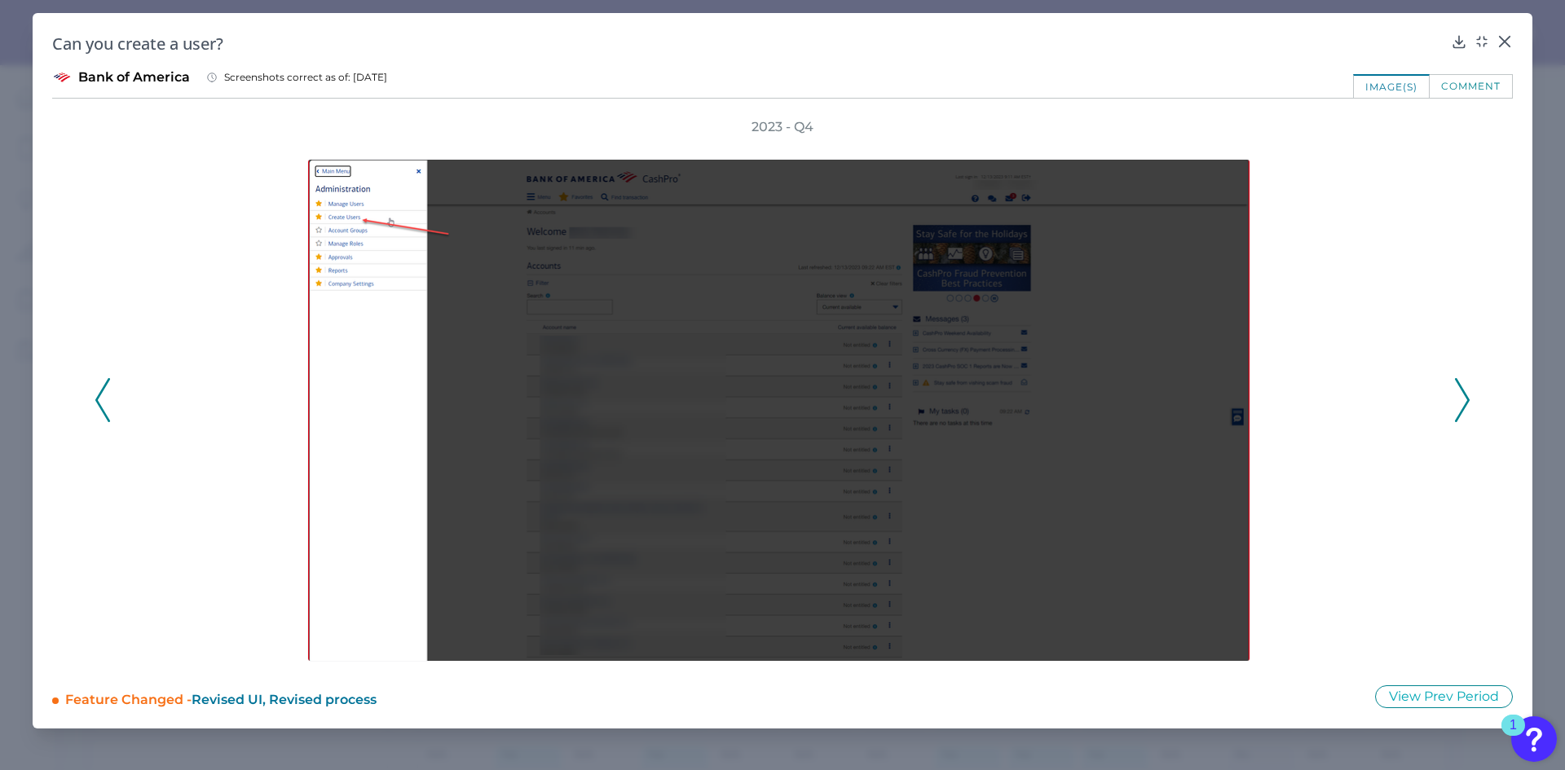
click at [1465, 400] on icon at bounding box center [1462, 400] width 15 height 44
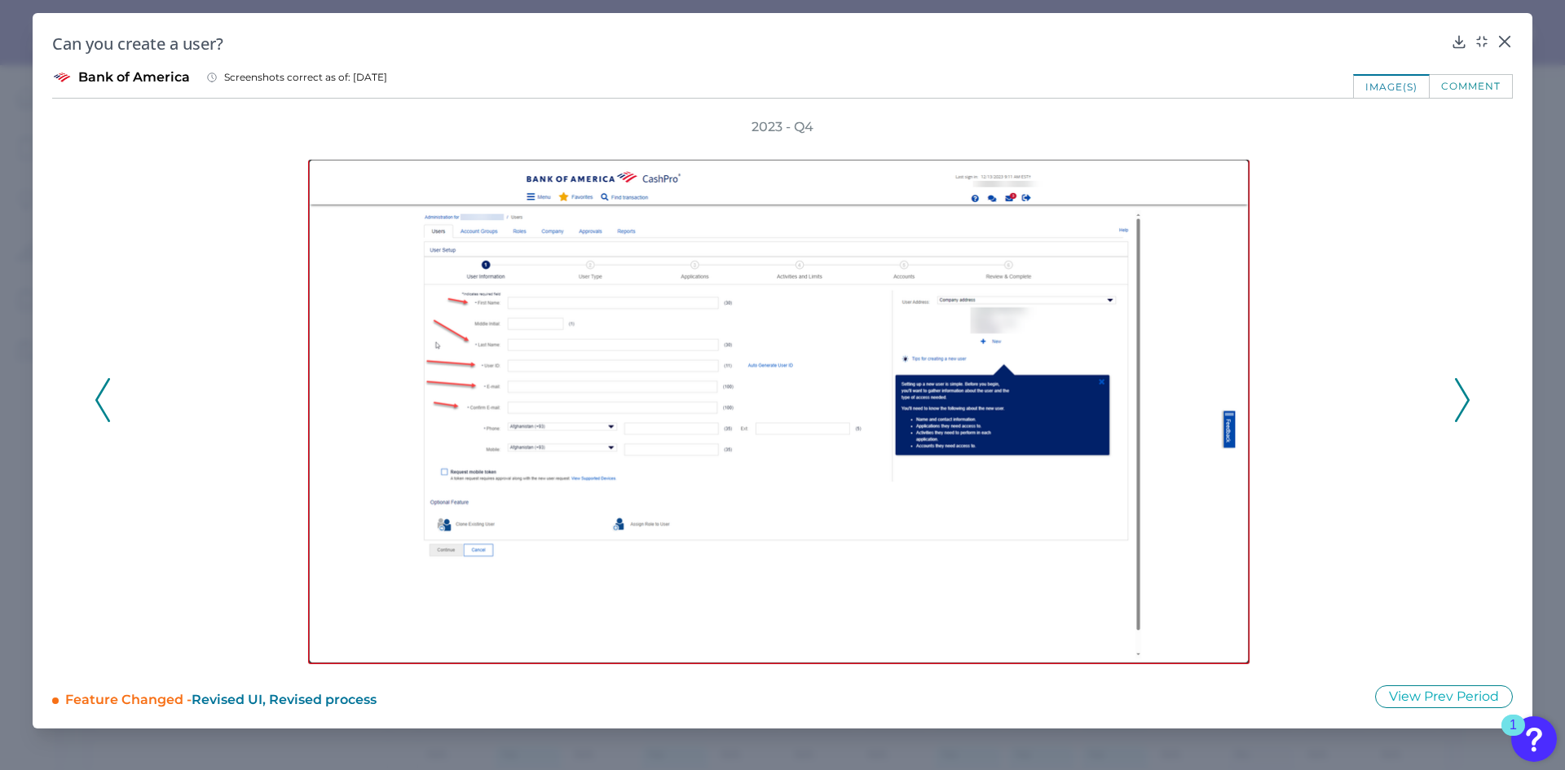
click at [1464, 399] on icon at bounding box center [1462, 400] width 15 height 44
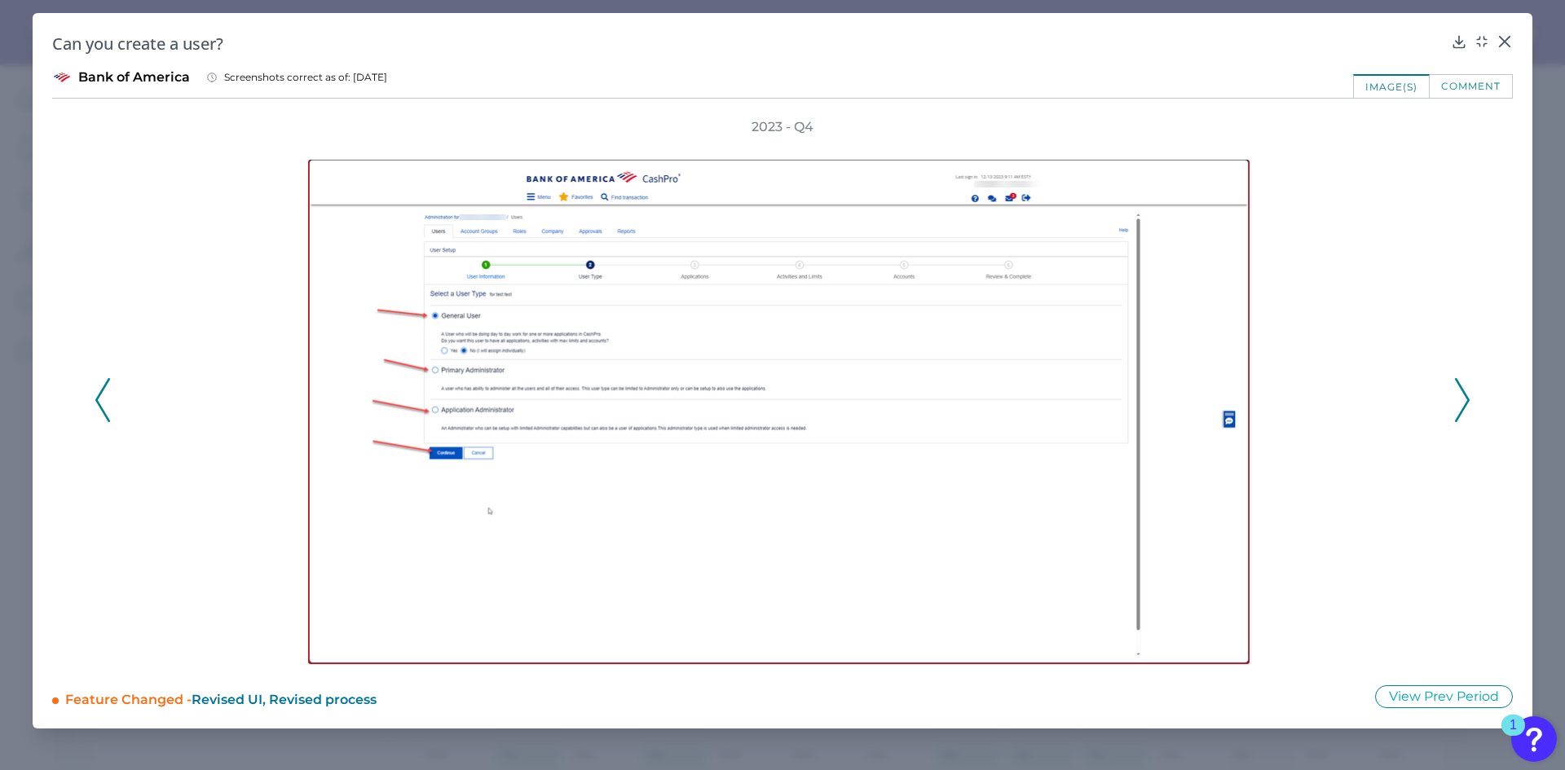
click at [1464, 394] on polyline at bounding box center [1462, 401] width 12 height 42
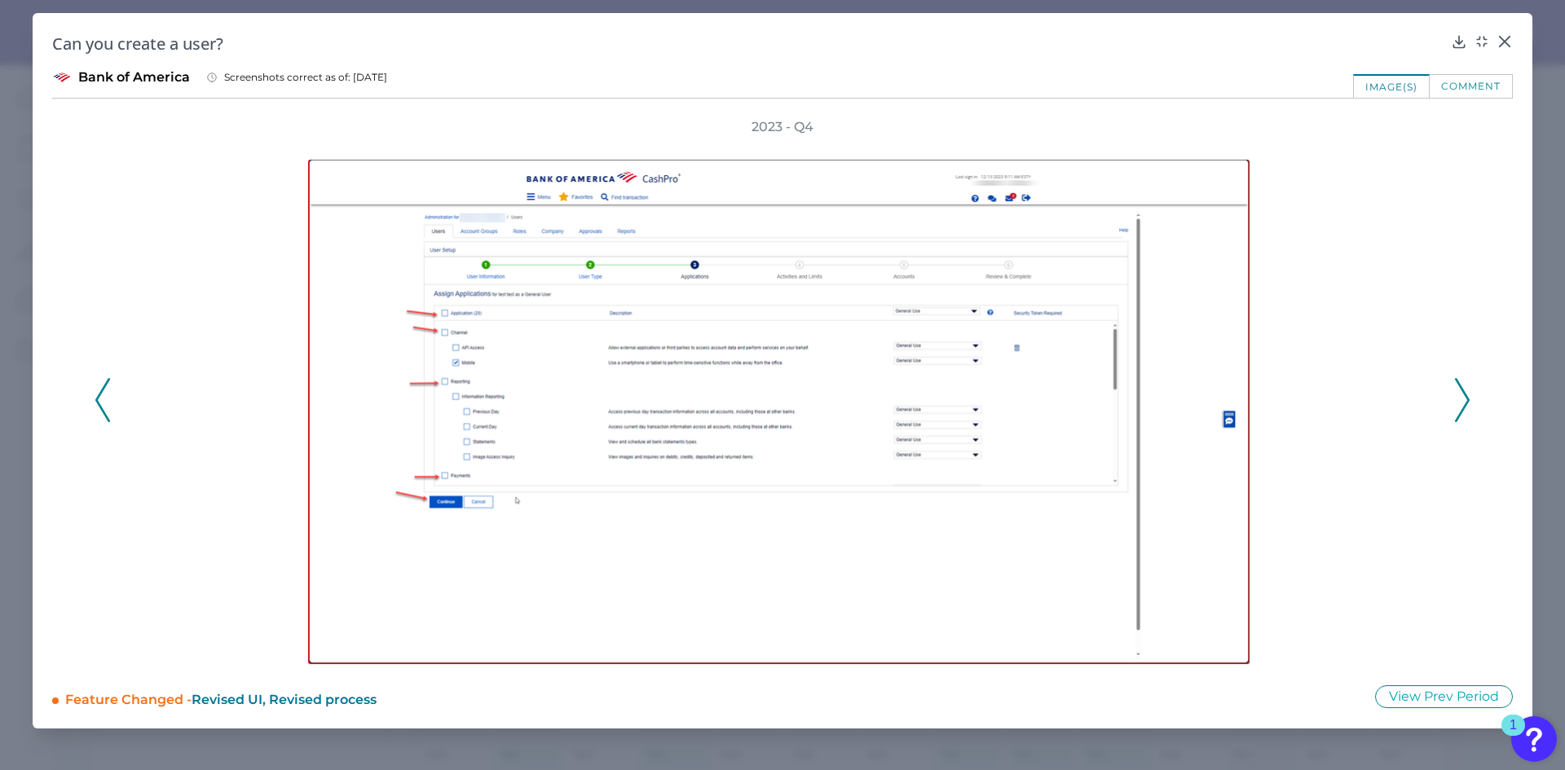
click at [1464, 398] on icon at bounding box center [1462, 400] width 15 height 44
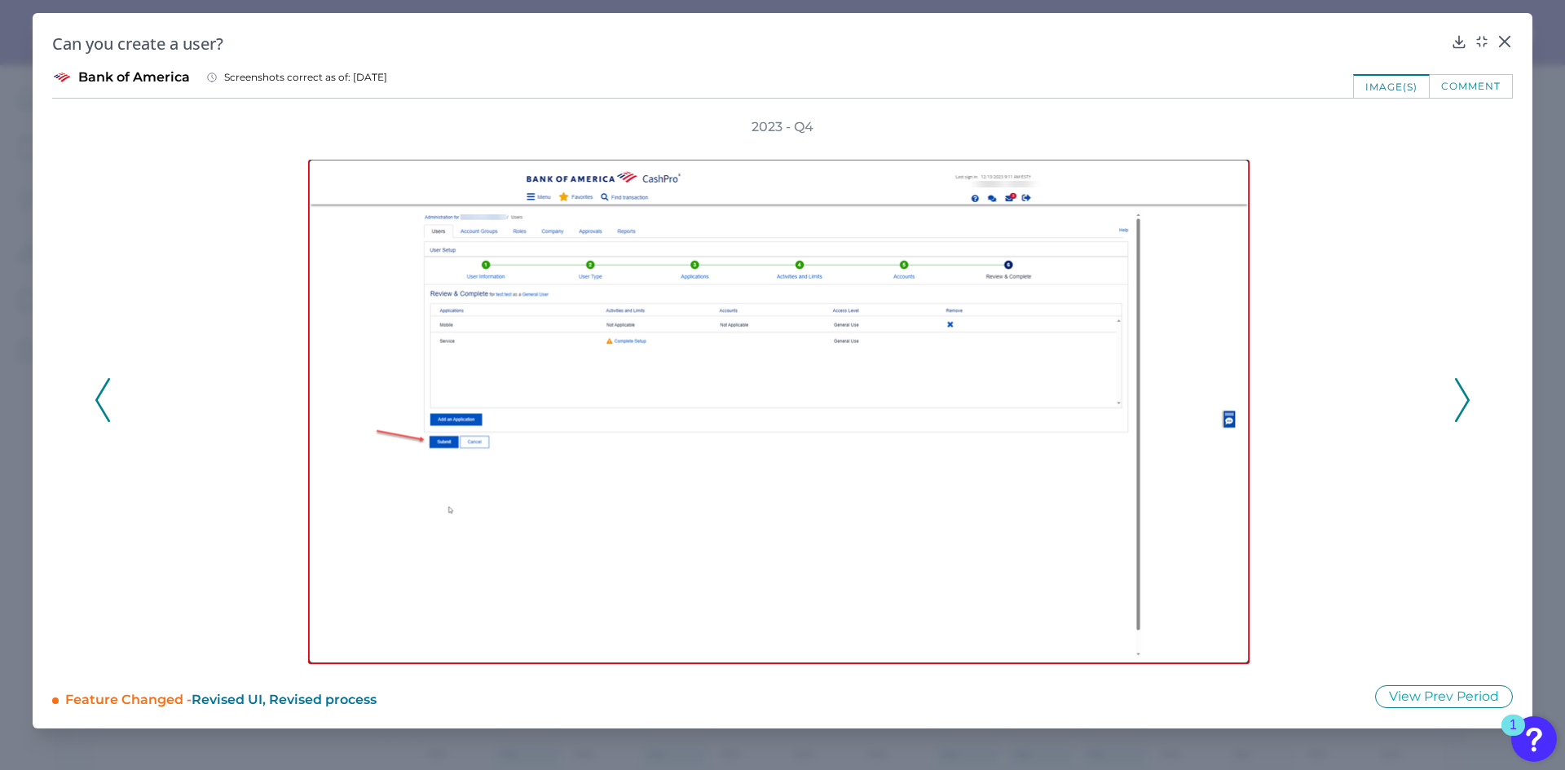
click at [1467, 398] on polyline at bounding box center [1462, 401] width 12 height 42
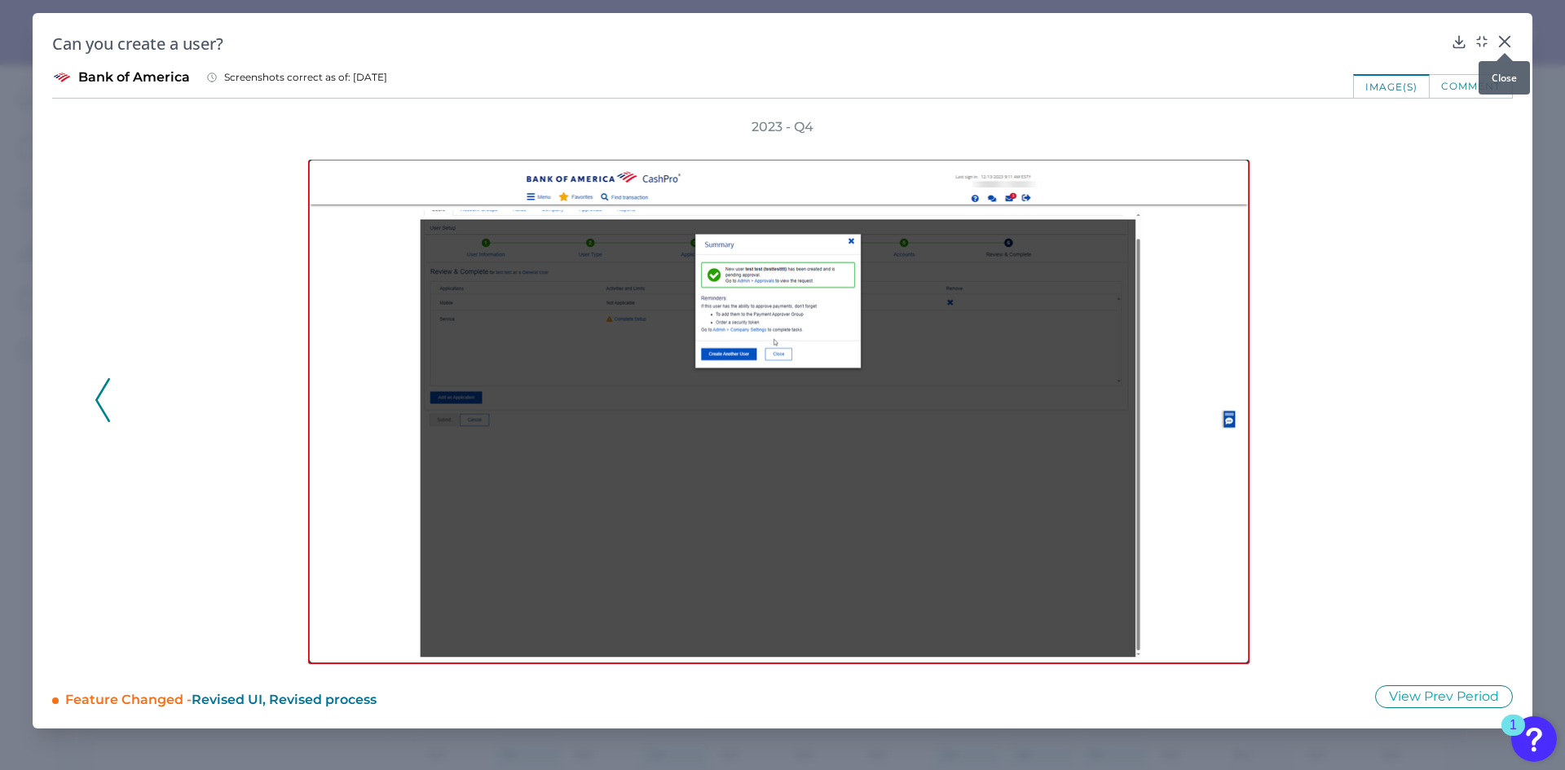
click at [1504, 40] on icon at bounding box center [1505, 42] width 10 height 10
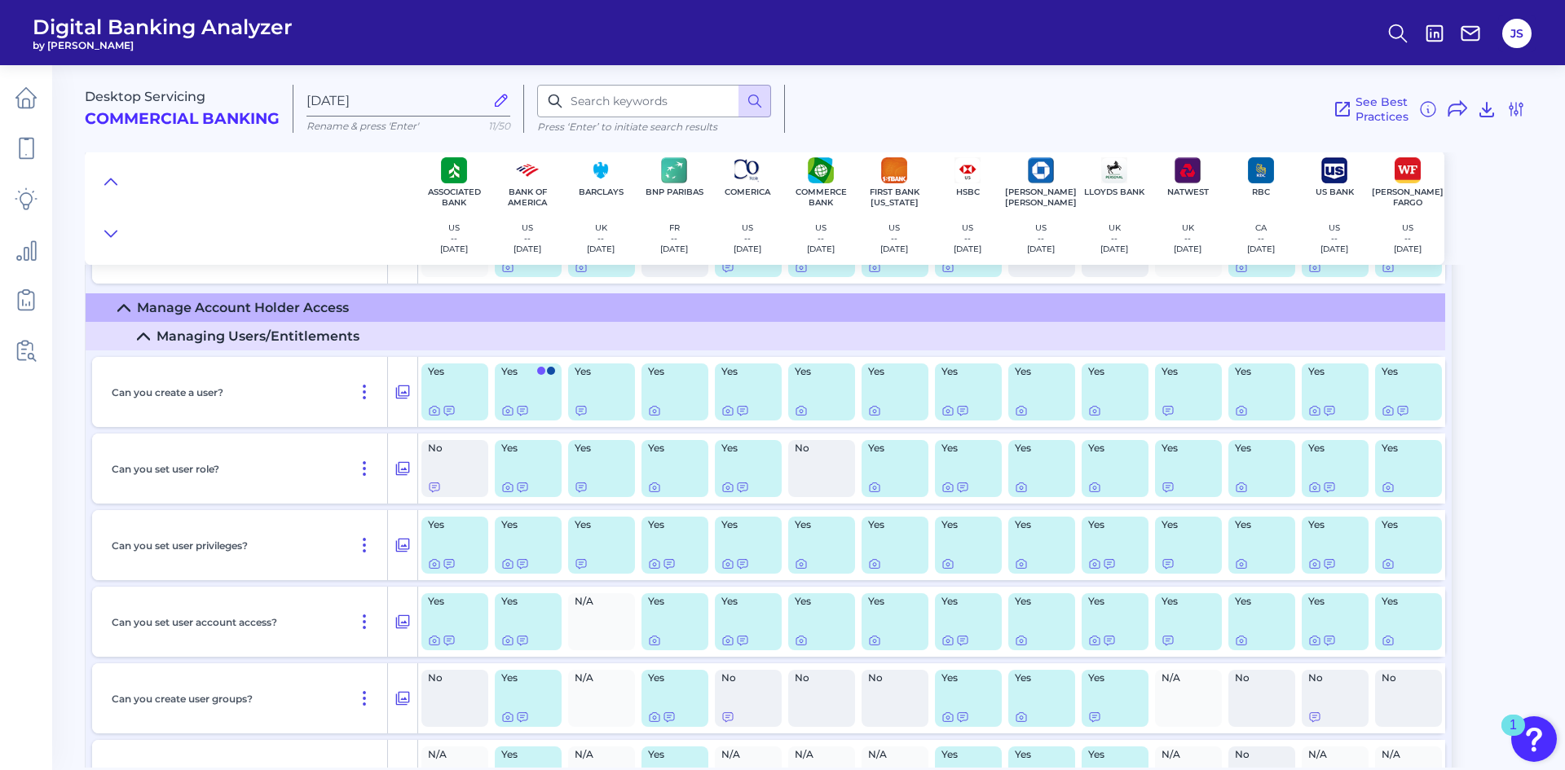
scroll to position [766, 0]
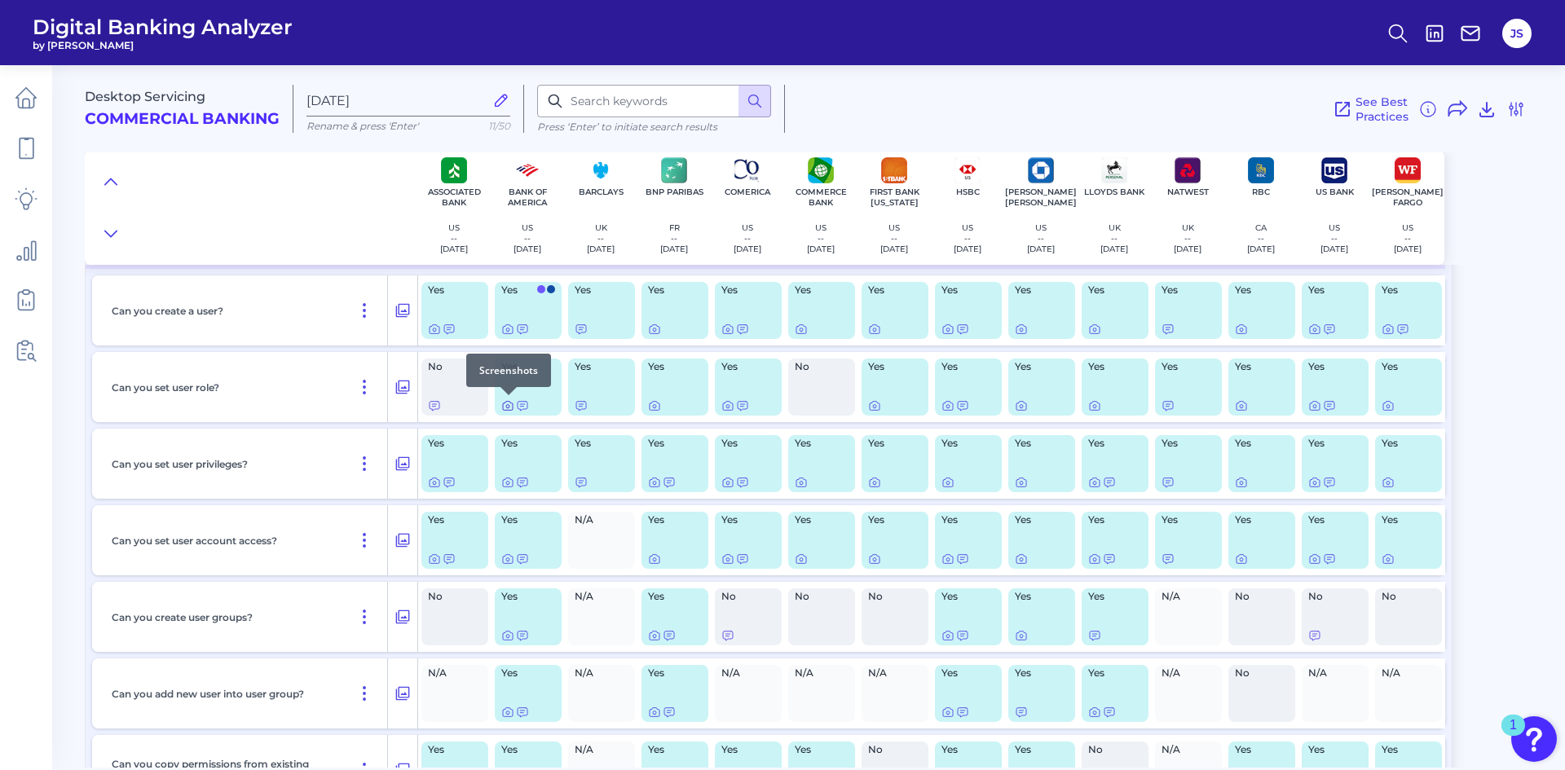
click at [509, 408] on icon at bounding box center [507, 405] width 13 height 13
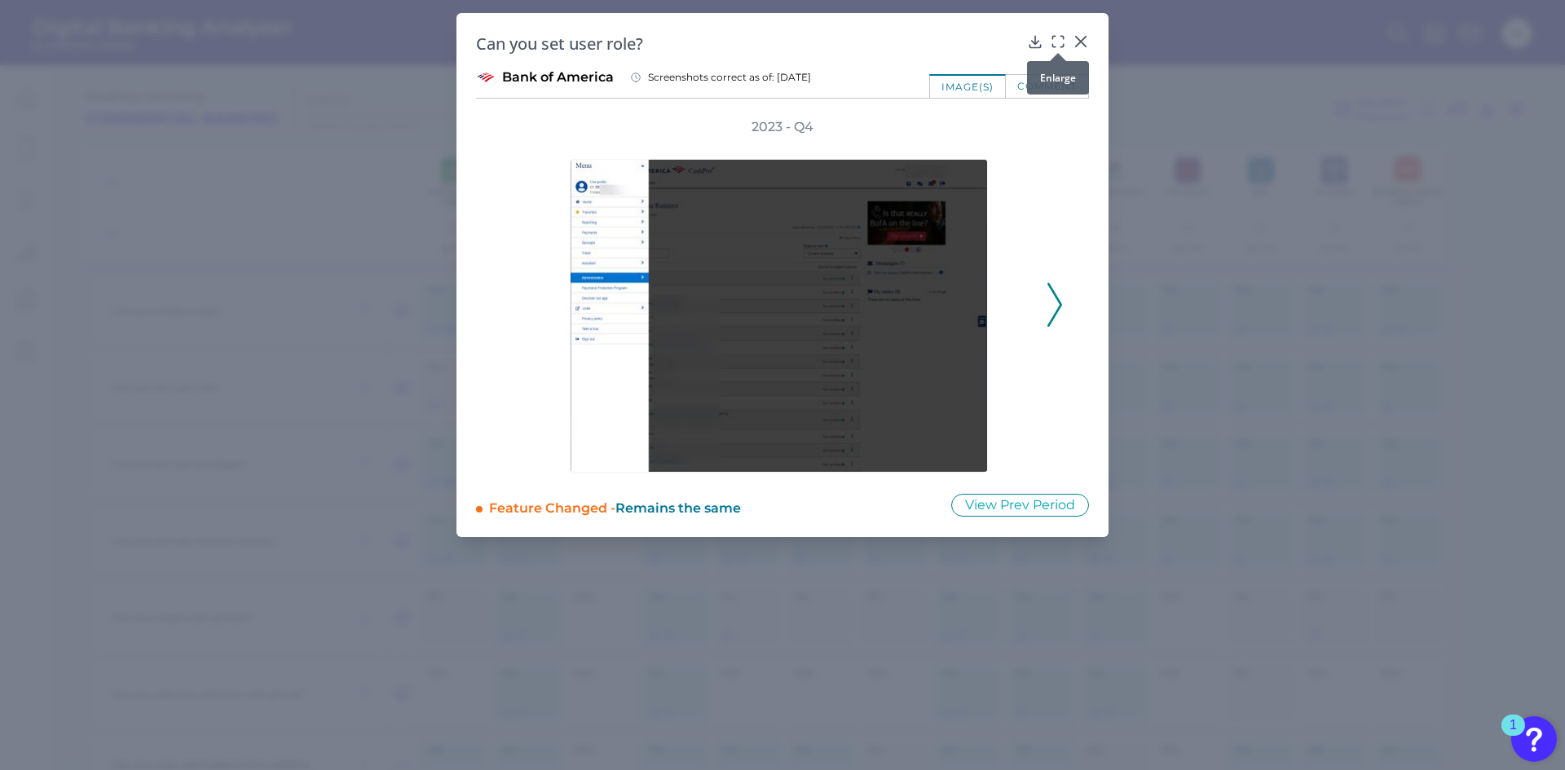
click at [1060, 40] on icon at bounding box center [1058, 41] width 16 height 16
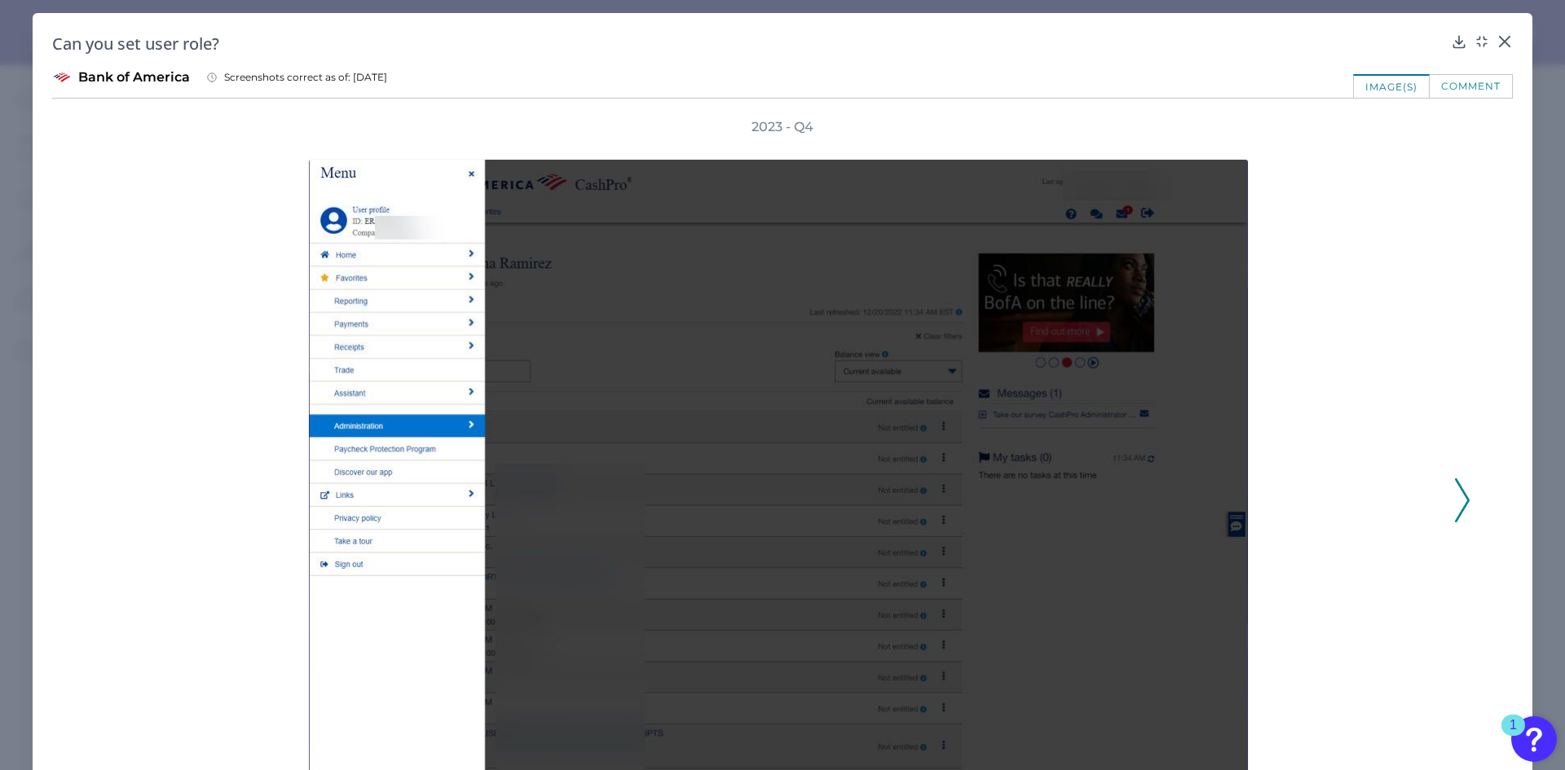
click at [1460, 502] on icon at bounding box center [1462, 500] width 15 height 44
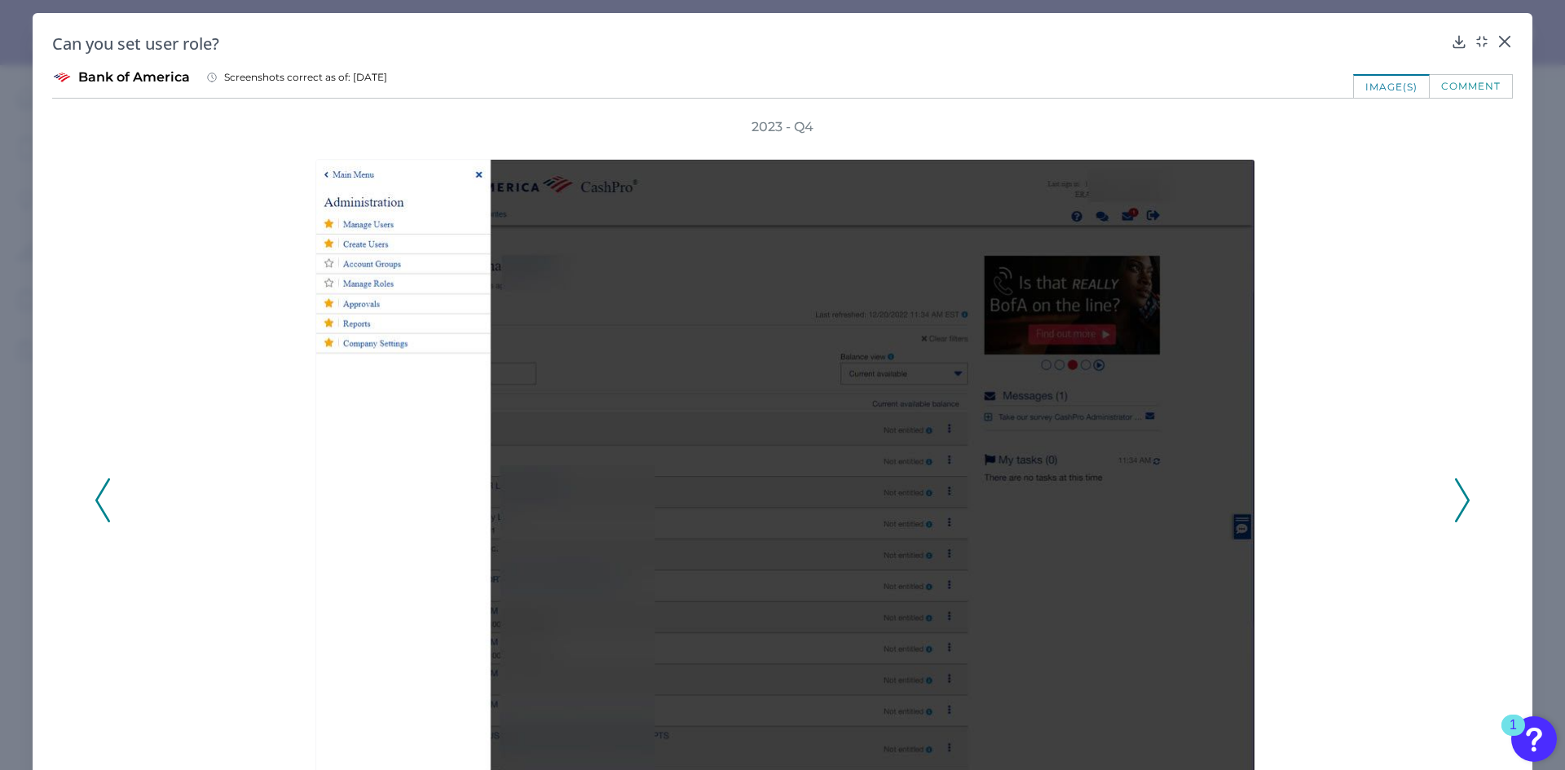
click at [1459, 502] on icon at bounding box center [1462, 500] width 15 height 44
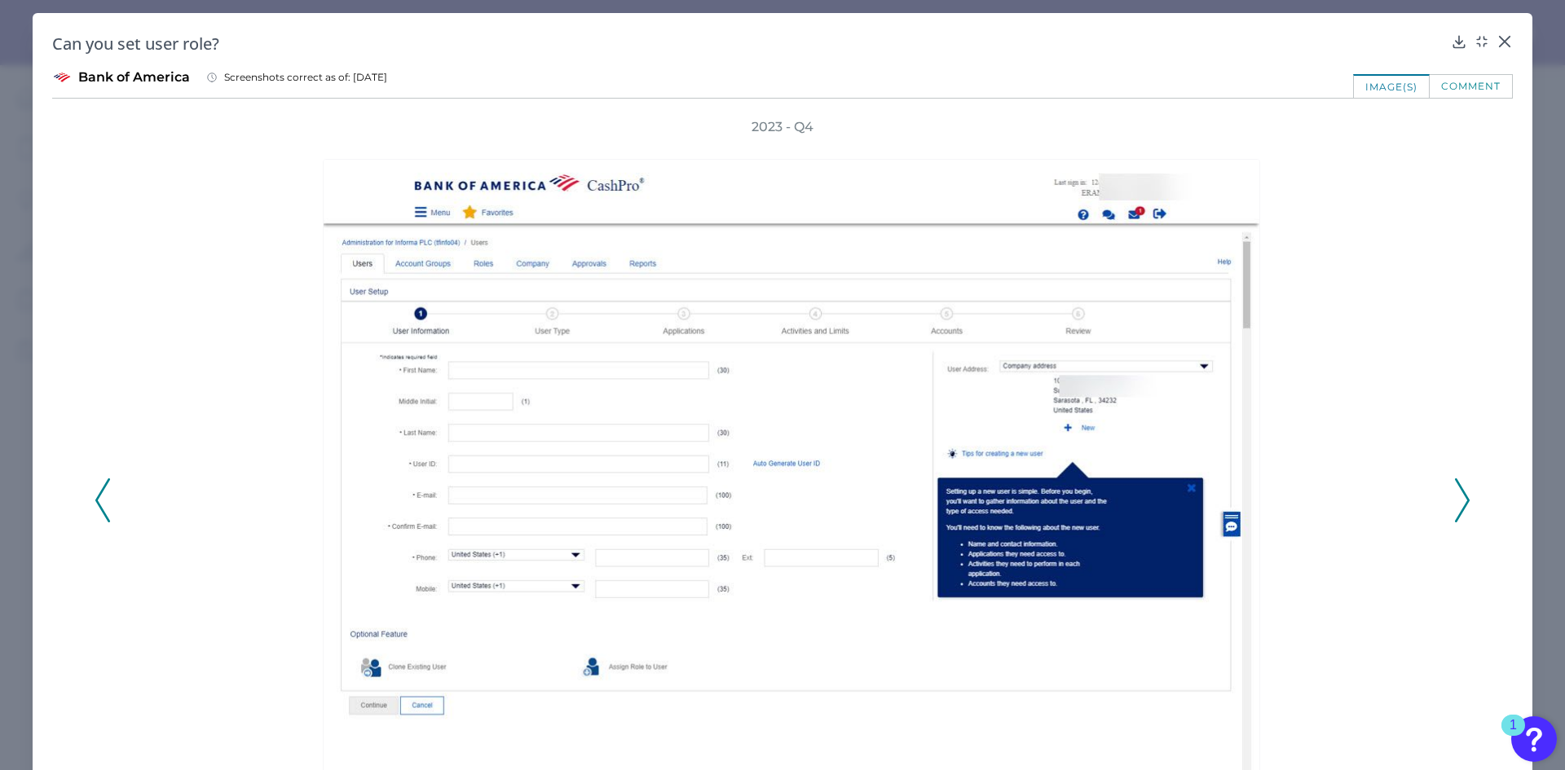
click at [1457, 502] on icon at bounding box center [1462, 500] width 15 height 44
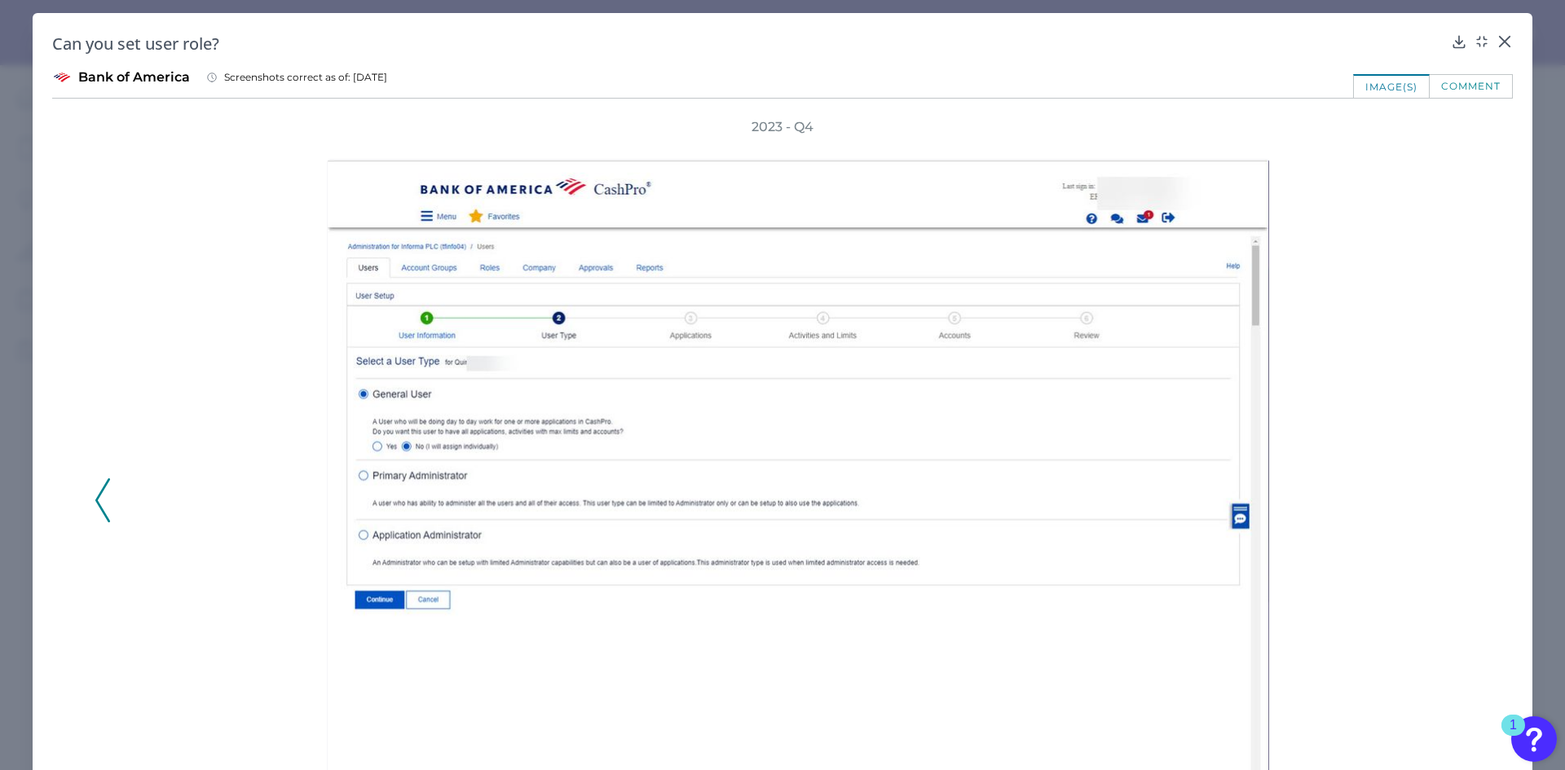
click at [1379, 336] on div at bounding box center [802, 500] width 1320 height 729
drag, startPoint x: 1501, startPoint y: 41, endPoint x: 1491, endPoint y: 45, distance: 11.4
click at [1500, 41] on icon at bounding box center [1504, 41] width 16 height 16
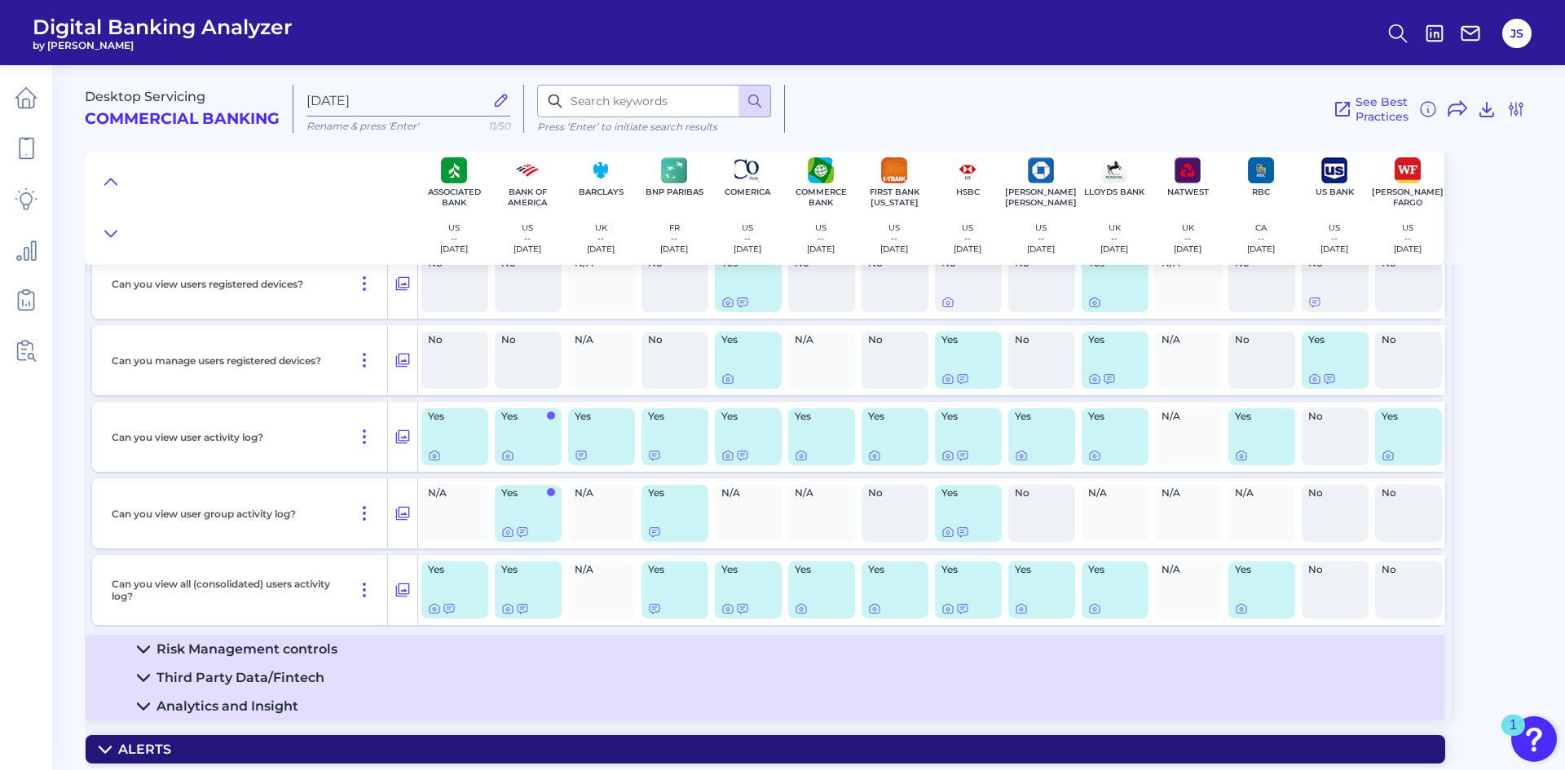
scroll to position [1905, 0]
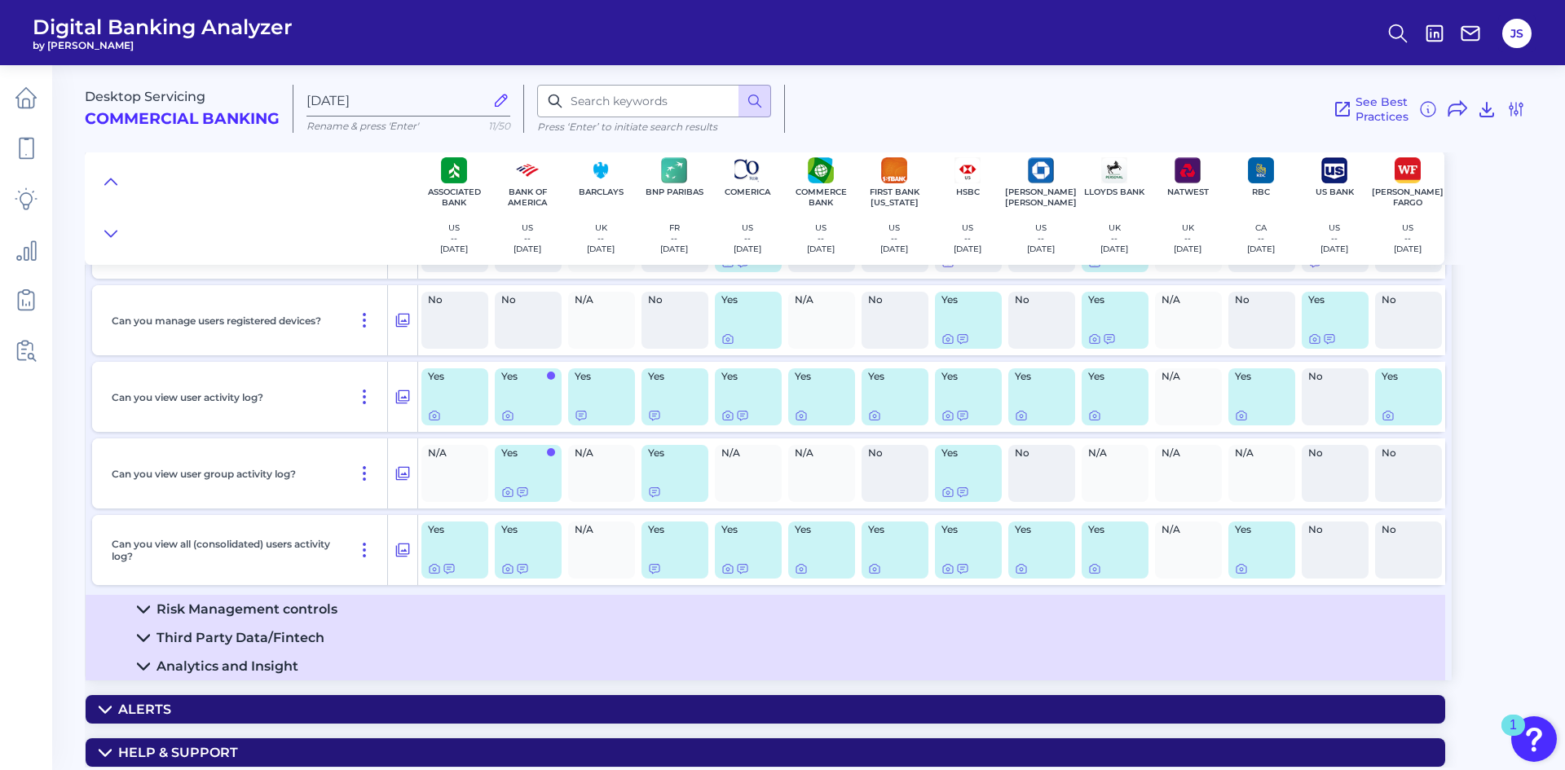
click at [143, 608] on icon at bounding box center [143, 609] width 13 height 13
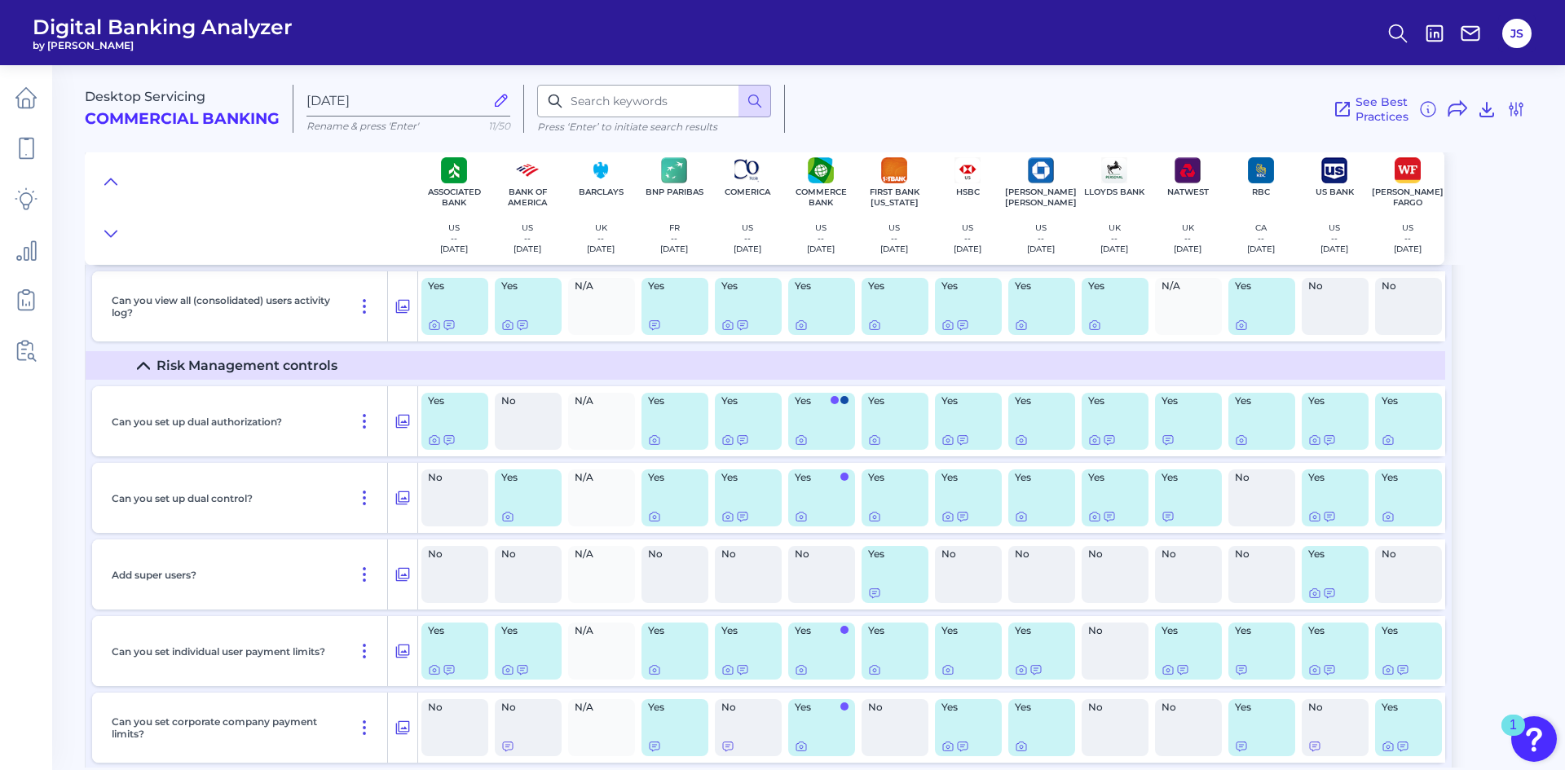
scroll to position [2150, 0]
click at [433, 440] on icon at bounding box center [434, 439] width 3 height 3
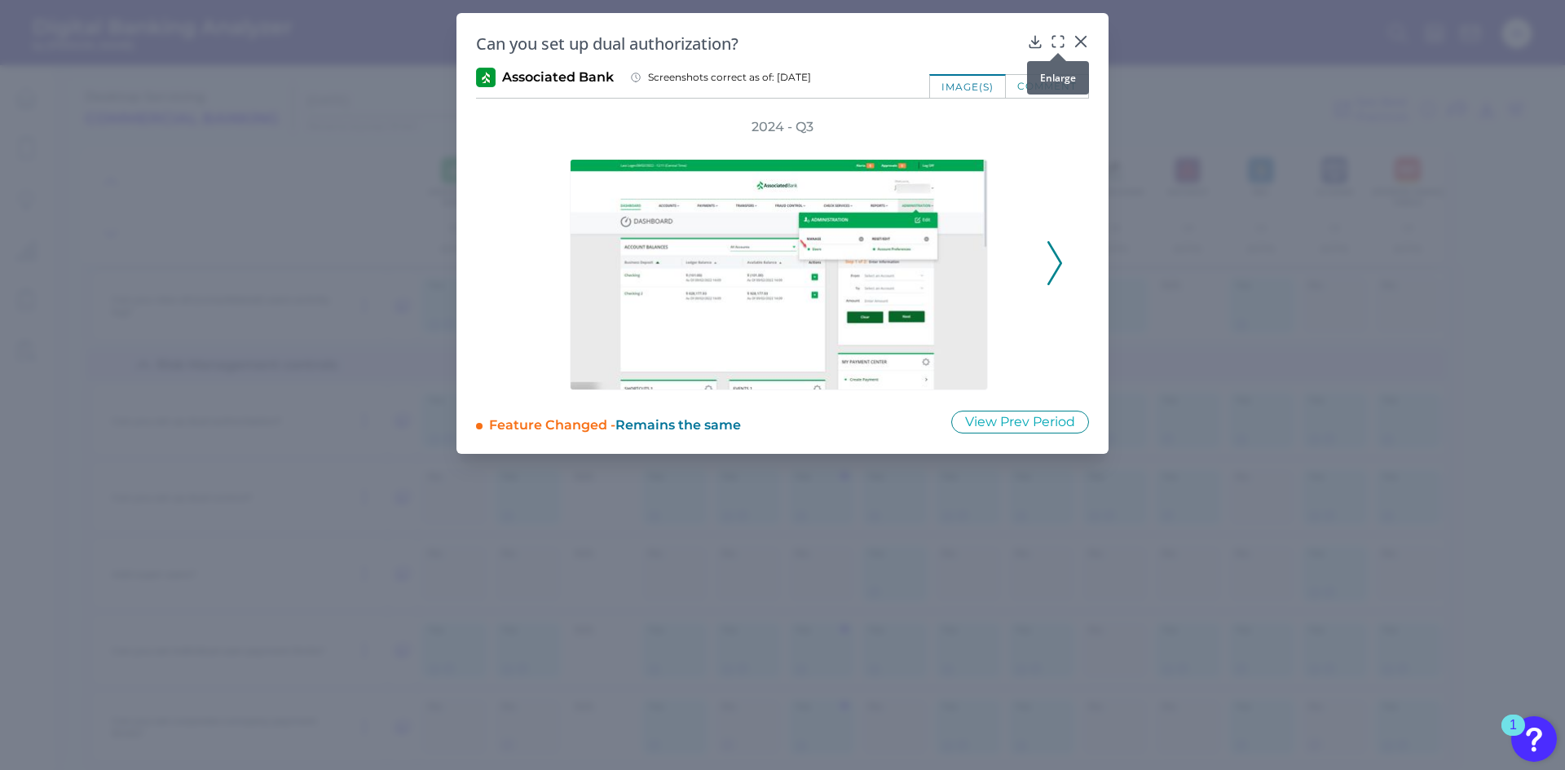
click at [1057, 40] on icon at bounding box center [1058, 41] width 16 height 16
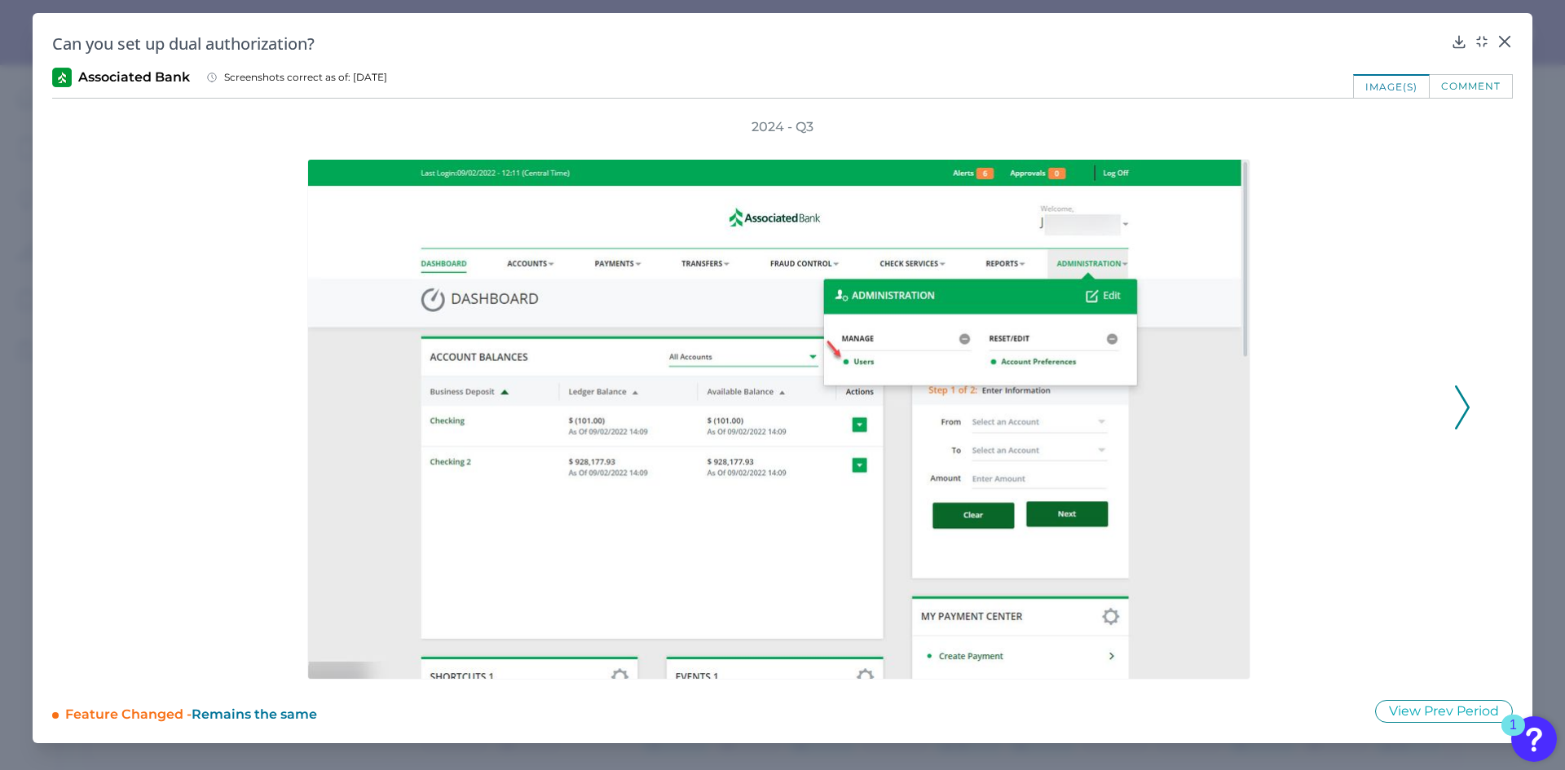
click at [1462, 403] on icon at bounding box center [1462, 407] width 15 height 44
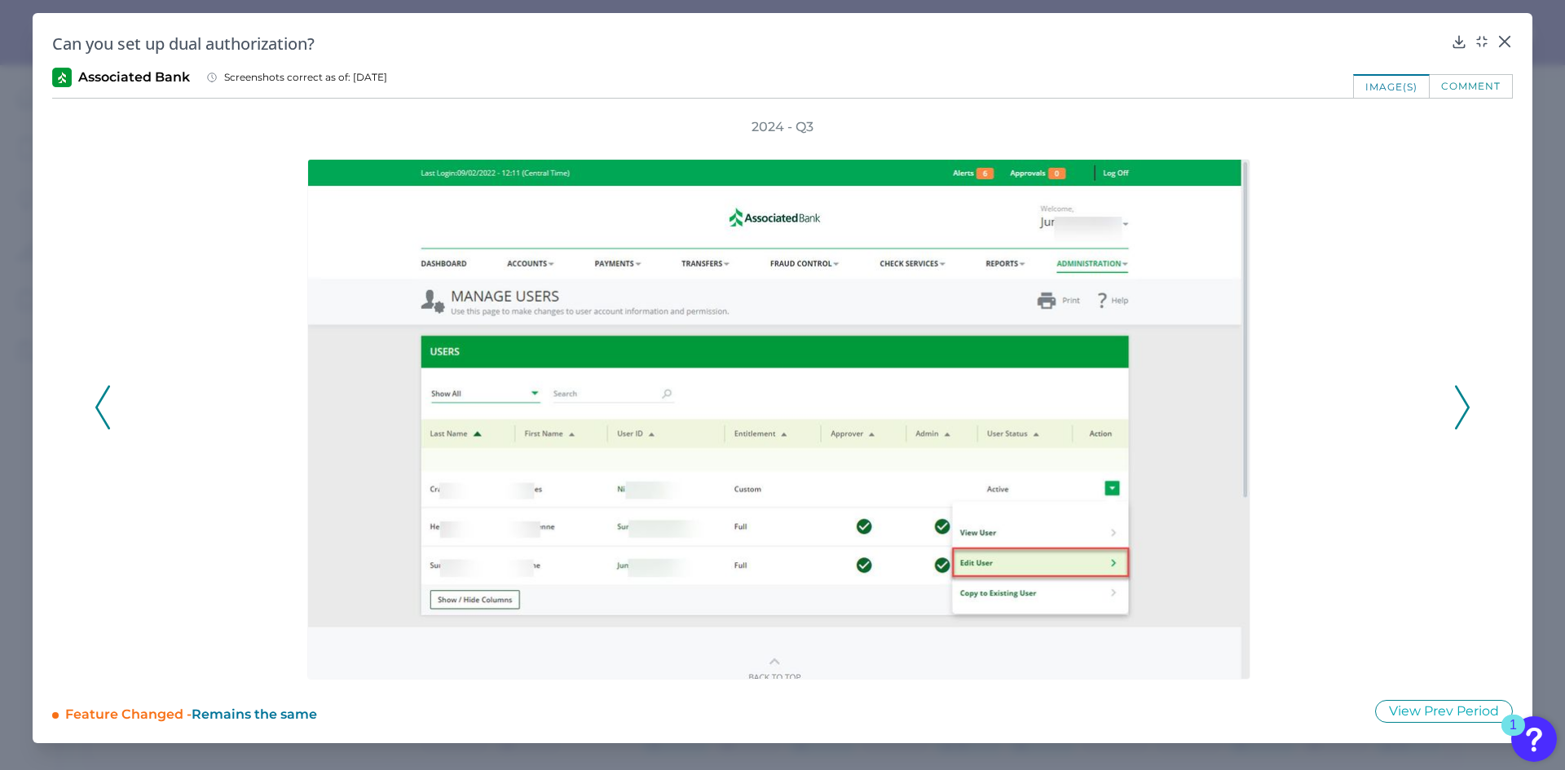
click at [1462, 403] on icon at bounding box center [1462, 407] width 15 height 44
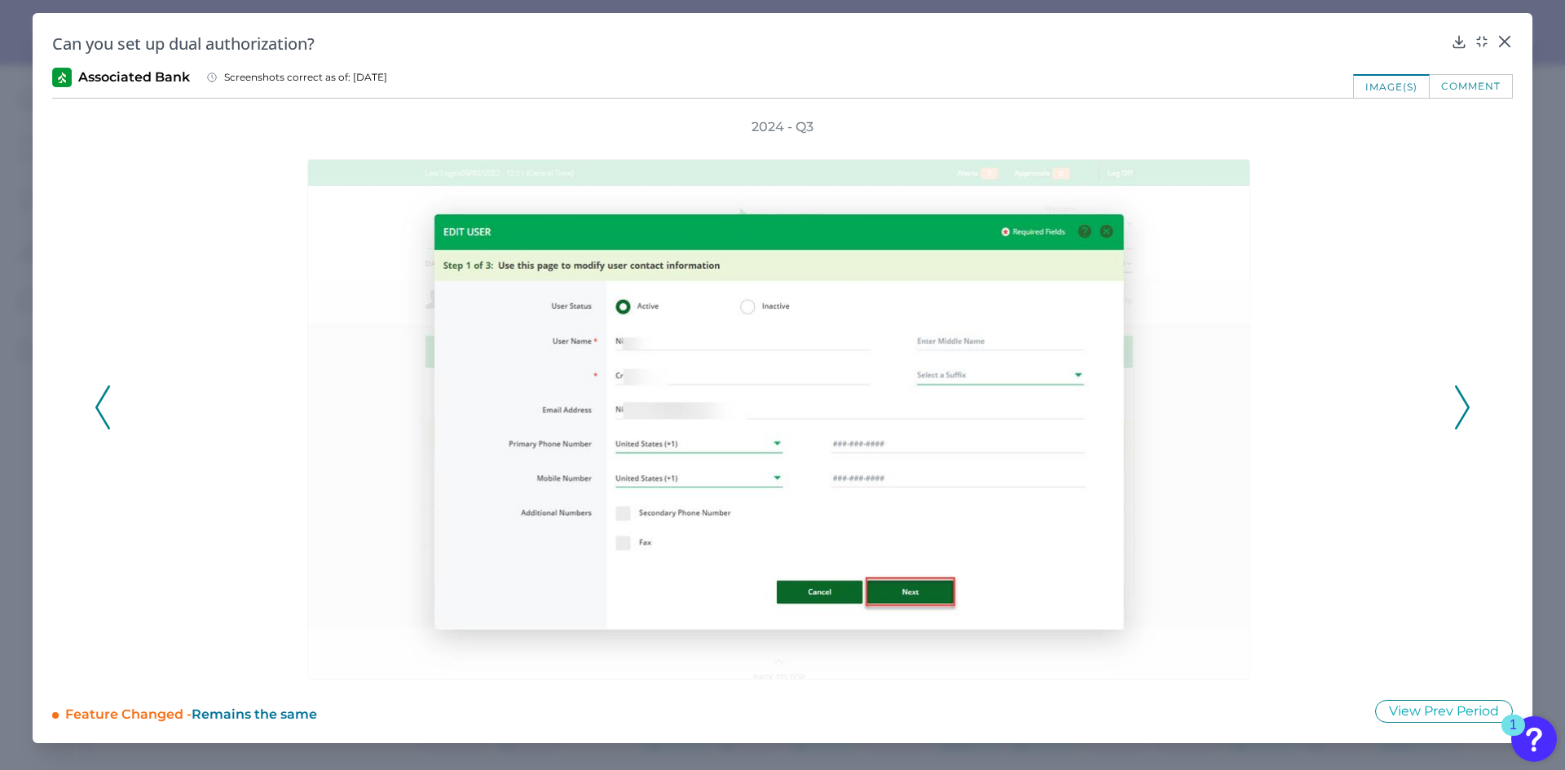
click at [1462, 403] on icon at bounding box center [1462, 407] width 15 height 44
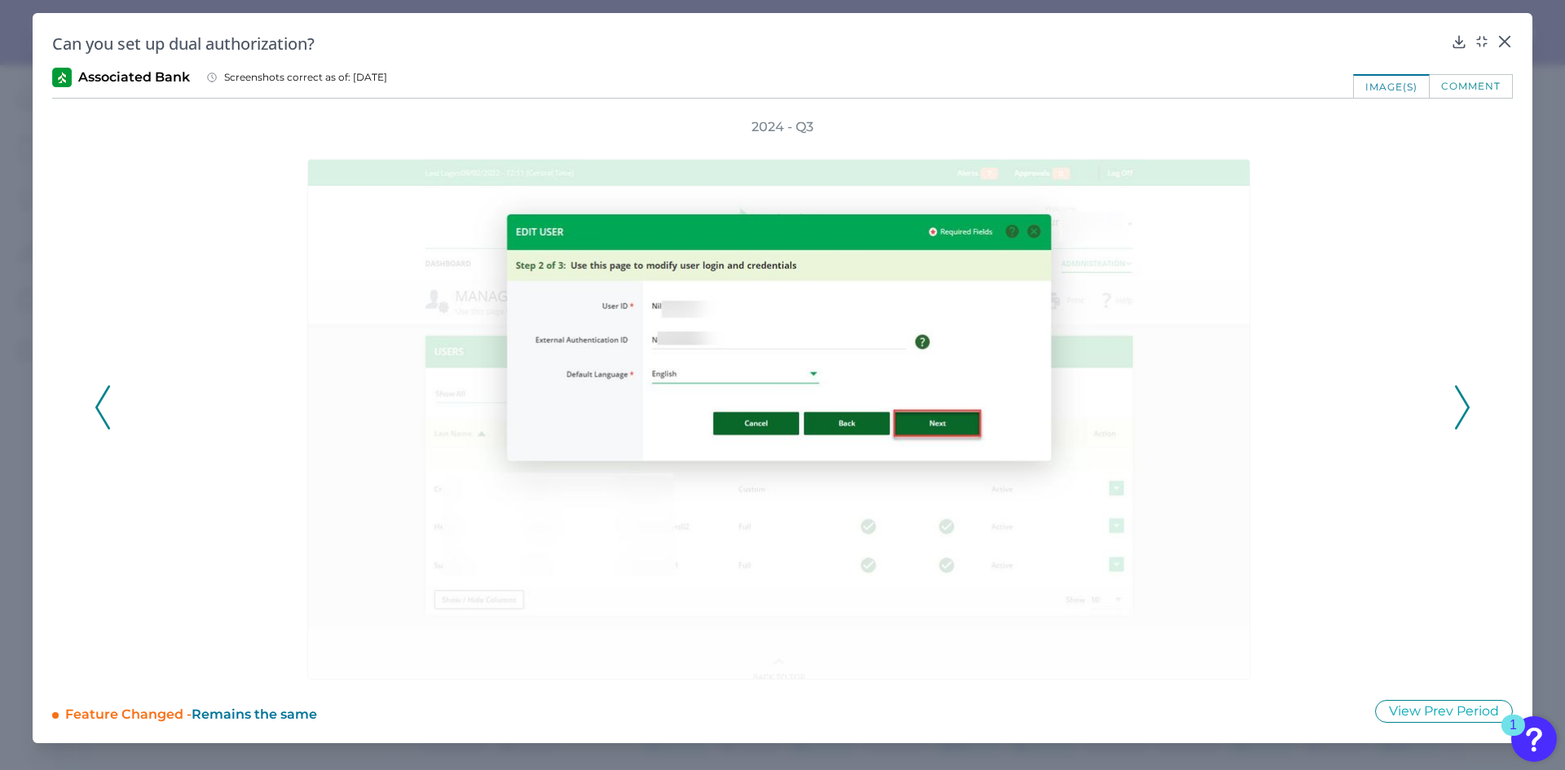
click at [1463, 404] on icon at bounding box center [1462, 407] width 15 height 44
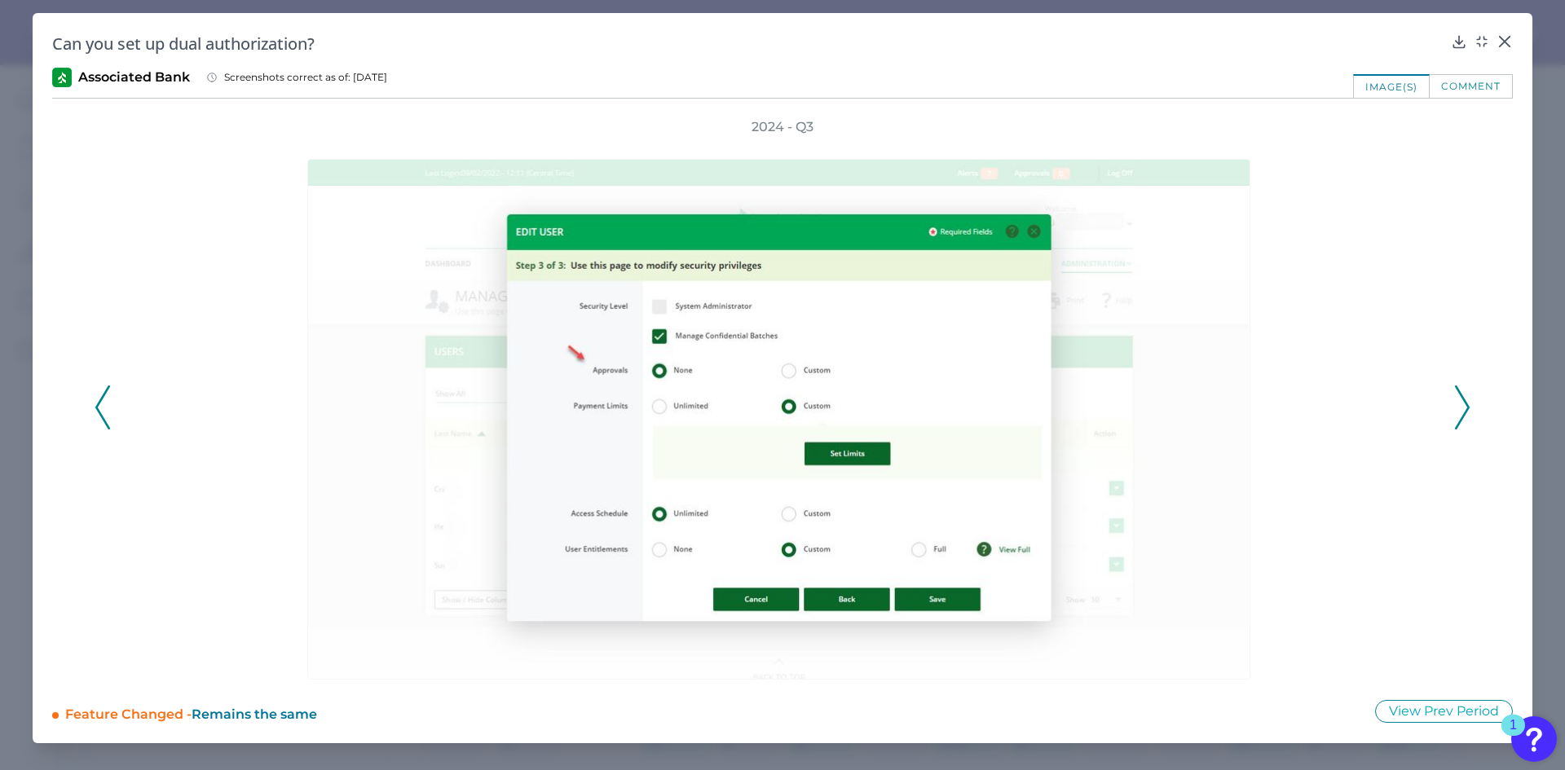
click at [1466, 404] on polyline at bounding box center [1462, 408] width 12 height 42
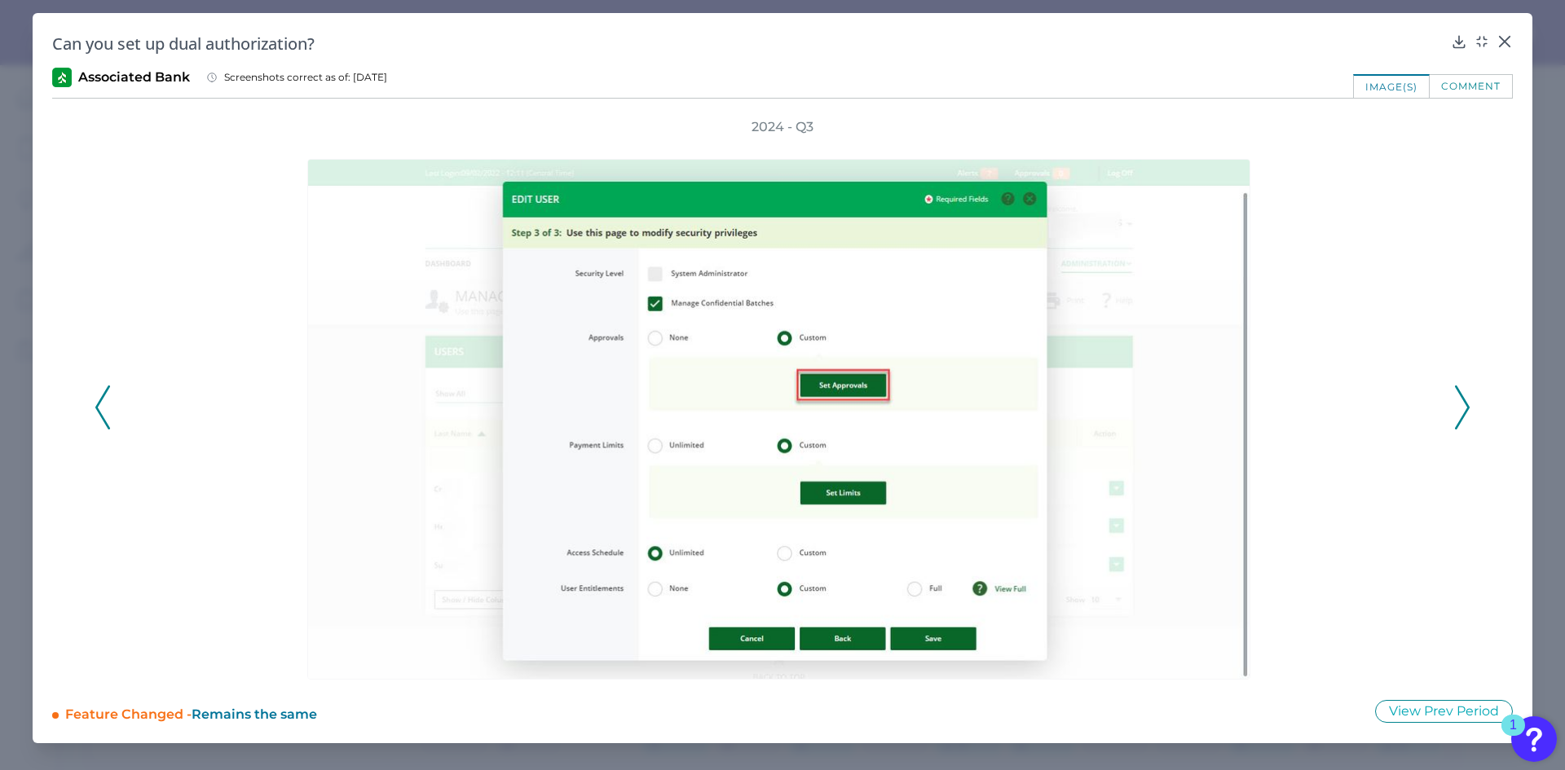
click at [1465, 410] on icon at bounding box center [1462, 407] width 15 height 44
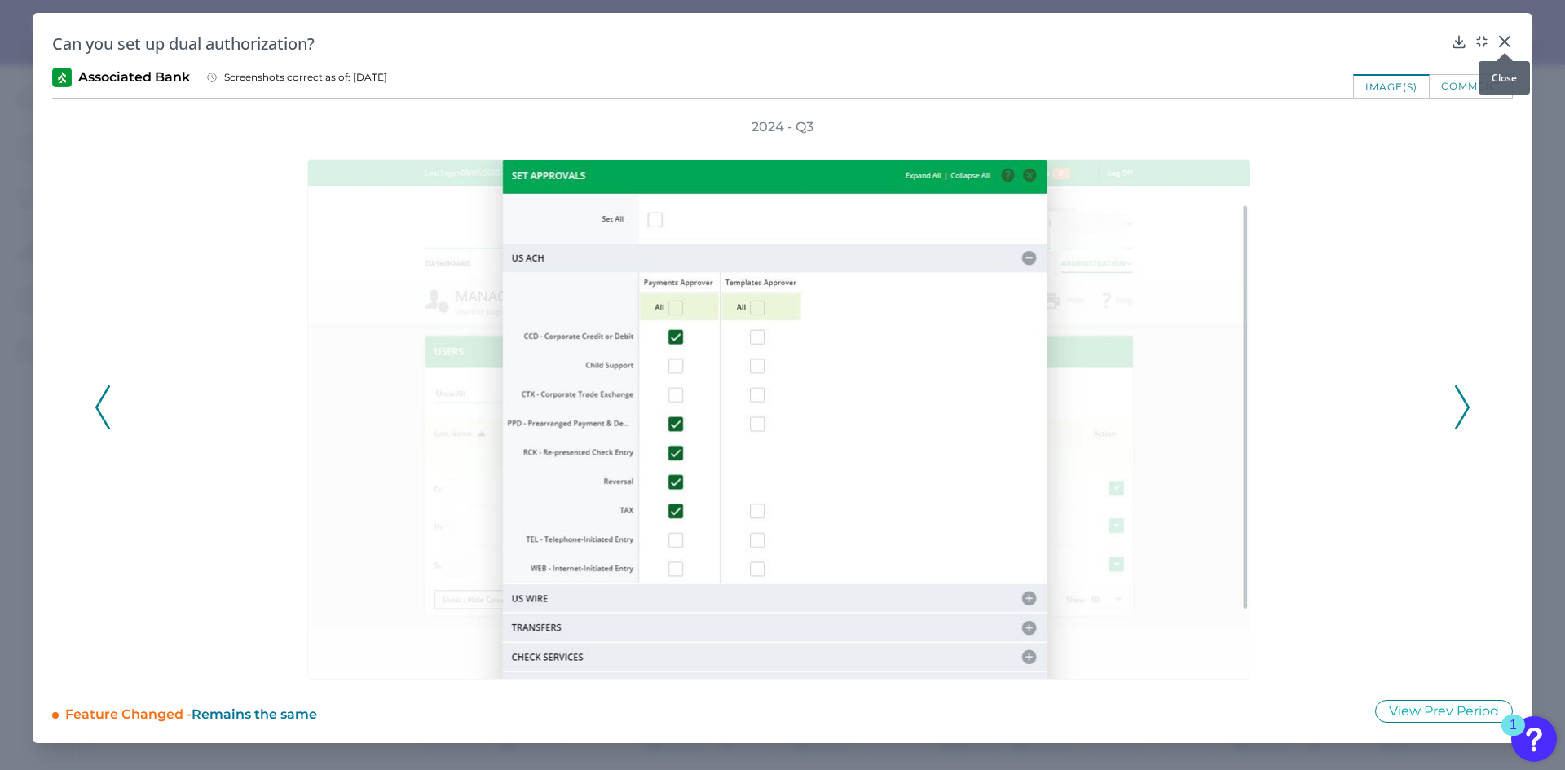
click at [1506, 39] on icon at bounding box center [1505, 42] width 10 height 10
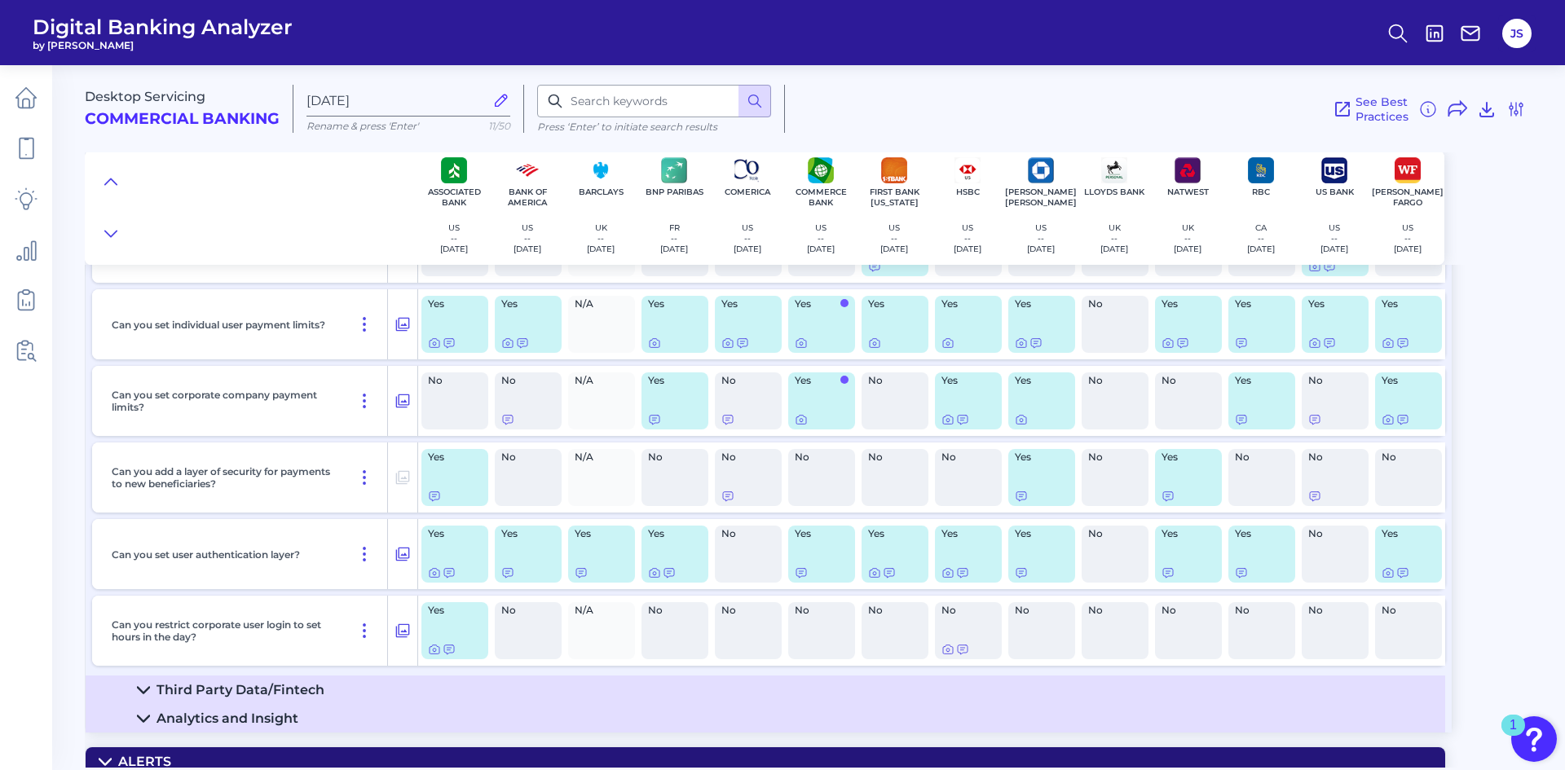
scroll to position [2528, 0]
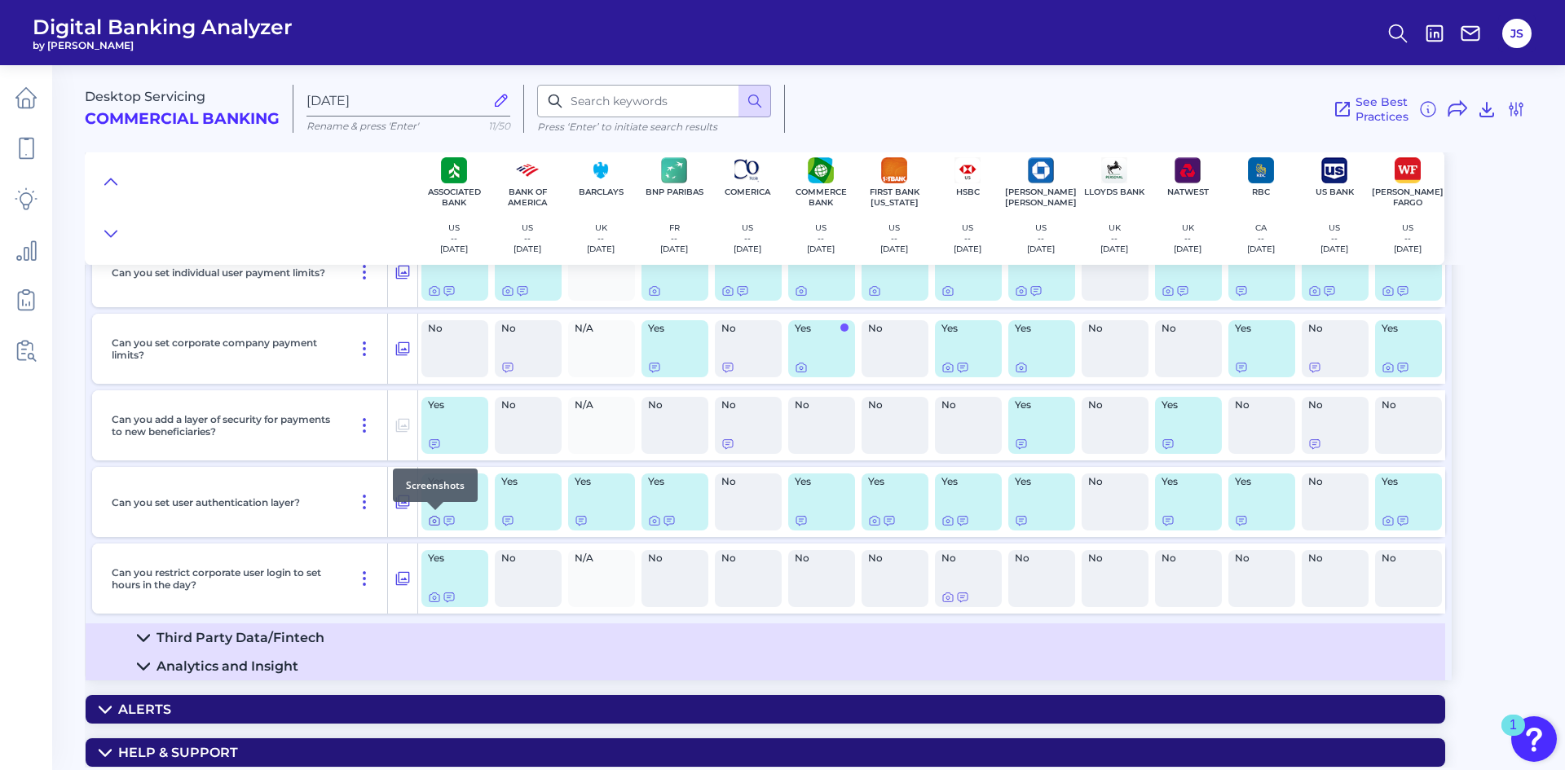
click at [433, 521] on icon at bounding box center [434, 521] width 3 height 3
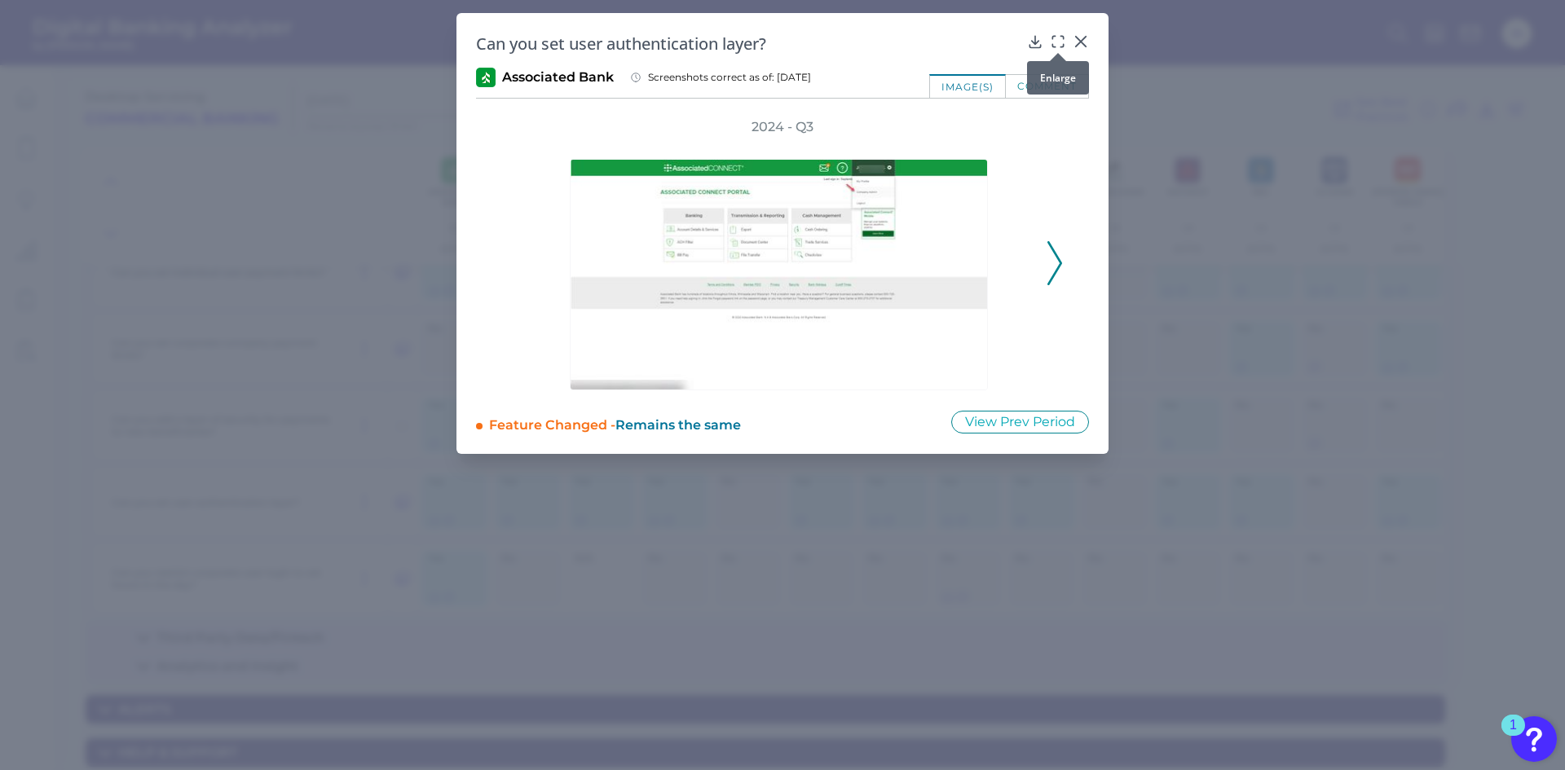
click at [1050, 41] on icon at bounding box center [1058, 41] width 16 height 16
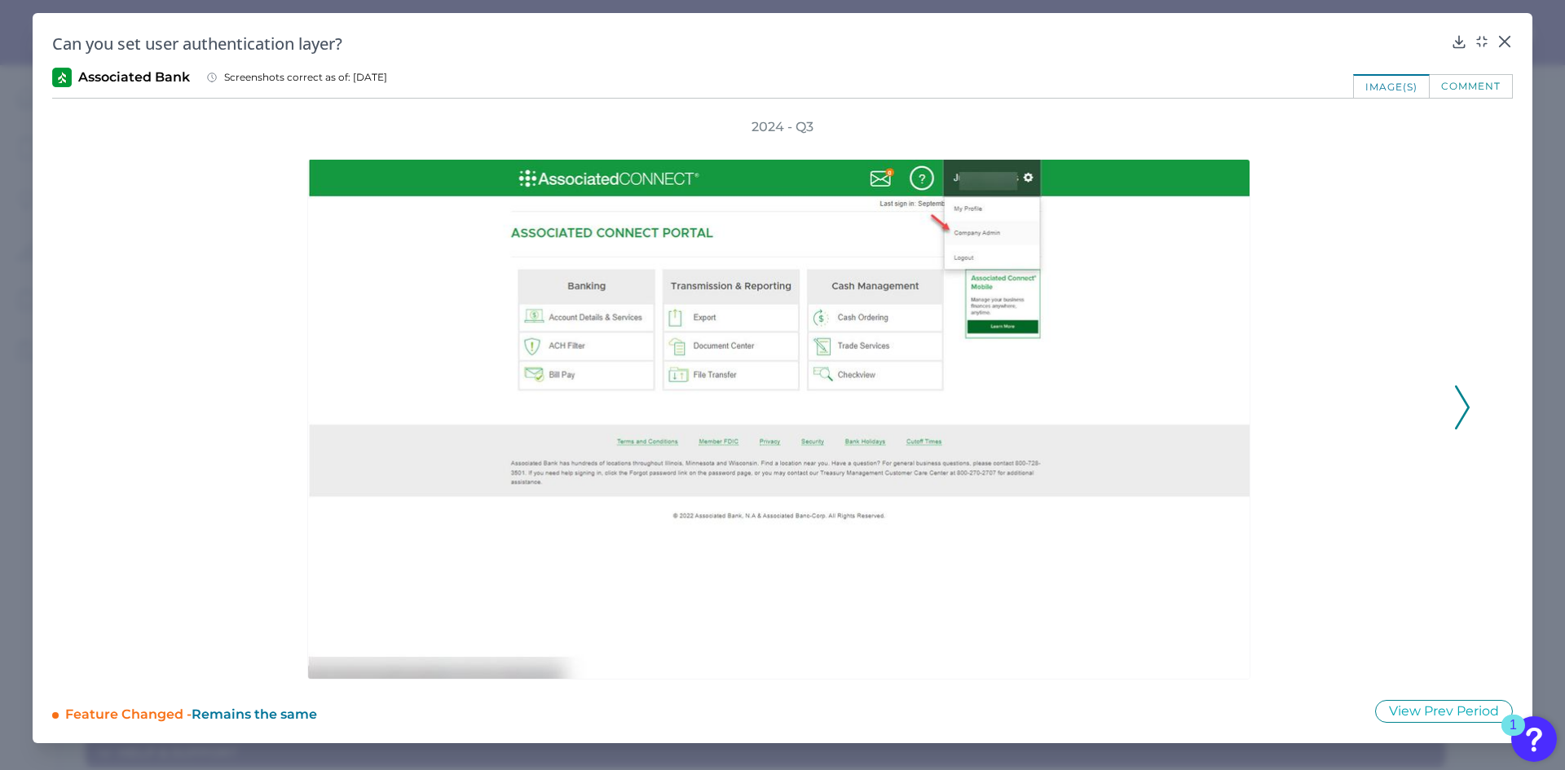
click at [1463, 409] on icon at bounding box center [1462, 407] width 15 height 44
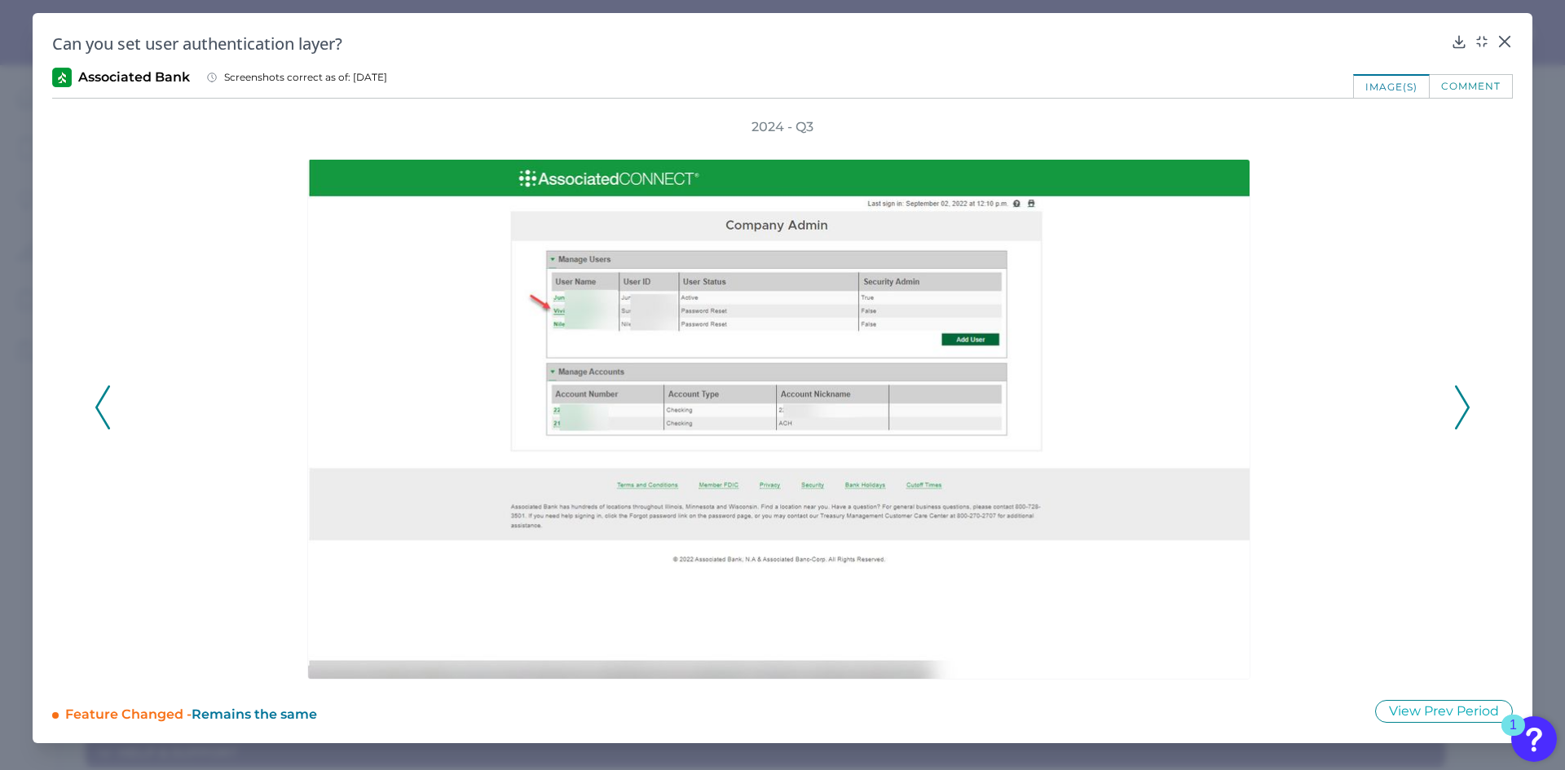
click at [1463, 409] on icon at bounding box center [1462, 407] width 15 height 44
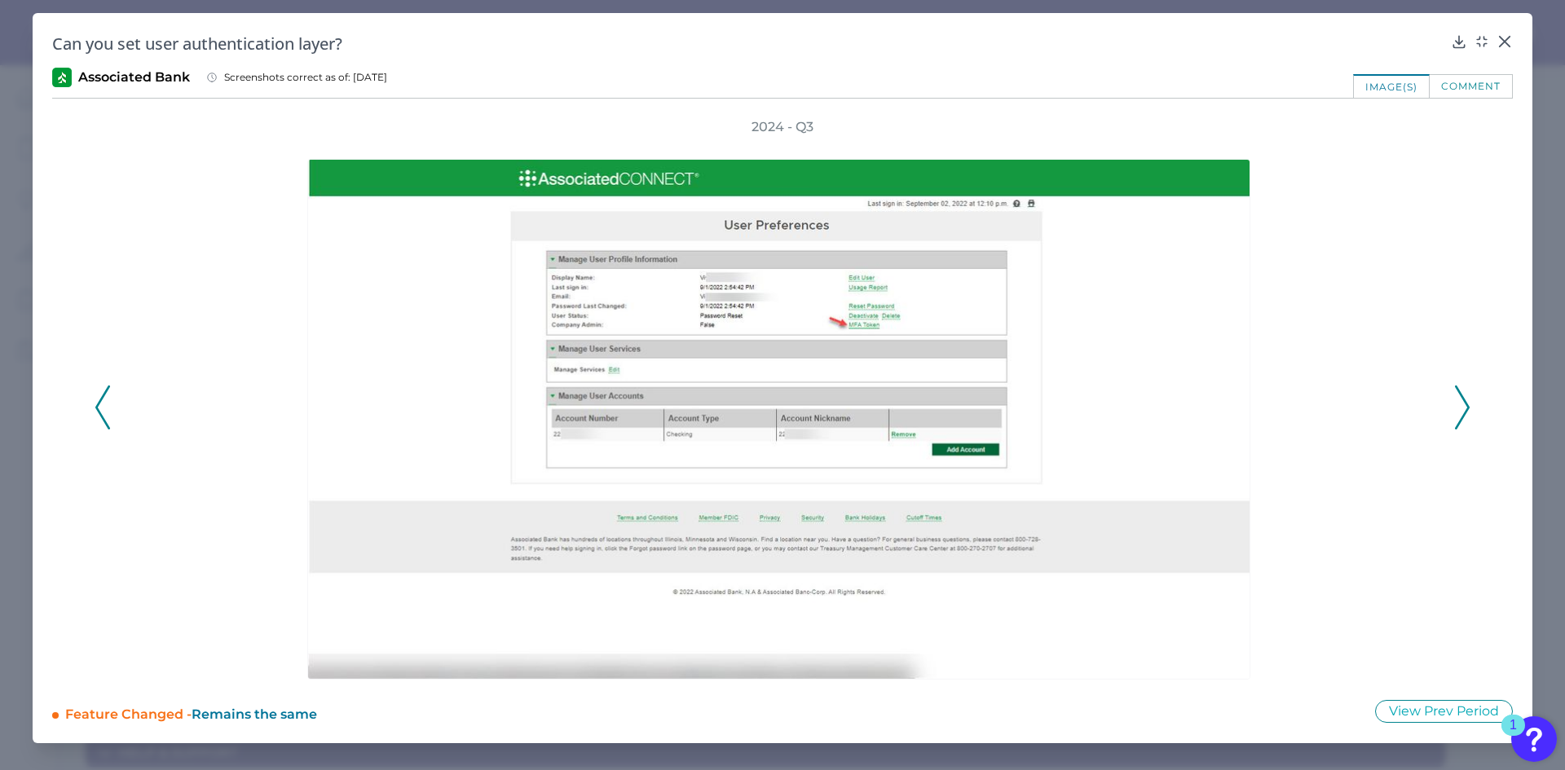
click at [1463, 409] on icon at bounding box center [1462, 407] width 15 height 44
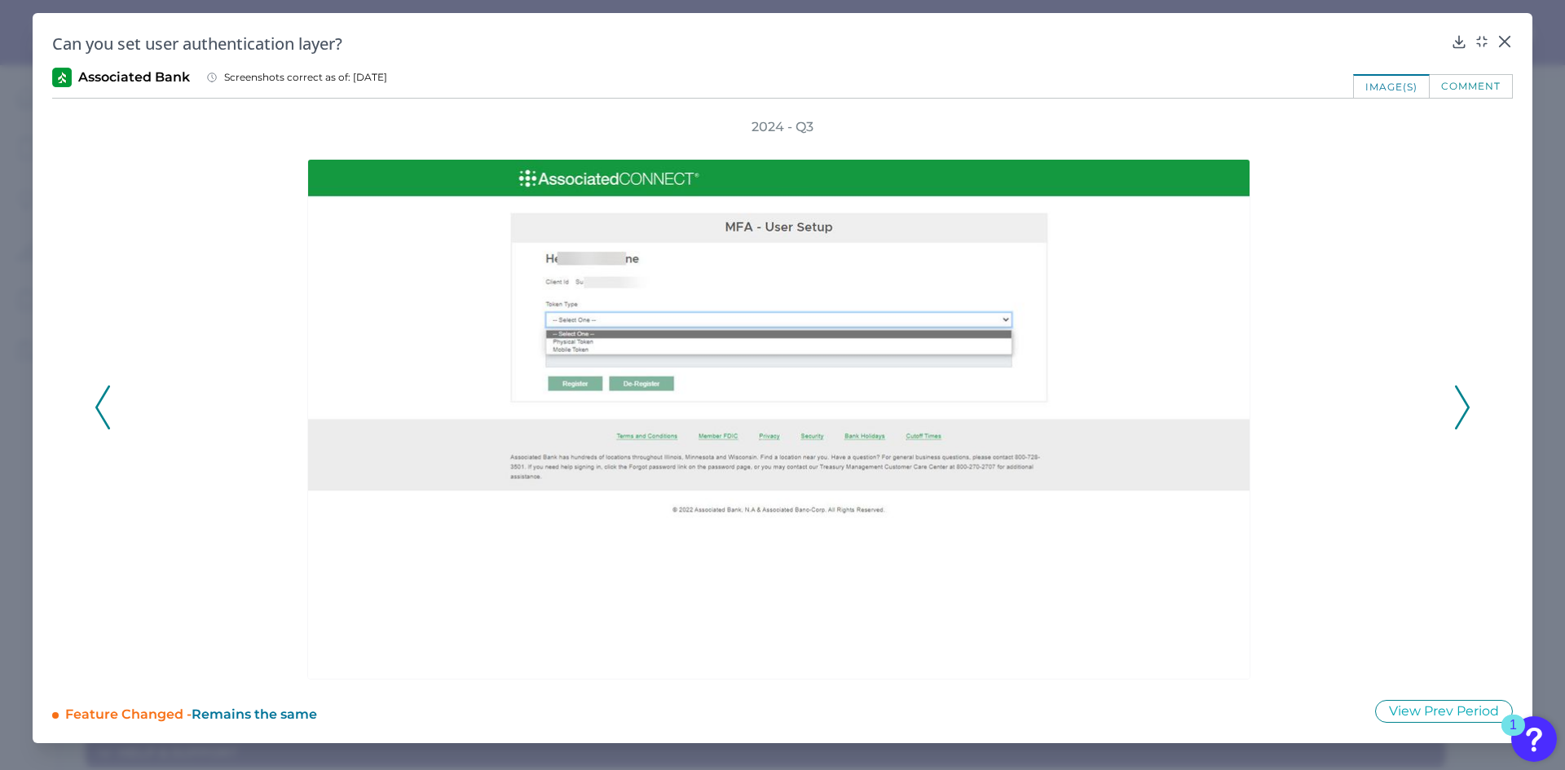
click at [1463, 409] on icon at bounding box center [1462, 407] width 15 height 44
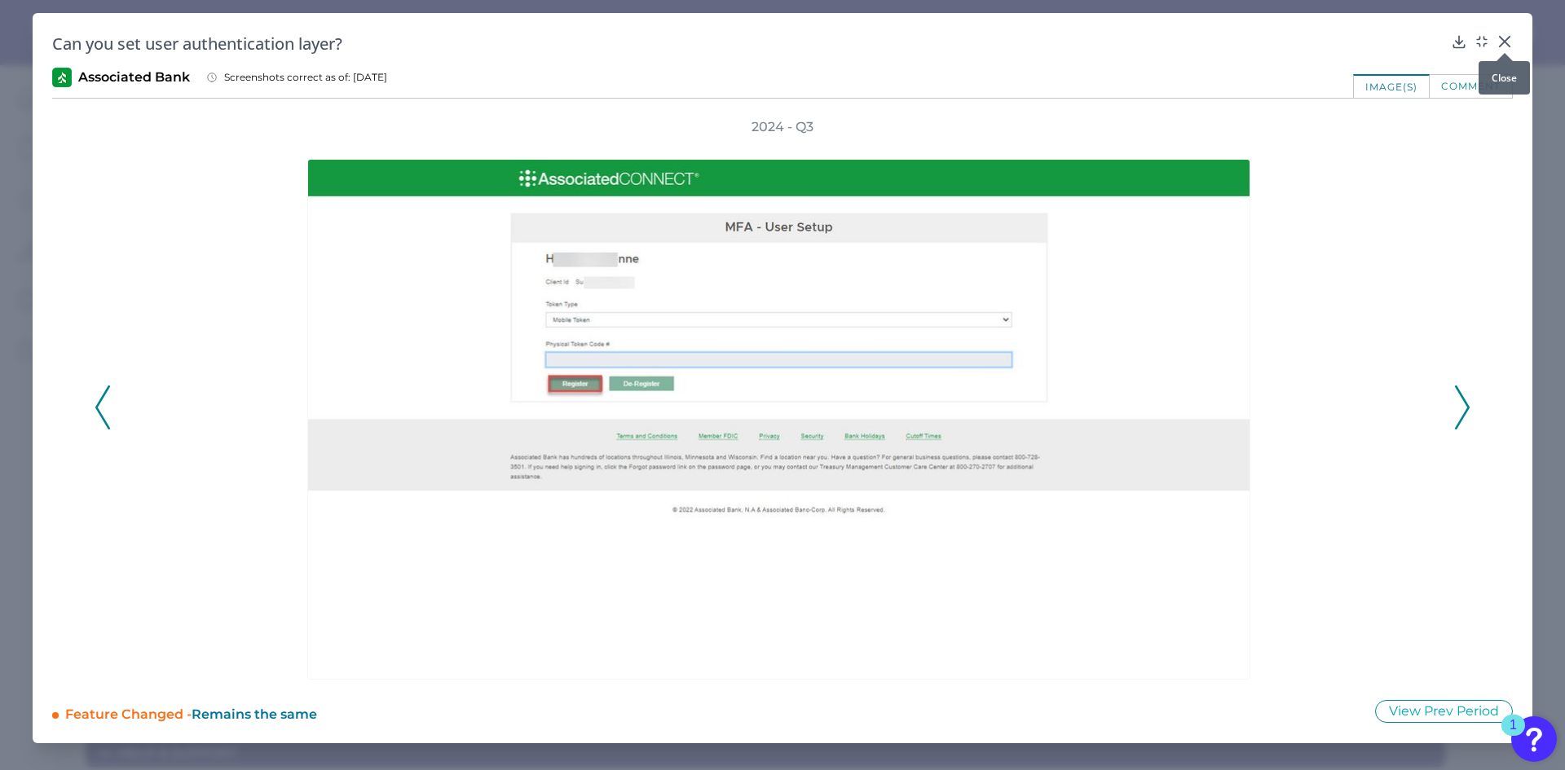
click at [1504, 45] on div at bounding box center [1504, 53] width 16 height 16
click at [1505, 42] on icon at bounding box center [1505, 42] width 10 height 10
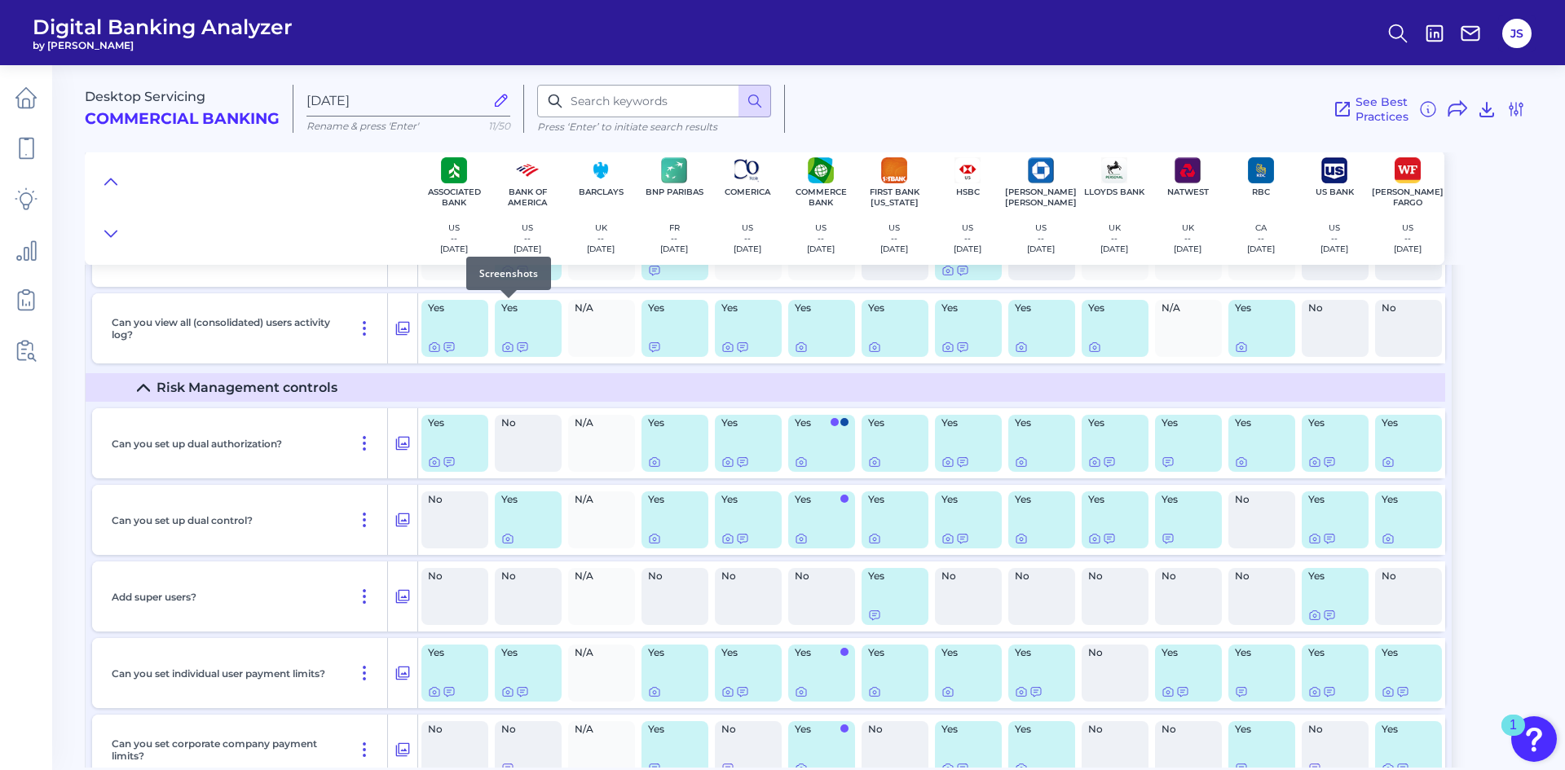
scroll to position [2121, 0]
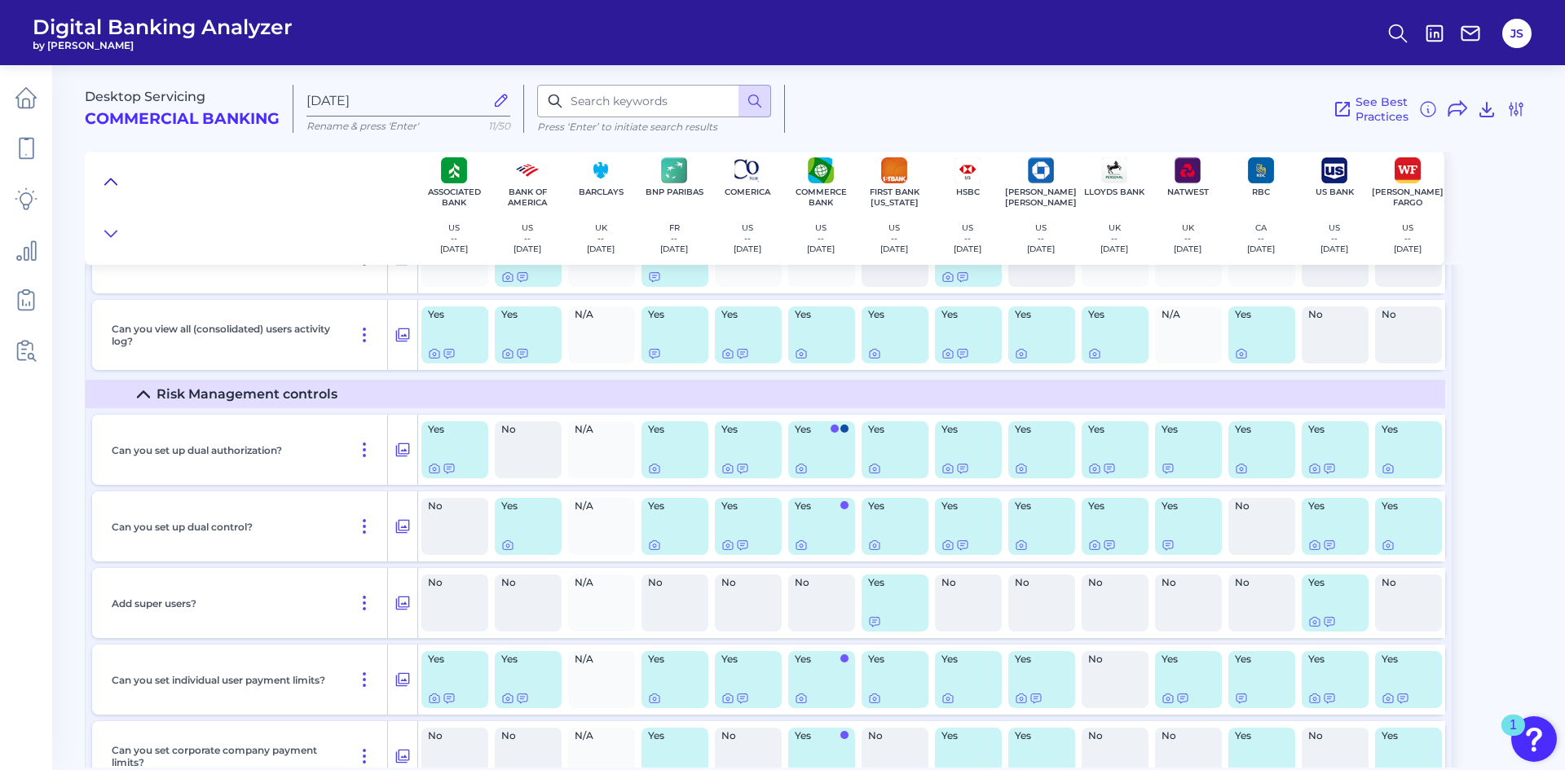
click at [111, 177] on icon at bounding box center [110, 182] width 13 height 16
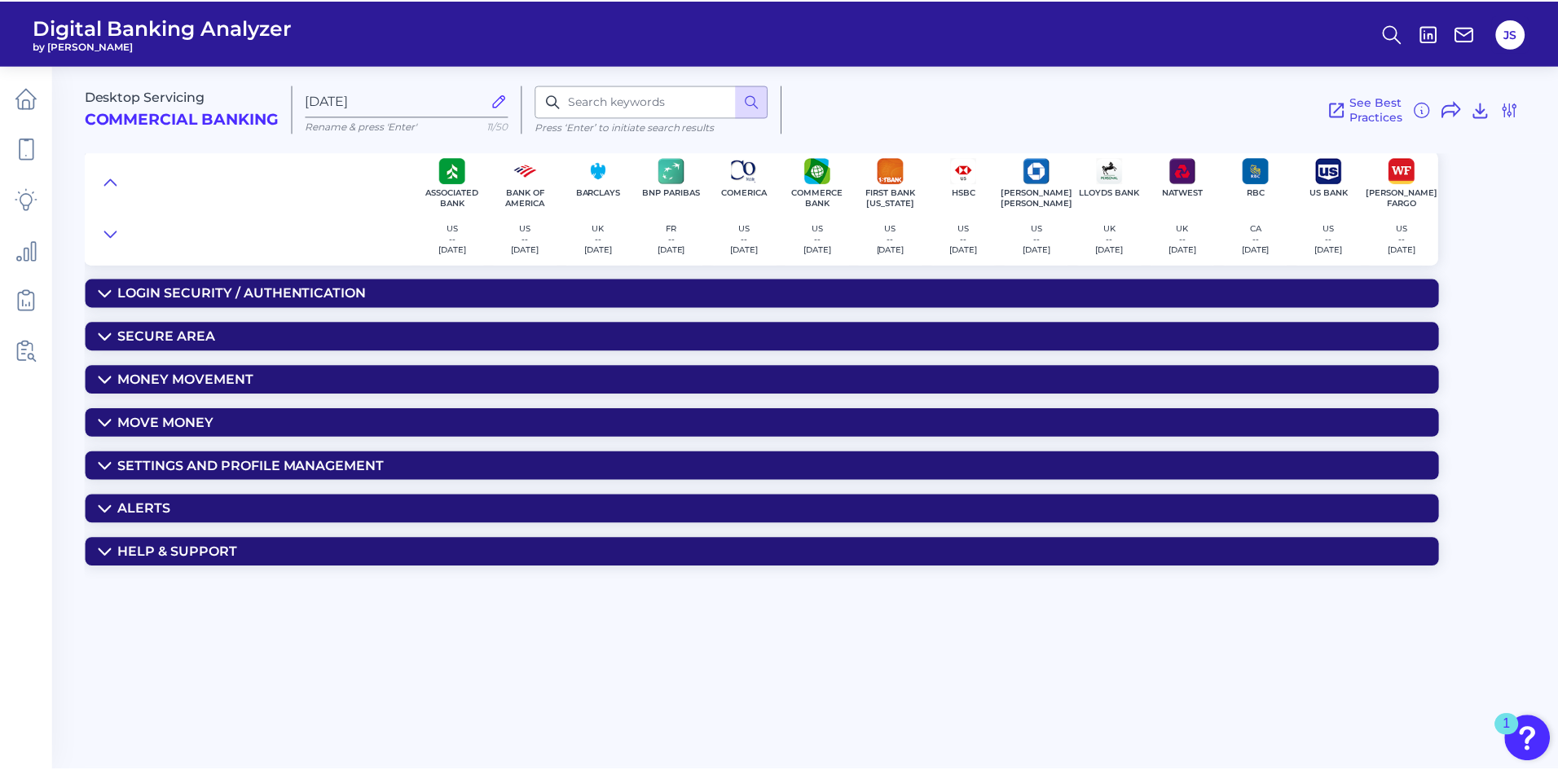
scroll to position [0, 0]
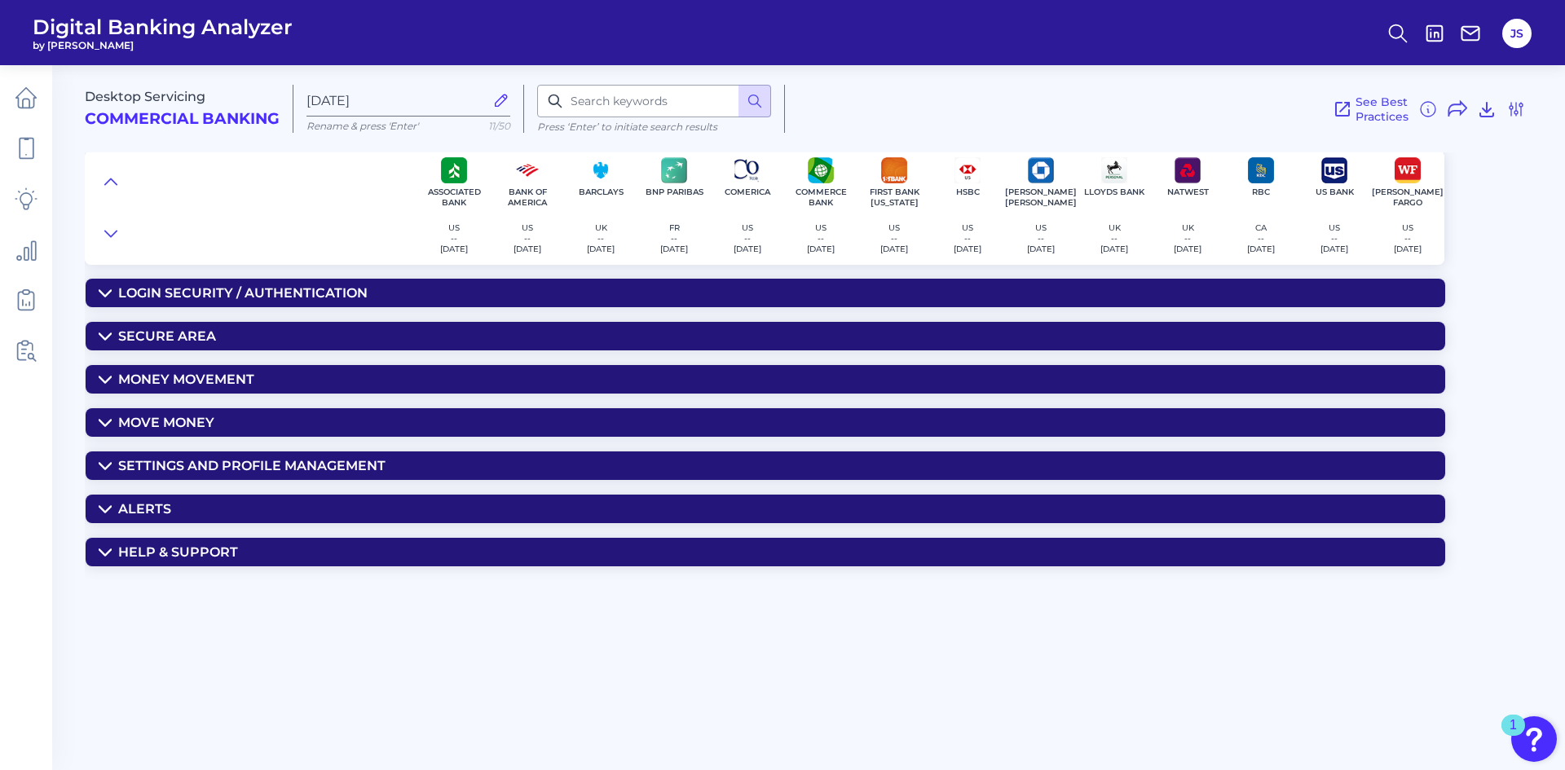
click at [102, 464] on icon at bounding box center [105, 466] width 13 height 13
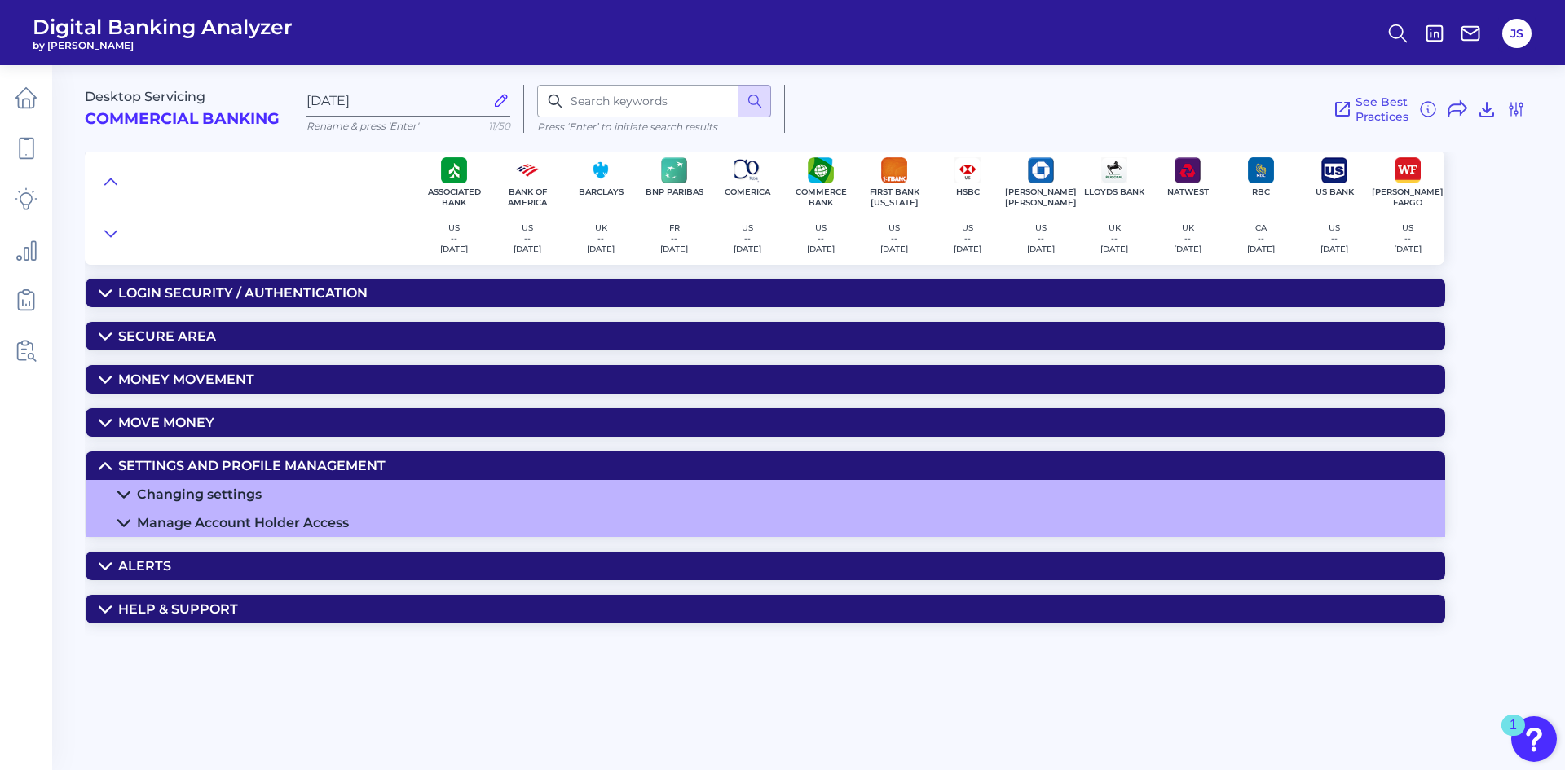
click at [102, 464] on icon at bounding box center [105, 466] width 13 height 13
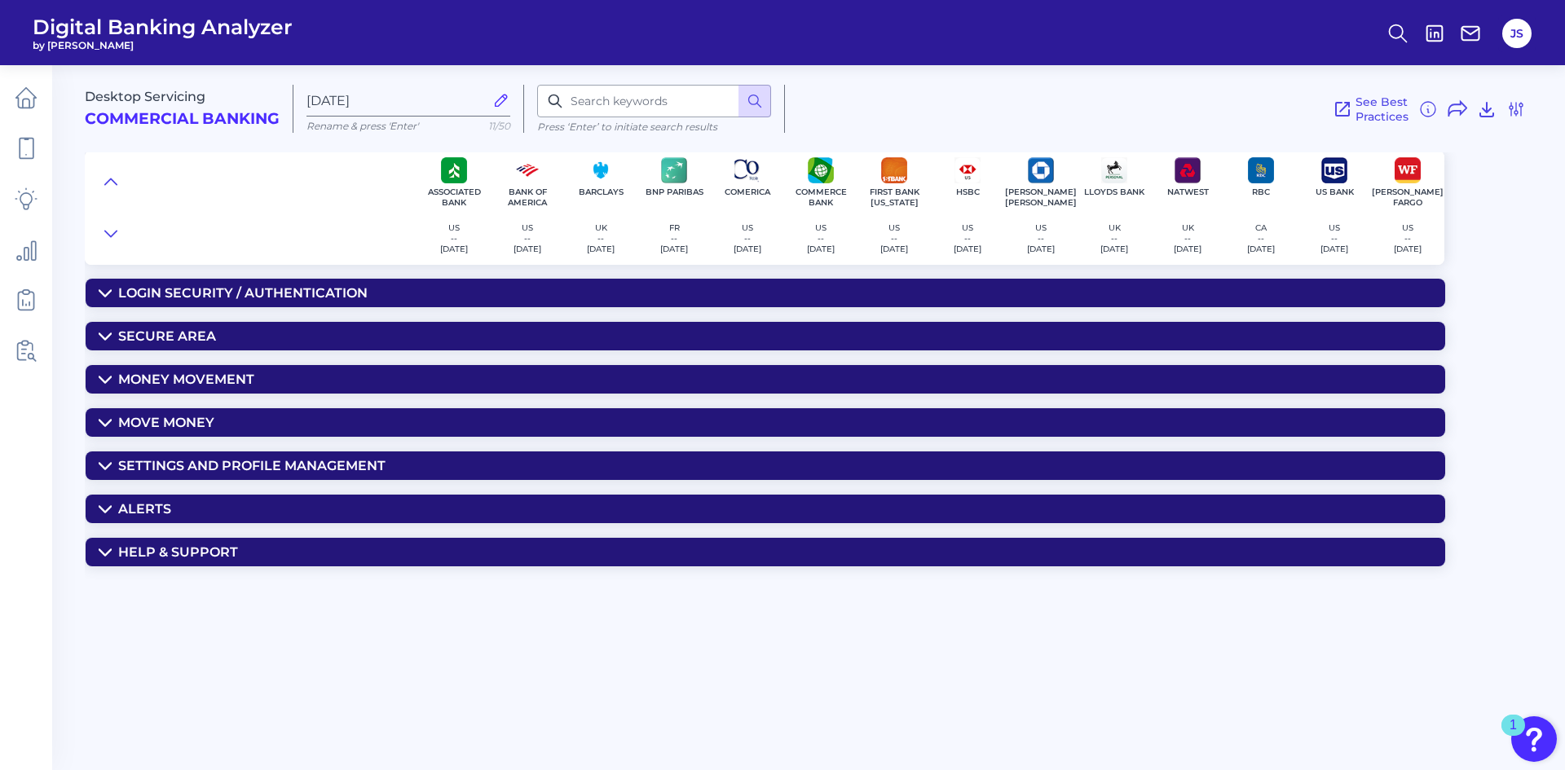
click at [102, 548] on icon at bounding box center [105, 552] width 13 height 13
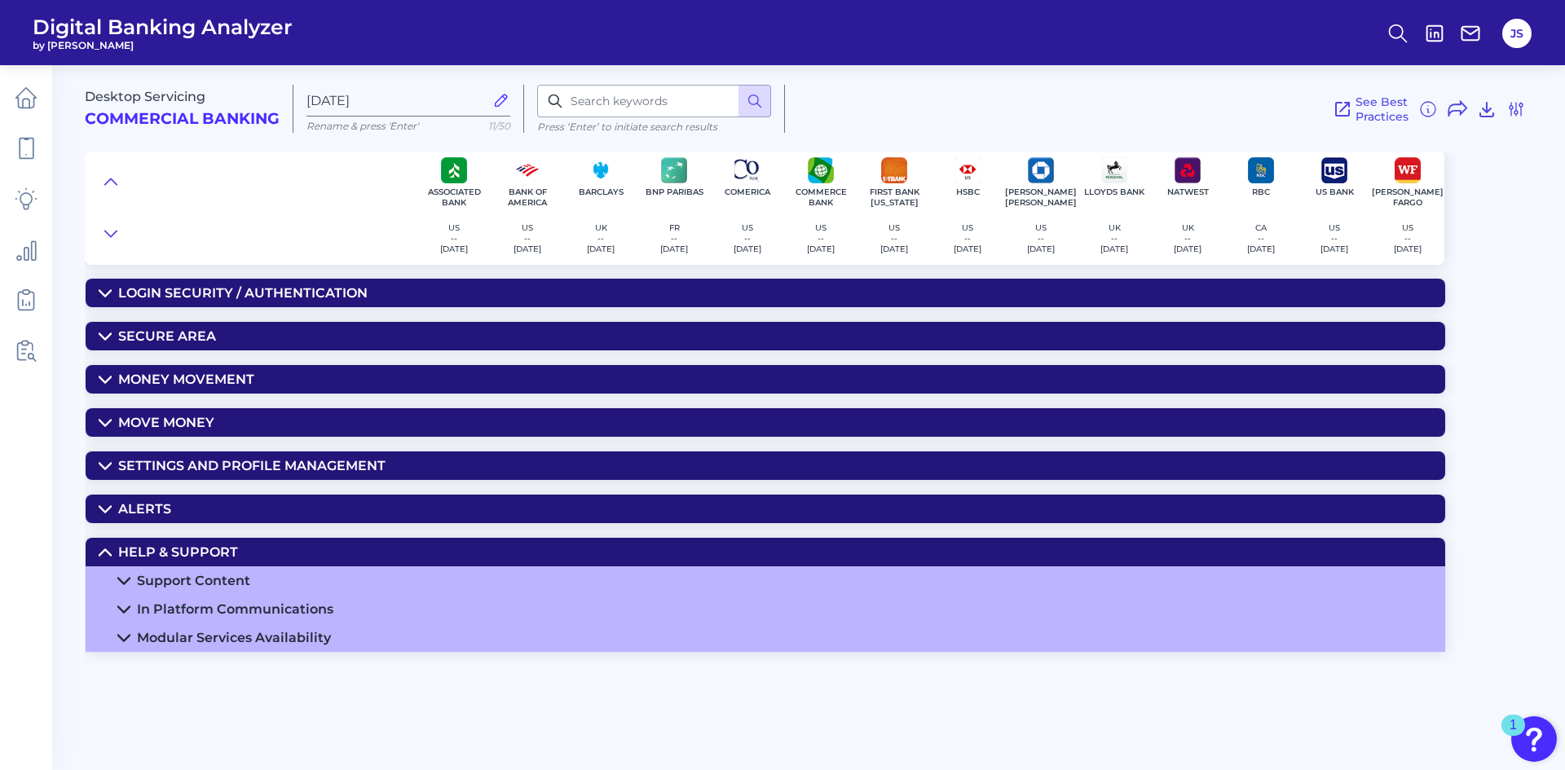
click at [103, 456] on summary "Settings and Profile Management" at bounding box center [765, 465] width 1359 height 29
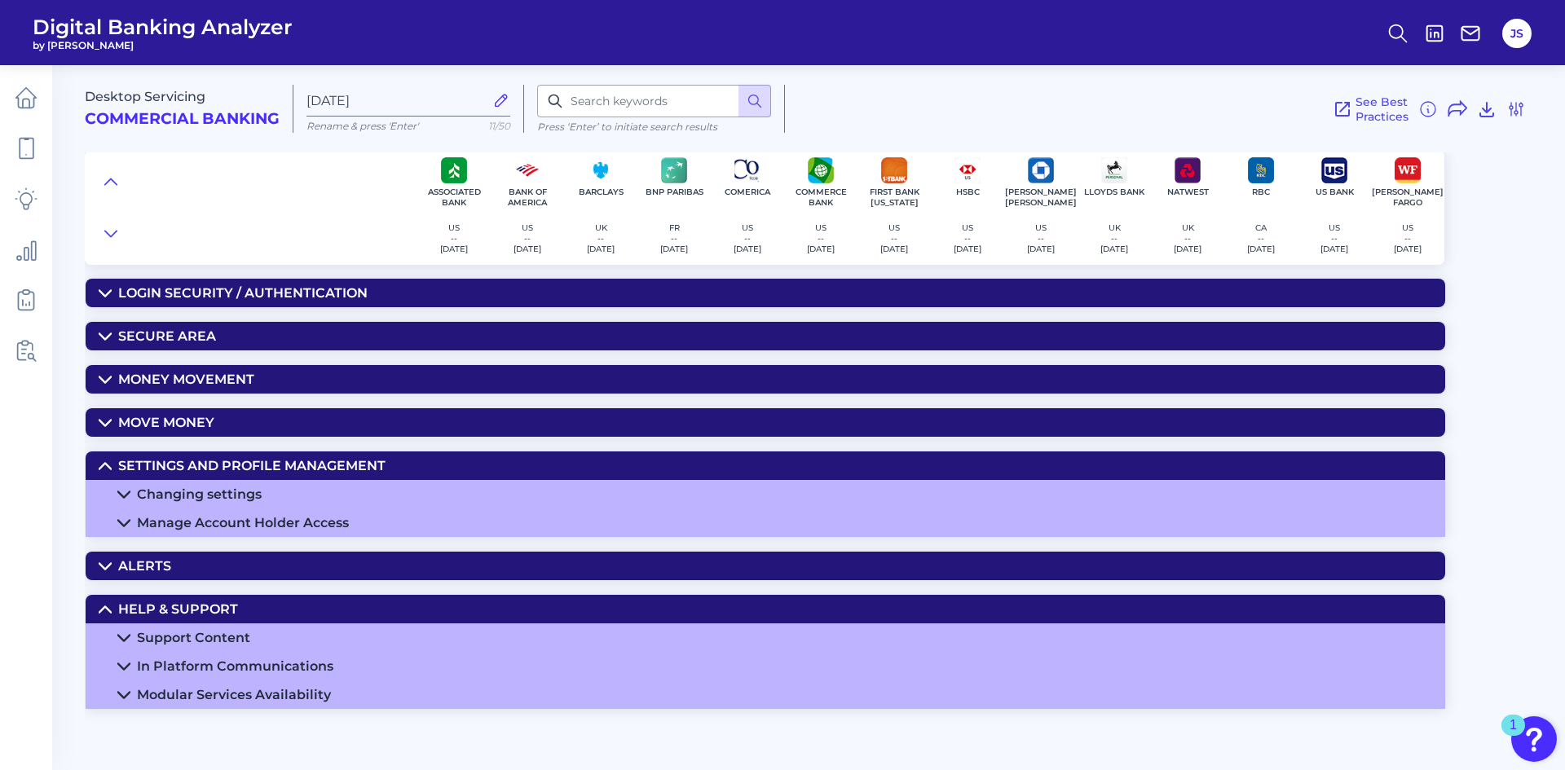
click at [126, 520] on icon at bounding box center [123, 523] width 13 height 13
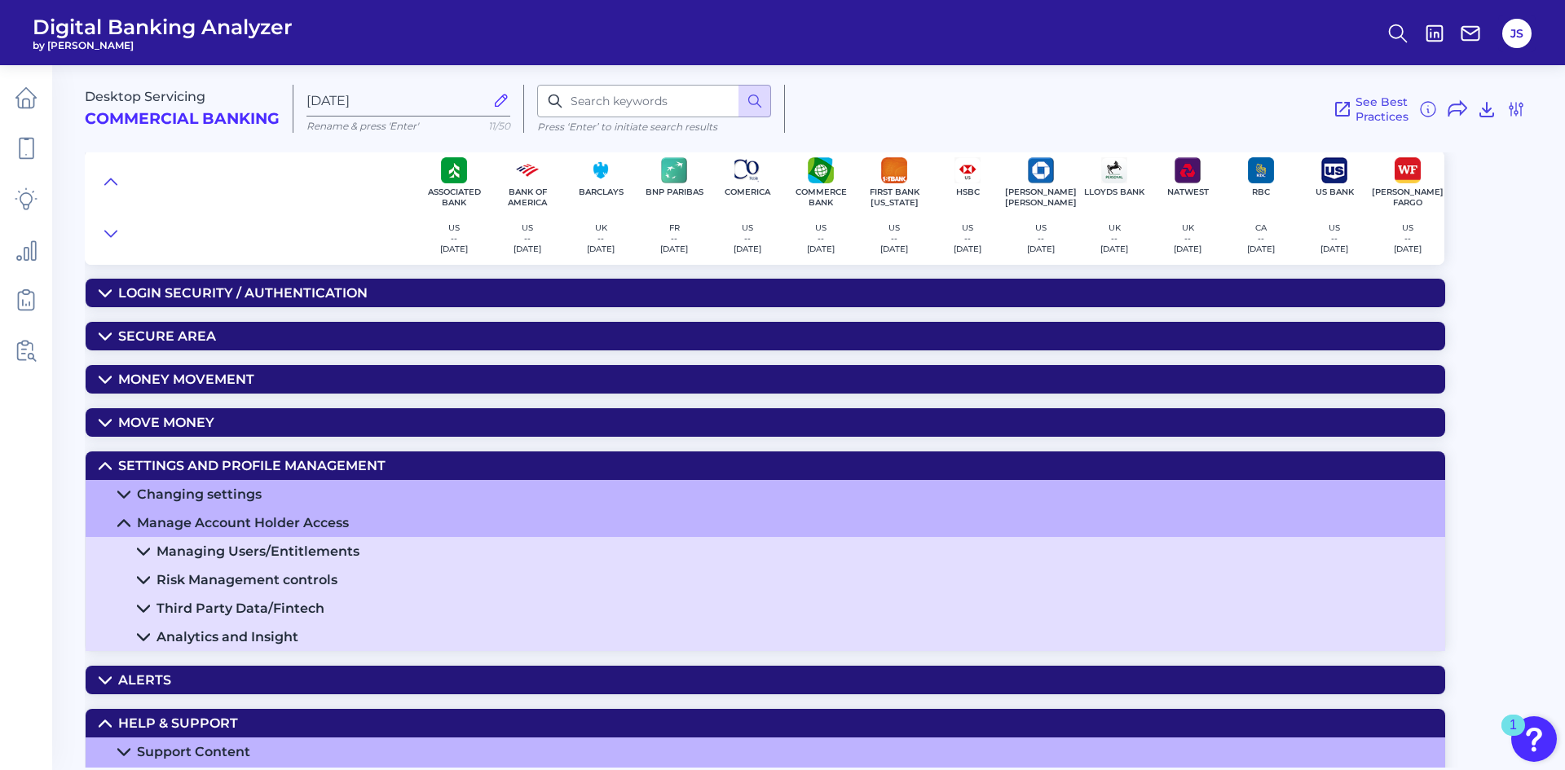
click at [149, 632] on icon at bounding box center [143, 637] width 13 height 13
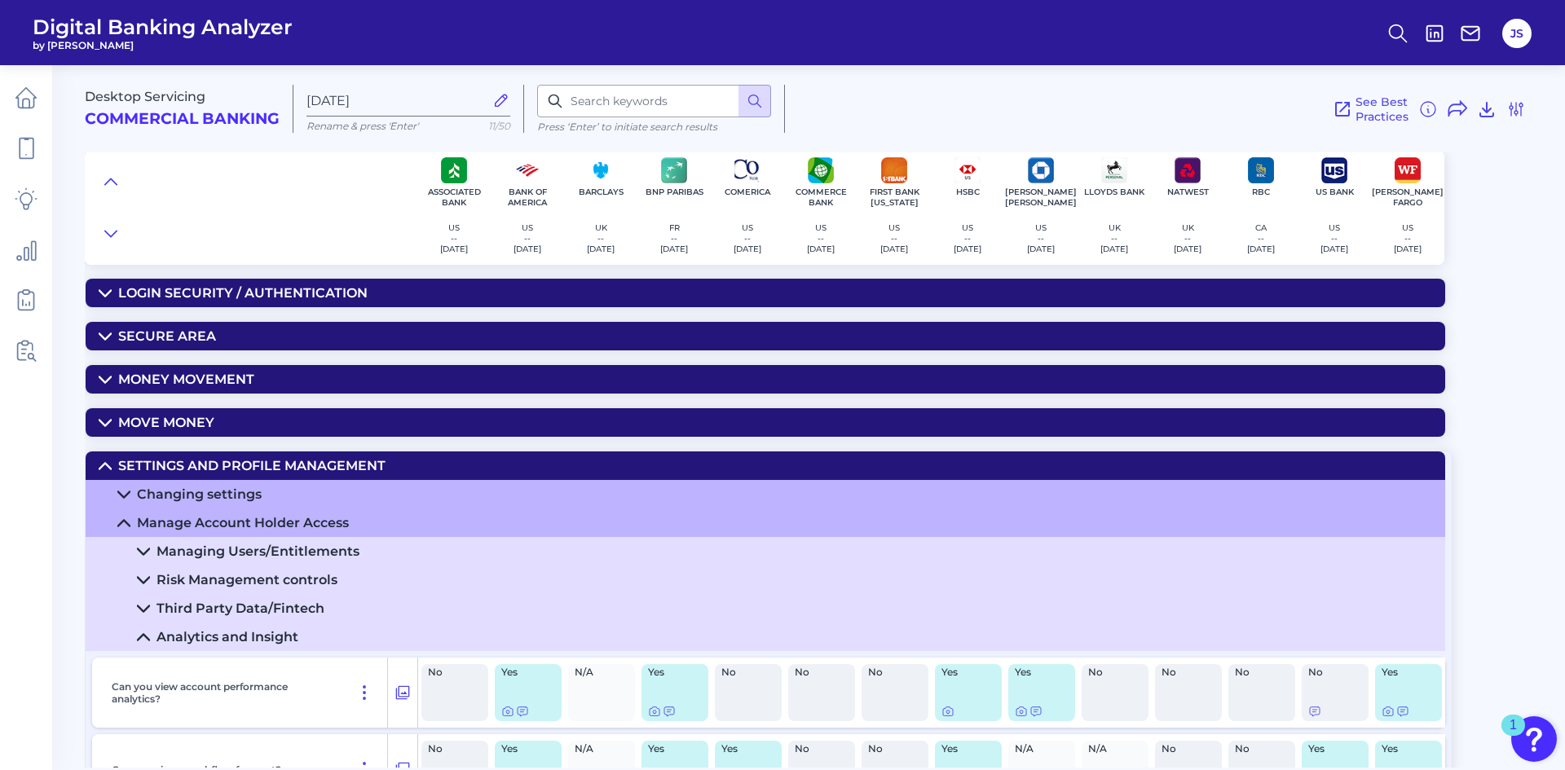
click at [122, 524] on icon at bounding box center [123, 523] width 13 height 13
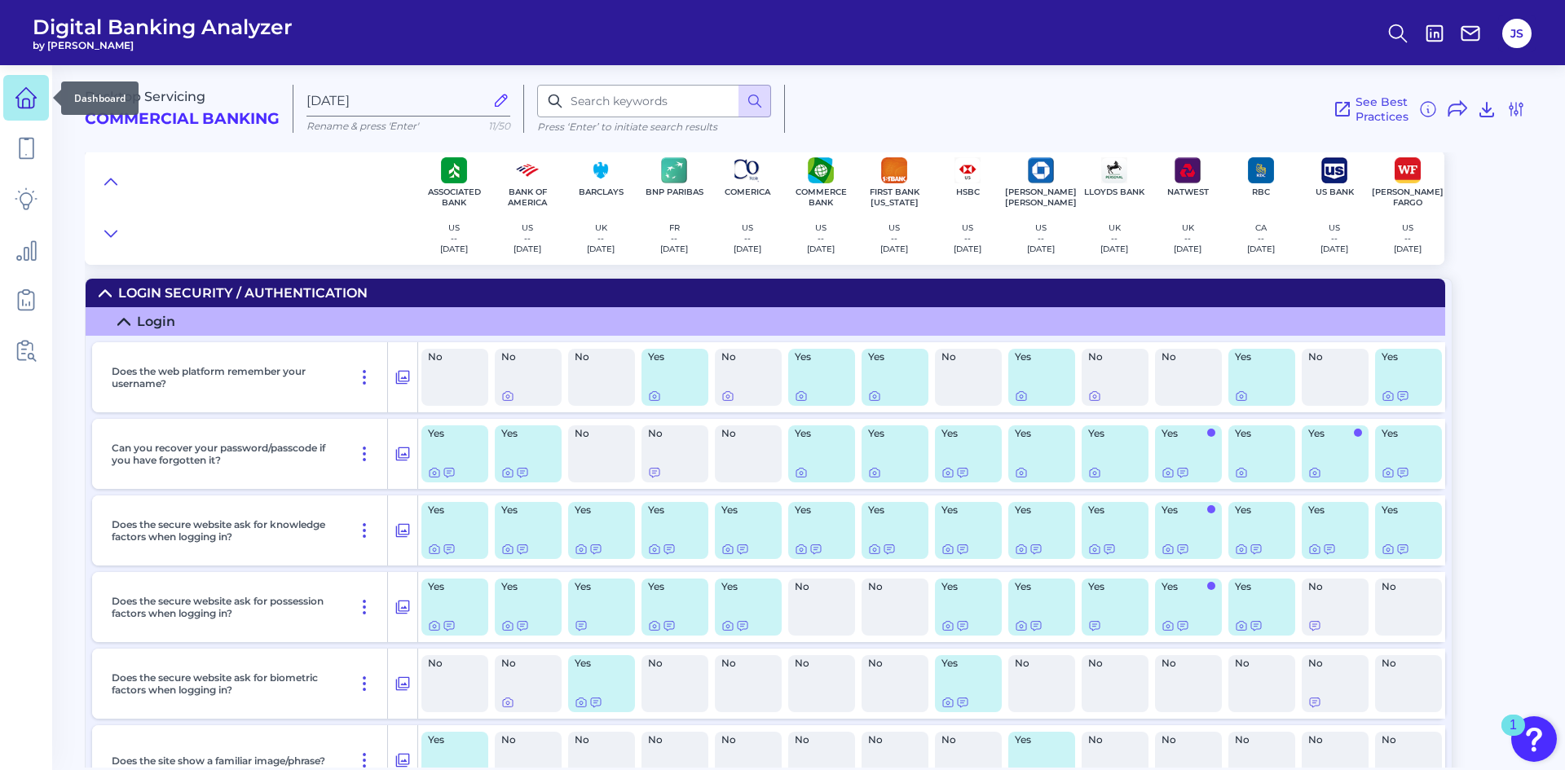
click at [32, 93] on icon at bounding box center [26, 98] width 20 height 20
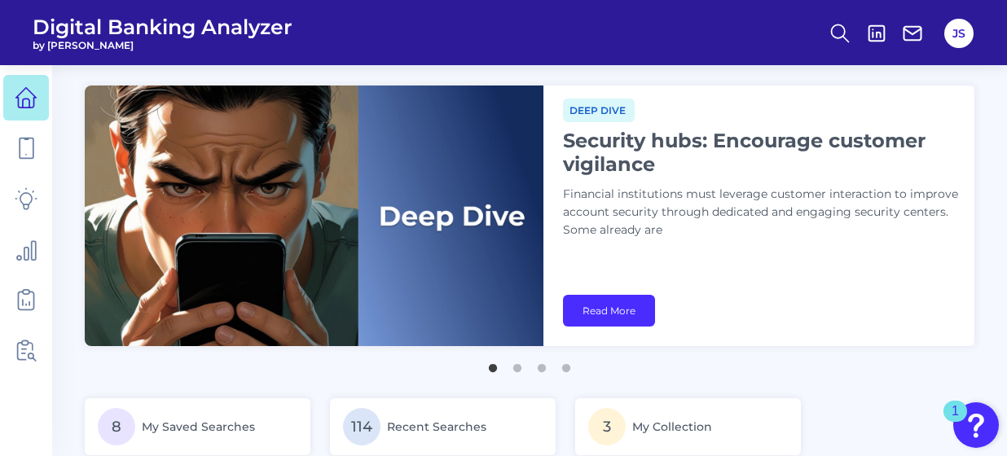
click at [777, 325] on div "Deep dive Security hubs: Encourage customer vigilance Financial institutions mu…" at bounding box center [759, 216] width 431 height 261
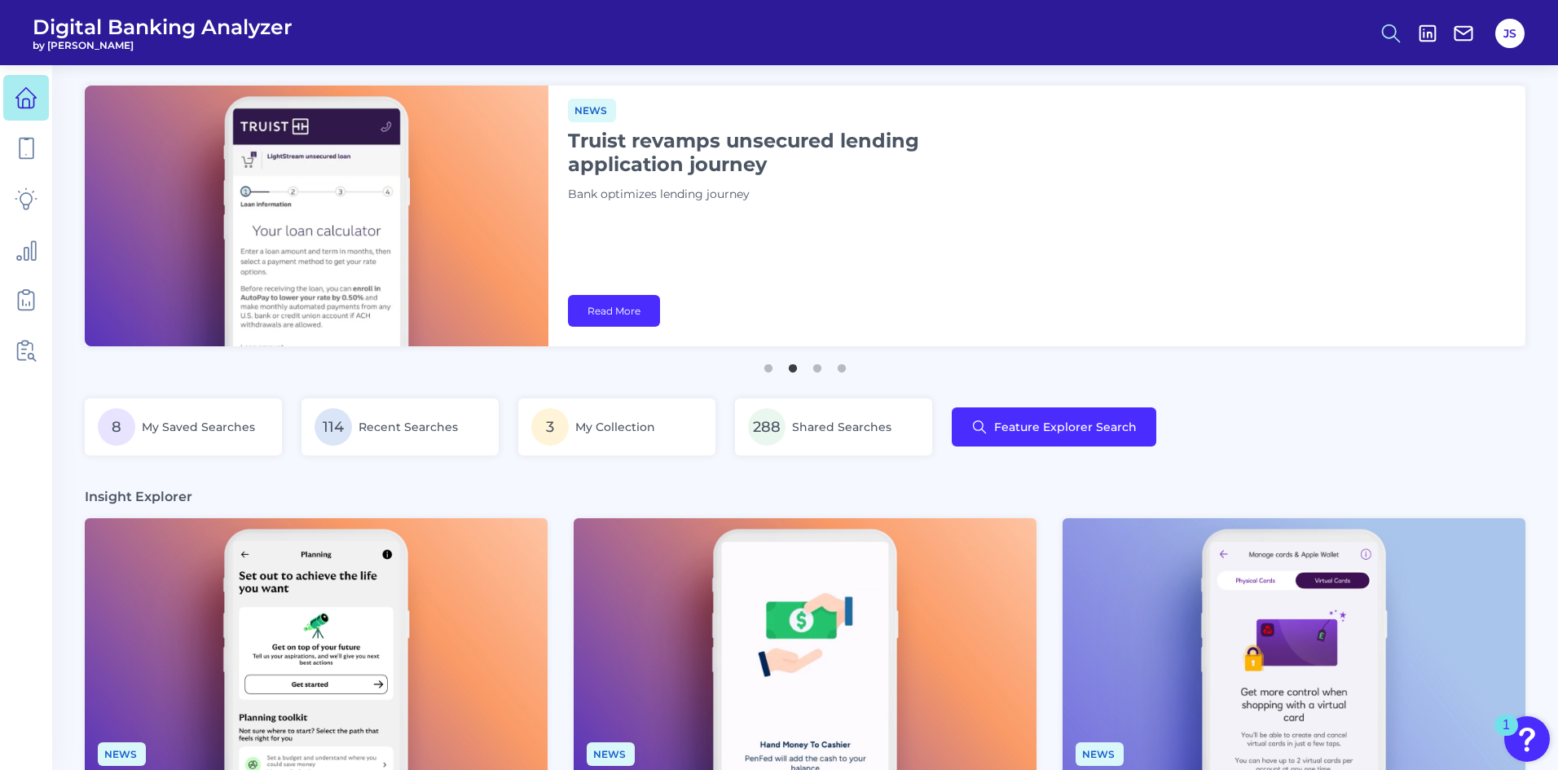
click at [1389, 34] on icon at bounding box center [1391, 33] width 23 height 23
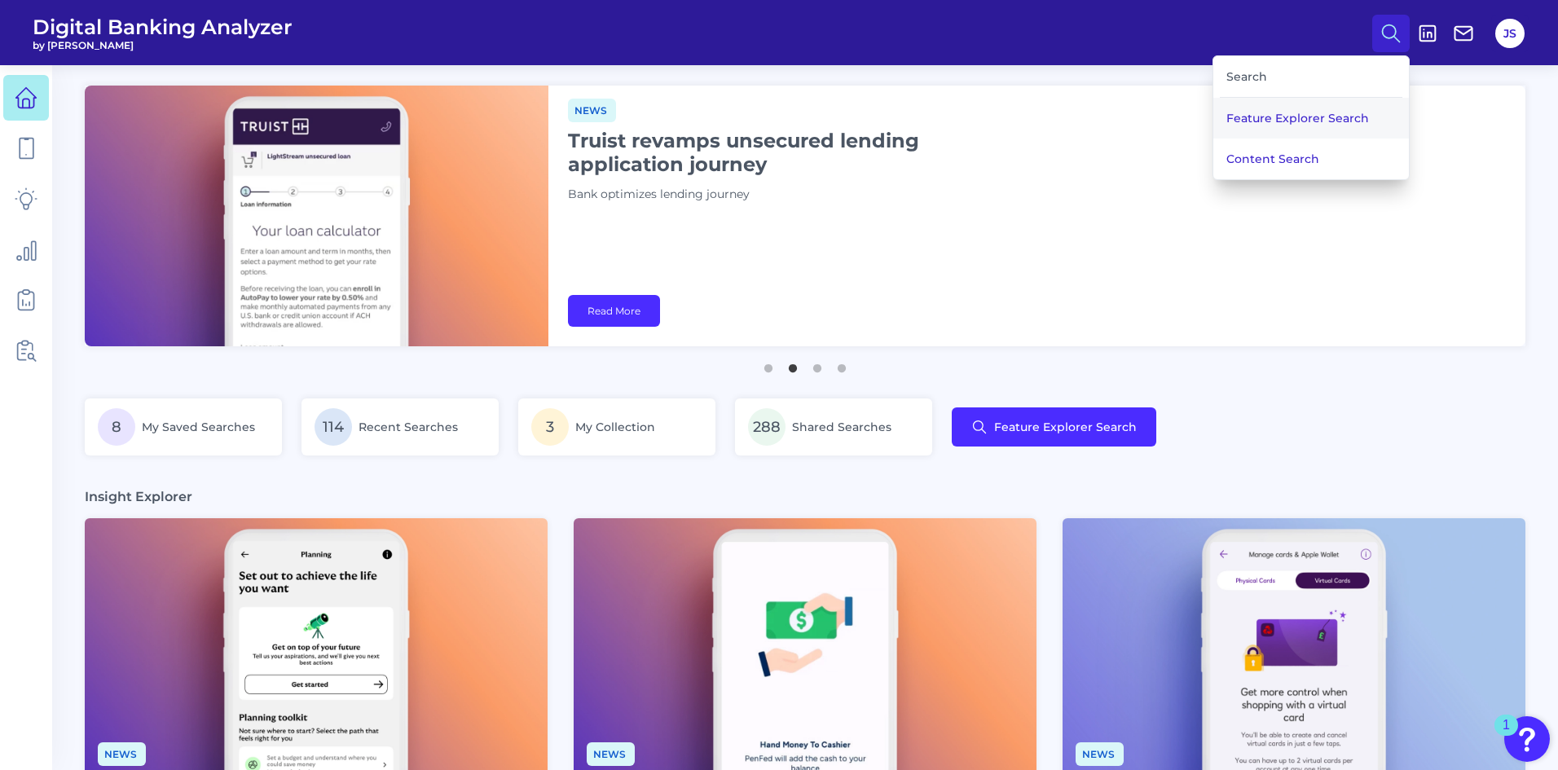
click at [1290, 119] on button "Feature Explorer Search" at bounding box center [1311, 118] width 196 height 41
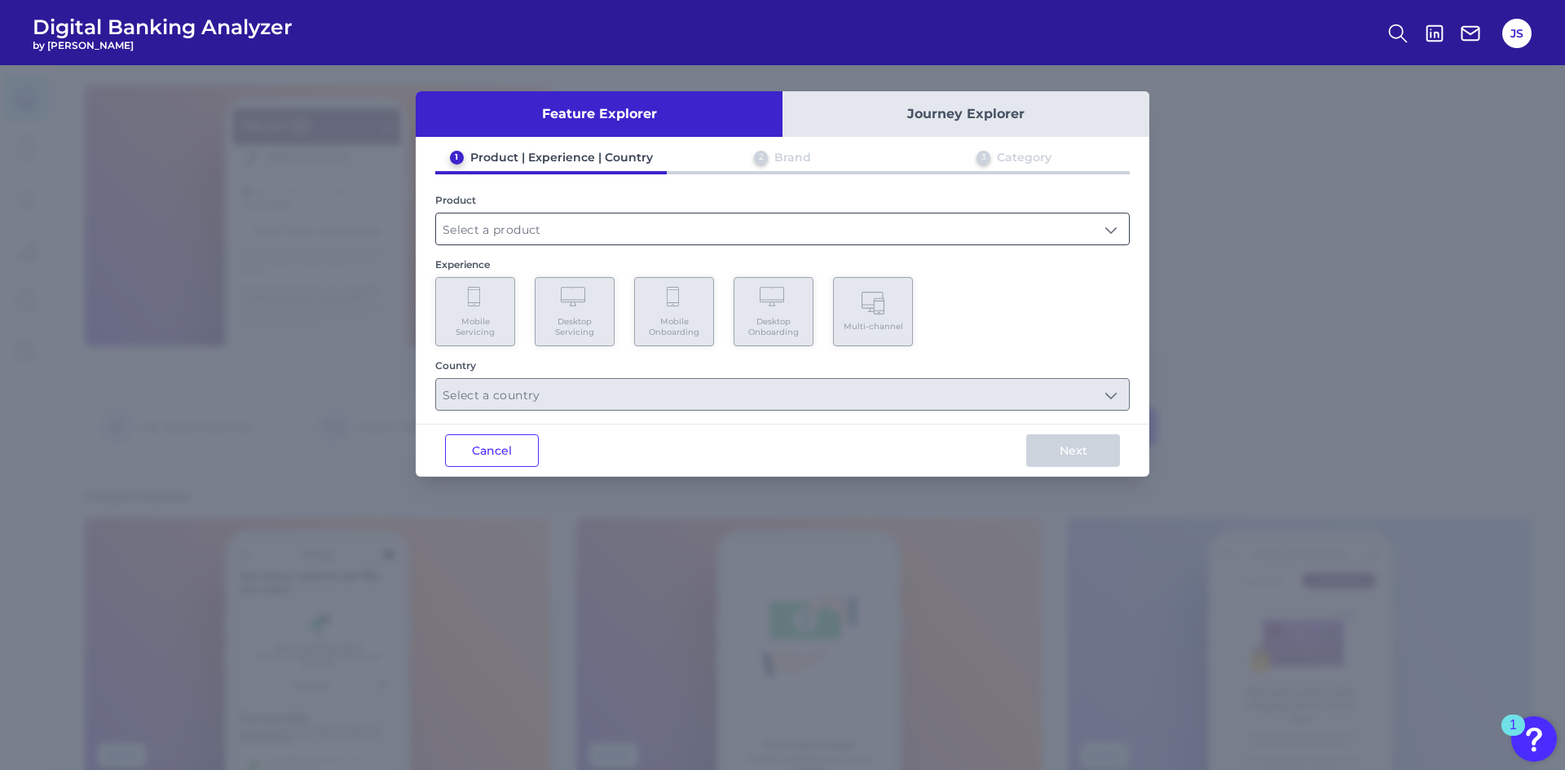
click at [1096, 232] on input "text" at bounding box center [782, 229] width 693 height 31
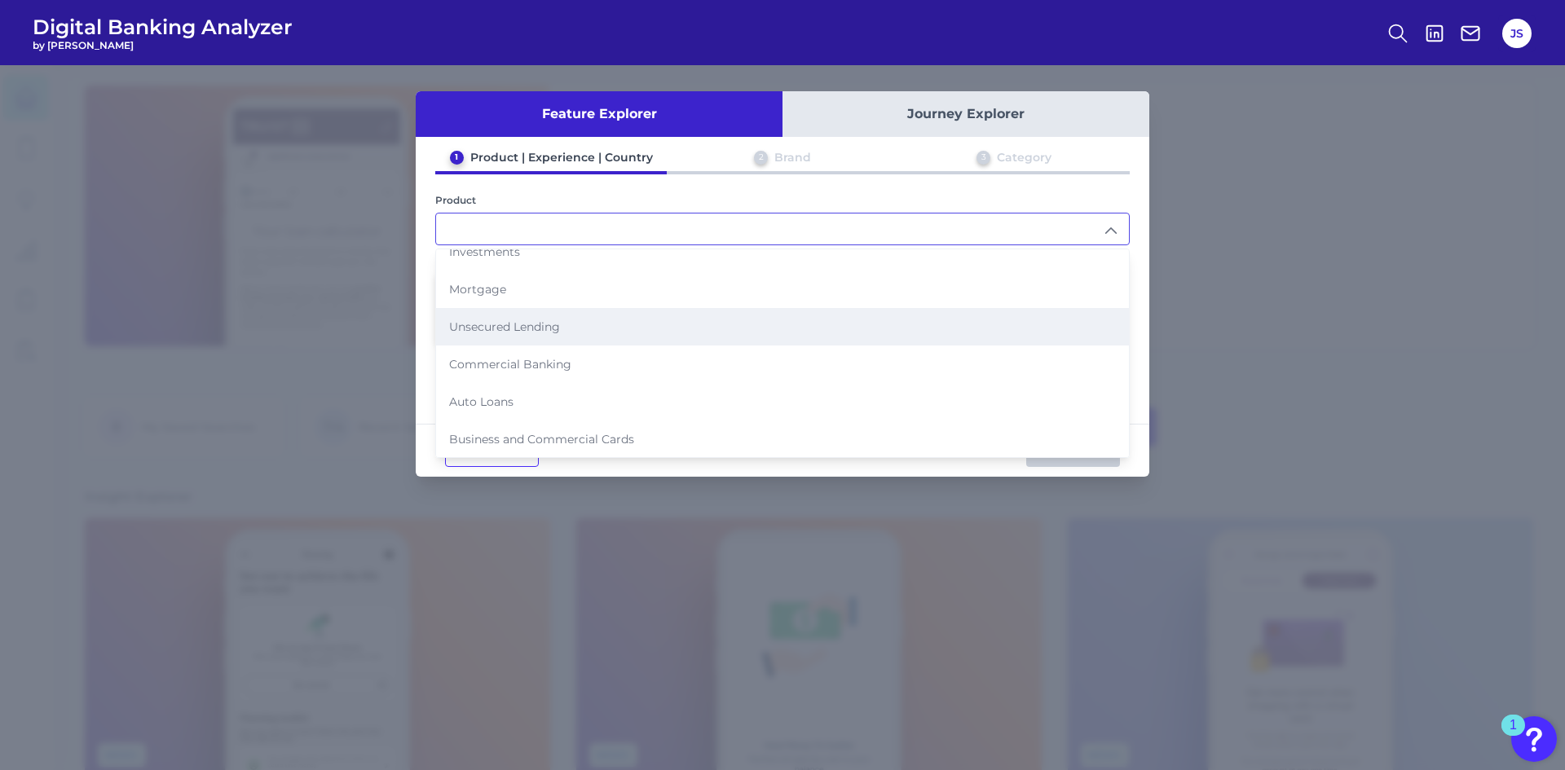
scroll to position [167, 0]
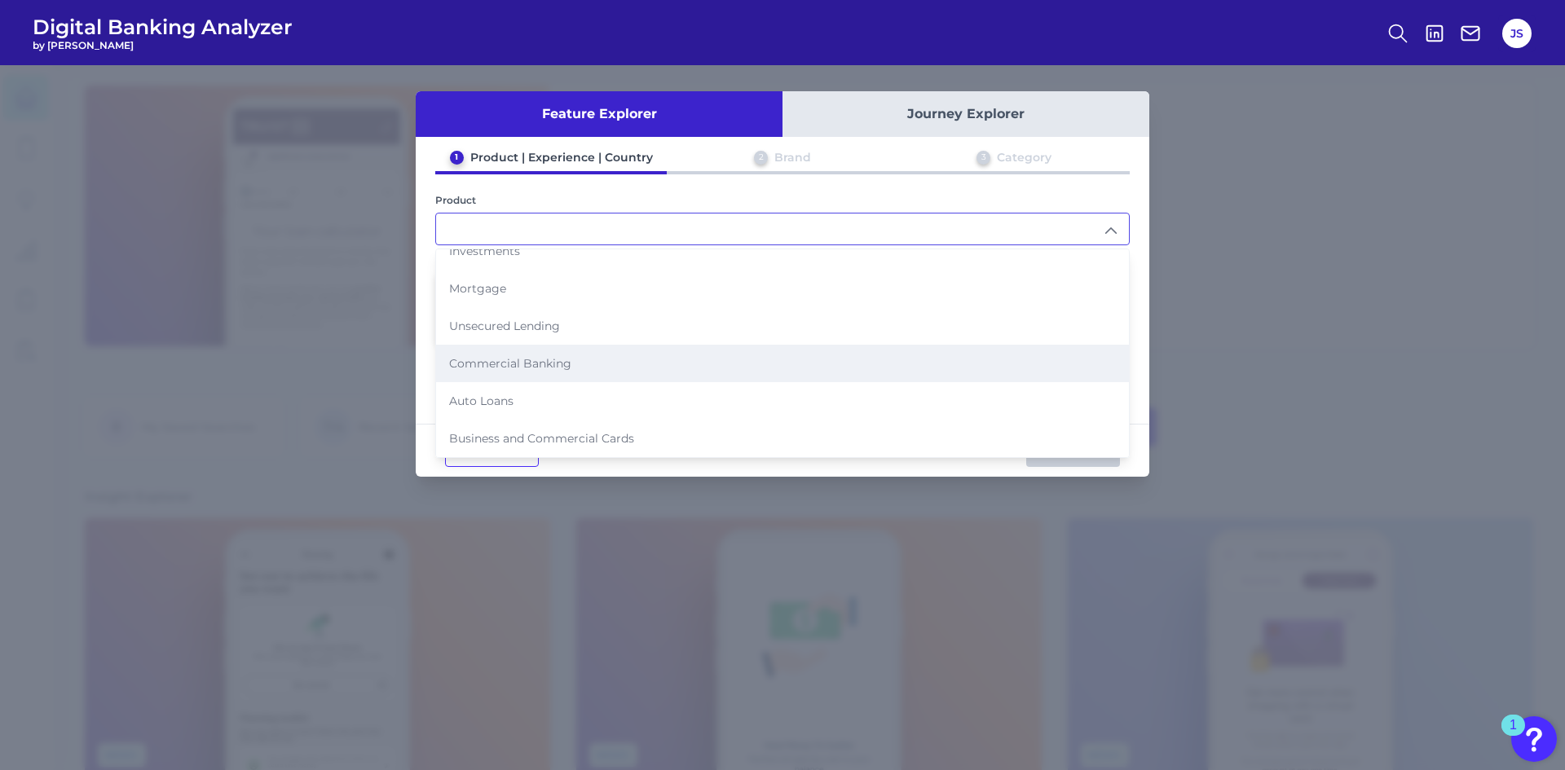
click at [608, 362] on li "Commercial Banking" at bounding box center [782, 363] width 693 height 37
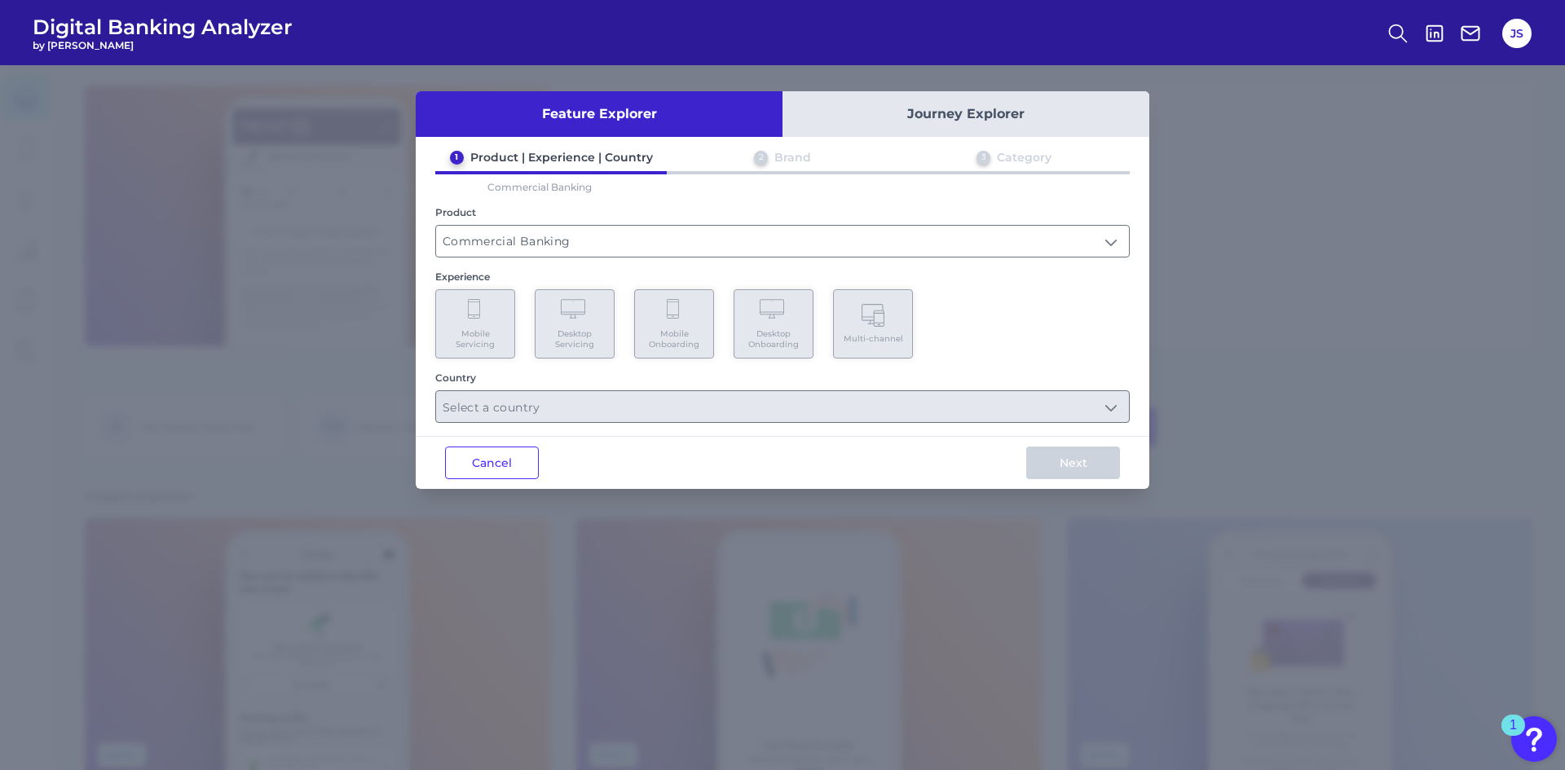
type input "Commercial Banking"
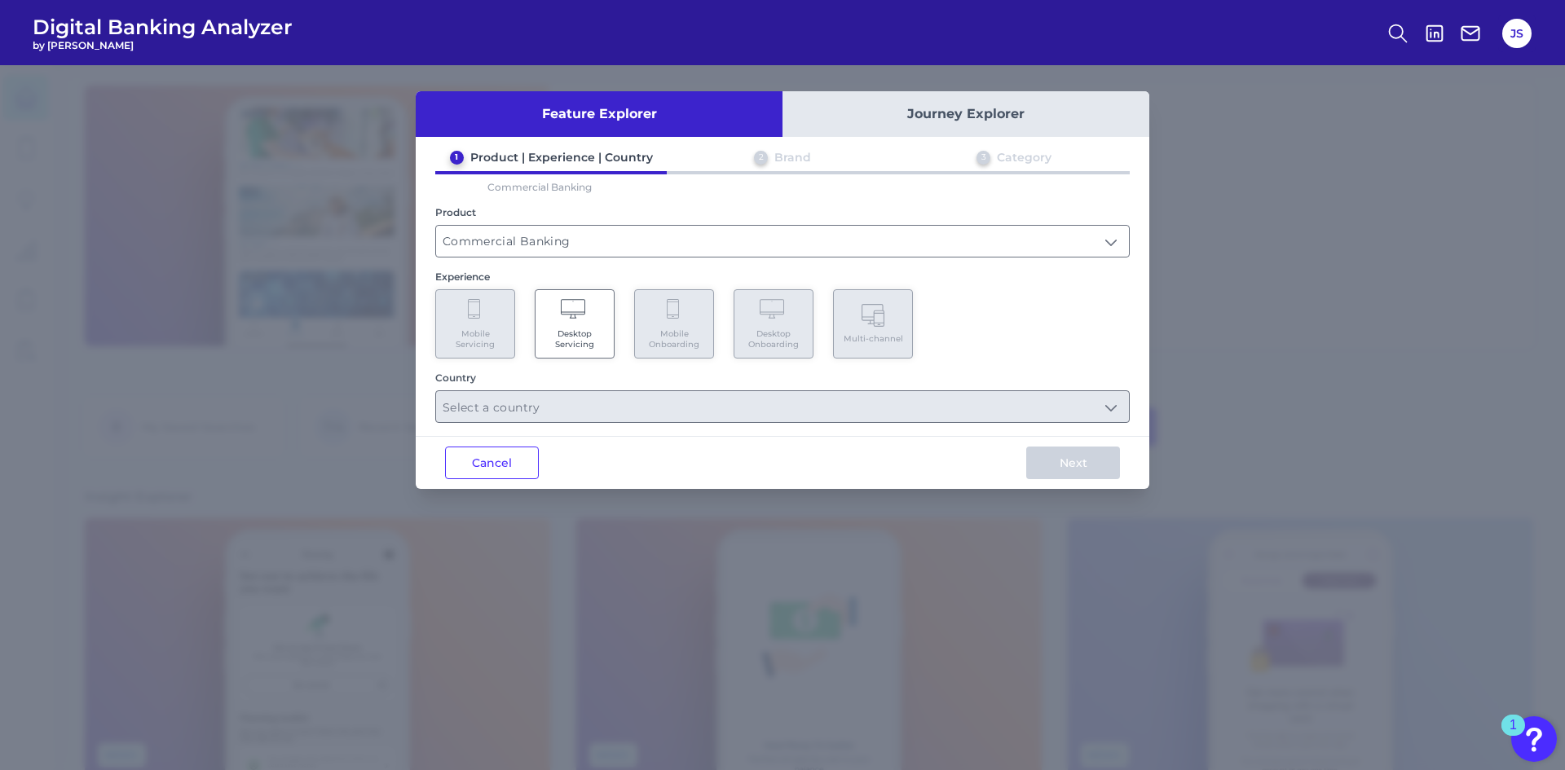
click at [584, 328] on span "Desktop Servicing" at bounding box center [575, 338] width 62 height 21
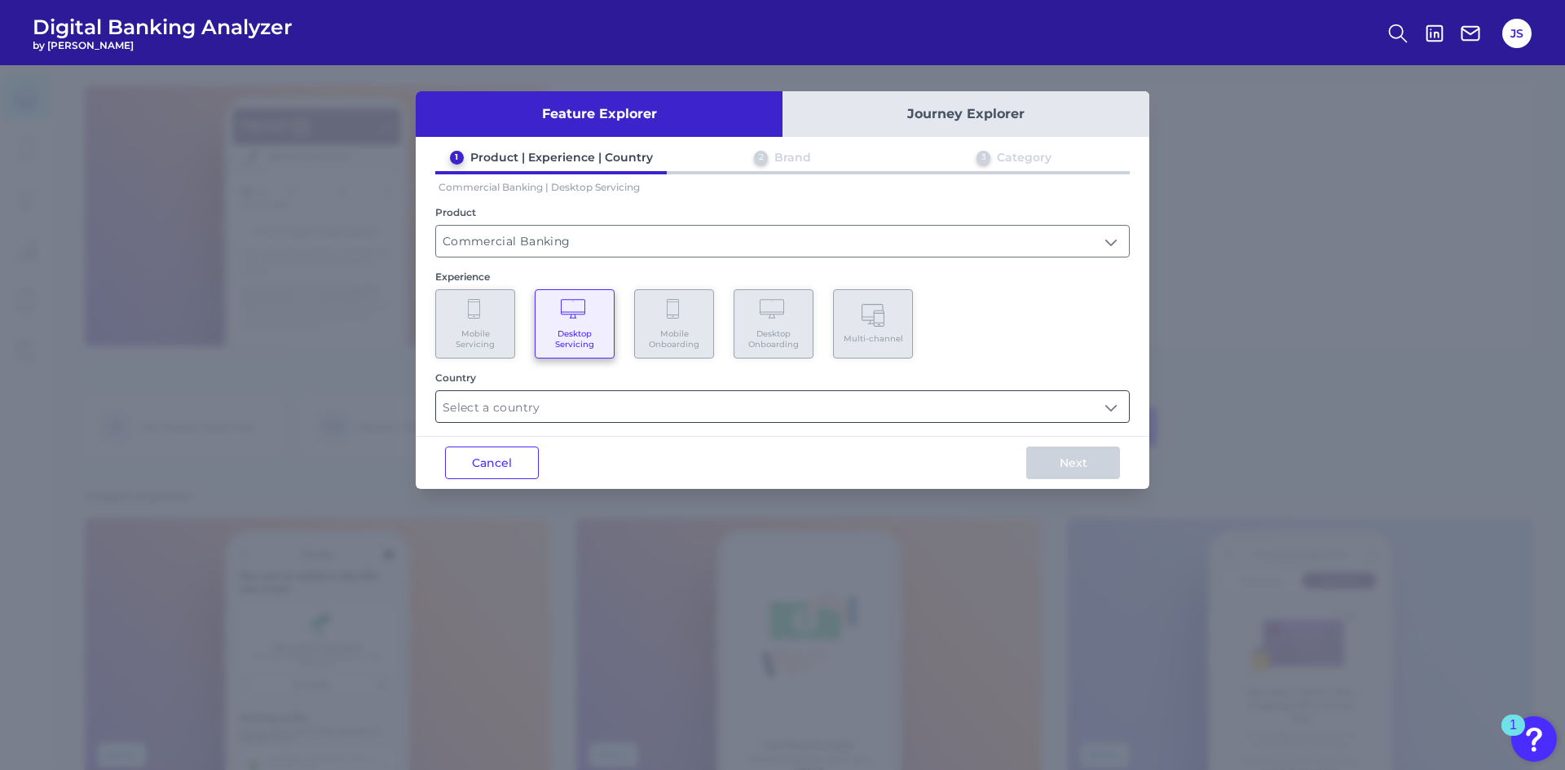
click at [1058, 411] on input "text" at bounding box center [782, 406] width 693 height 31
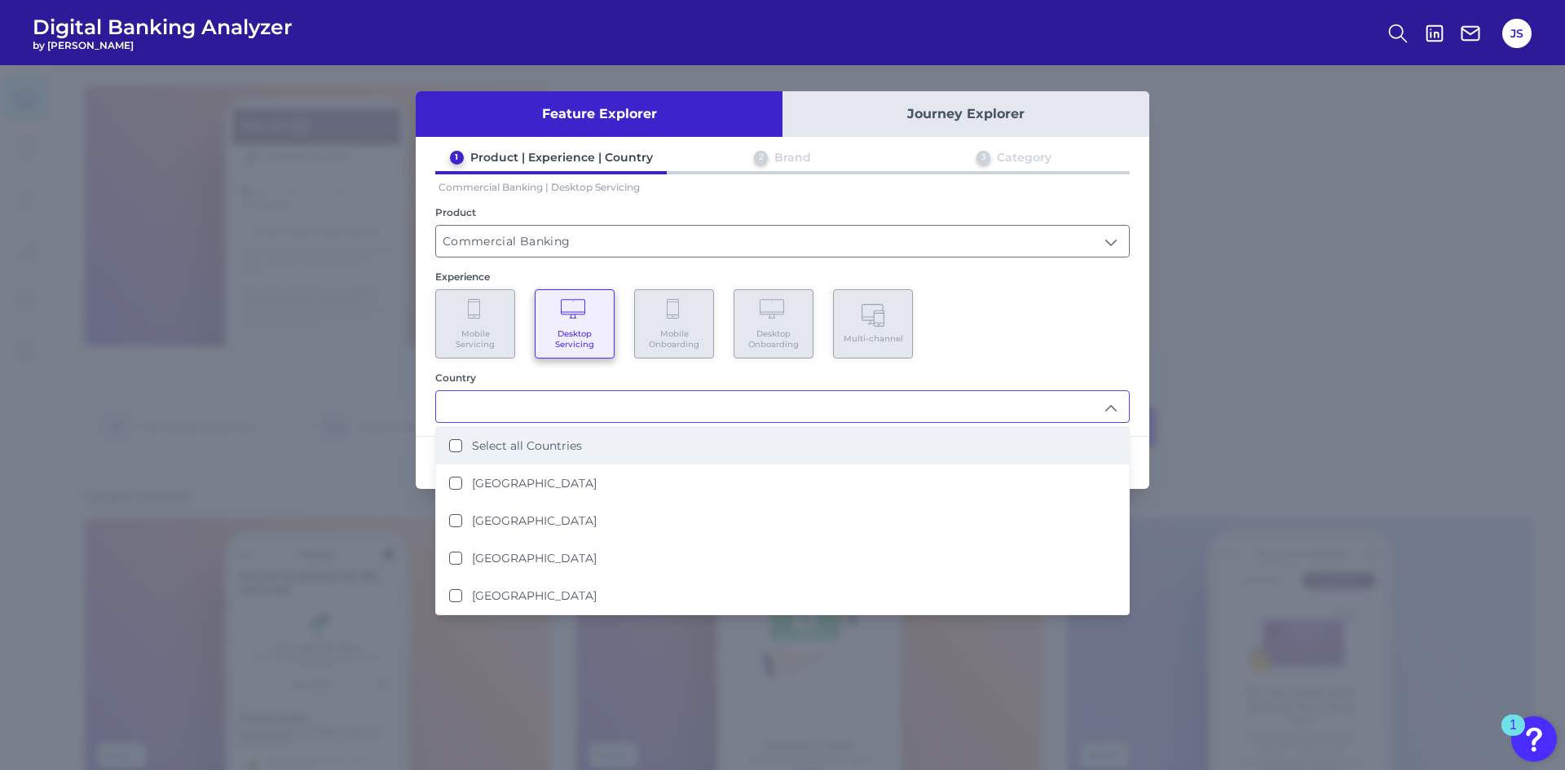
click at [453, 442] on Countries "Select all Countries" at bounding box center [455, 445] width 13 height 13
type input "Select all Countries"
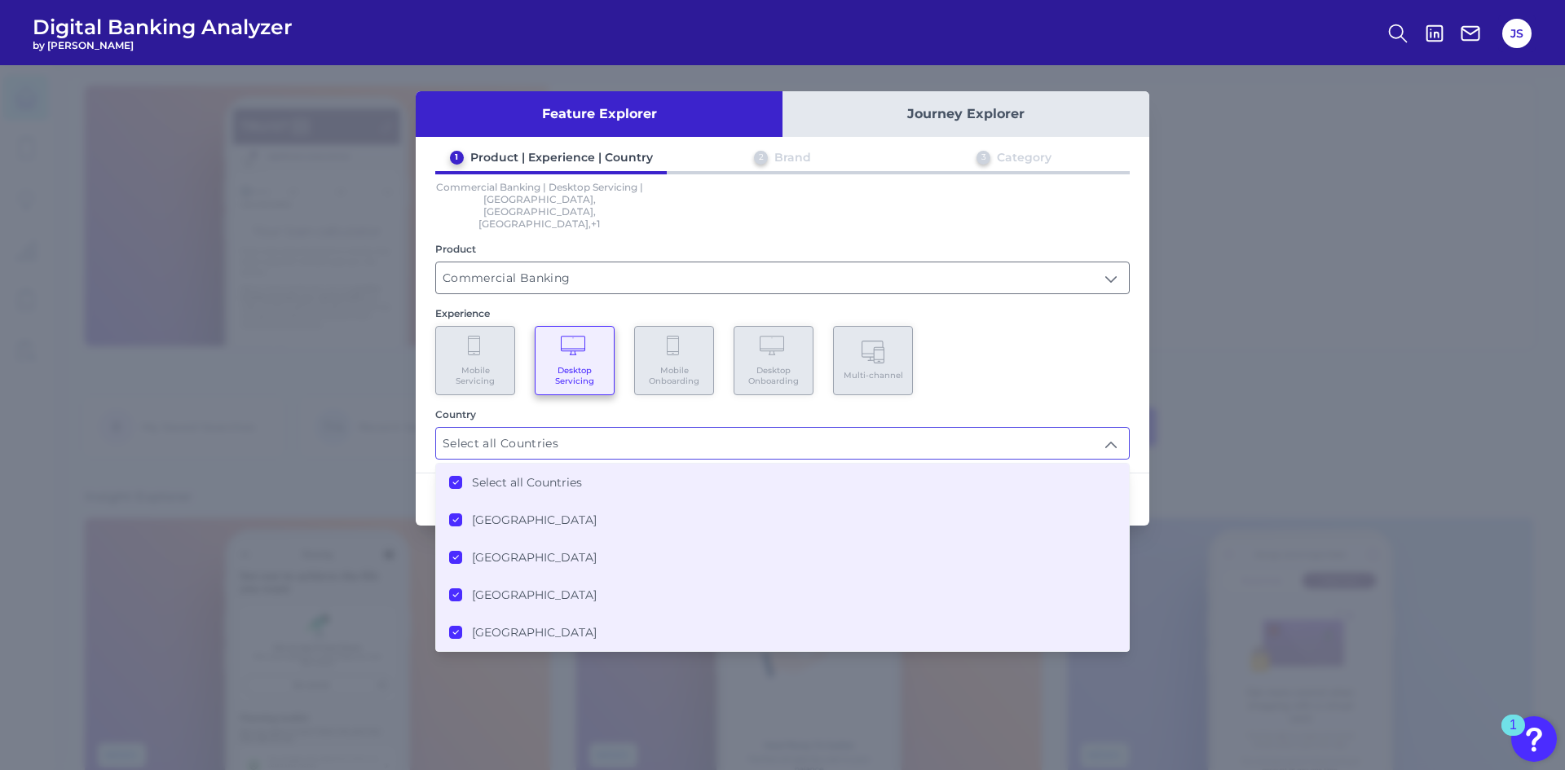
scroll to position [1, 0]
click at [1144, 416] on div "1 Product | Experience | Country 2 Brand 3 Category Commercial Banking | Deskto…" at bounding box center [782, 305] width 733 height 310
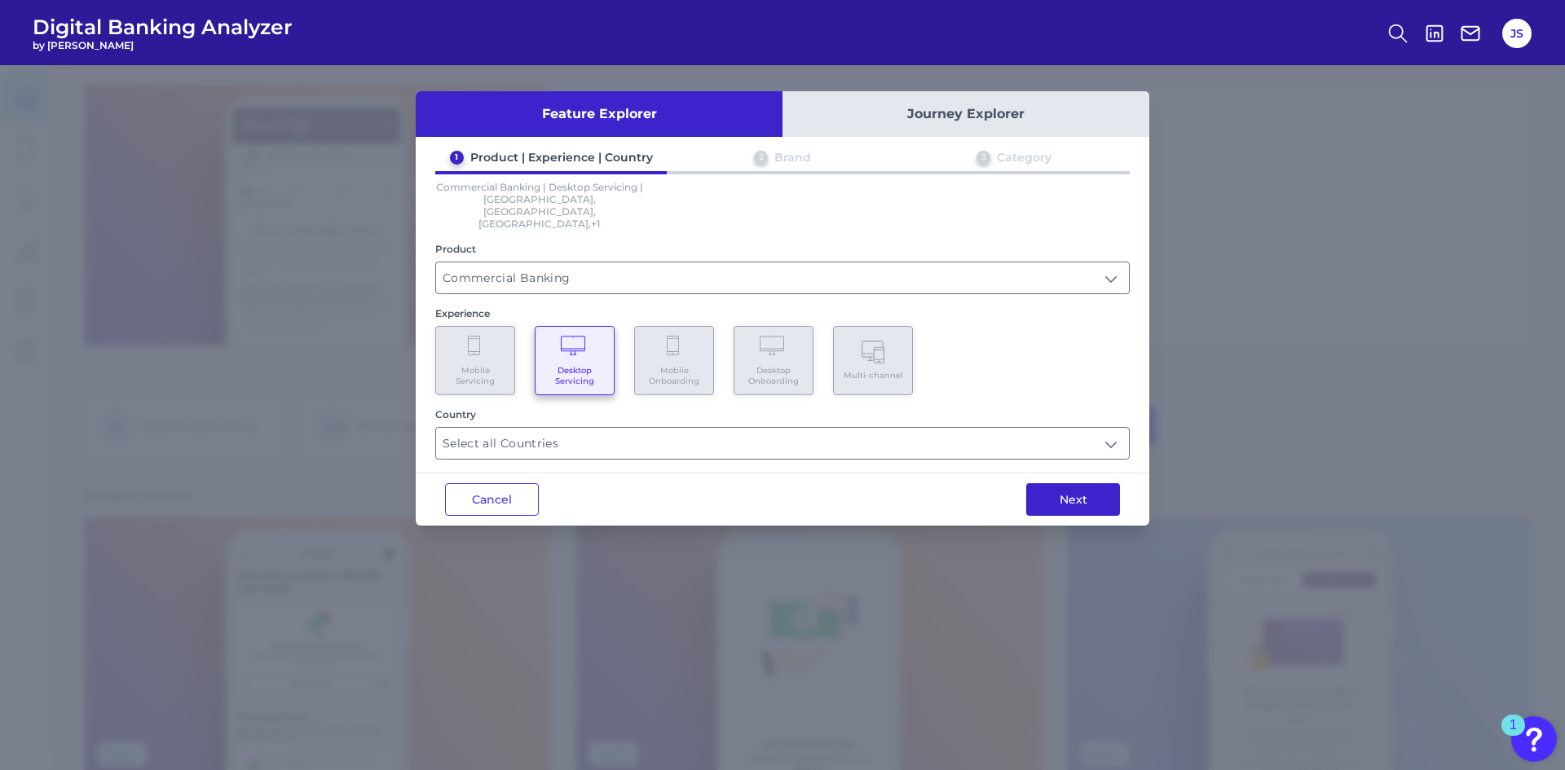
click at [1081, 483] on button "Next" at bounding box center [1073, 499] width 94 height 33
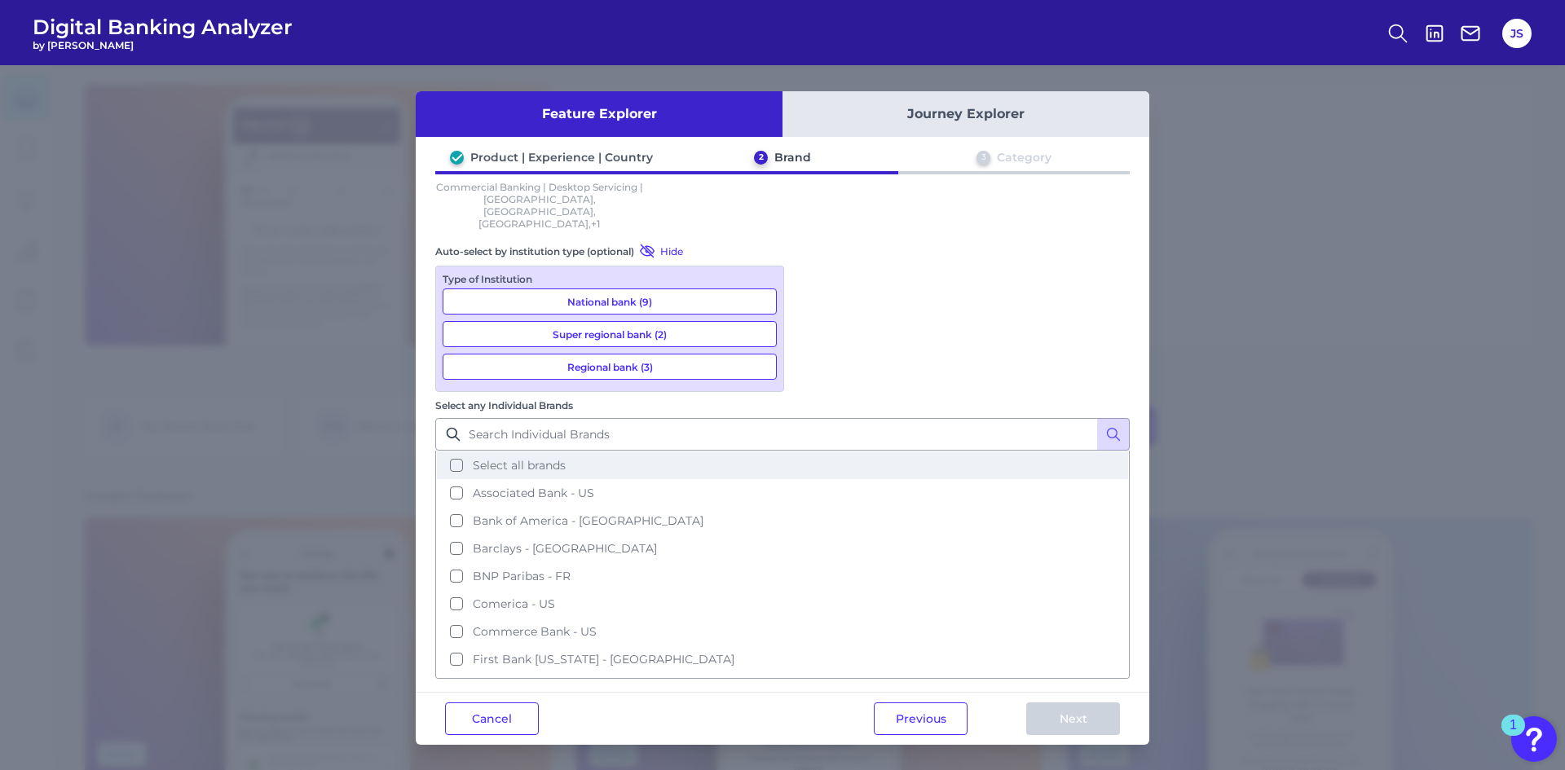
click at [809, 451] on button "Select all brands" at bounding box center [782, 465] width 691 height 28
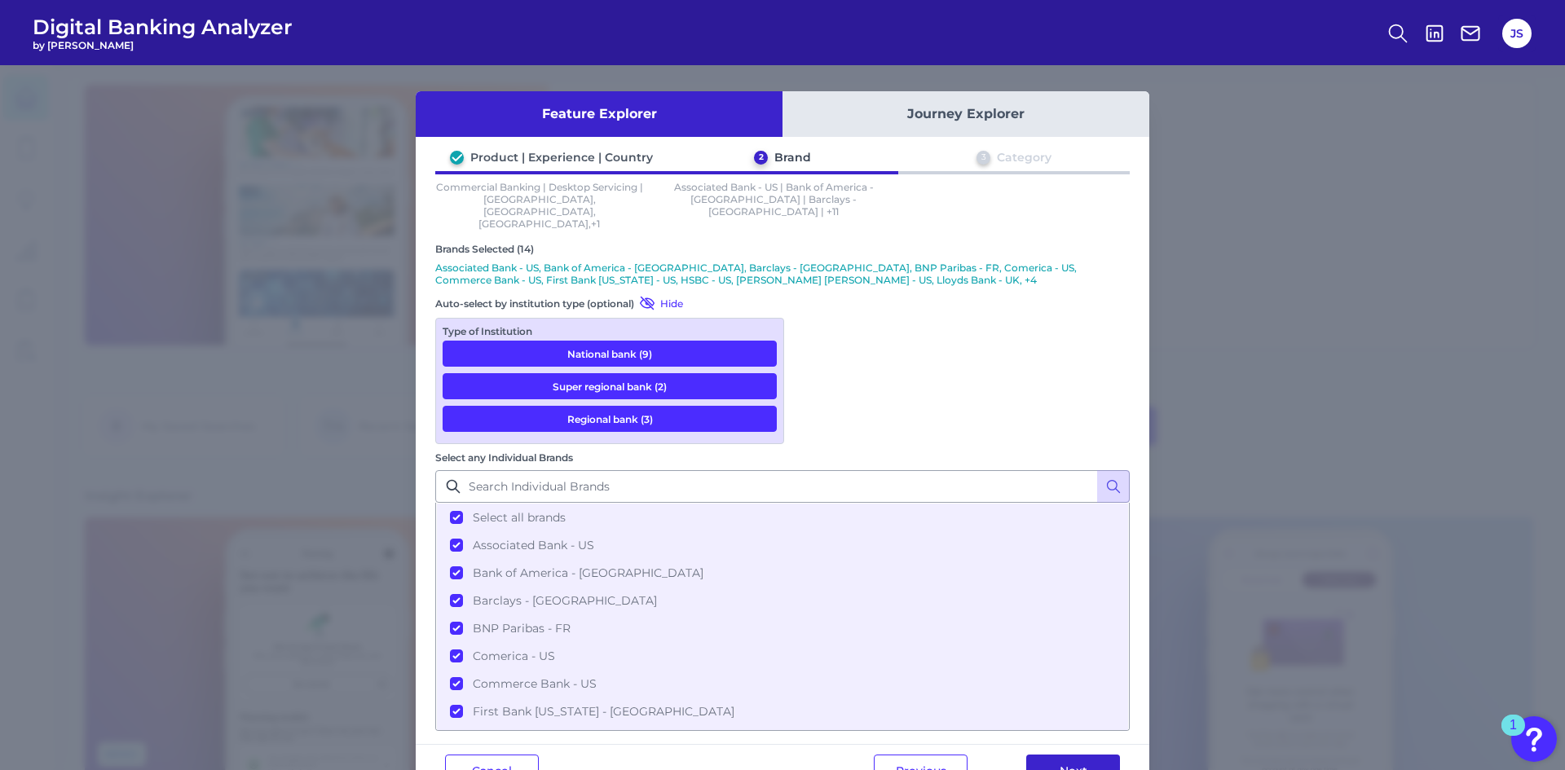
click at [1069, 755] on button "Next" at bounding box center [1073, 771] width 94 height 33
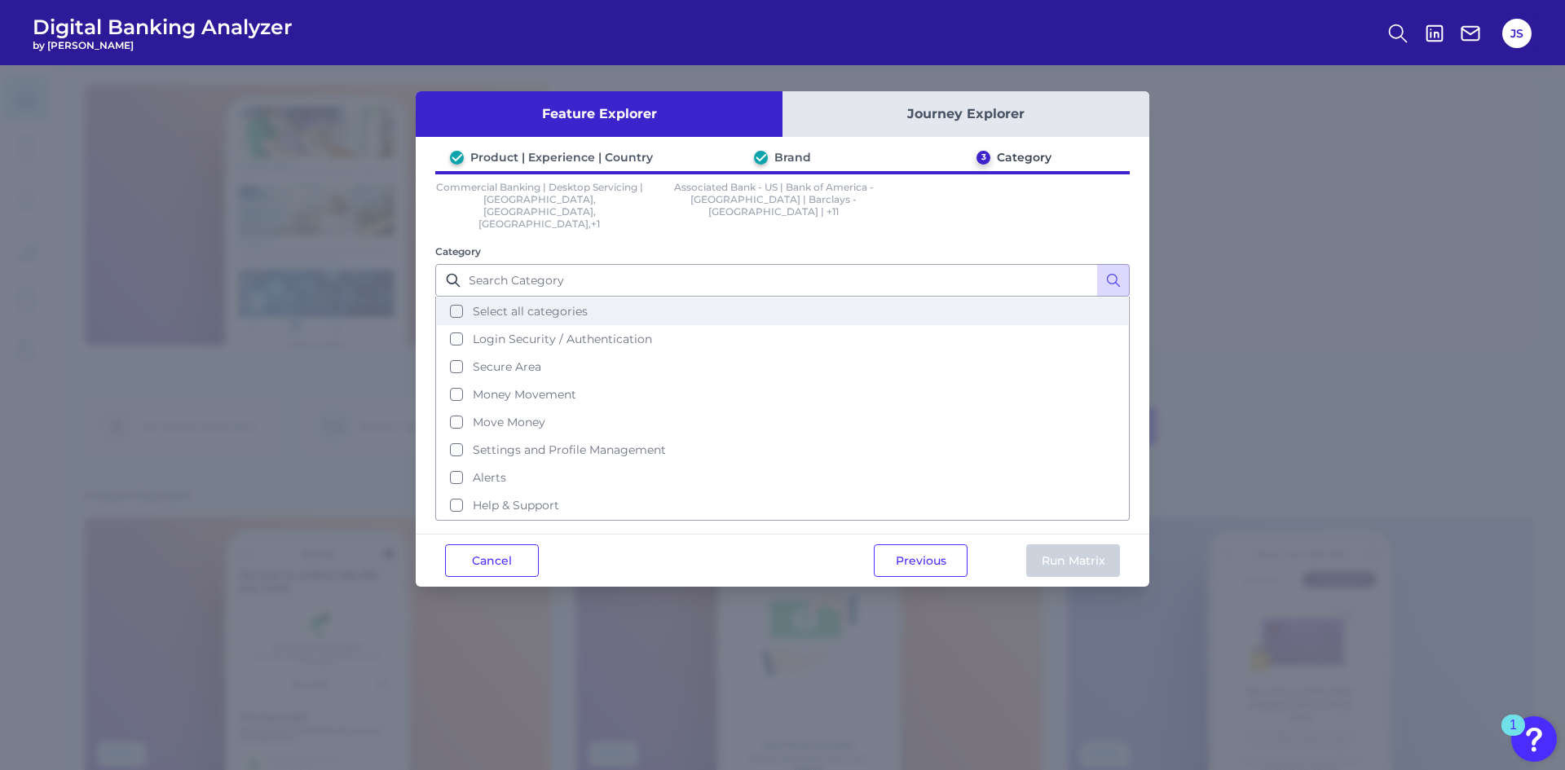
click at [454, 297] on button "Select all categories" at bounding box center [782, 311] width 691 height 28
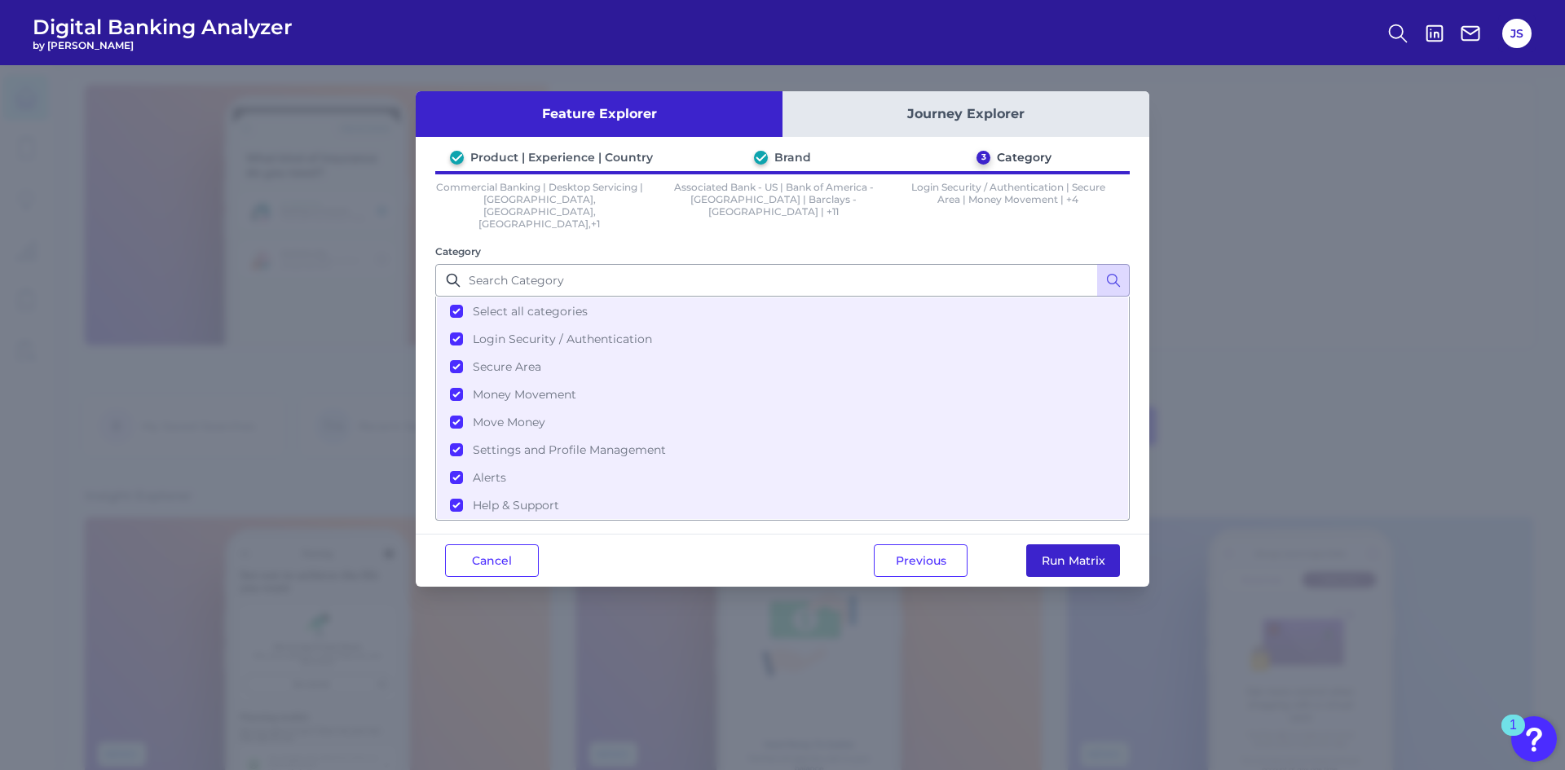
click at [1079, 544] on button "Run Matrix" at bounding box center [1073, 560] width 94 height 33
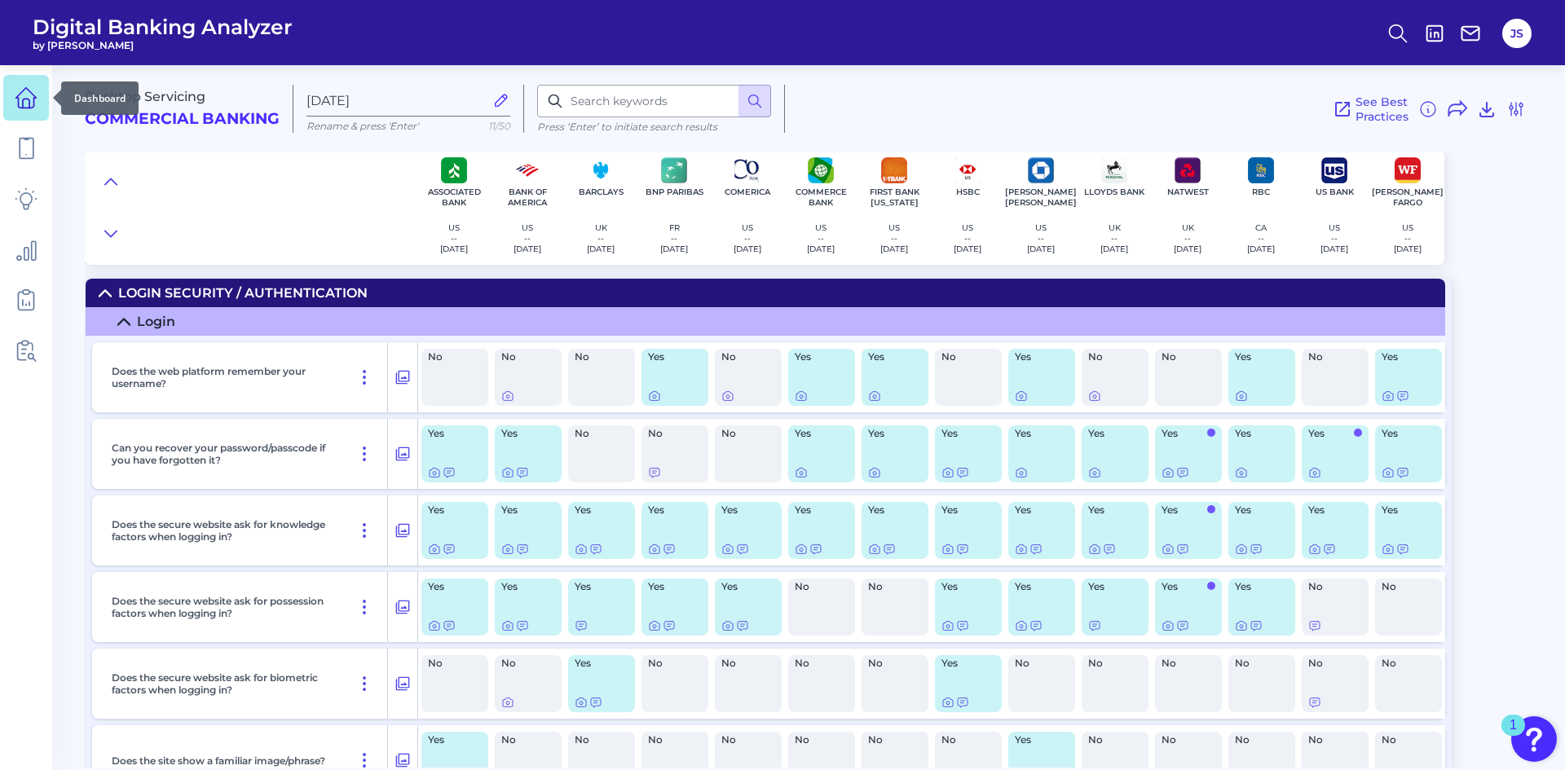
click at [27, 99] on icon at bounding box center [26, 103] width 7 height 9
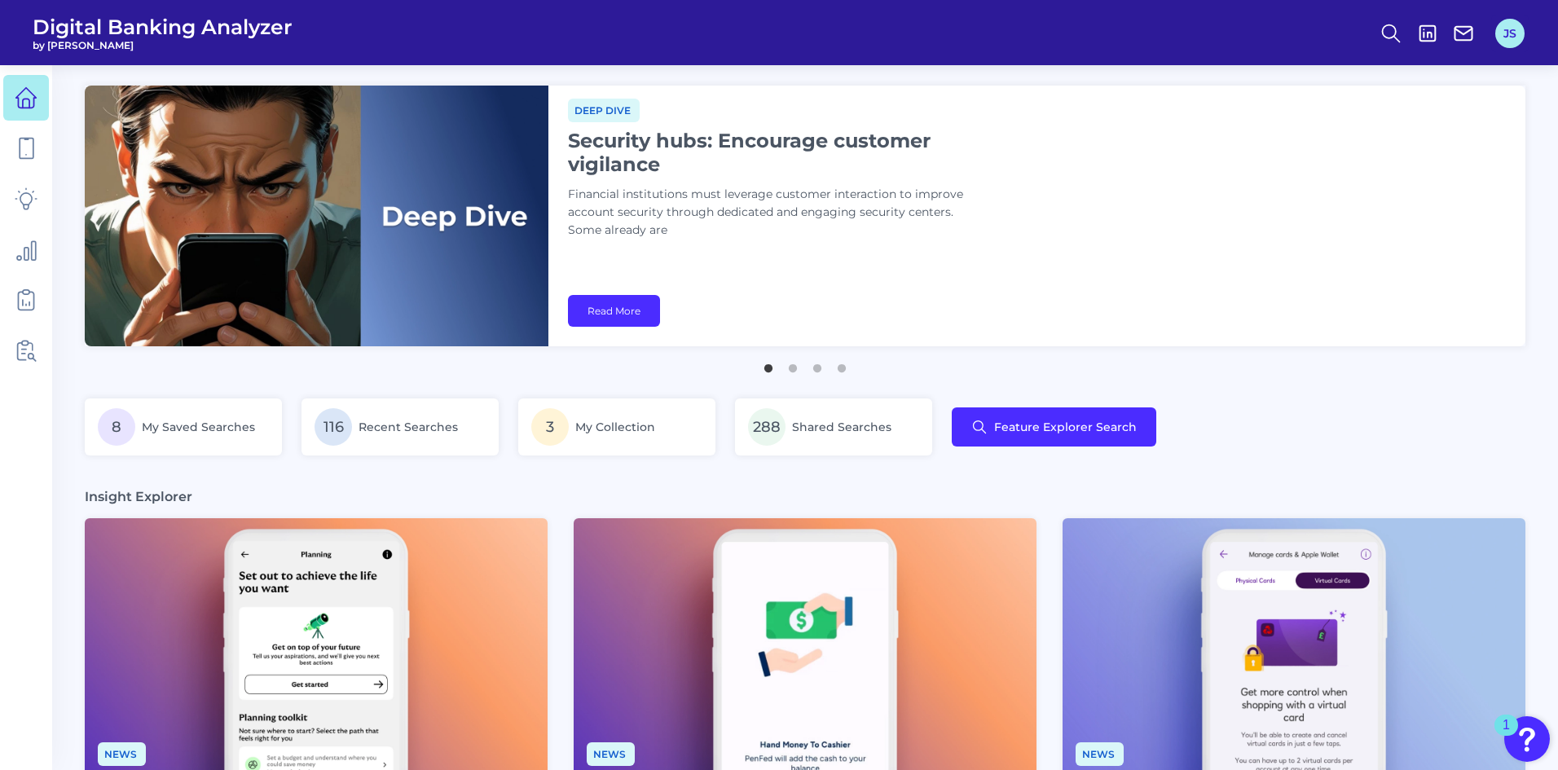
click at [1524, 29] on button "JS" at bounding box center [1509, 33] width 29 height 29
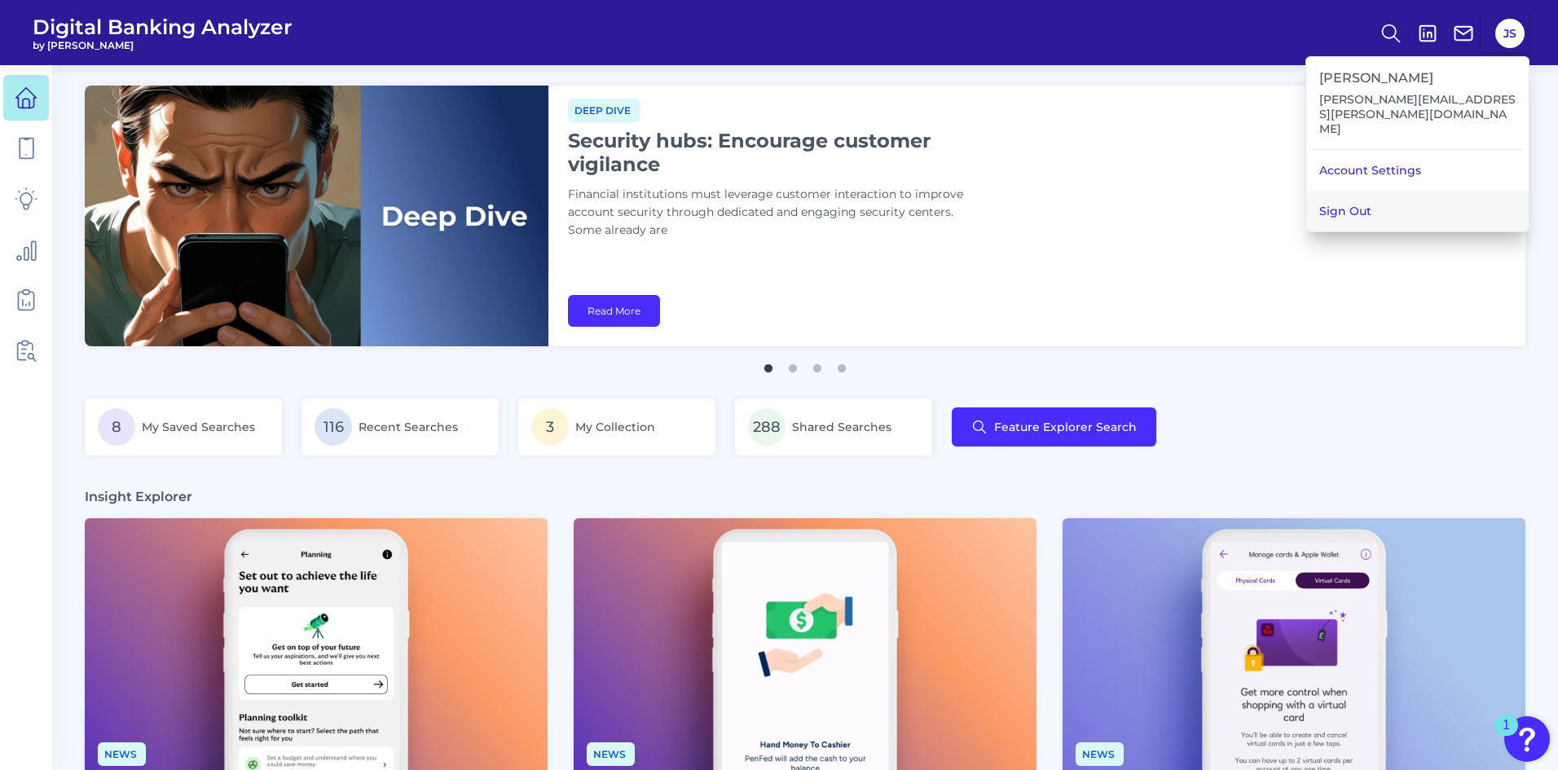
click at [1413, 191] on button "Sign Out" at bounding box center [1417, 211] width 222 height 41
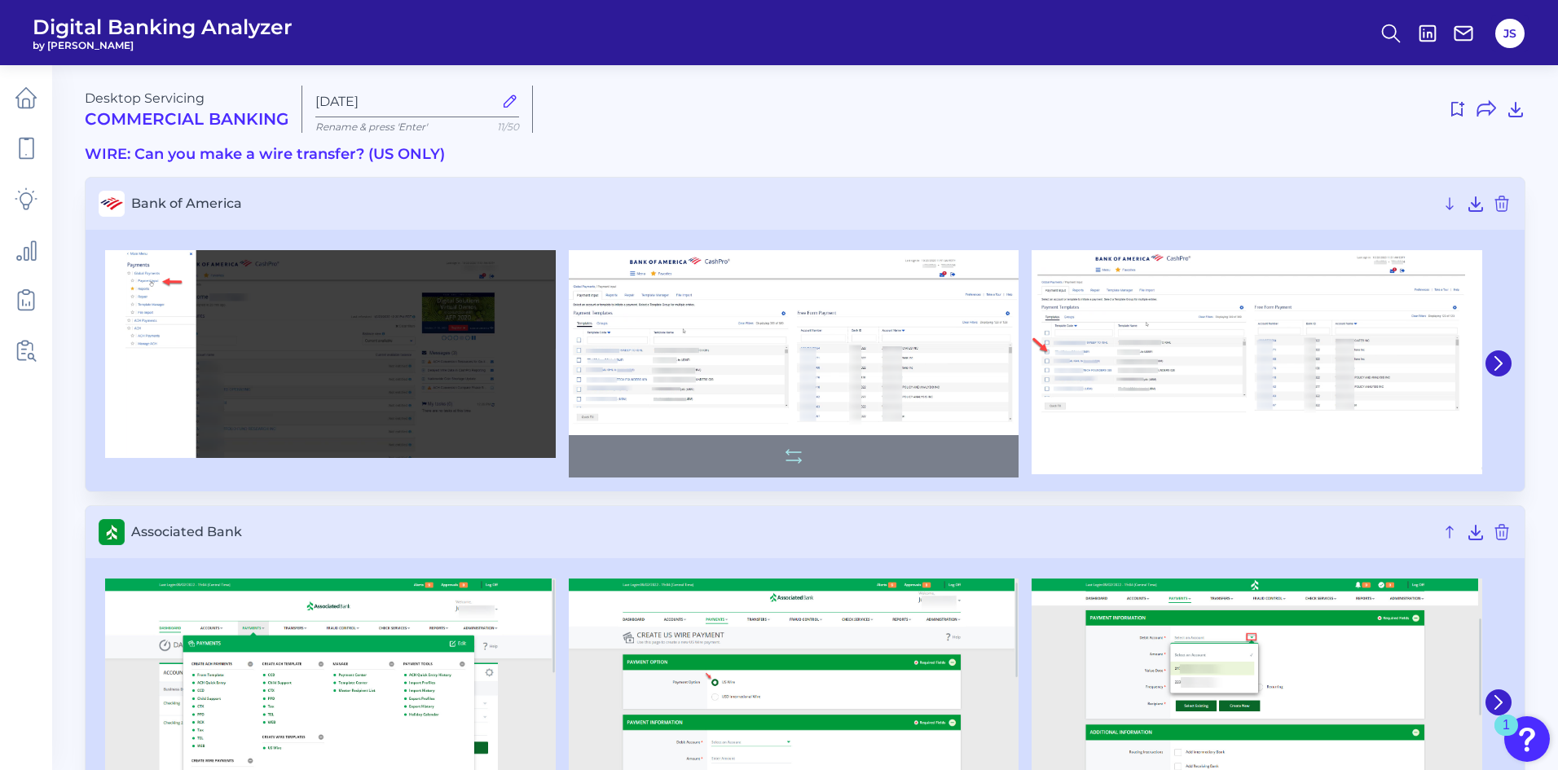
scroll to position [81, 0]
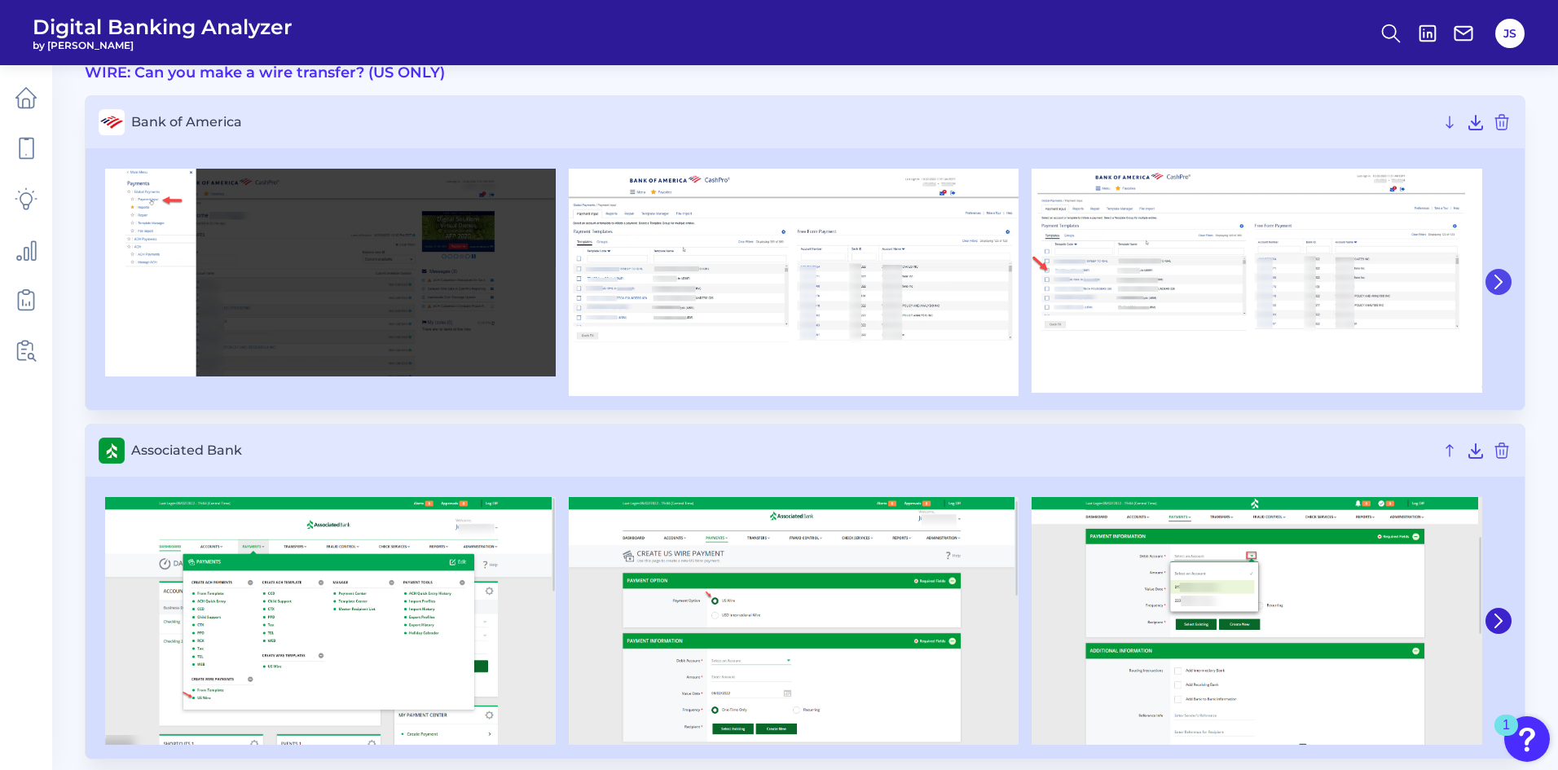
click at [1504, 285] on icon at bounding box center [1498, 282] width 15 height 15
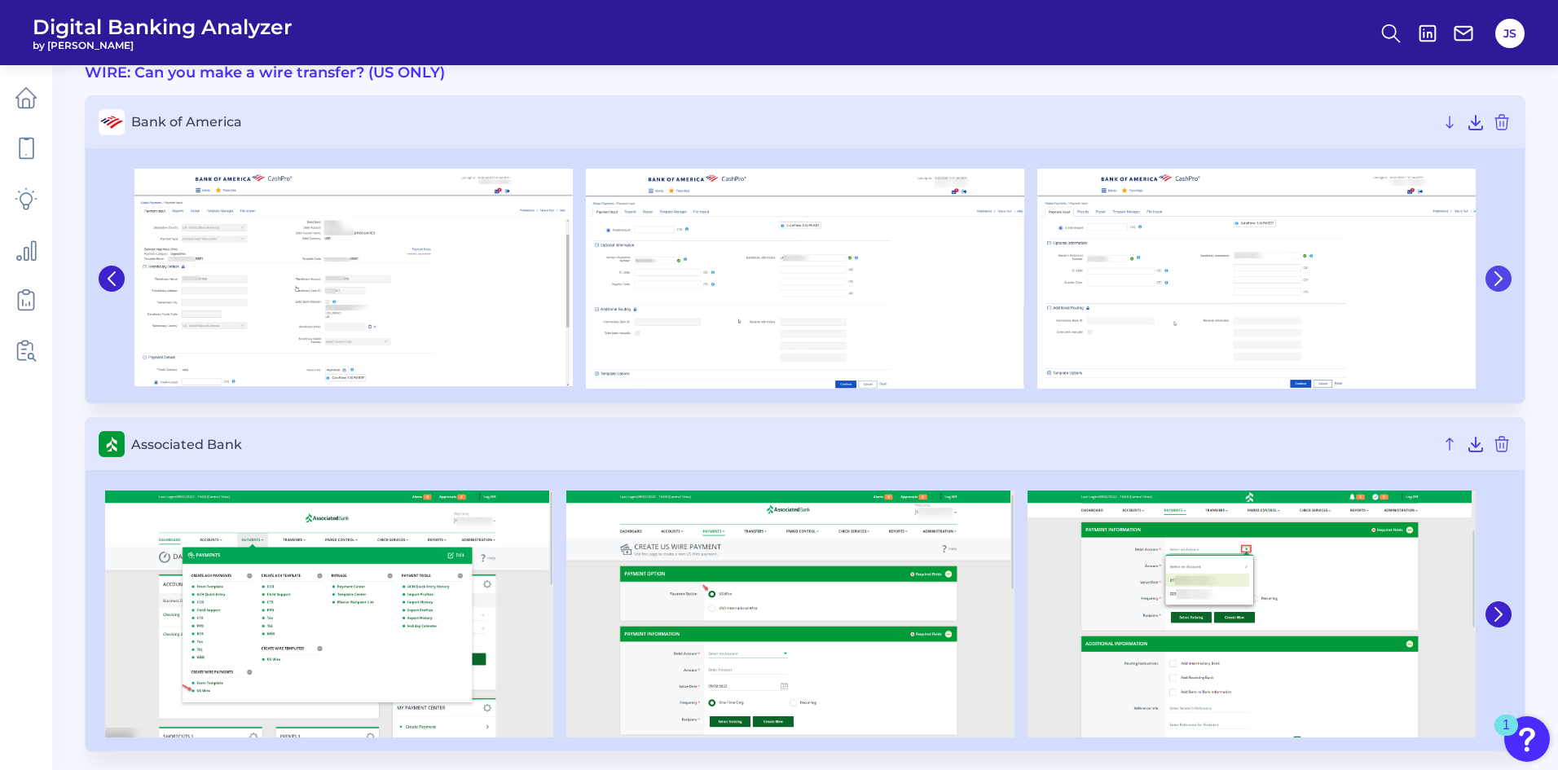
click at [1496, 277] on icon at bounding box center [1498, 278] width 15 height 15
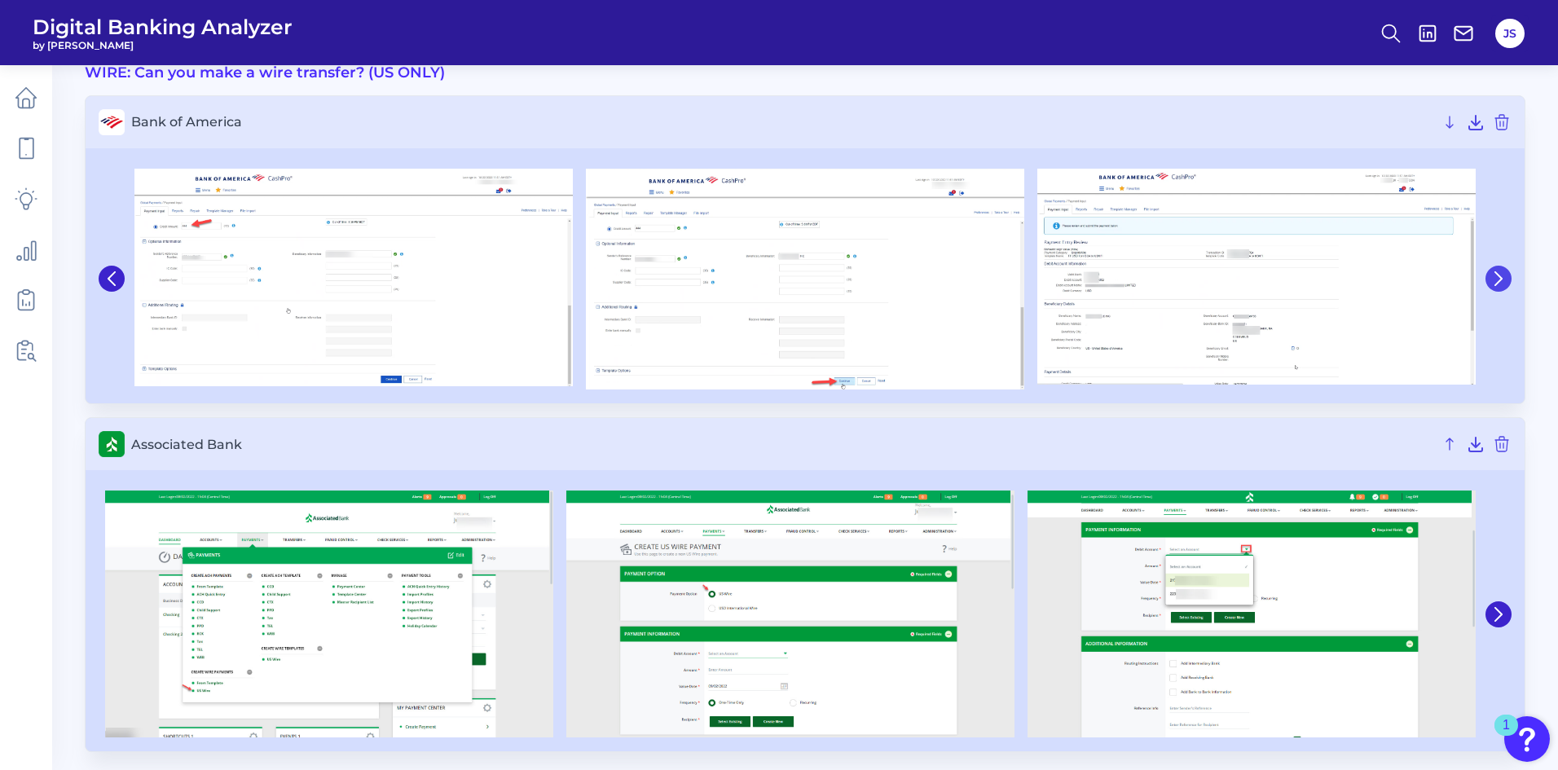
click at [1493, 276] on icon at bounding box center [1498, 278] width 15 height 15
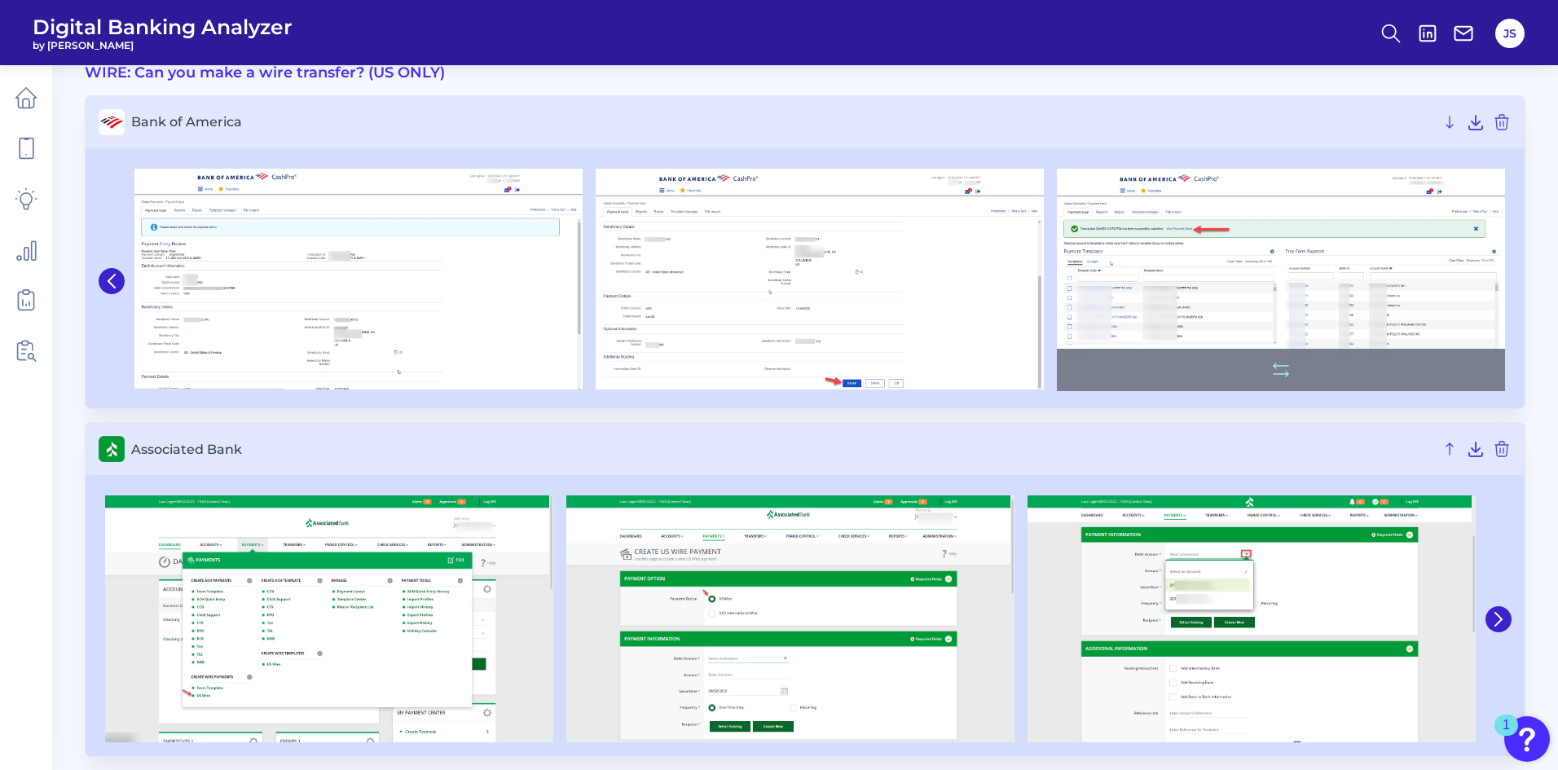
scroll to position [93, 0]
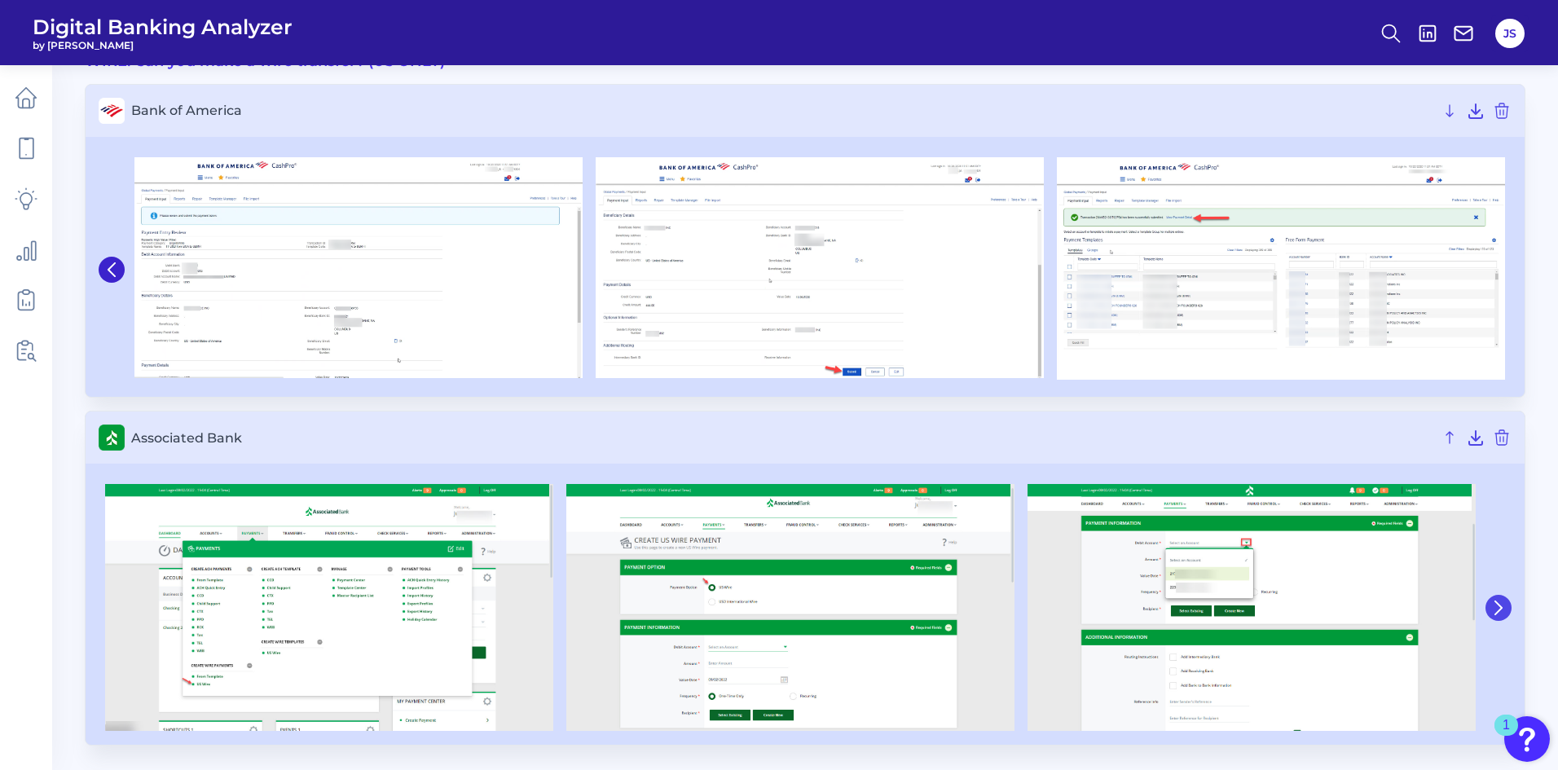
click at [1494, 604] on icon at bounding box center [1498, 608] width 15 height 15
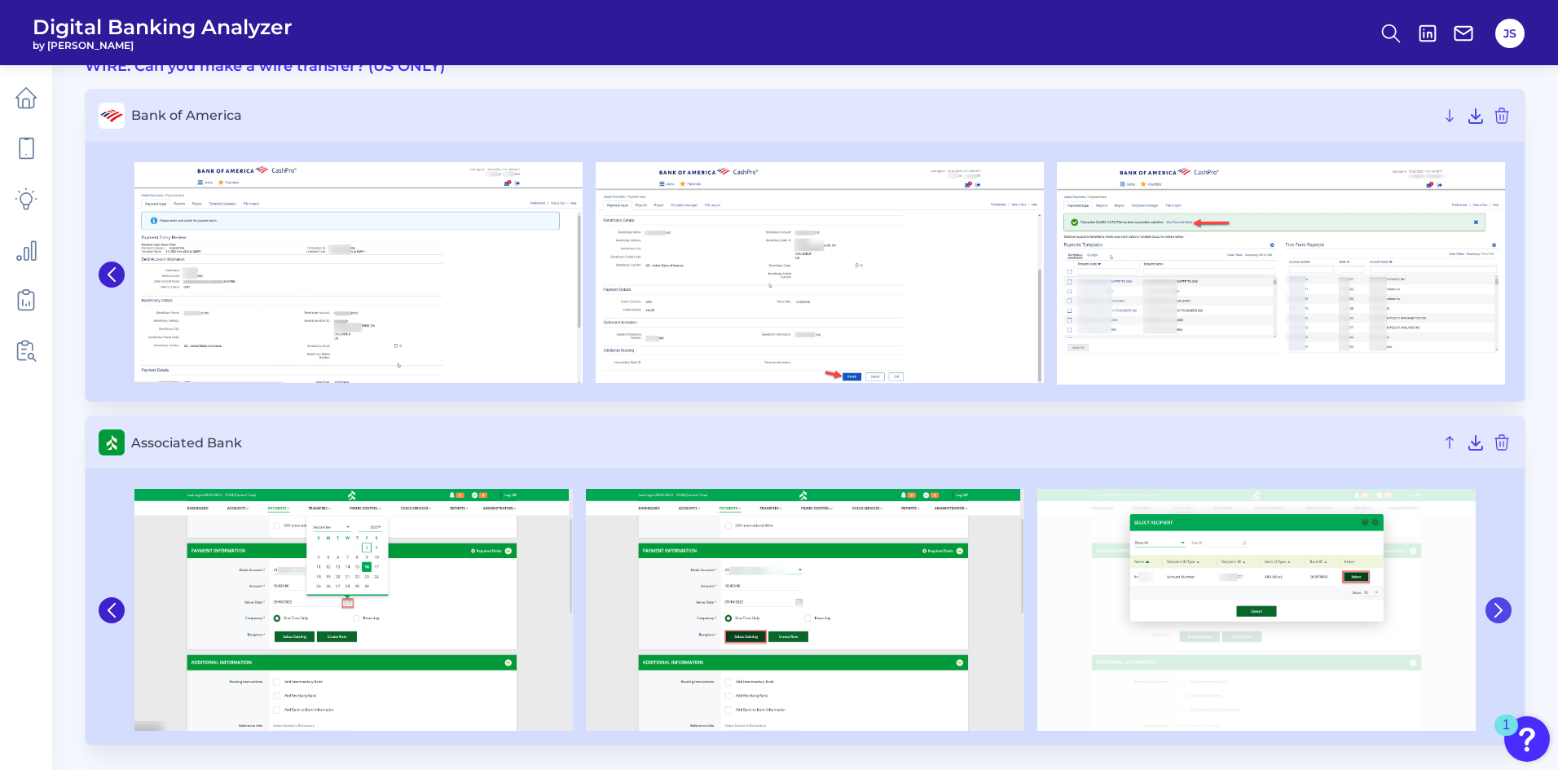
click at [1494, 604] on icon at bounding box center [1498, 610] width 15 height 15
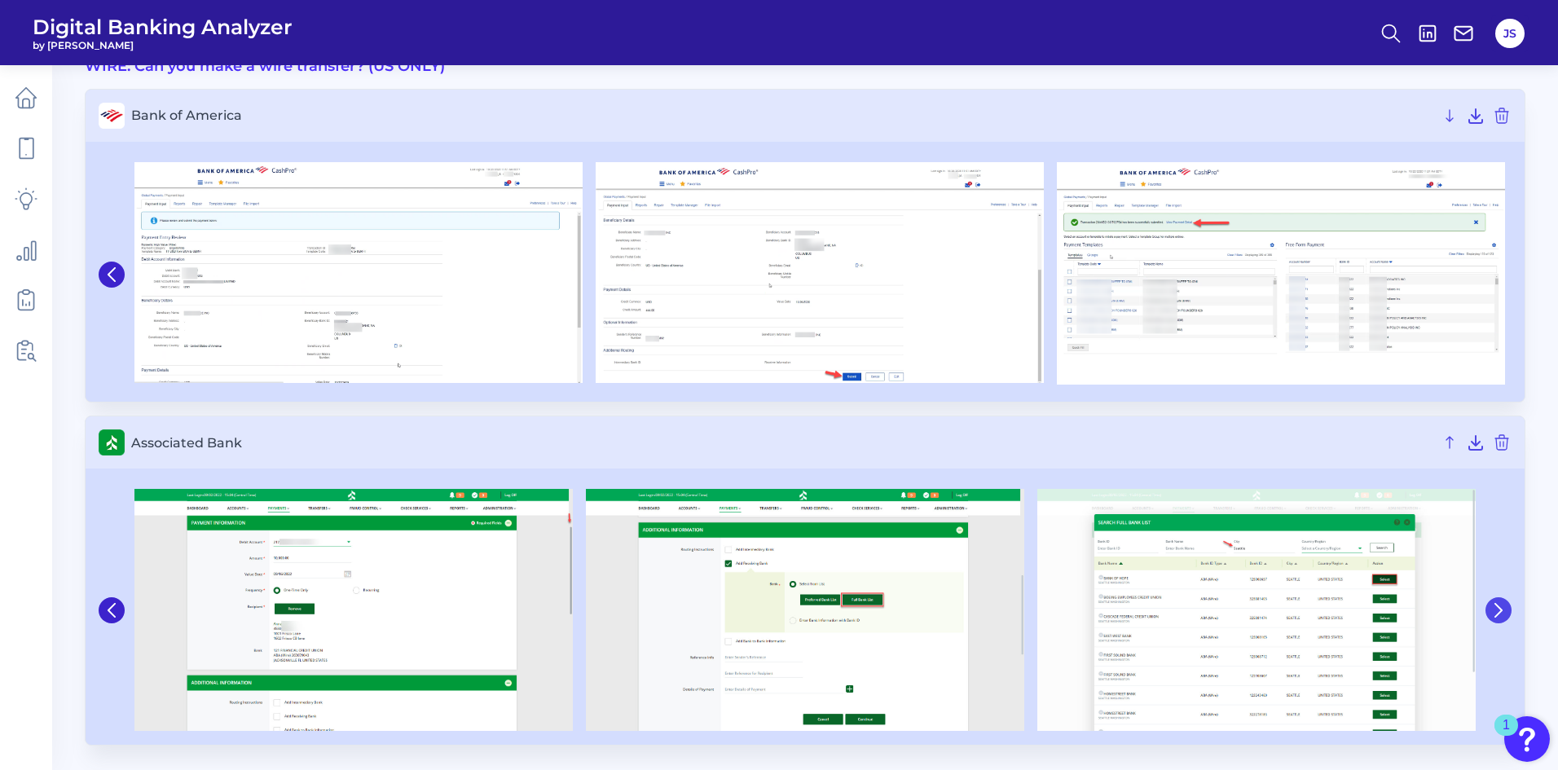
click at [1493, 604] on icon at bounding box center [1498, 610] width 15 height 15
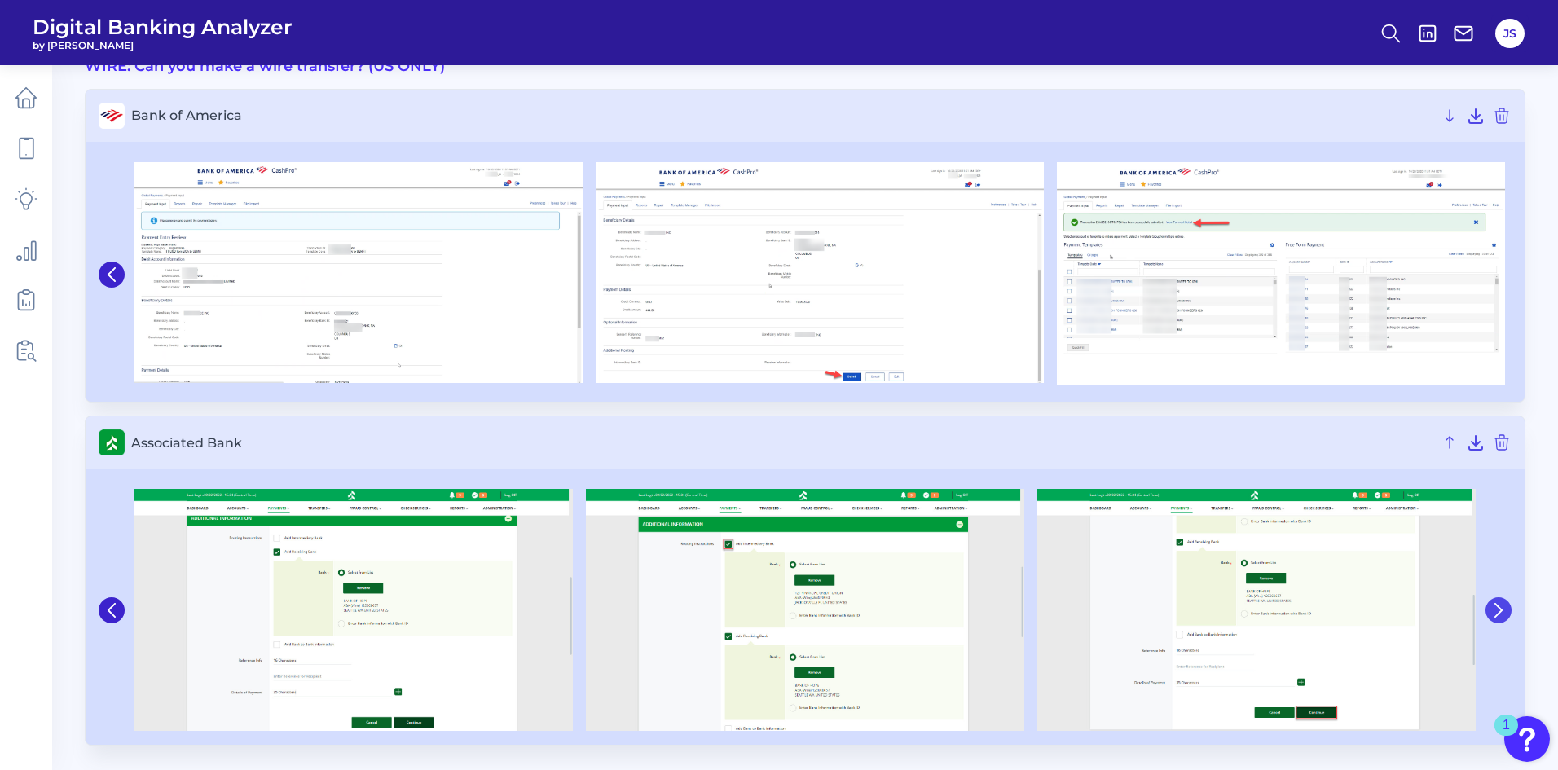
click at [1491, 604] on icon at bounding box center [1498, 610] width 15 height 15
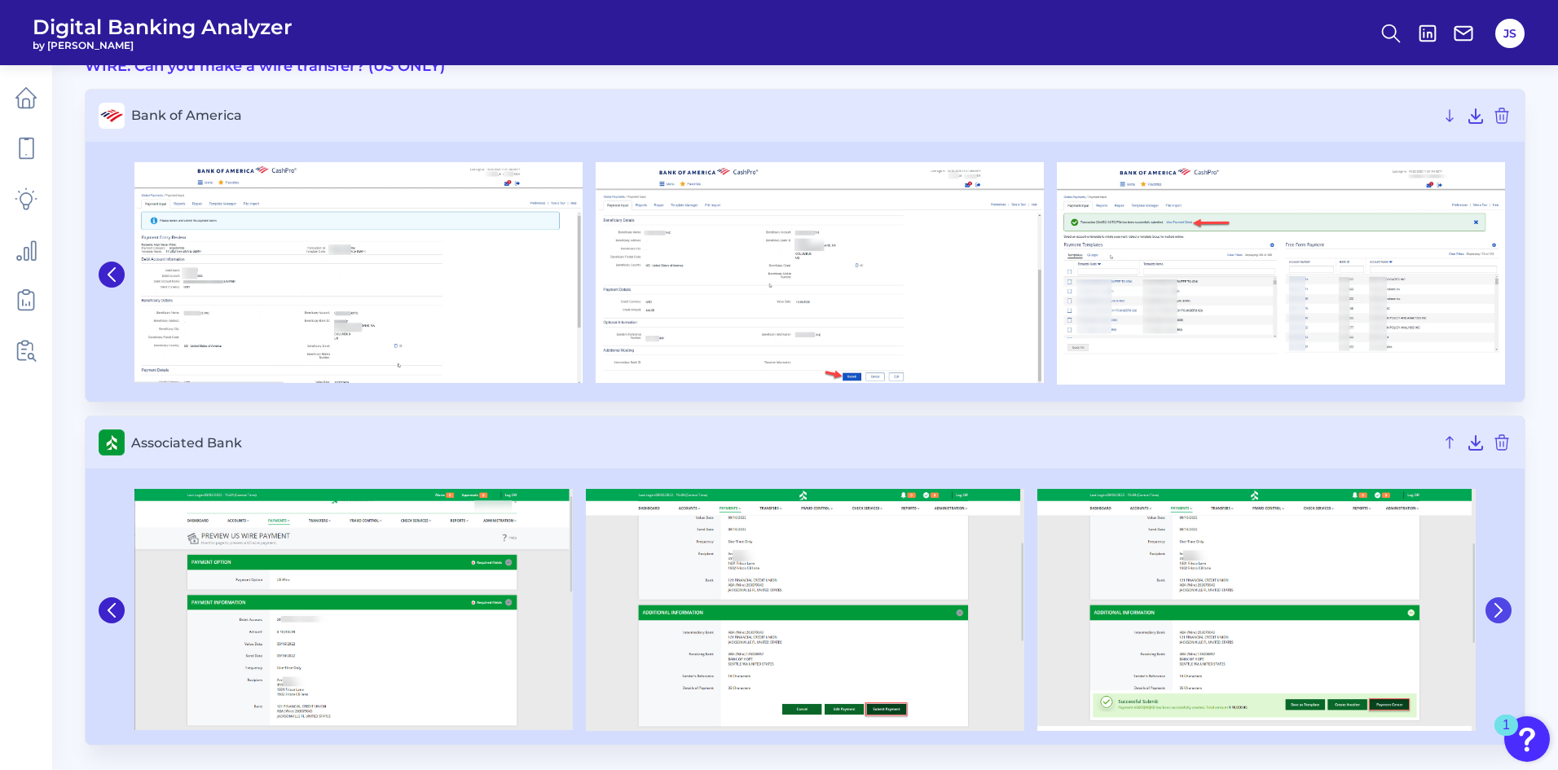
click at [1502, 606] on icon at bounding box center [1498, 610] width 15 height 15
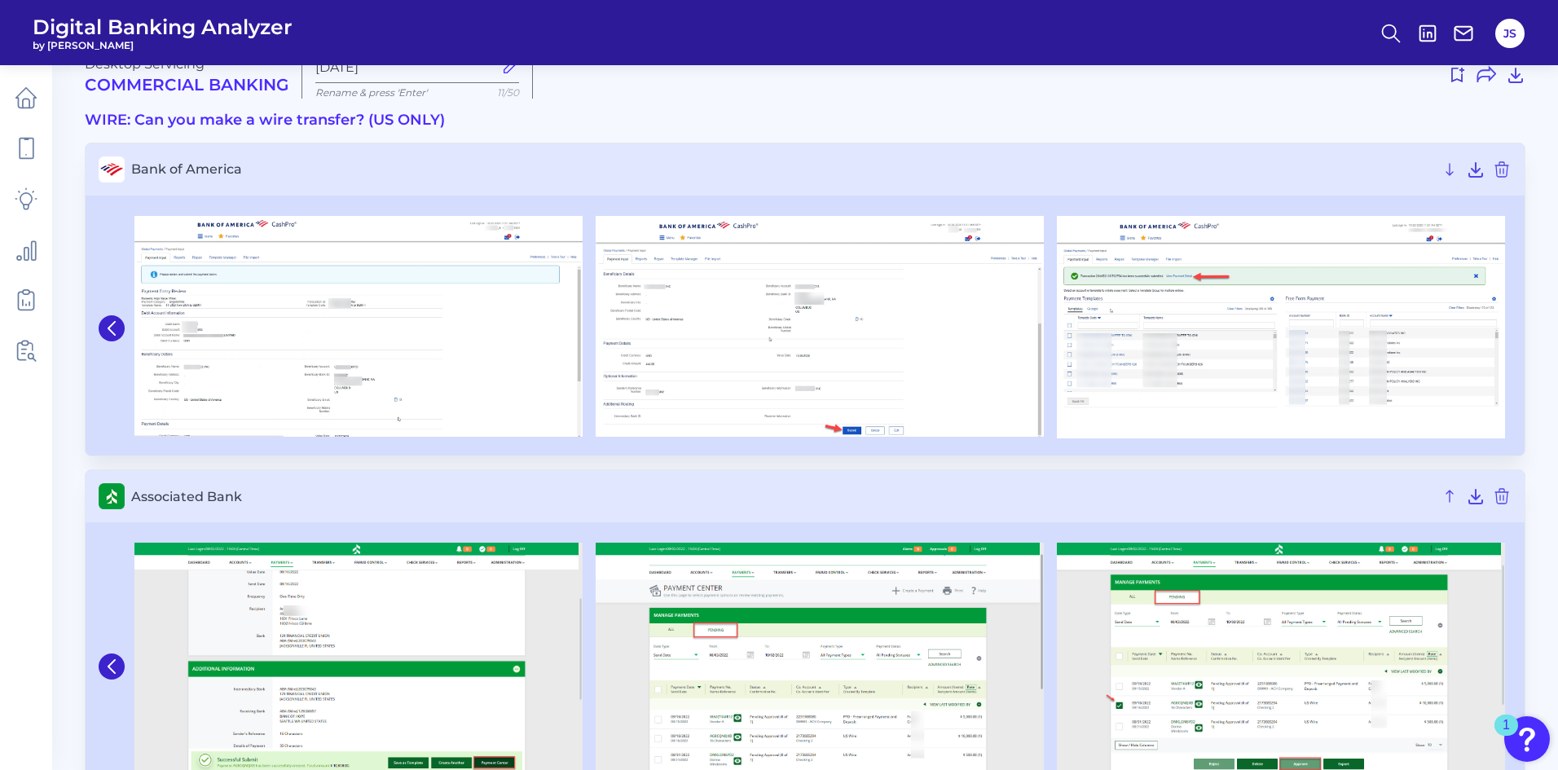
scroll to position [0, 0]
